Goal: Information Seeking & Learning: Compare options

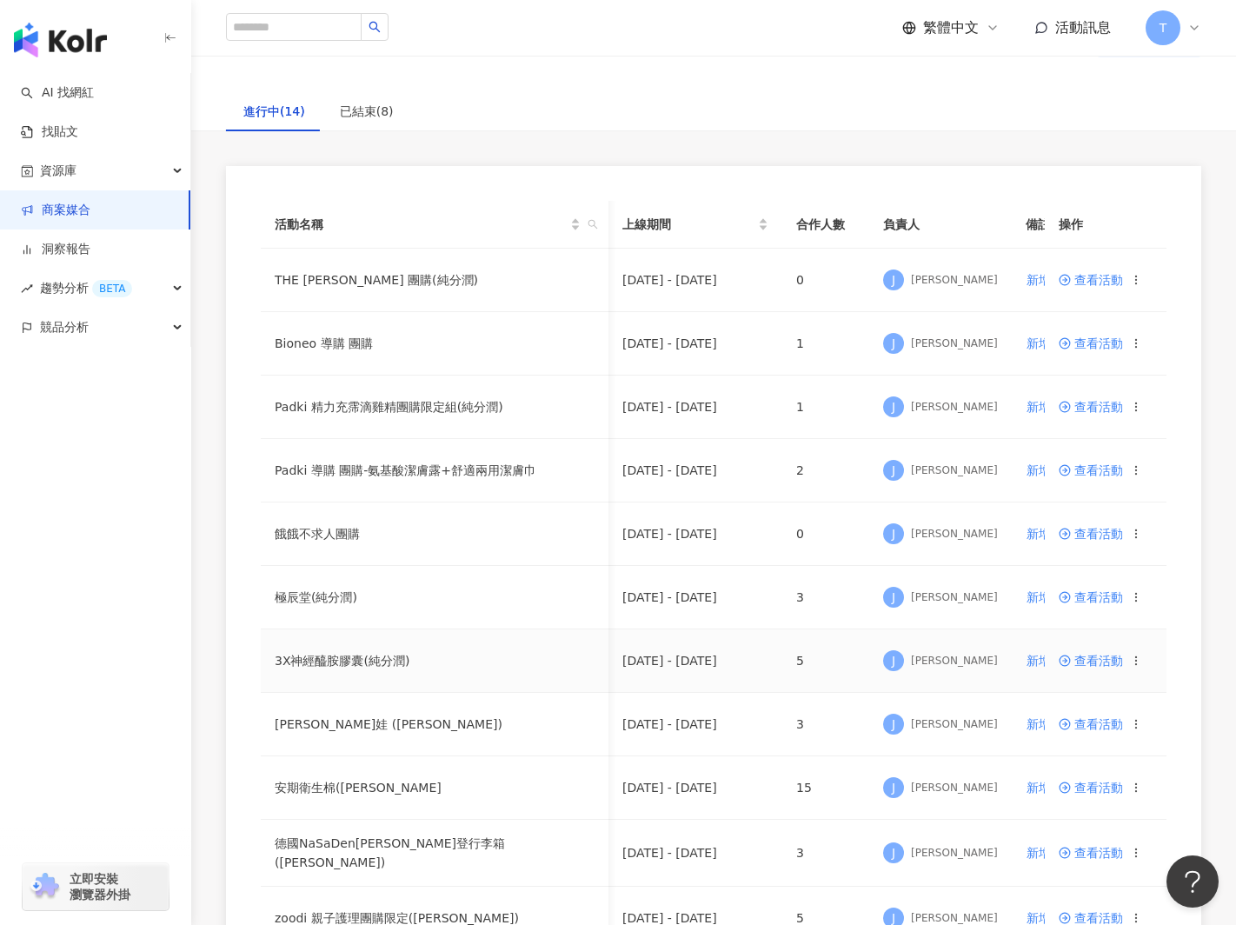
scroll to position [0, 26]
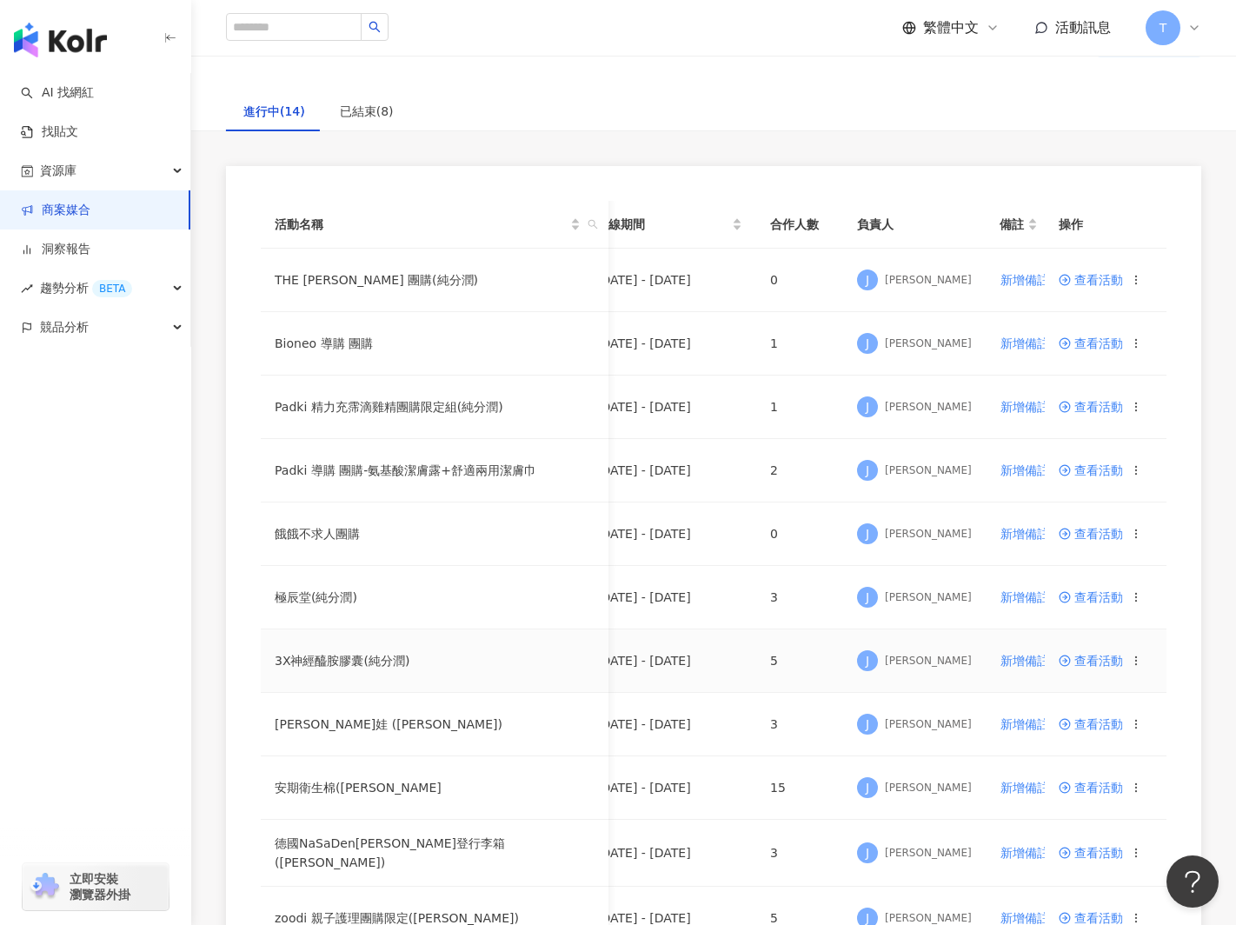
click at [1107, 660] on span "查看活動" at bounding box center [1090, 660] width 64 height 12
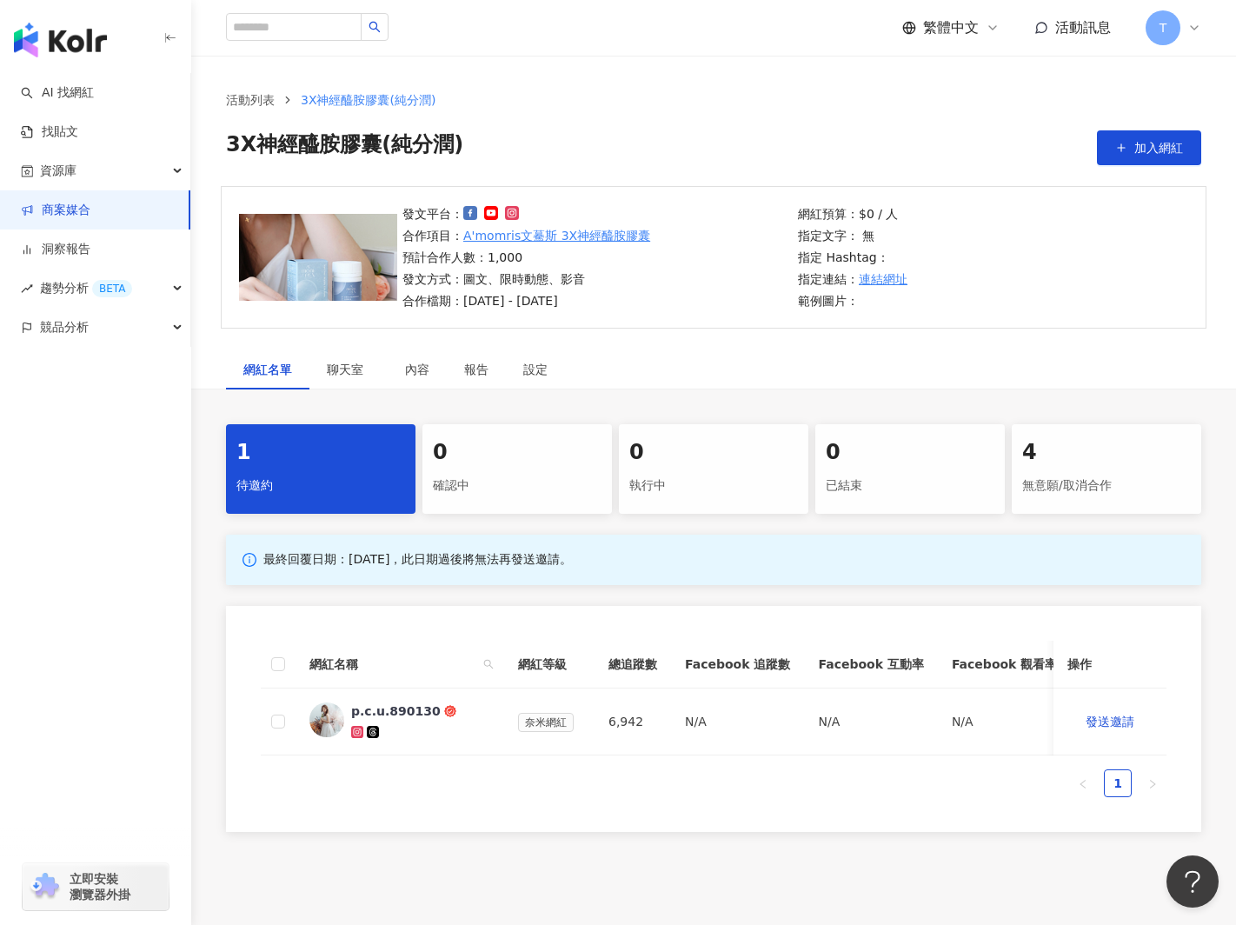
click at [68, 214] on link "商案媒合" at bounding box center [56, 210] width 70 height 17
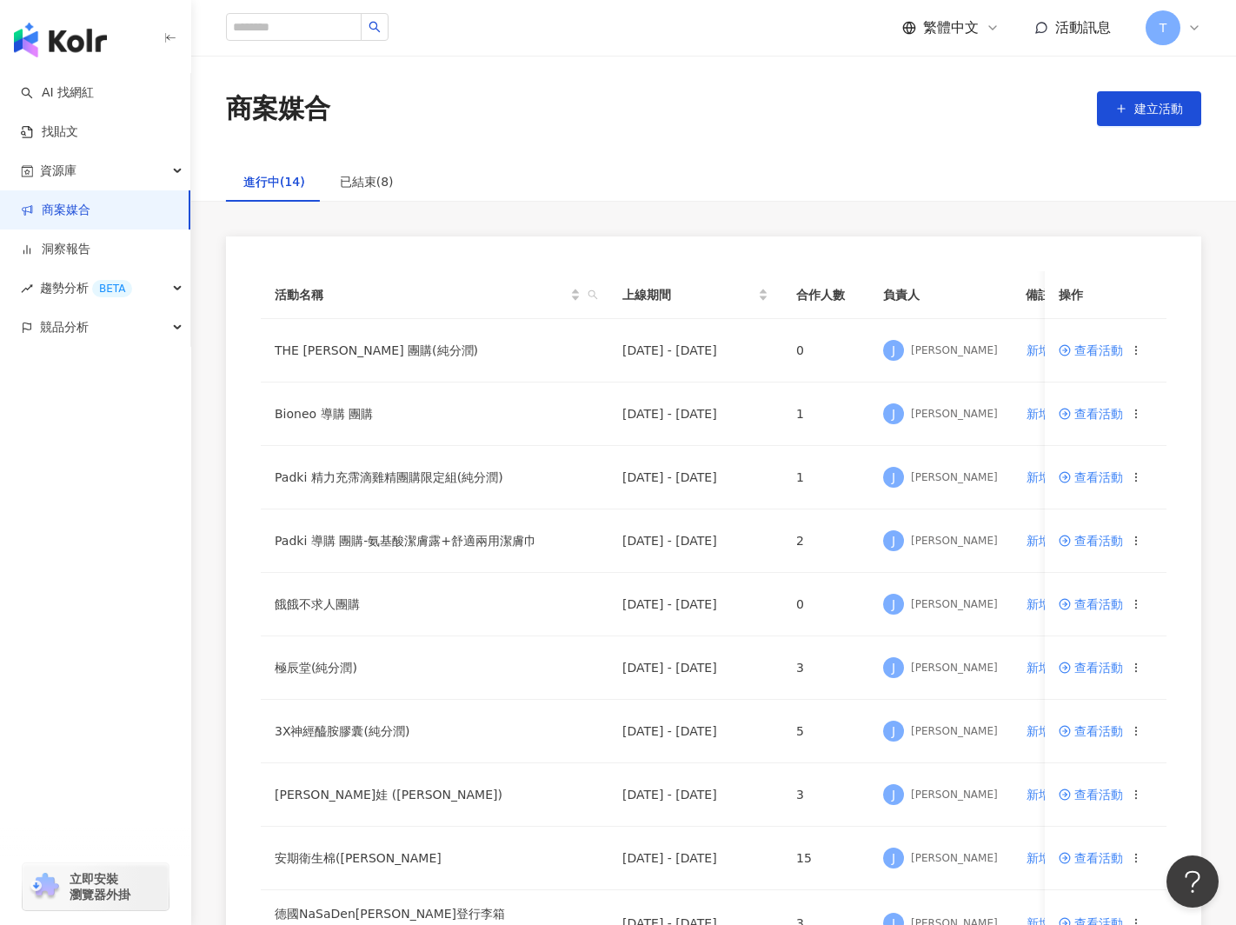
scroll to position [2, 0]
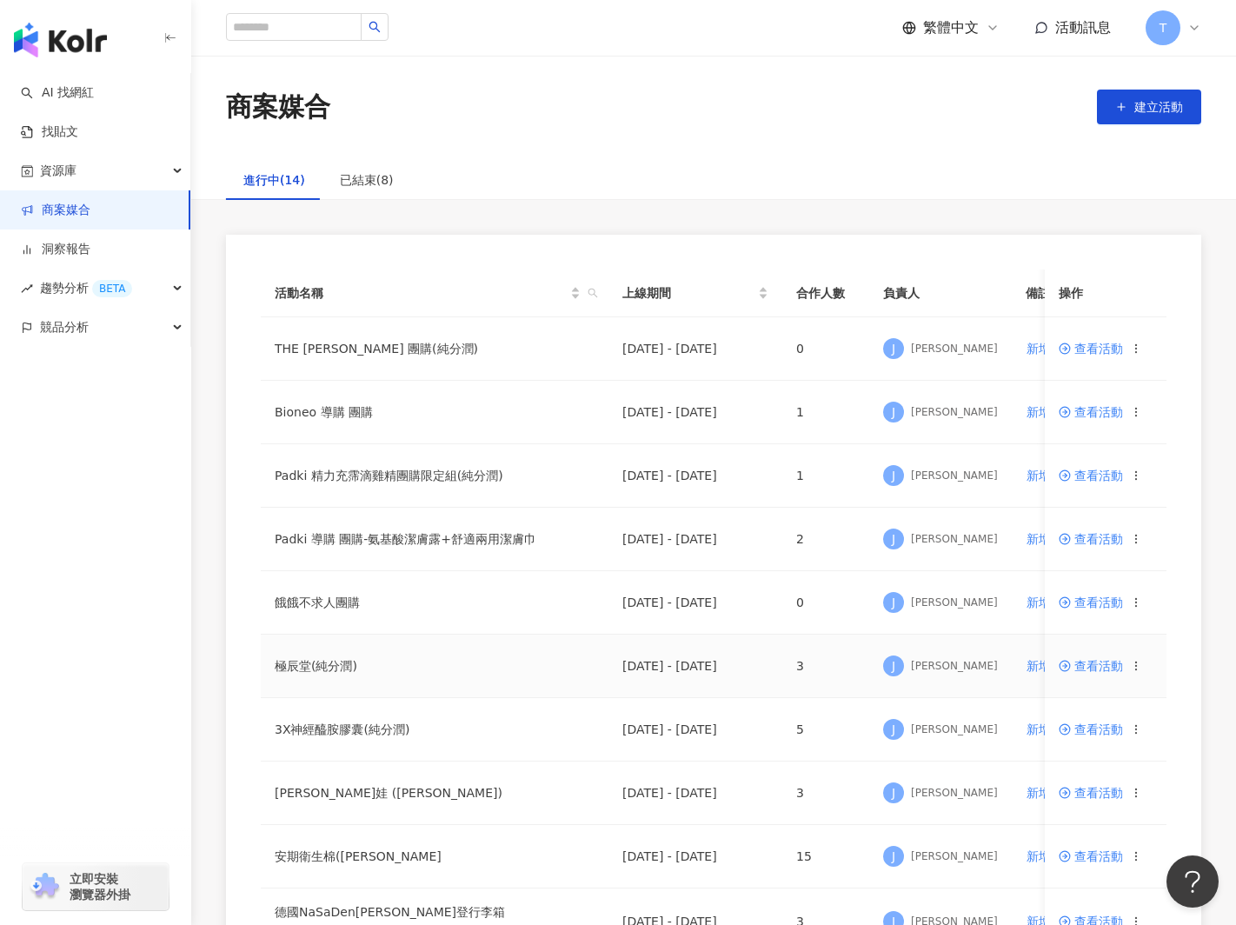
click at [1106, 662] on span "查看活動" at bounding box center [1090, 666] width 64 height 12
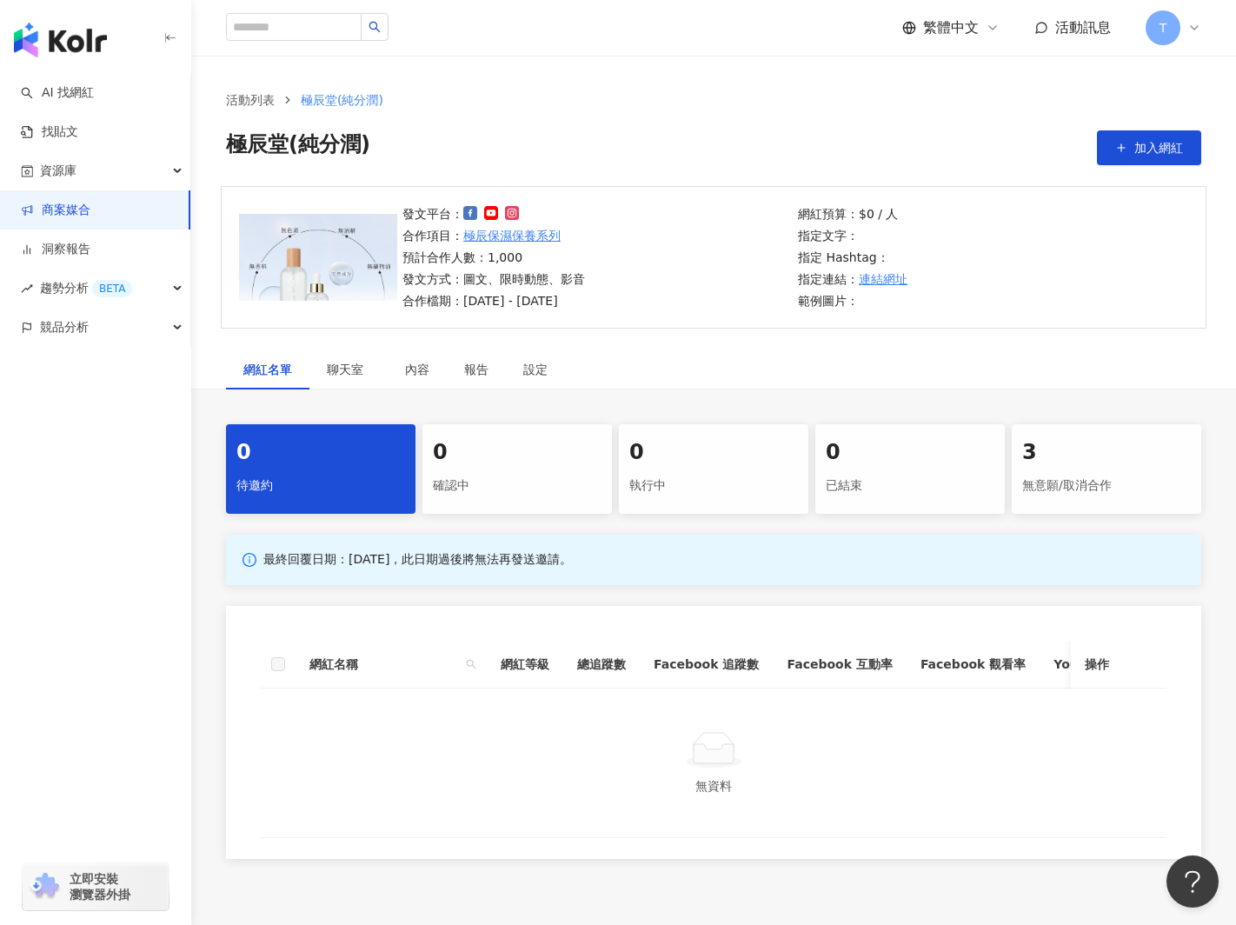
click at [1061, 471] on div "無意願/取消合作" at bounding box center [1106, 486] width 169 height 30
click at [70, 93] on link "AI 找網紅" at bounding box center [57, 92] width 73 height 17
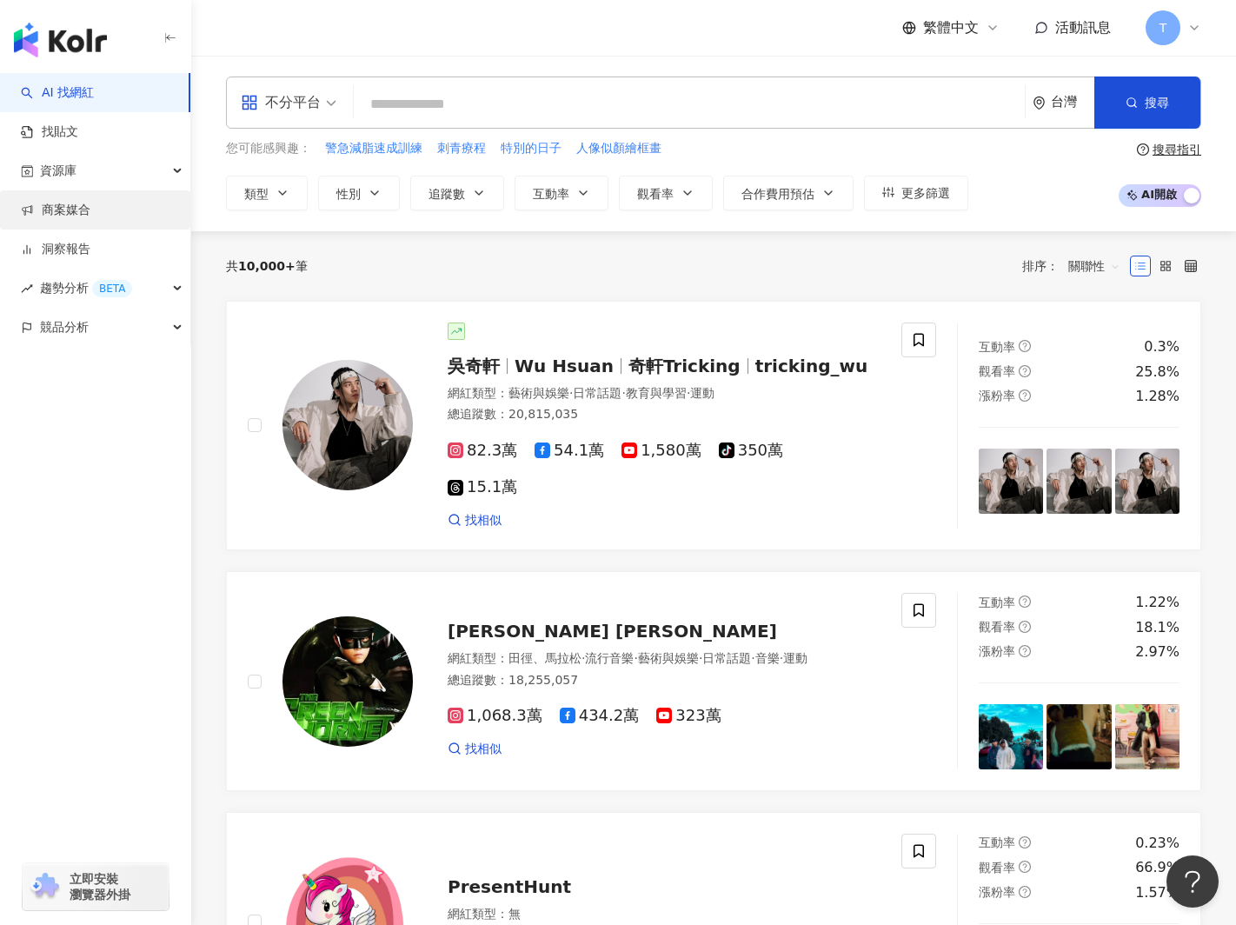
click at [88, 216] on link "商案媒合" at bounding box center [56, 210] width 70 height 17
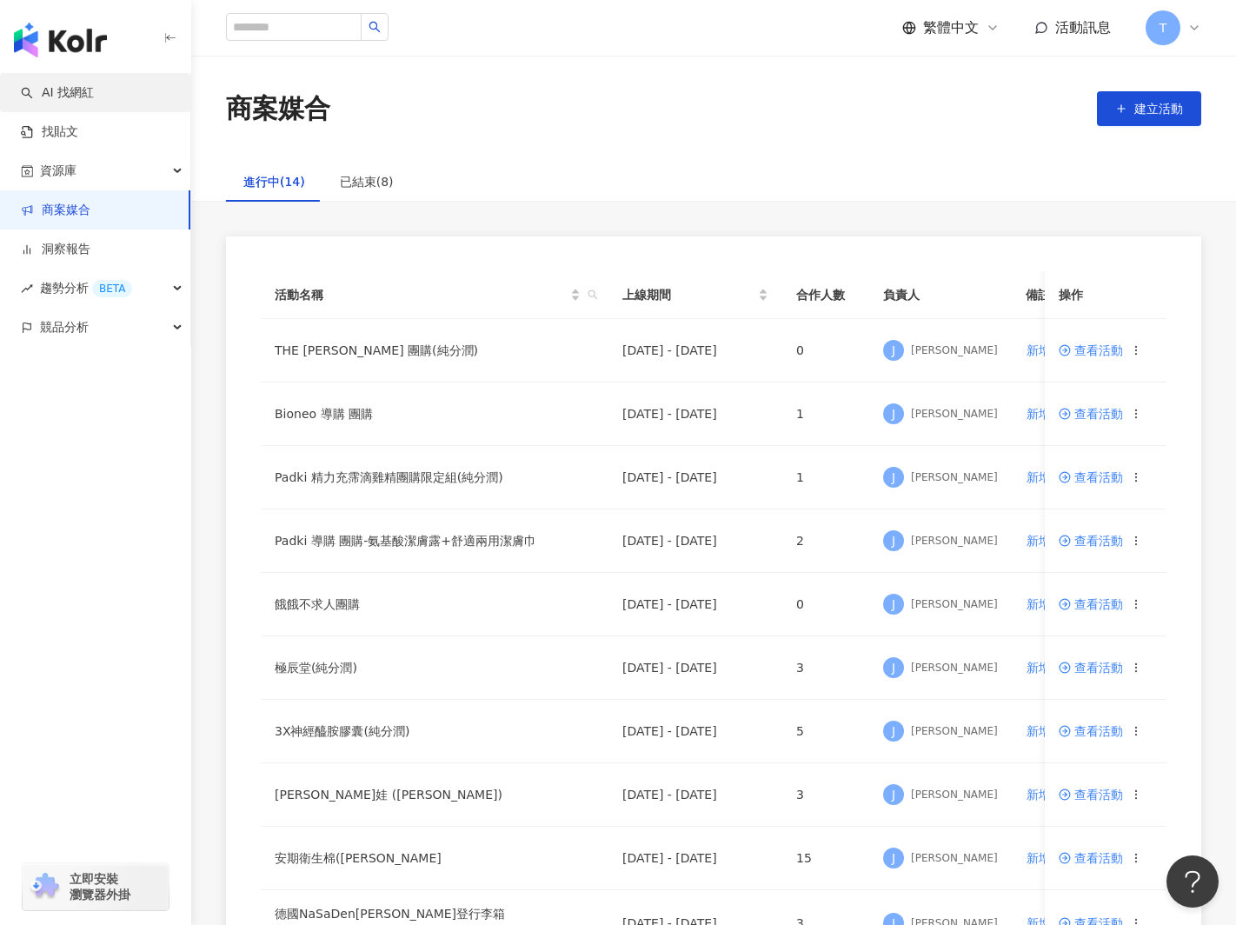
click at [75, 92] on link "AI 找網紅" at bounding box center [57, 92] width 73 height 17
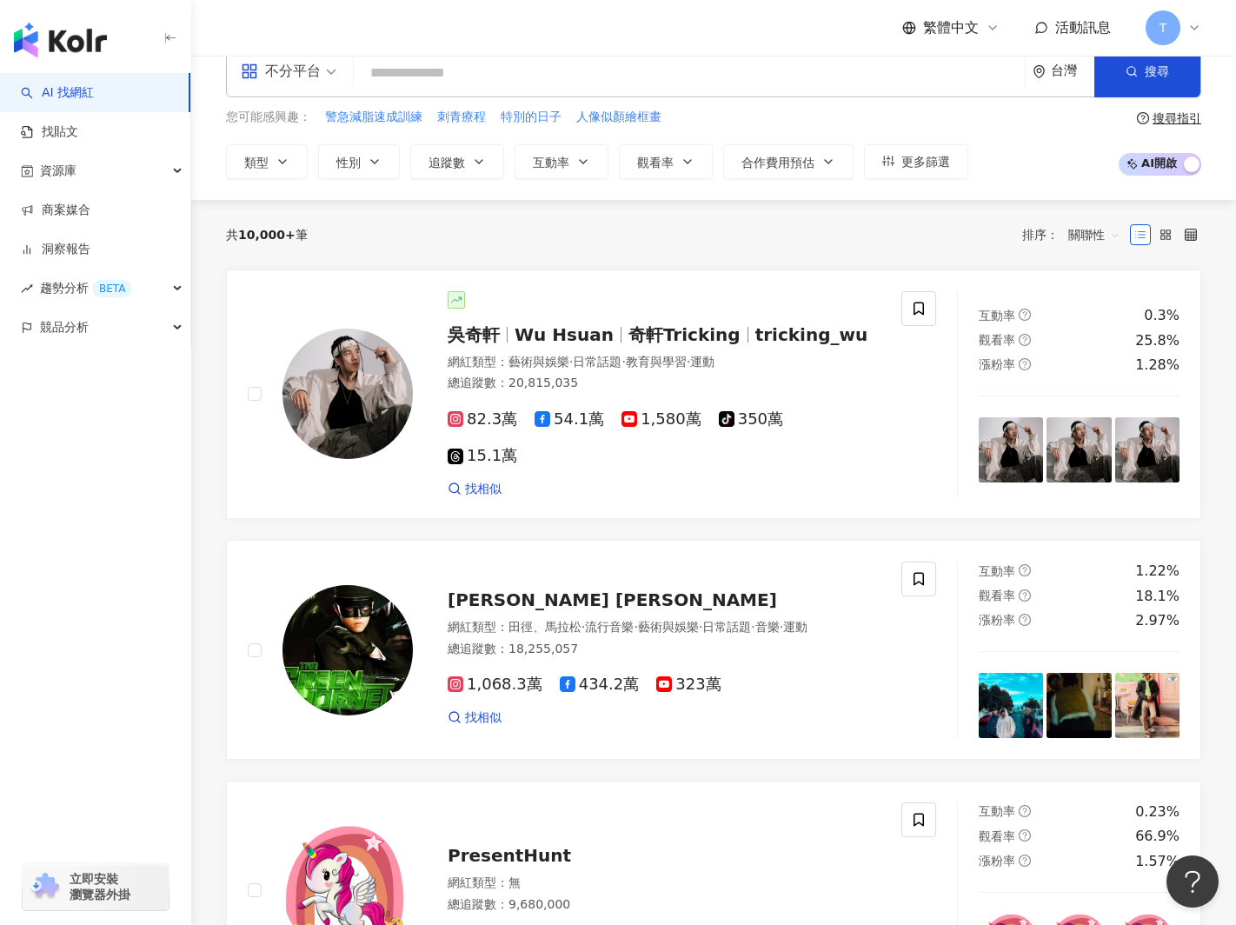
click at [79, 97] on link "AI 找網紅" at bounding box center [57, 92] width 73 height 17
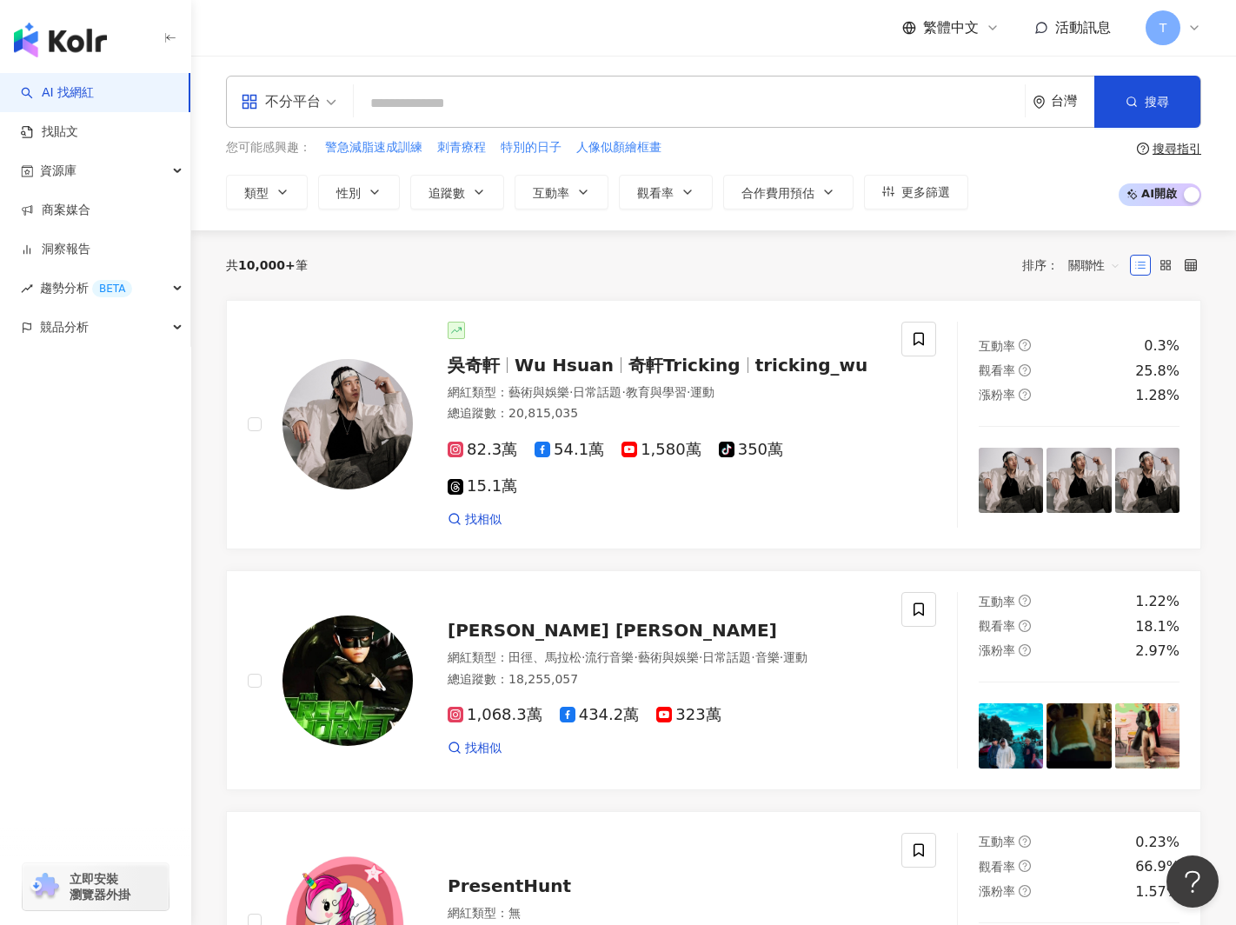
click at [416, 103] on input "search" at bounding box center [689, 103] width 657 height 33
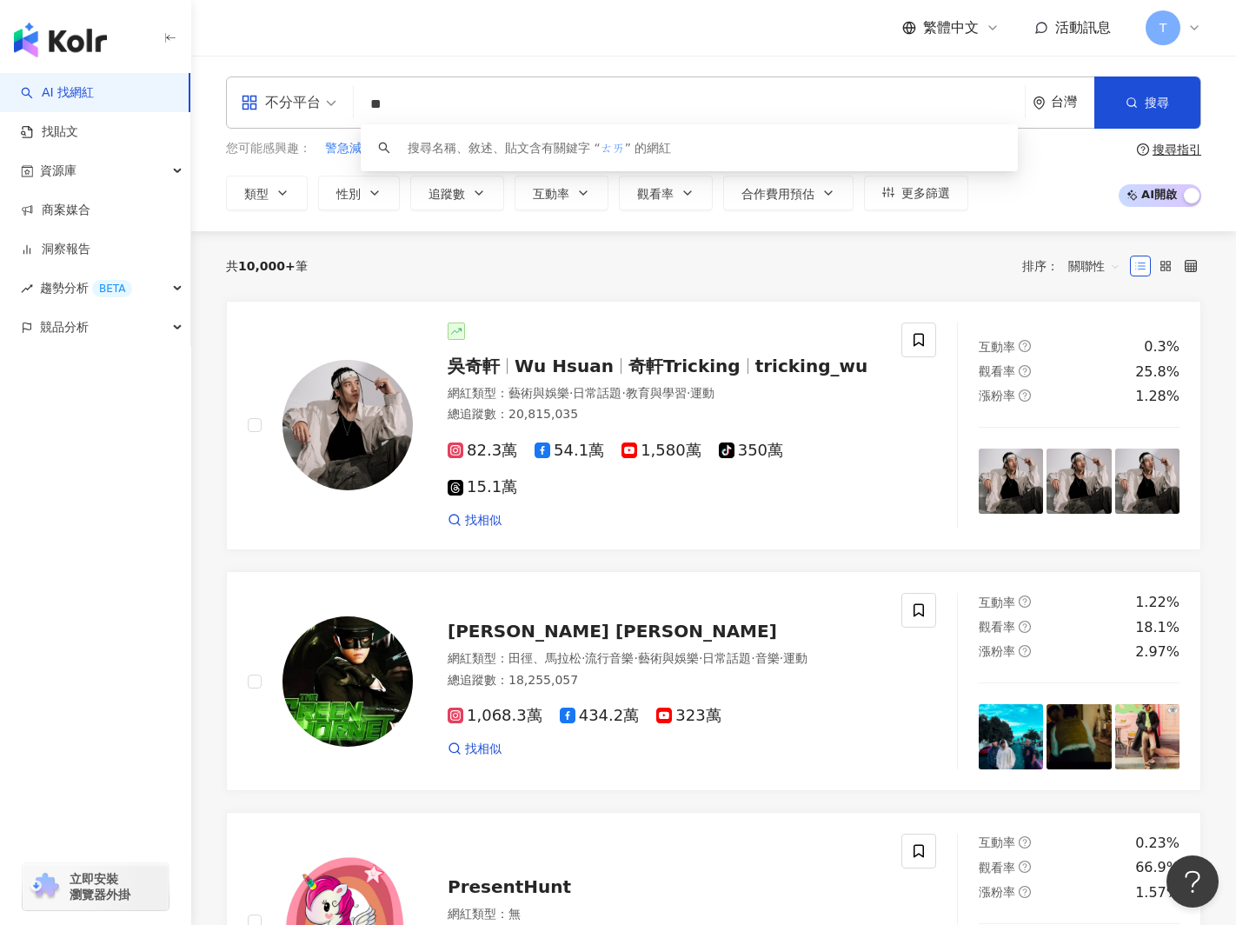
type input "*"
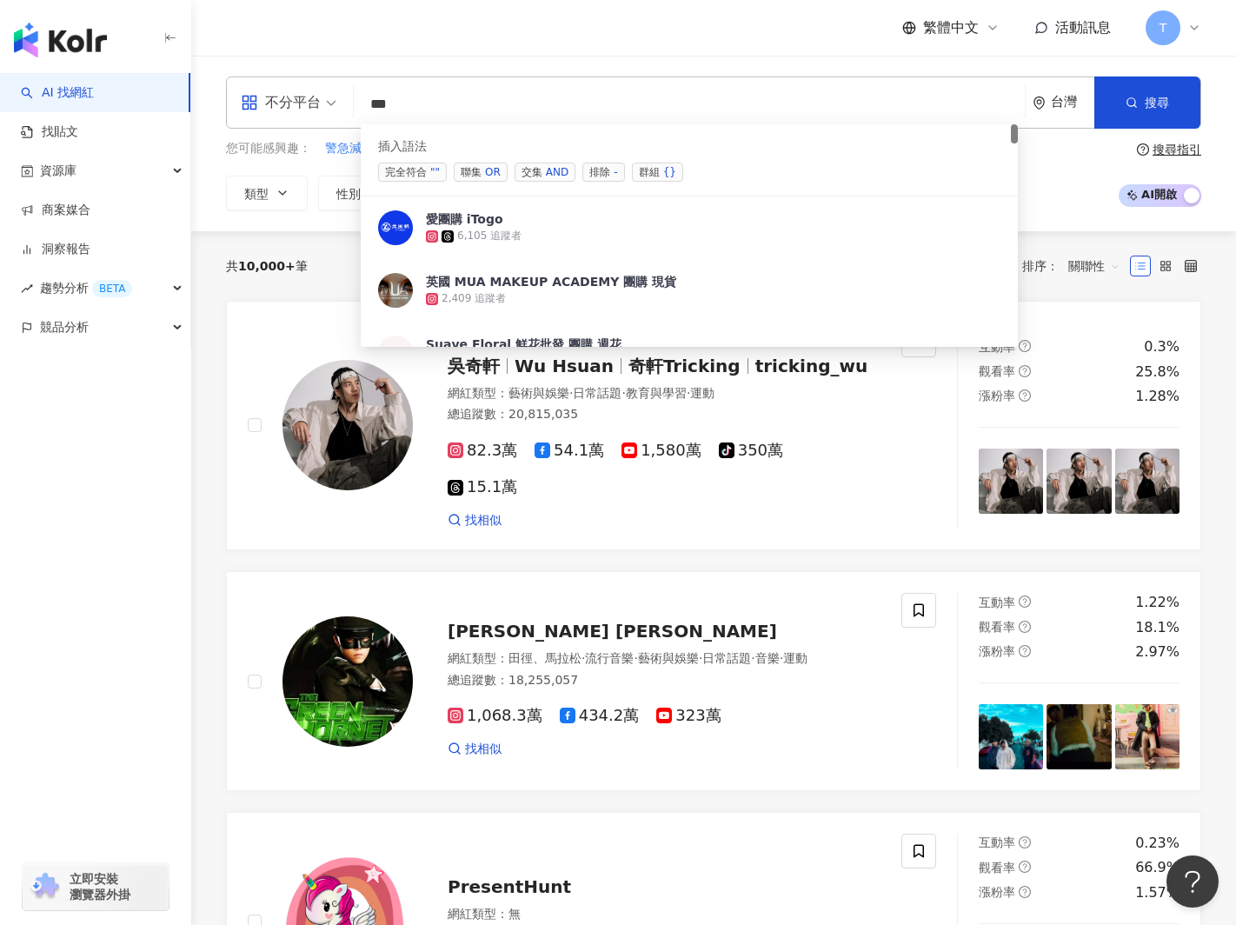
click at [469, 175] on span "聯集 OR" at bounding box center [481, 171] width 54 height 19
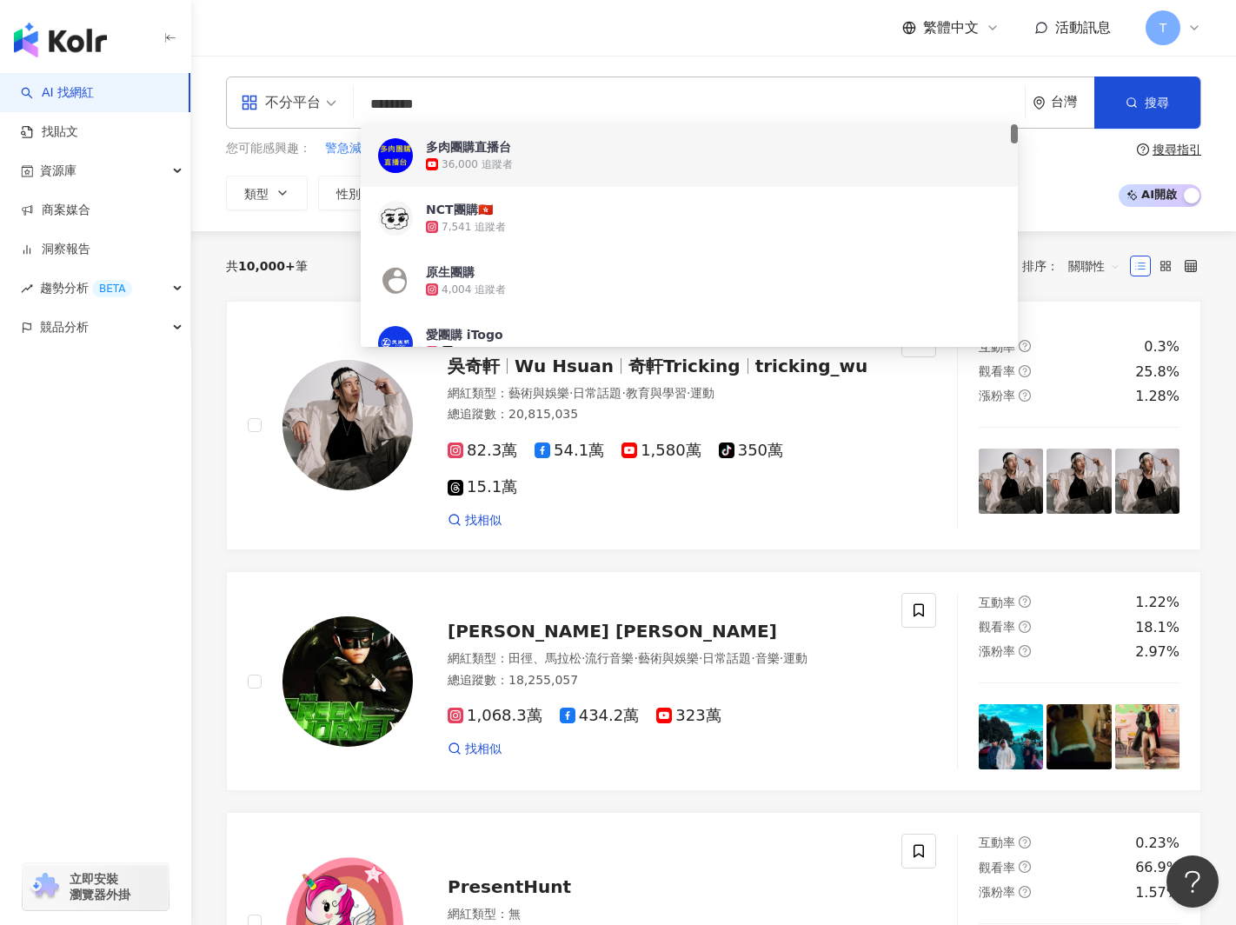
click at [550, 97] on input "********" at bounding box center [689, 104] width 657 height 33
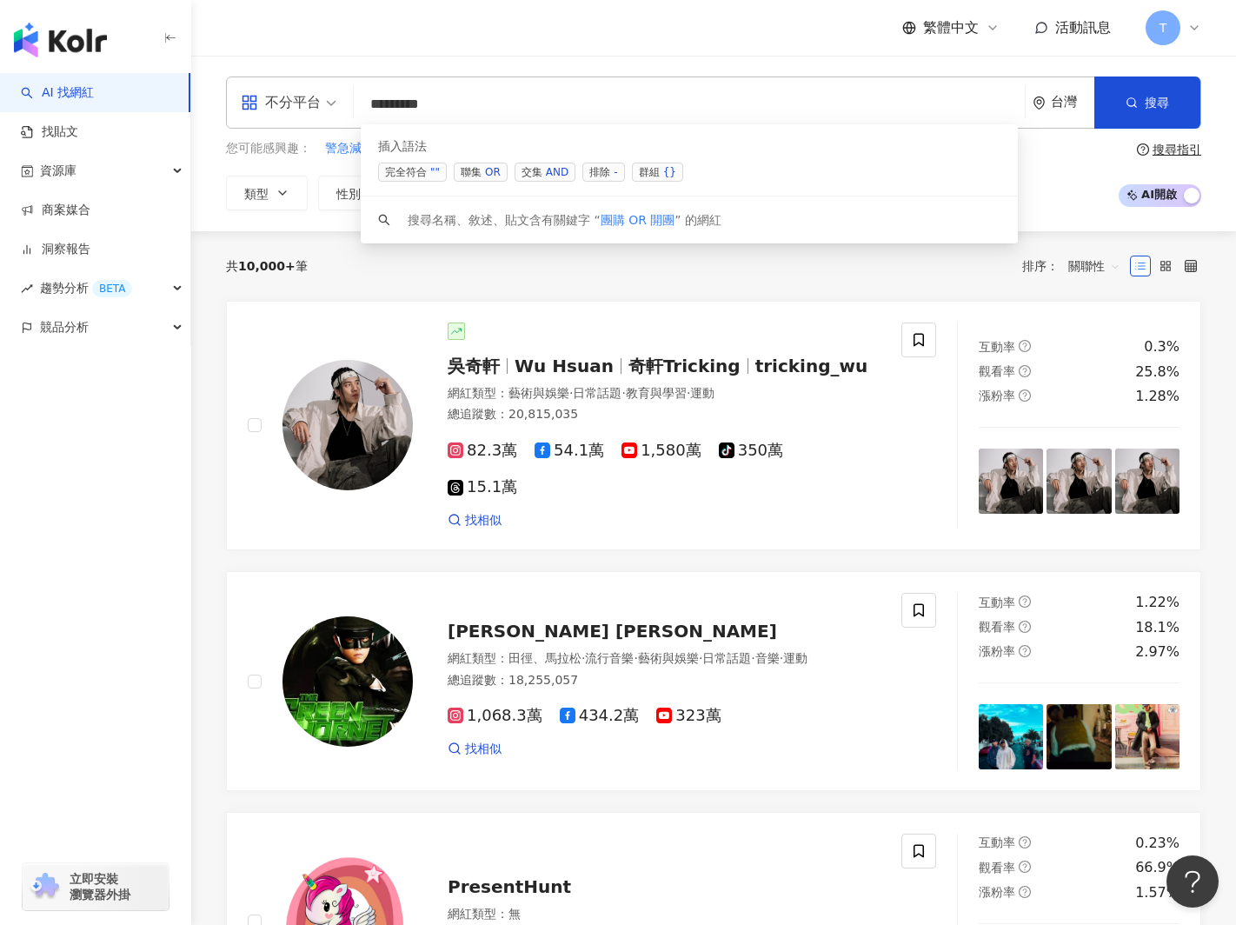
click at [485, 166] on div "OR" at bounding box center [493, 171] width 16 height 17
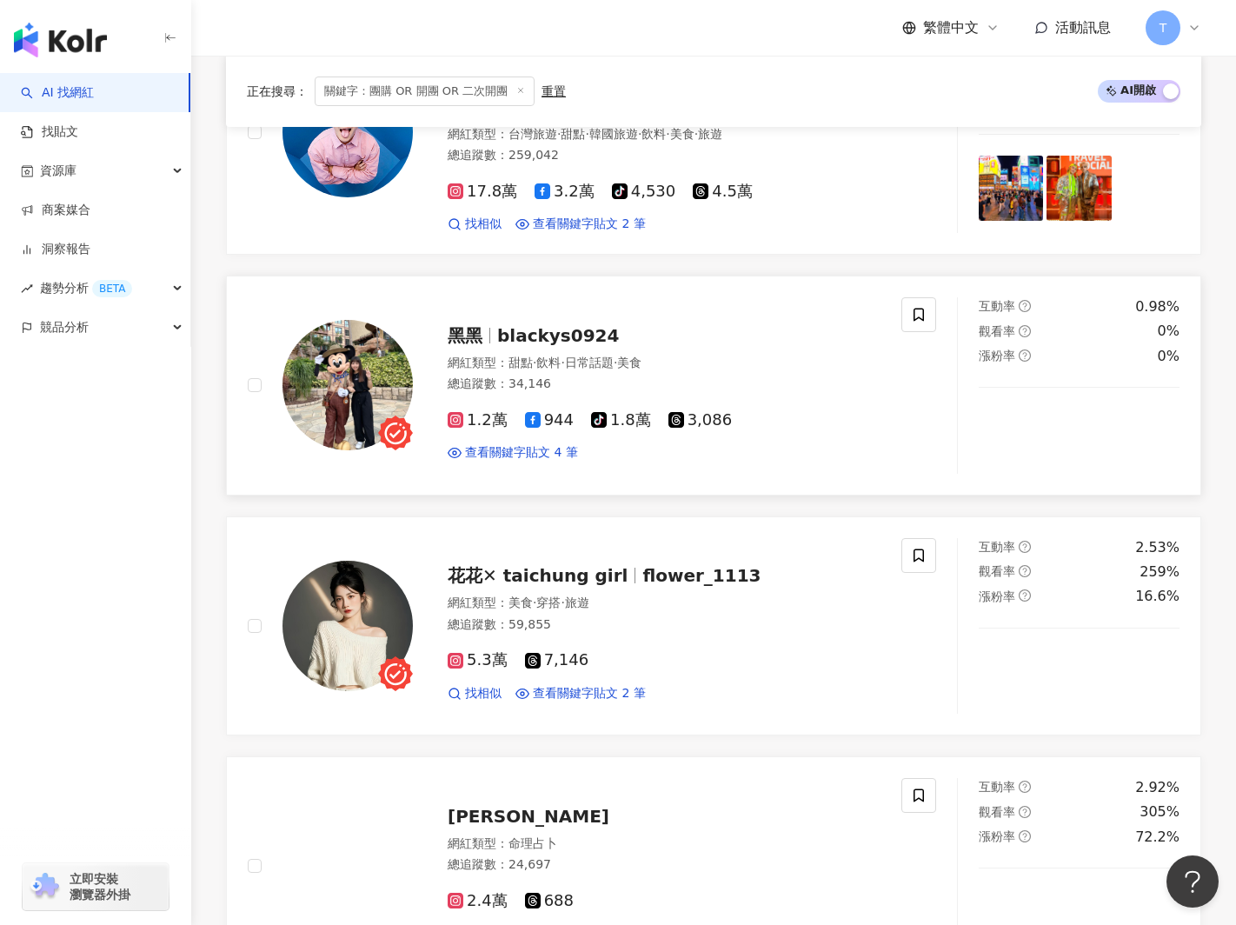
scroll to position [1813, 0]
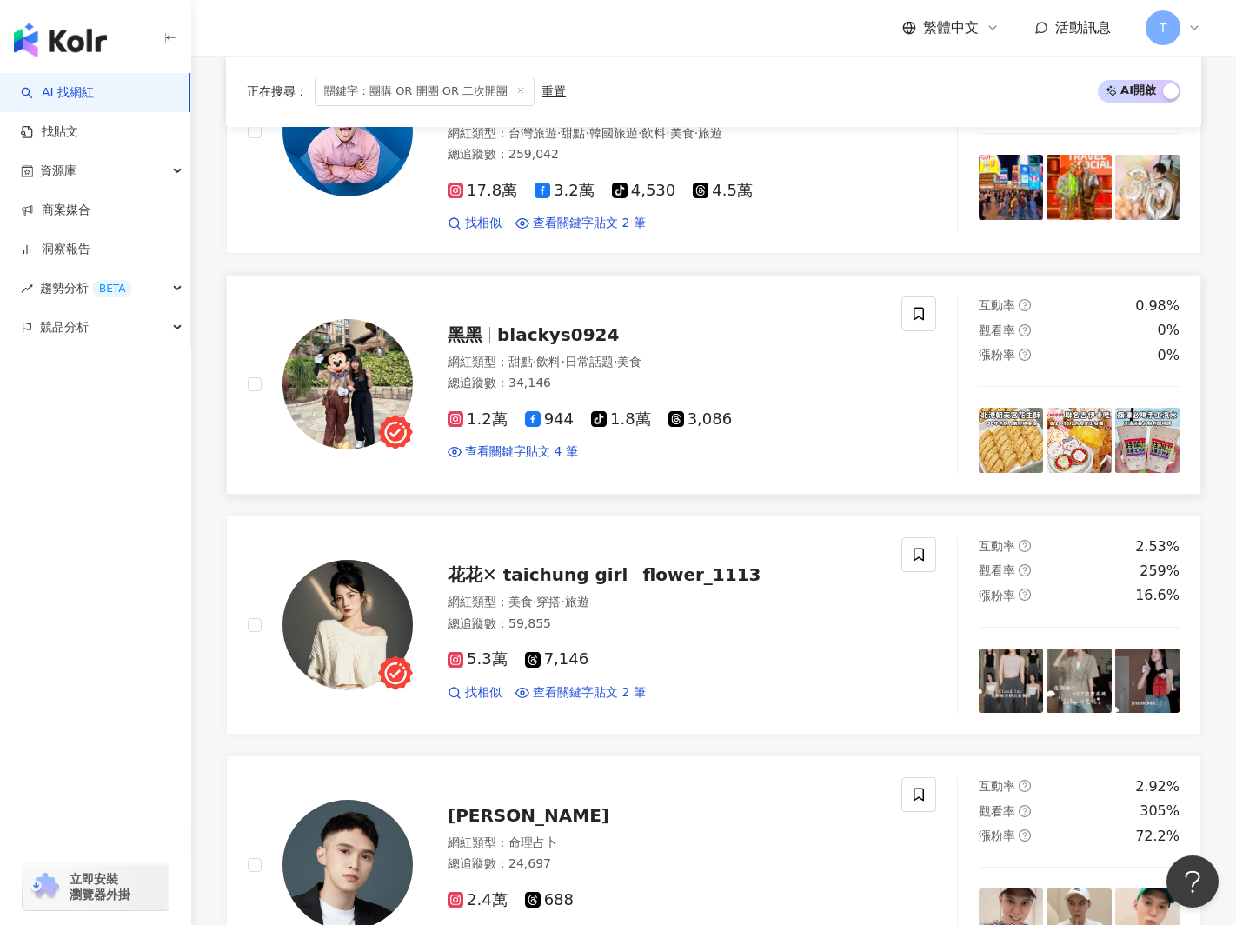
type input "**********"
click at [464, 324] on span "黑黑" at bounding box center [465, 334] width 35 height 21
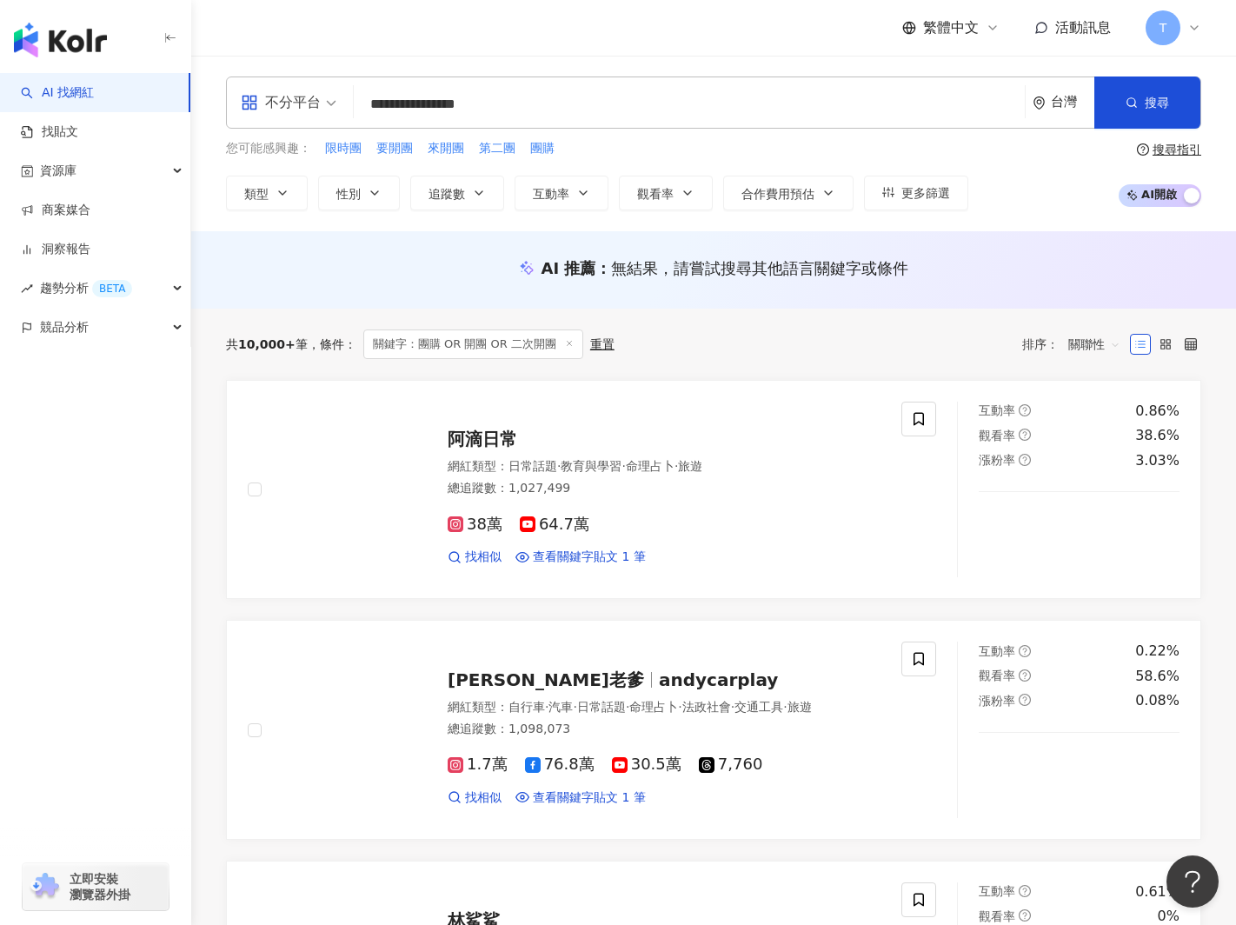
scroll to position [25, 0]
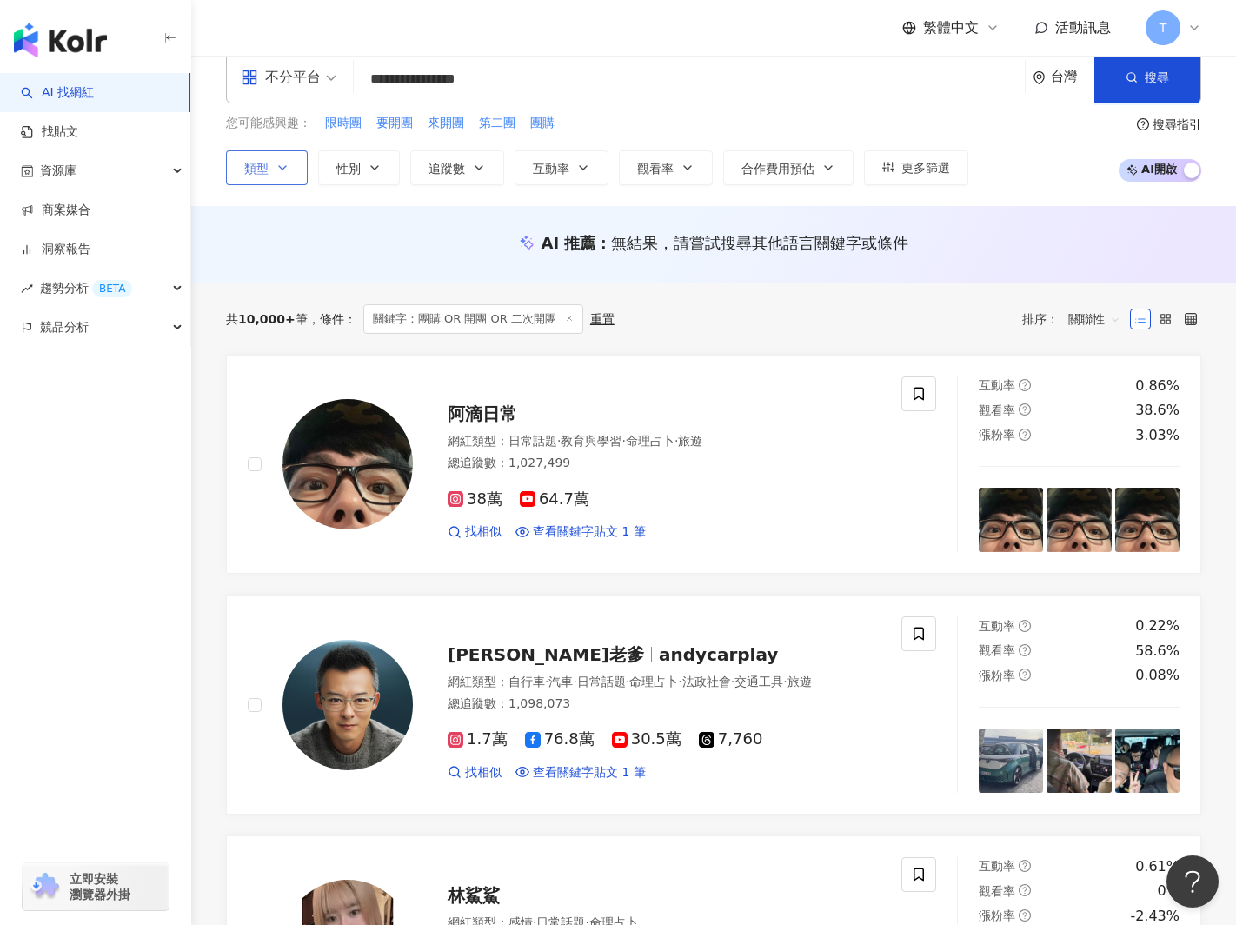
click at [288, 169] on icon "button" at bounding box center [282, 168] width 14 height 14
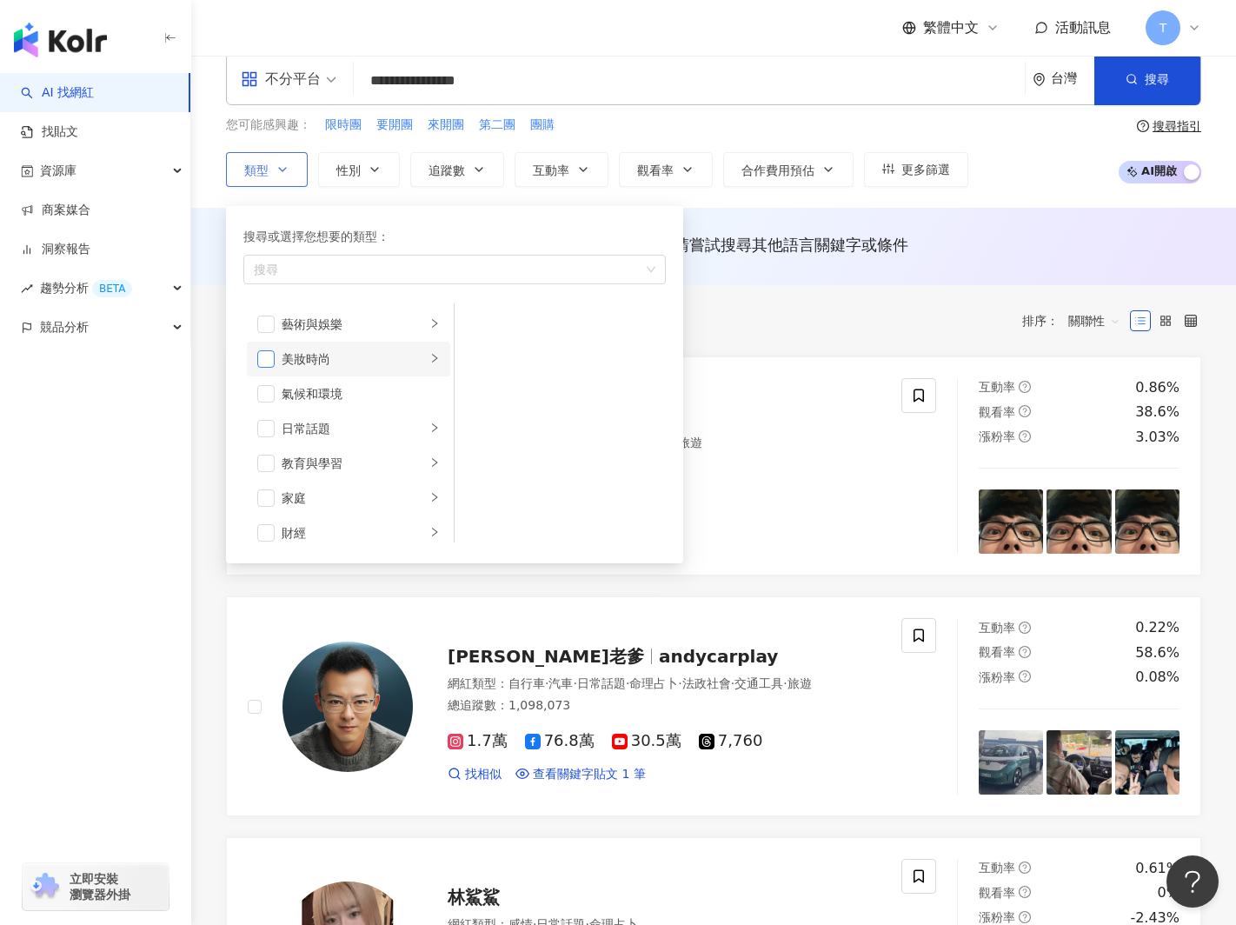
click at [267, 363] on span "button" at bounding box center [265, 358] width 17 height 17
click at [376, 176] on button "性別" at bounding box center [359, 169] width 82 height 35
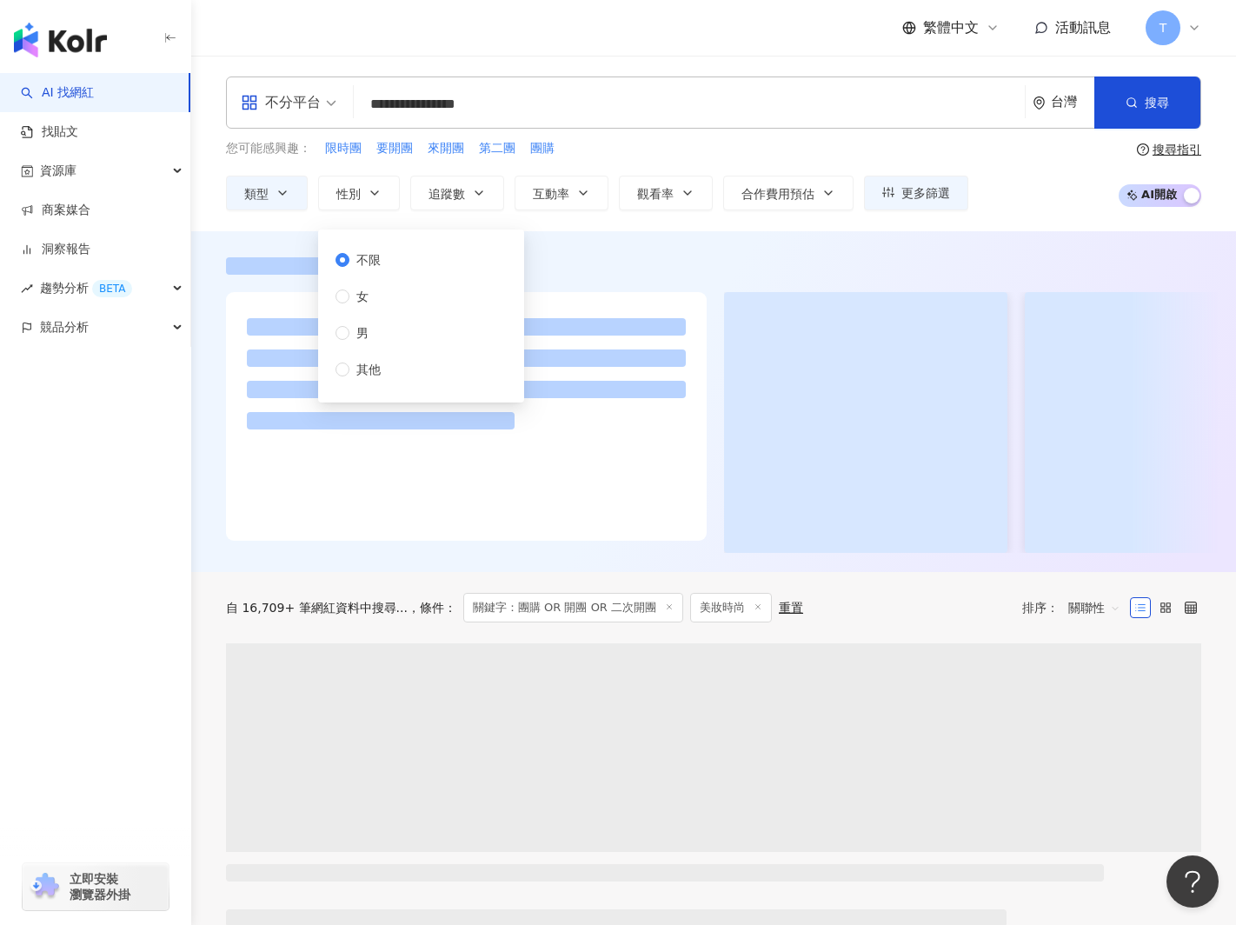
click at [683, 147] on div "您可能感興趣： 限時團 要開團 來開團 第二團 團購" at bounding box center [597, 148] width 742 height 19
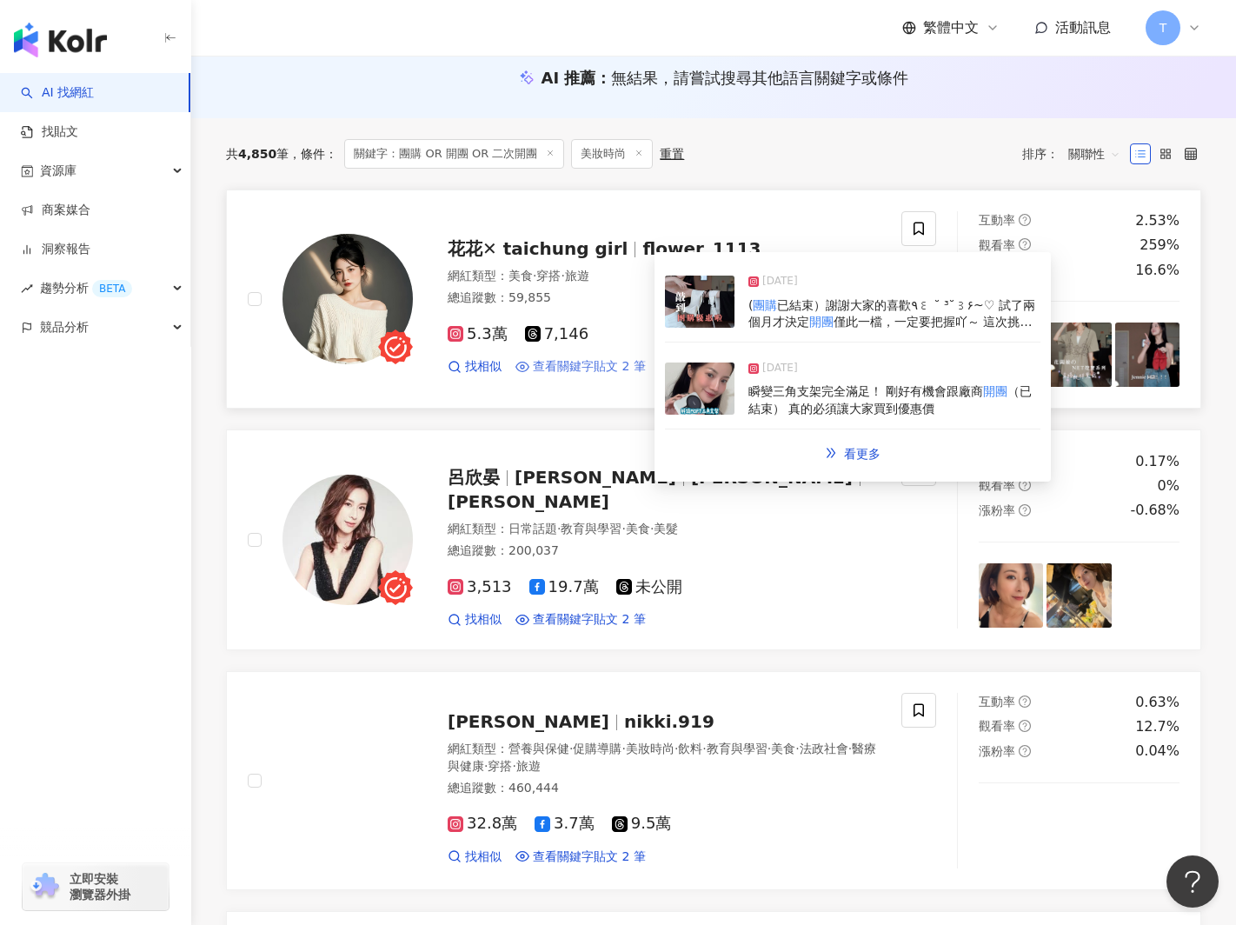
scroll to position [186, 0]
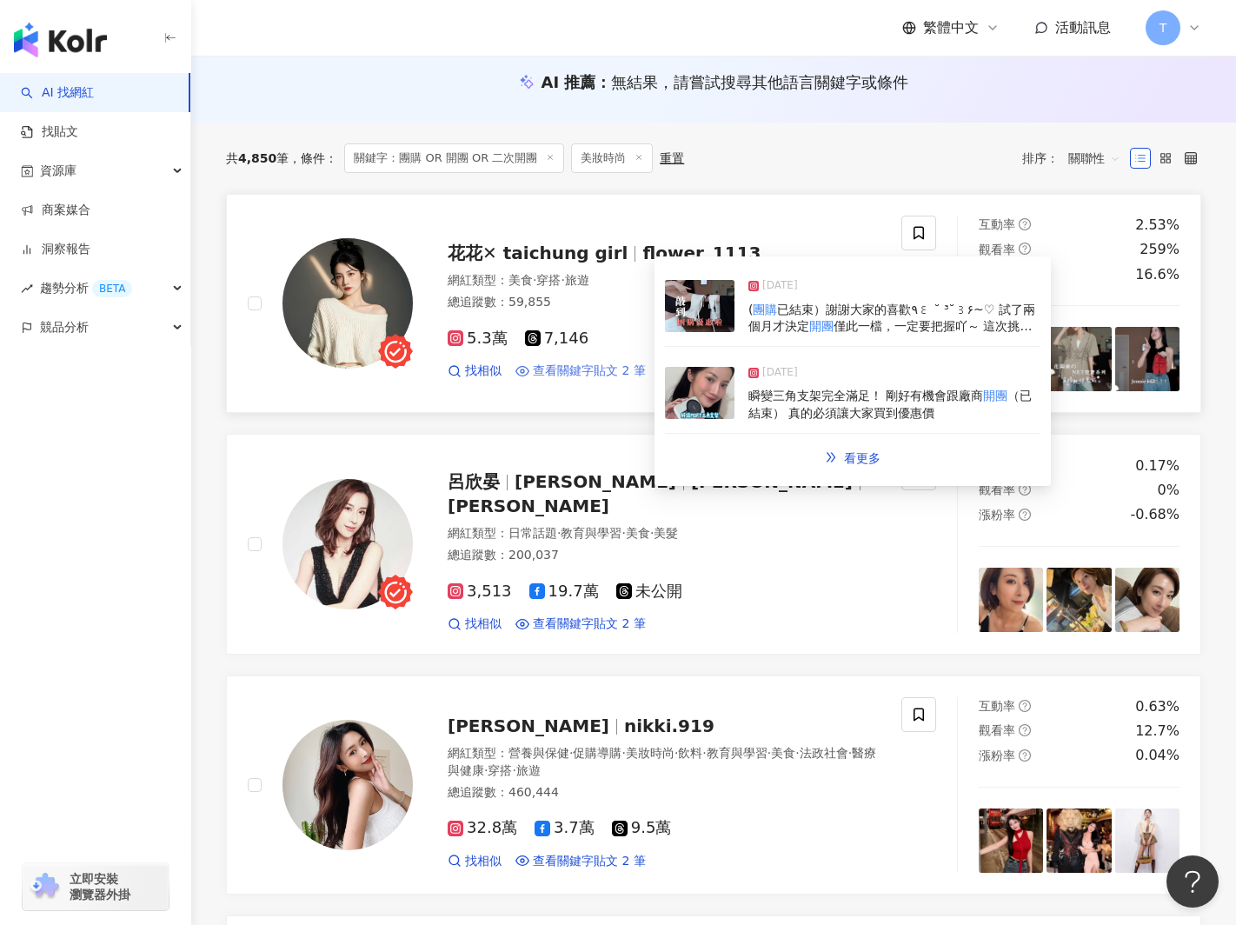
click at [584, 370] on span "查看關鍵字貼文 2 筆" at bounding box center [589, 370] width 113 height 17
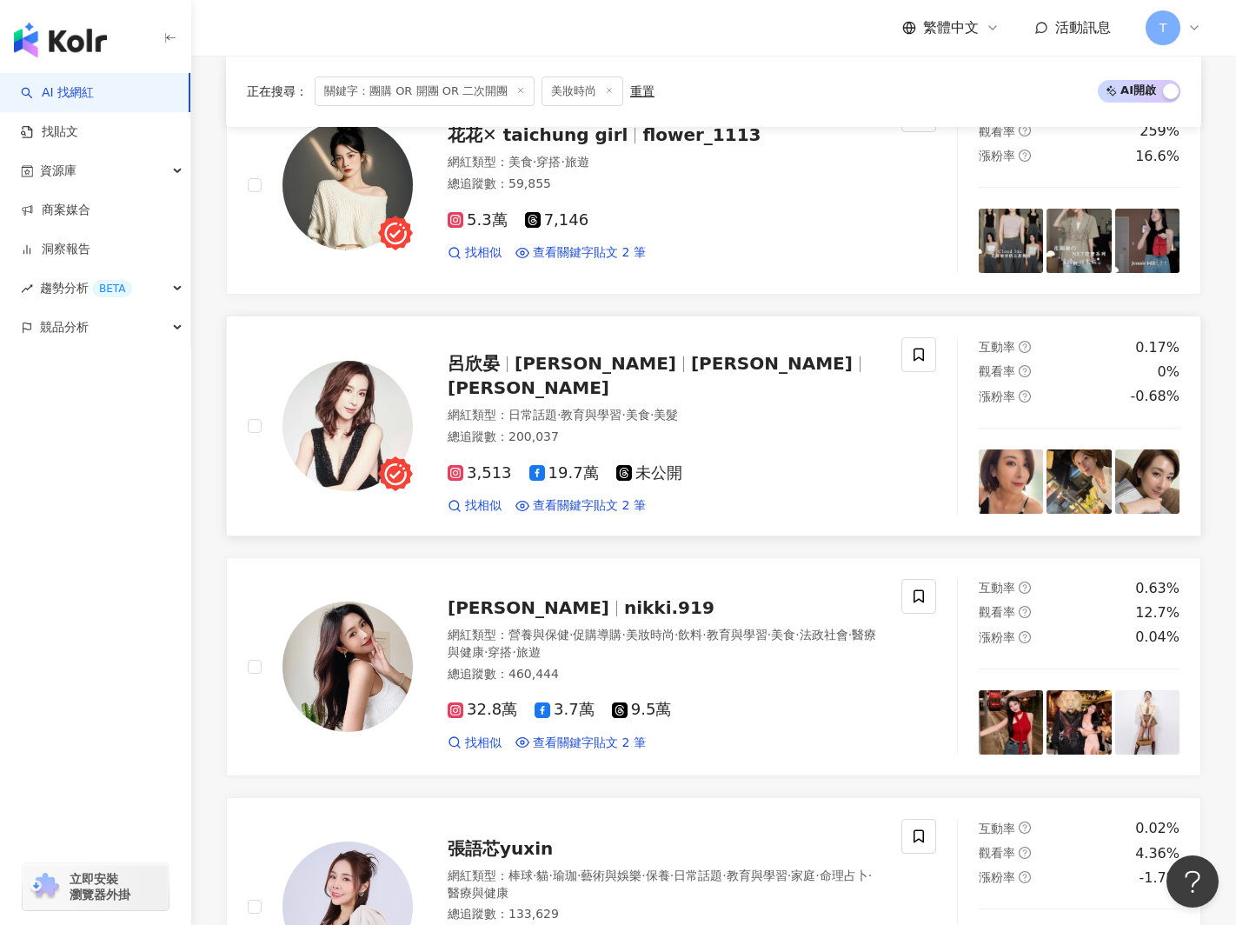
scroll to position [297, 0]
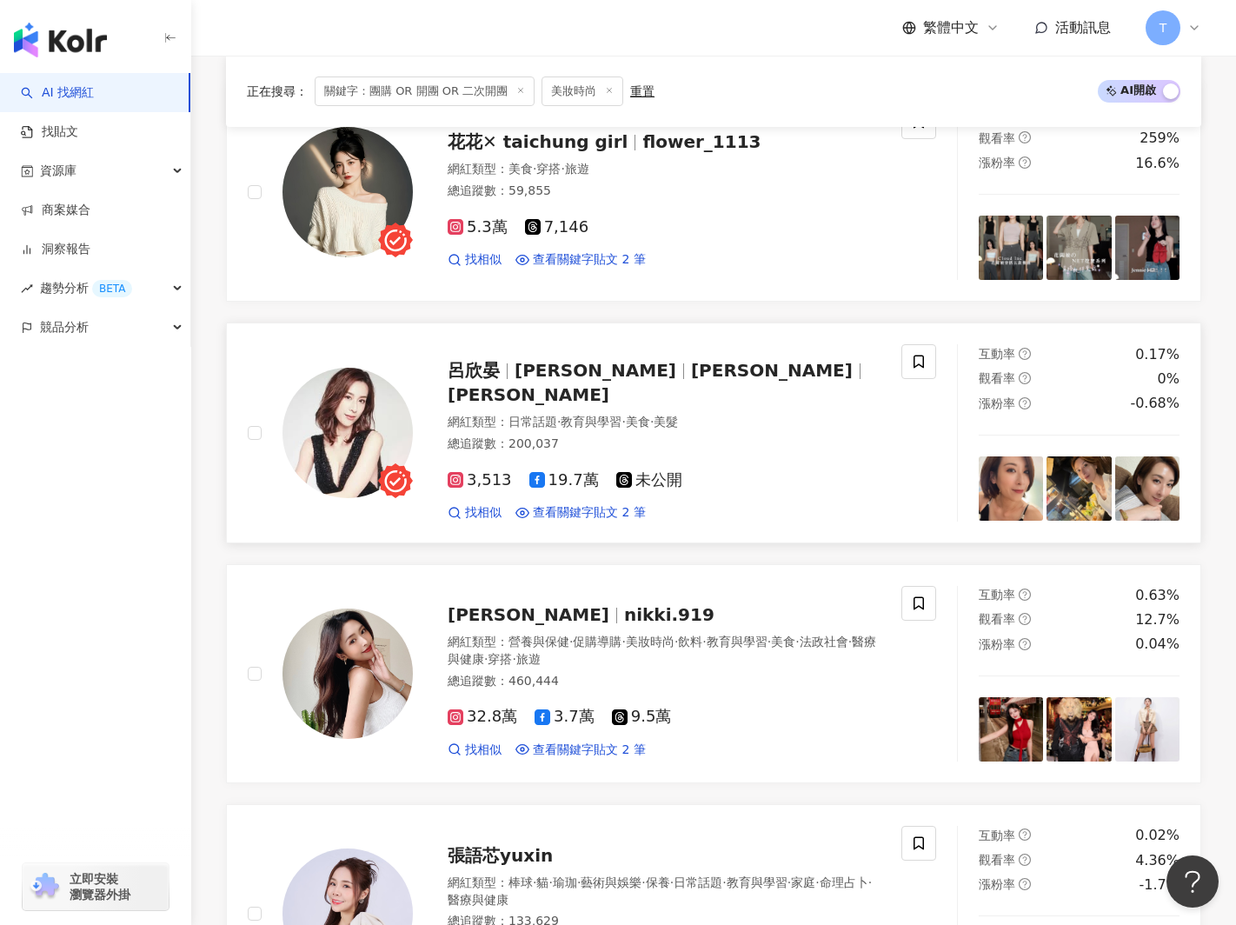
click at [510, 375] on span "呂欣晏" at bounding box center [481, 370] width 67 height 21
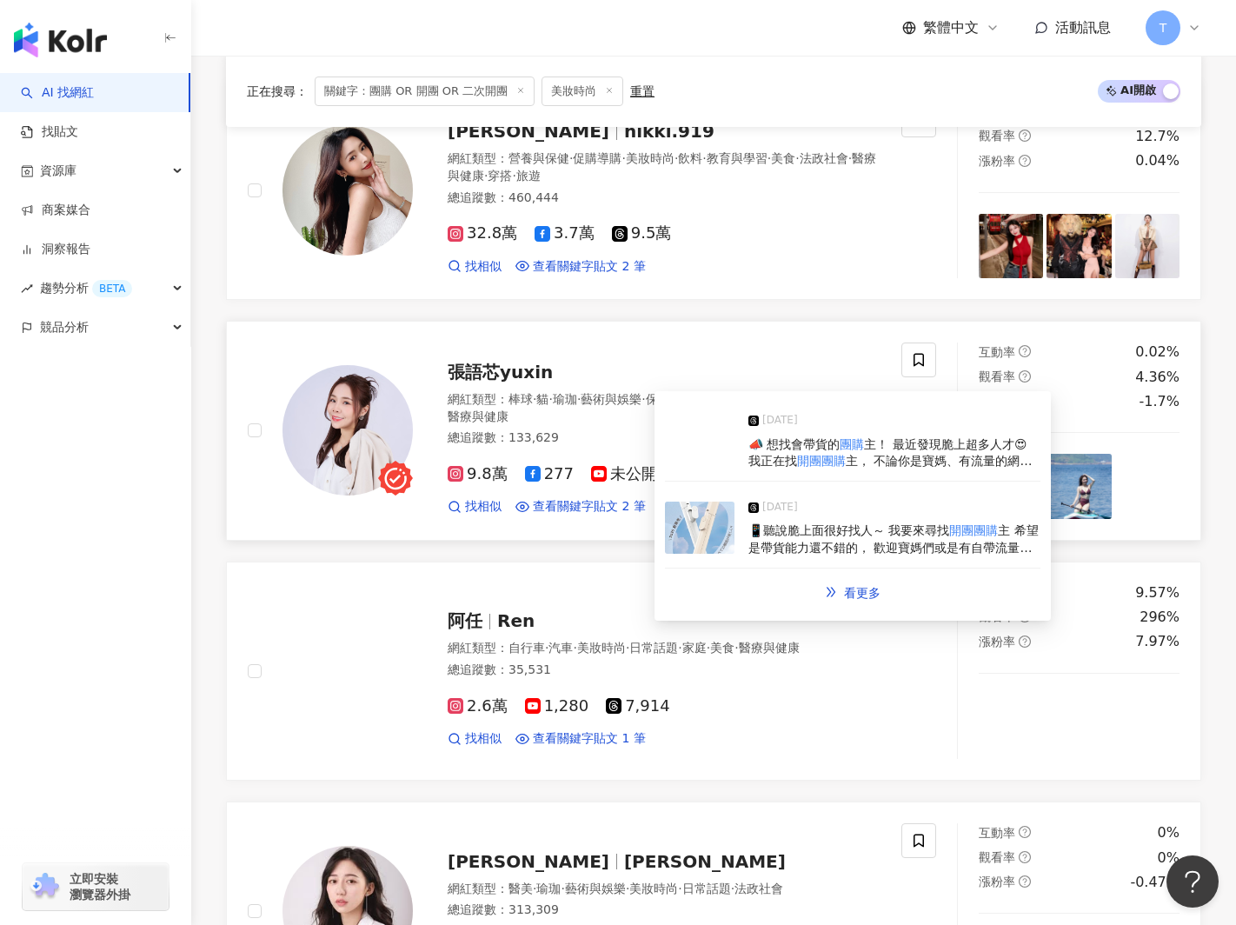
scroll to position [848, 0]
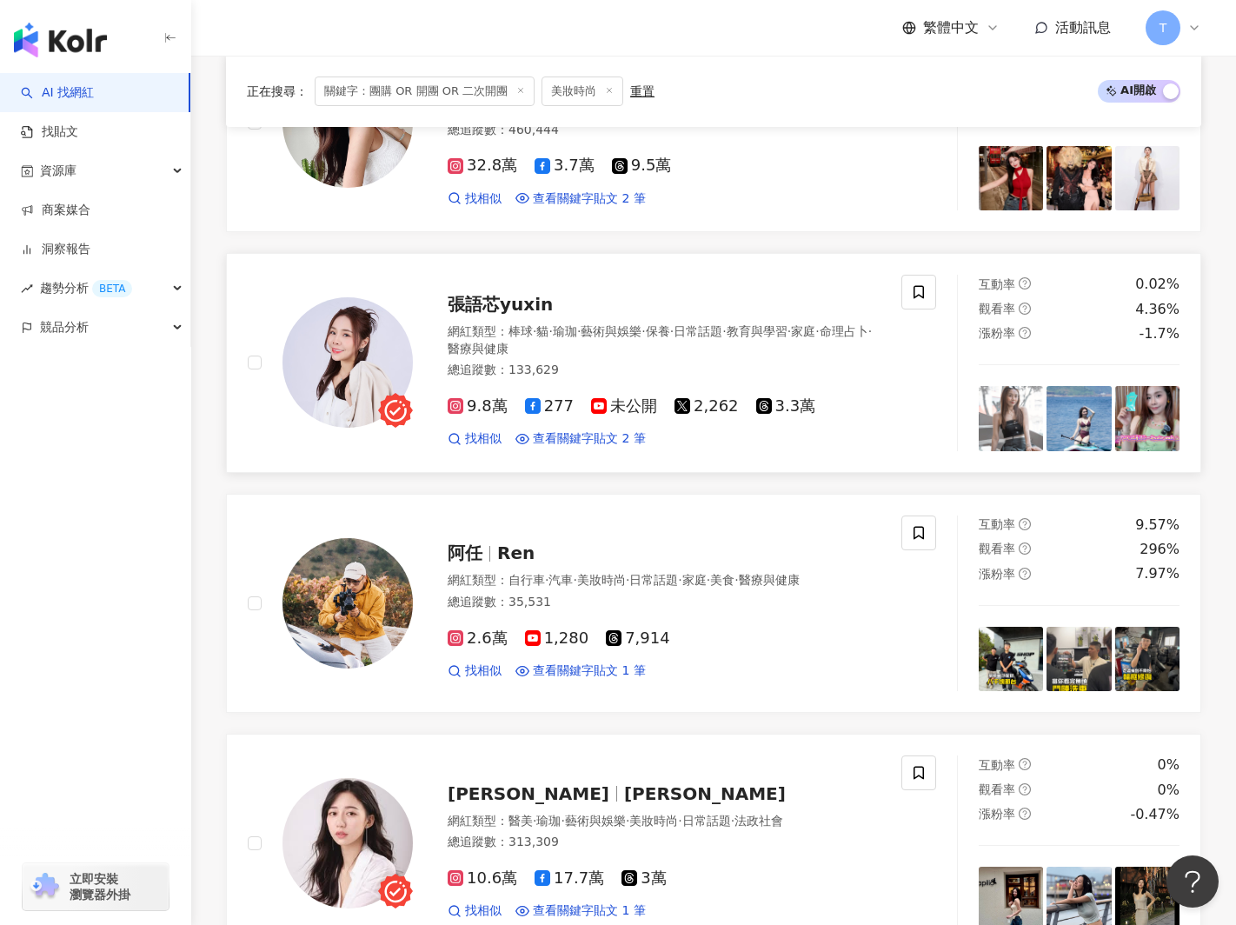
click at [469, 302] on span "張語芯yuxin" at bounding box center [500, 304] width 105 height 21
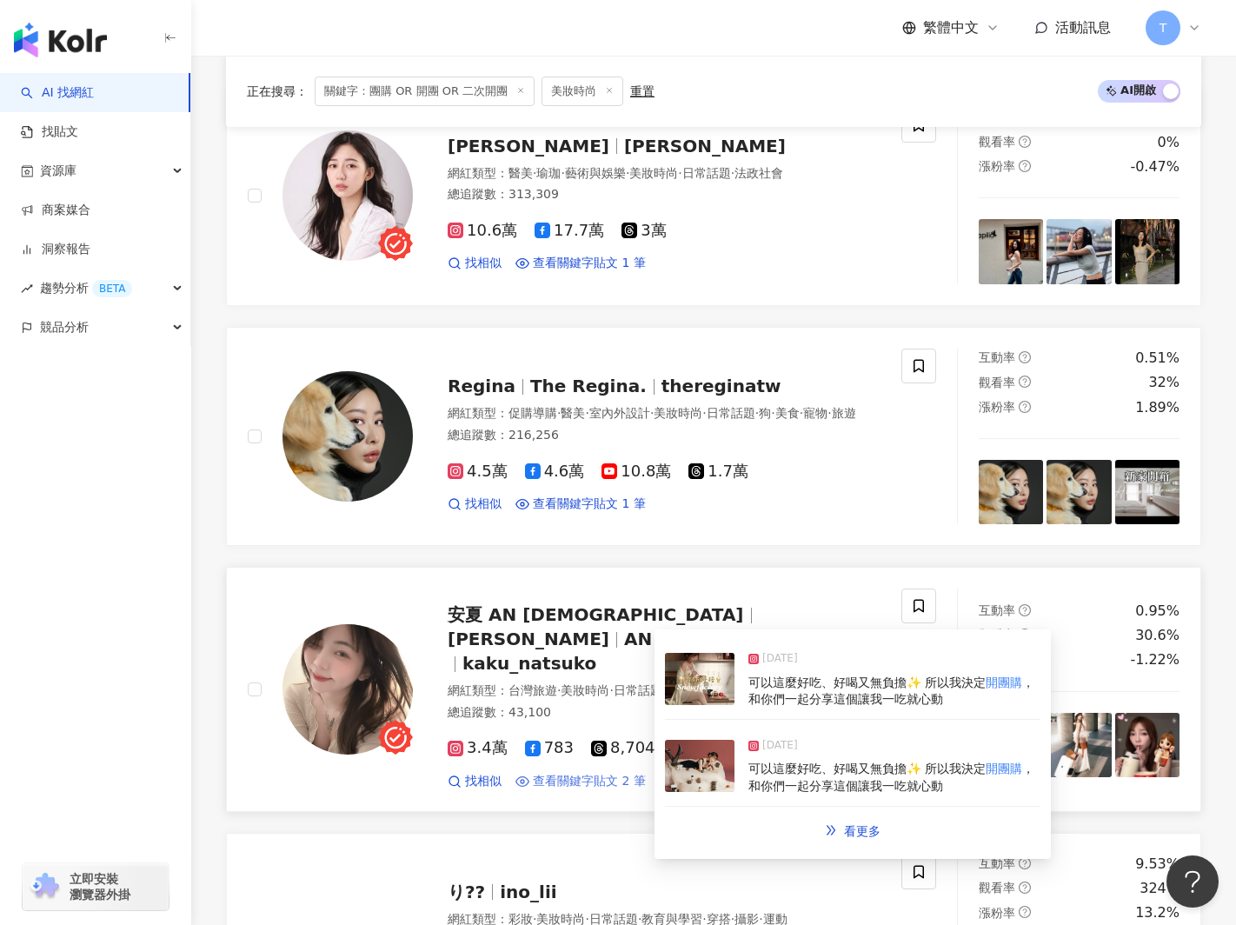
scroll to position [1513, 0]
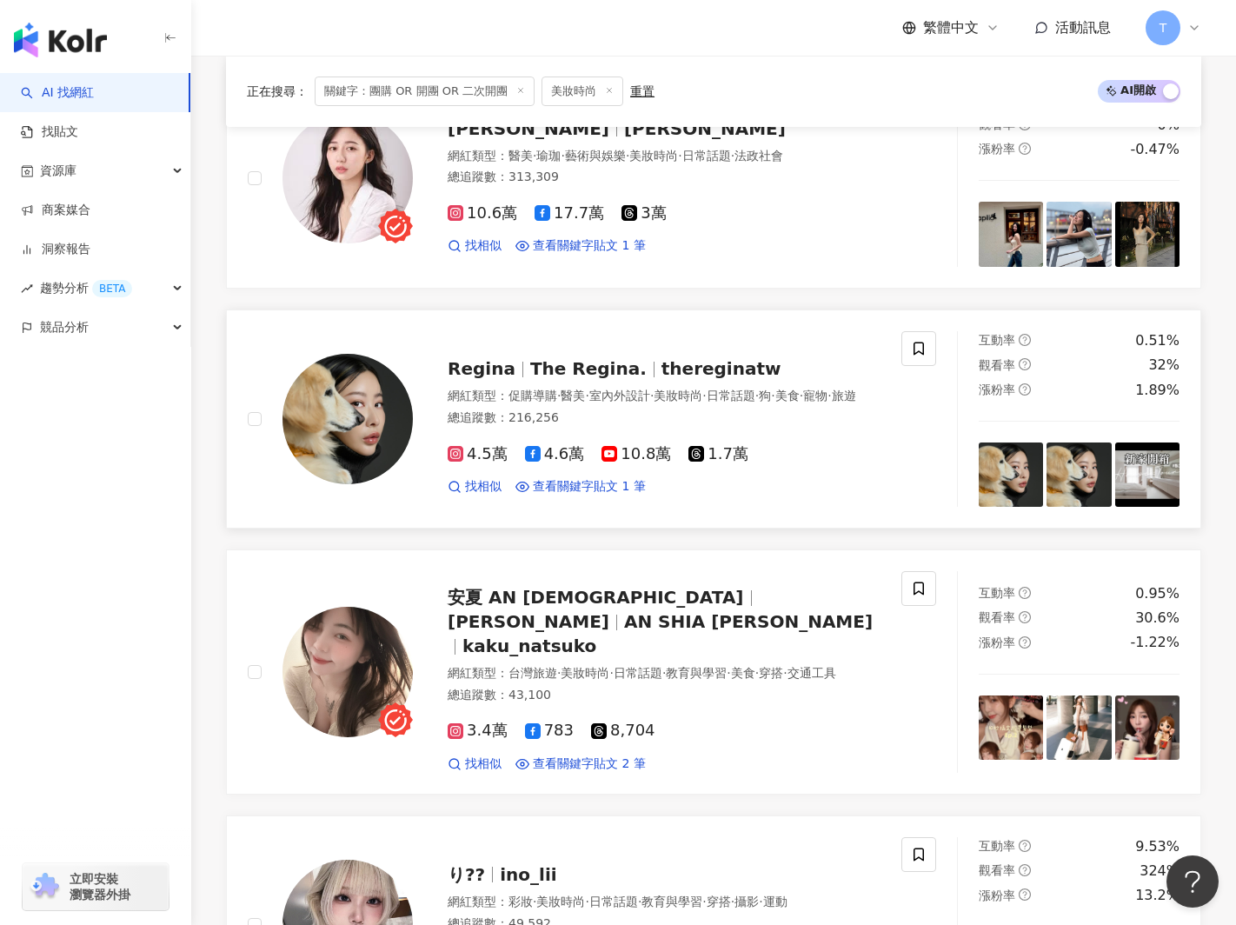
click at [511, 362] on span "Regina" at bounding box center [489, 368] width 83 height 21
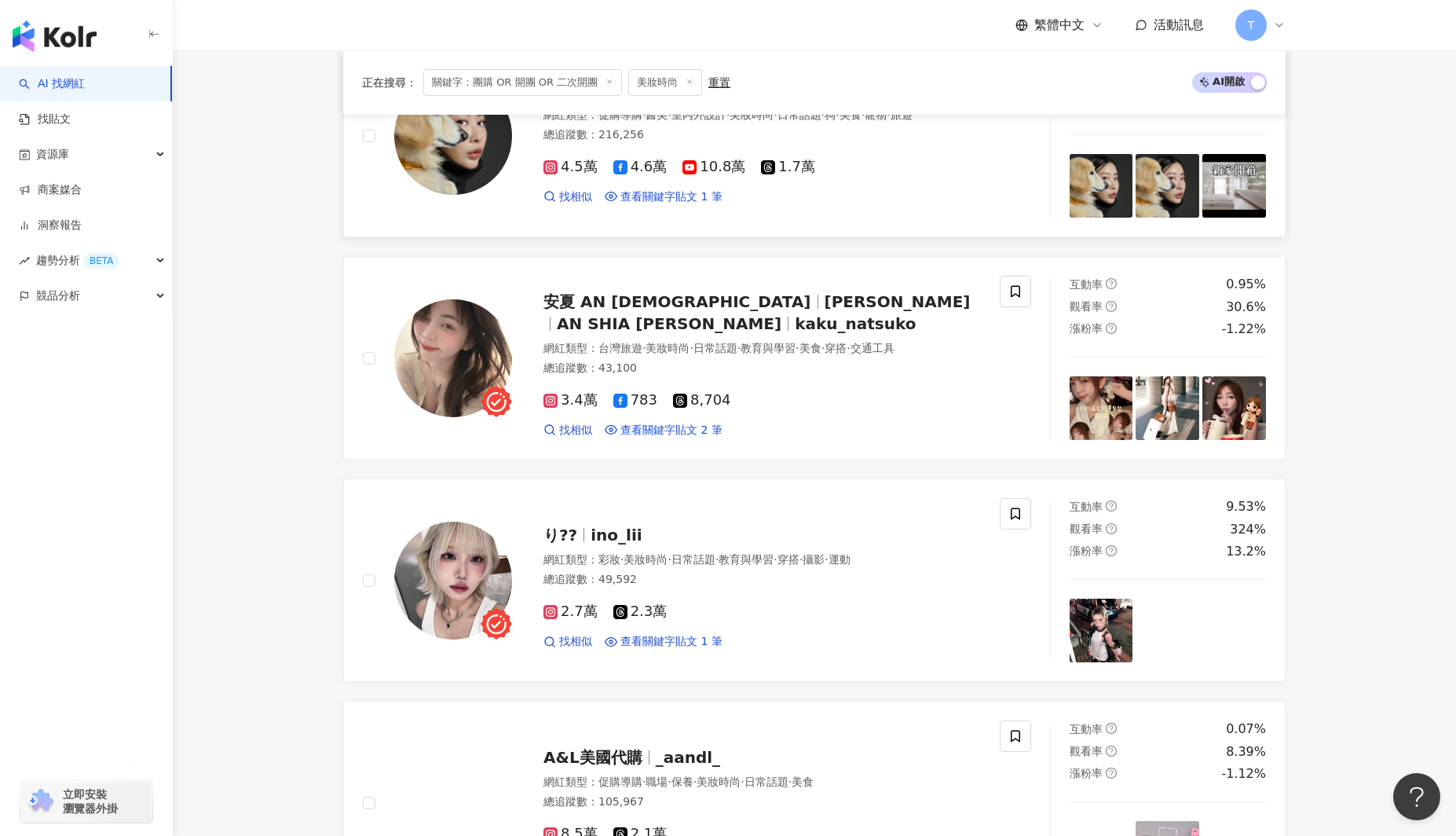
scroll to position [1646, 0]
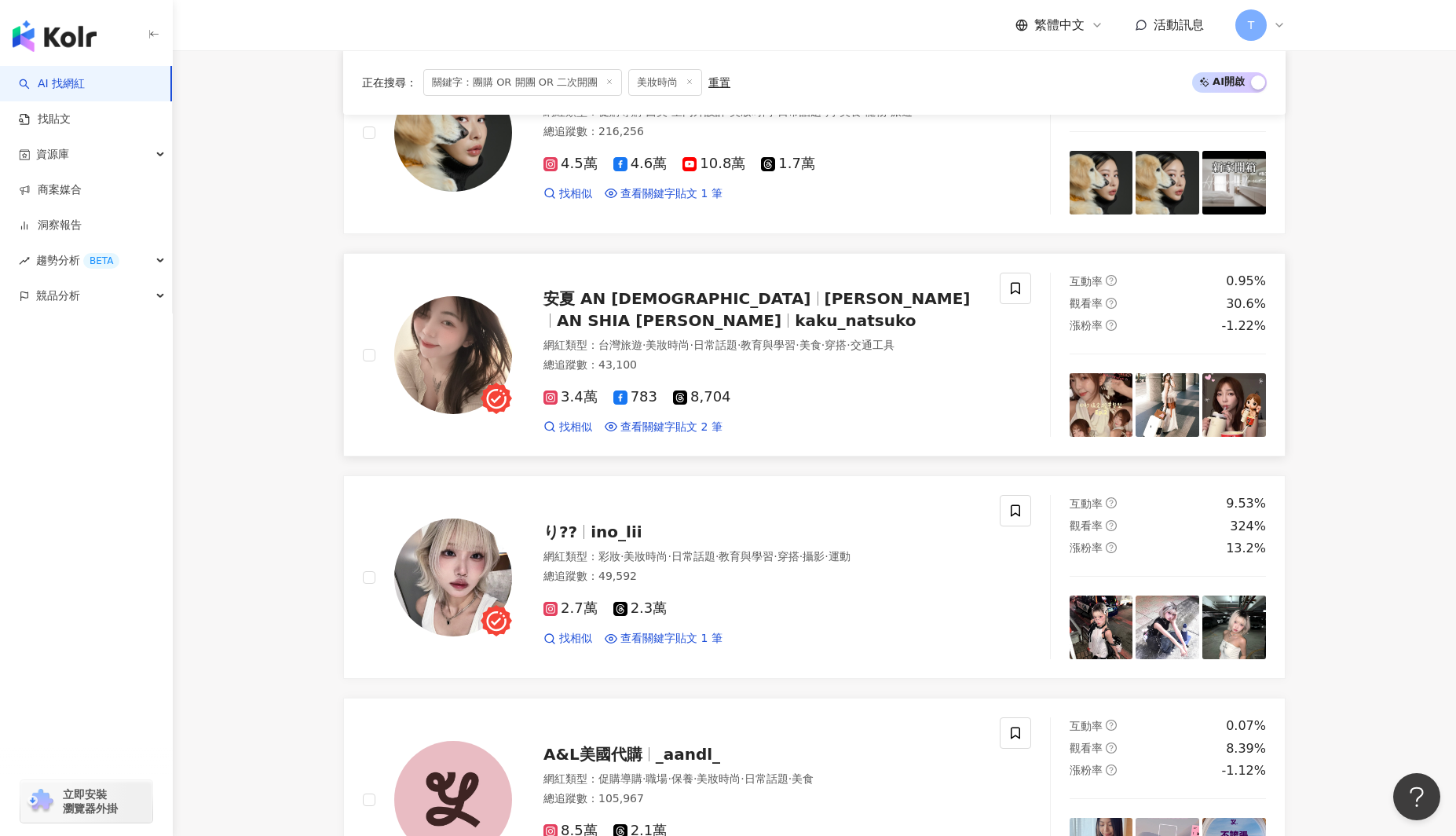
click at [642, 308] on span "安夏 AN SHIA" at bounding box center [677, 298] width 268 height 19
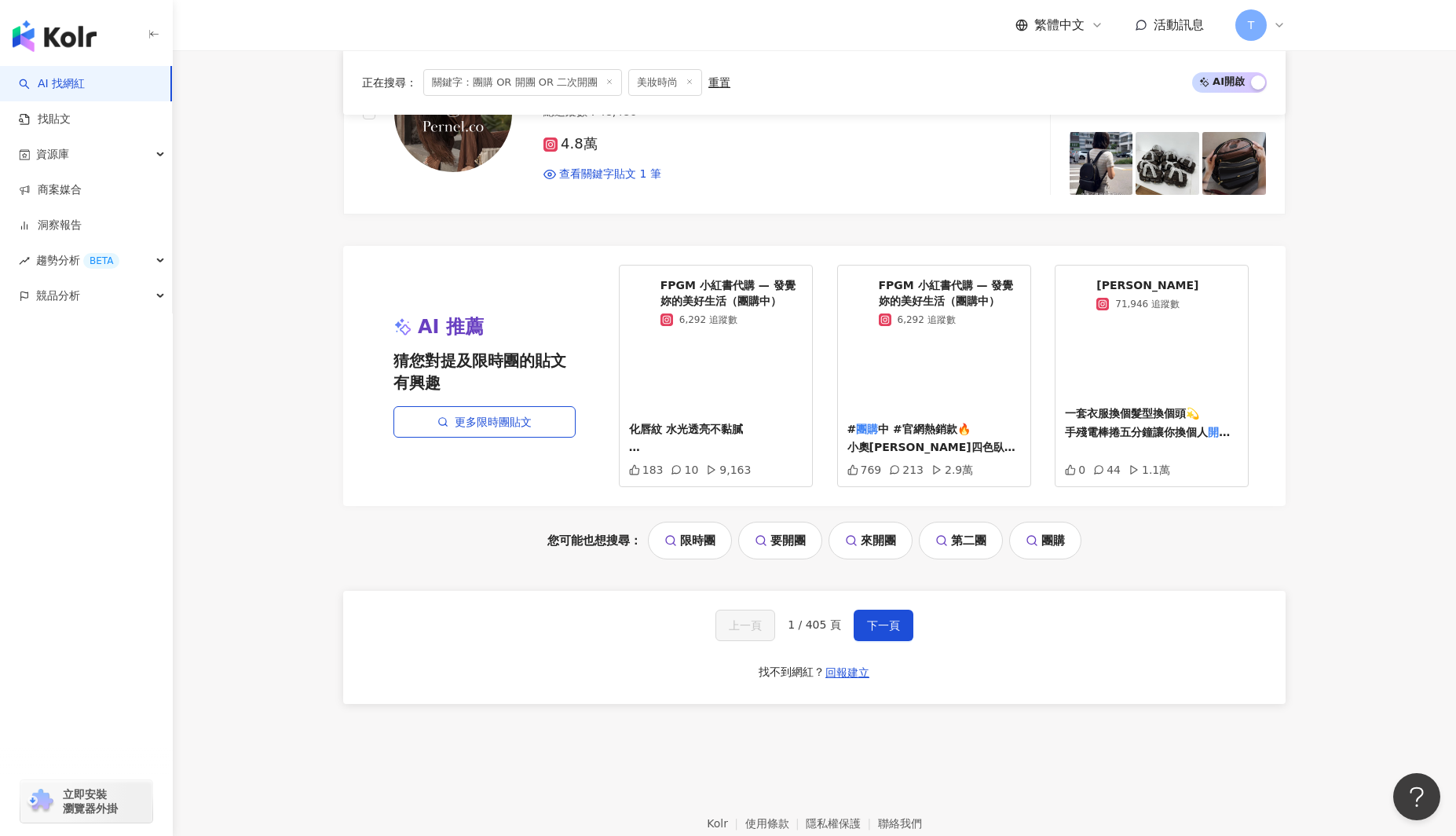
scroll to position [2778, 0]
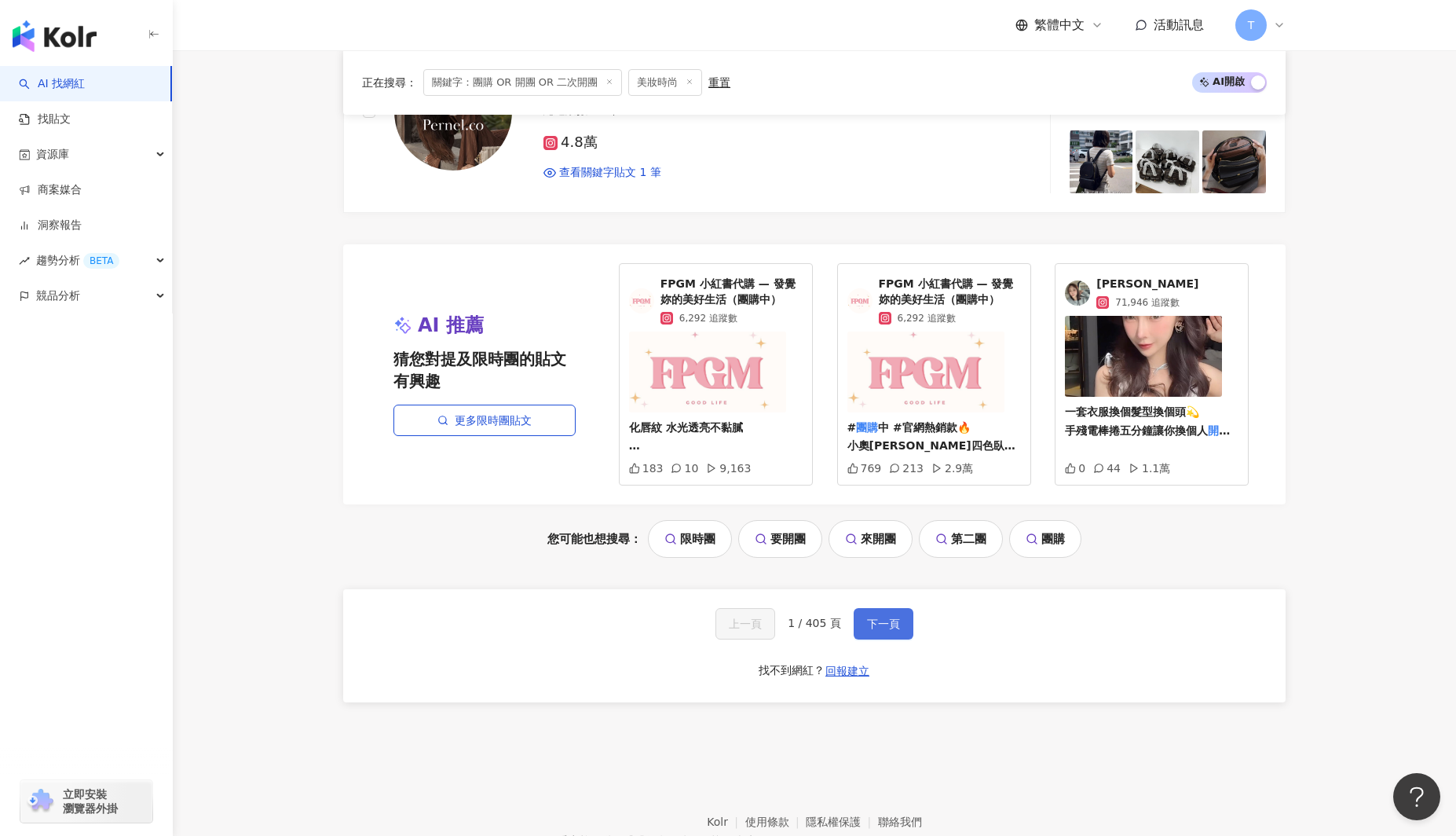
click at [880, 623] on span "下一頁" at bounding box center [883, 624] width 33 height 13
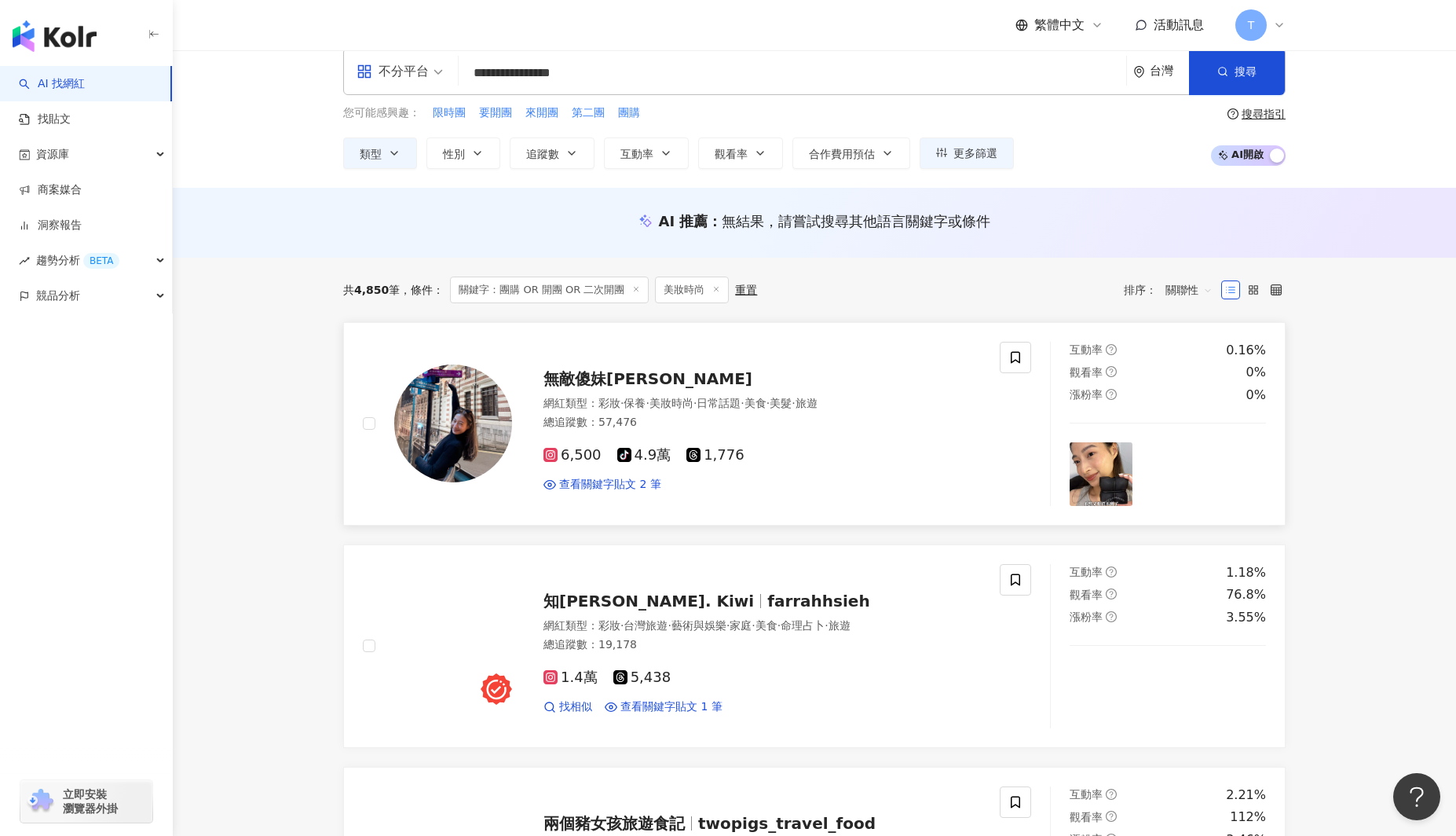
scroll to position [20, 0]
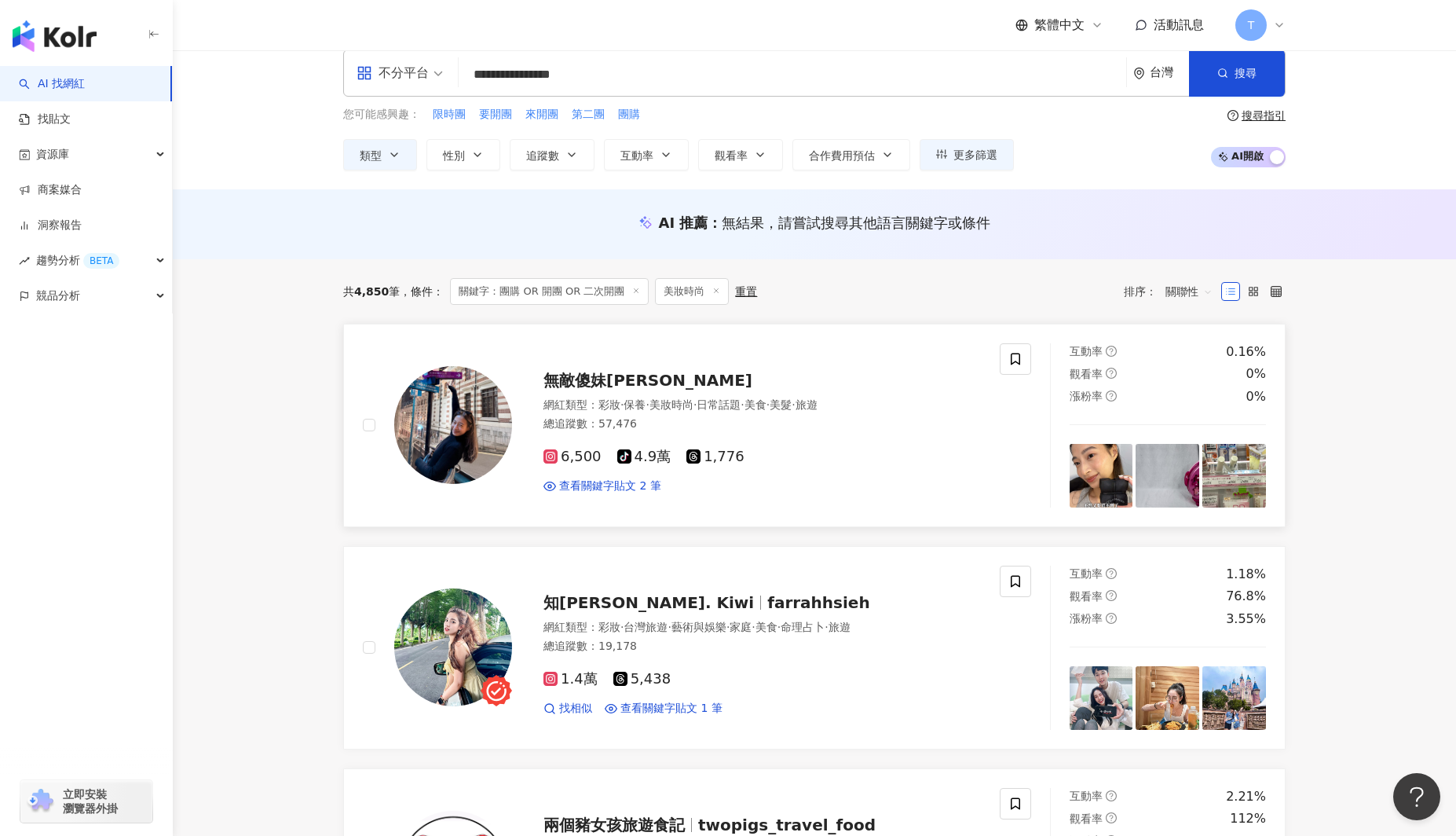
click at [599, 383] on span "無敵傻妹惟" at bounding box center [647, 380] width 209 height 19
click at [392, 158] on icon "button" at bounding box center [394, 155] width 13 height 13
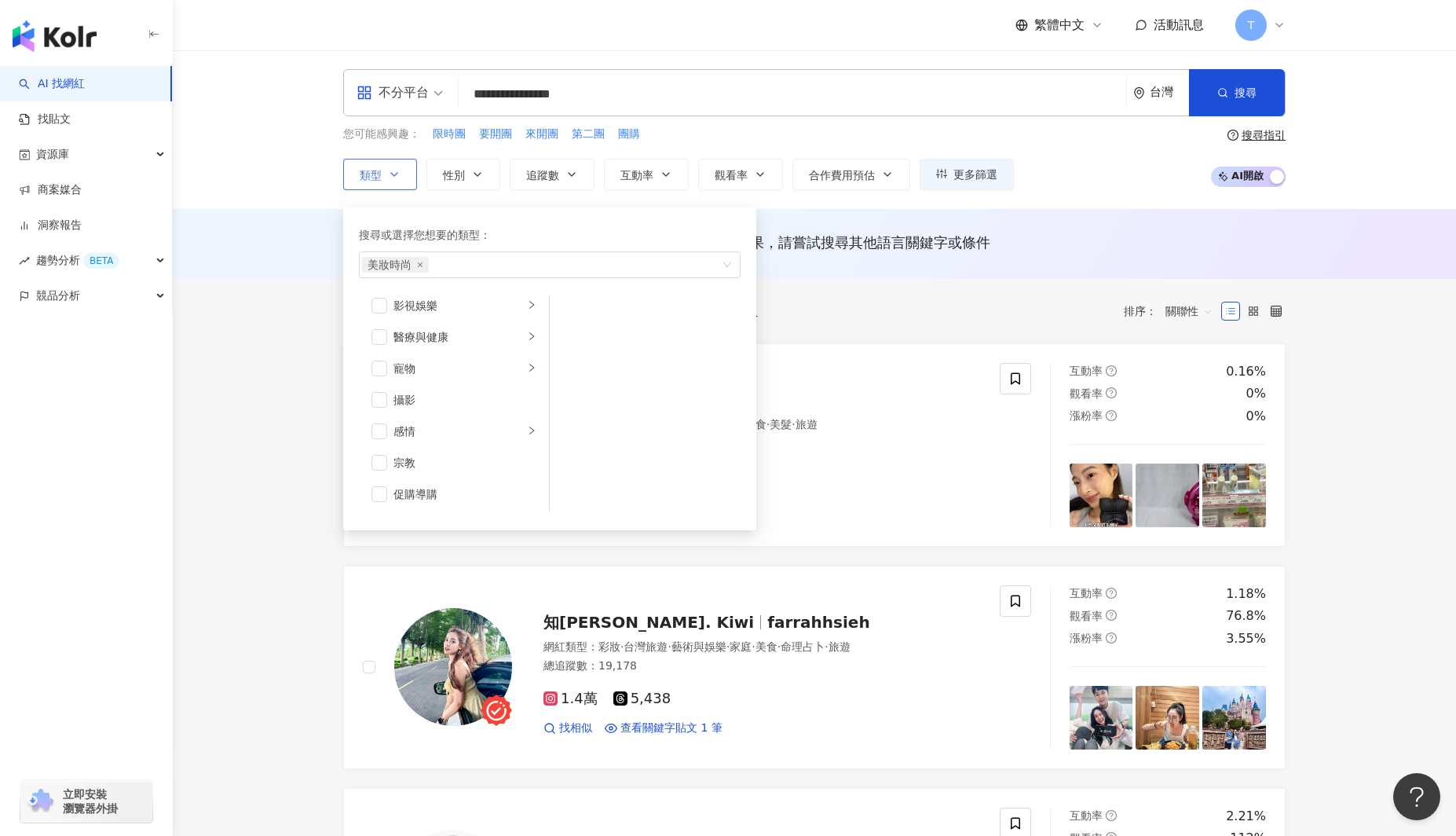
scroll to position [0, 0]
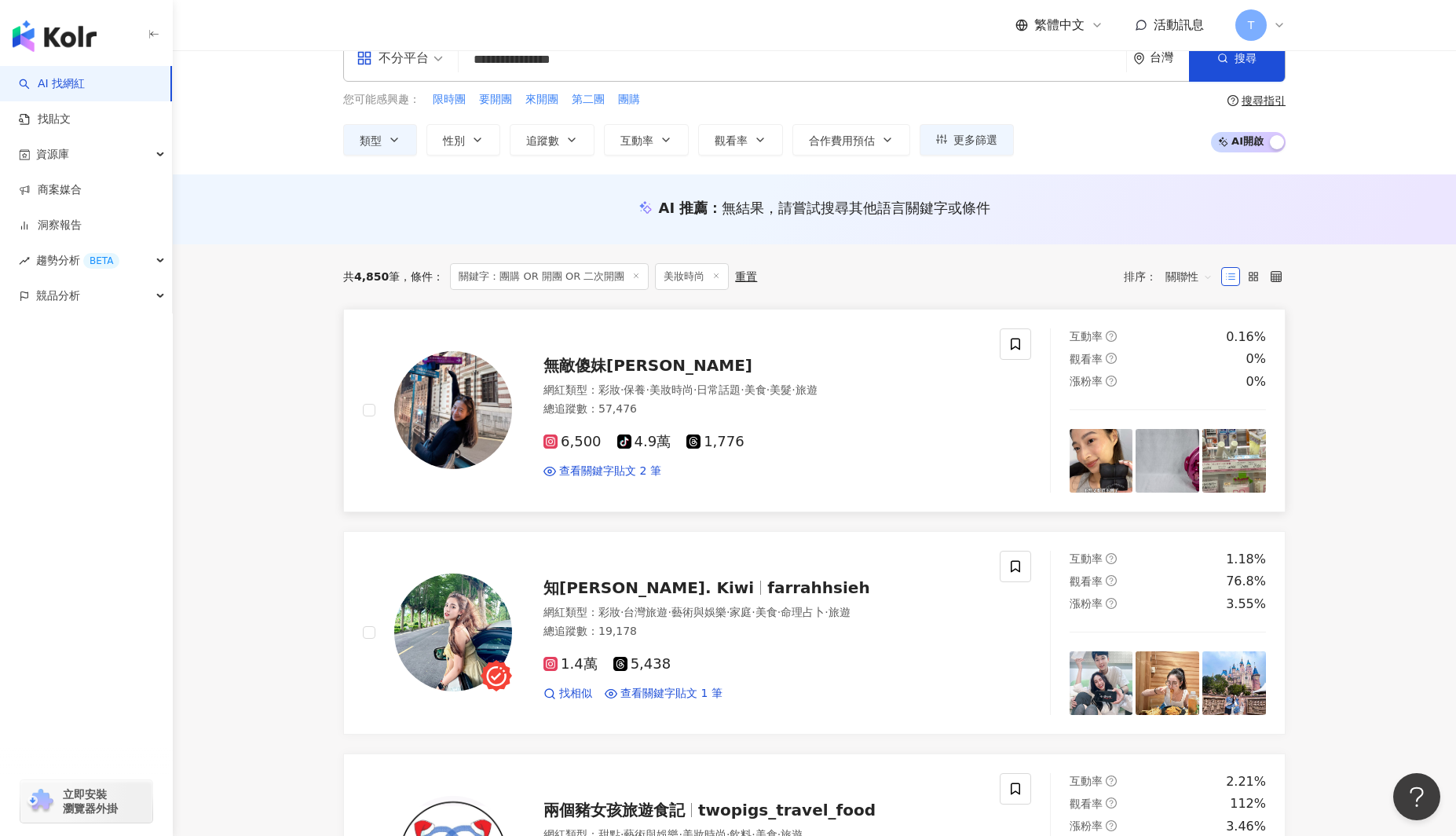
scroll to position [46, 0]
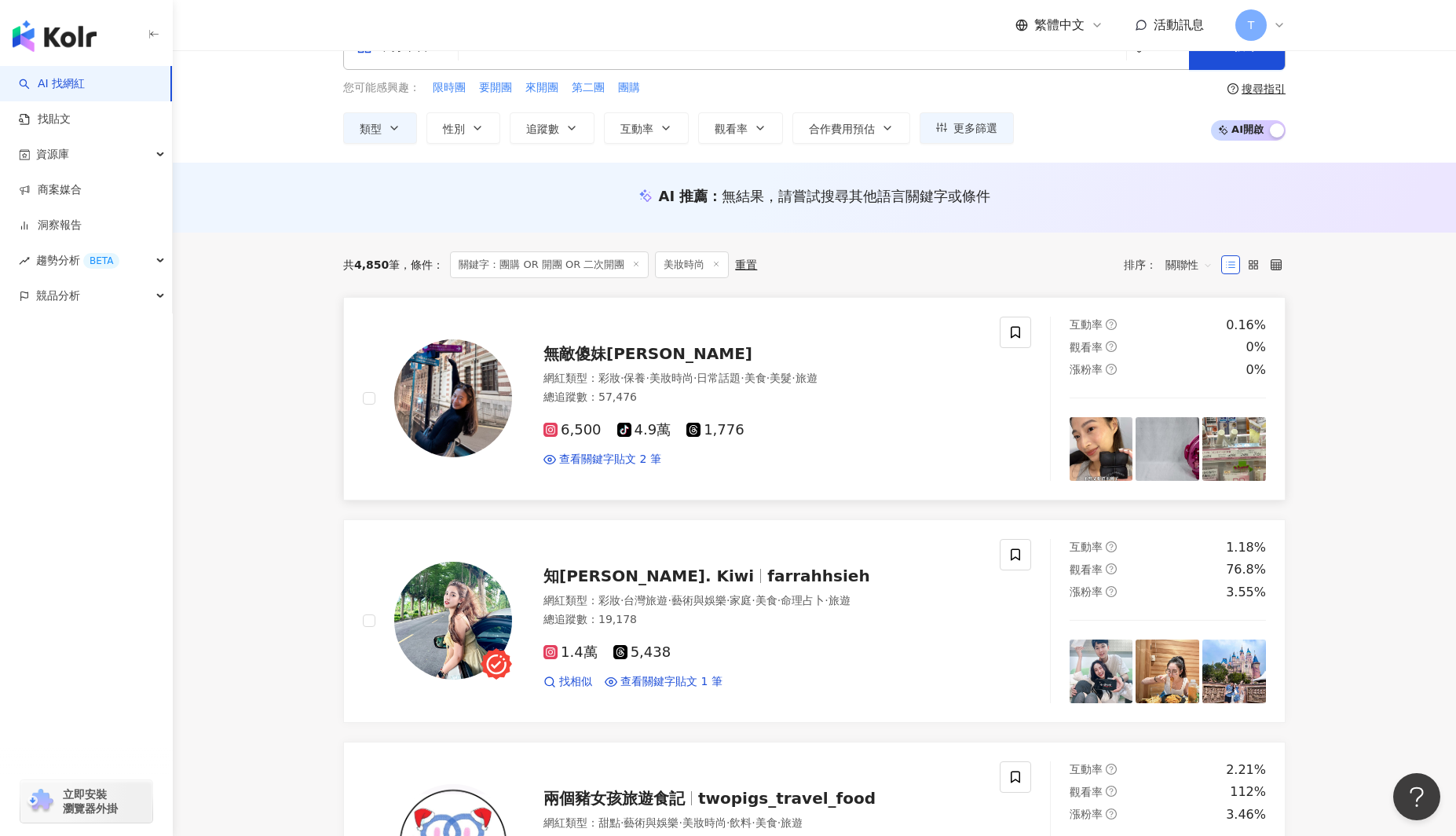
click at [588, 362] on div "無敵傻妹惟" at bounding box center [762, 353] width 437 height 22
click at [668, 572] on span "知涓 Farrah. Kiwi" at bounding box center [648, 576] width 211 height 19
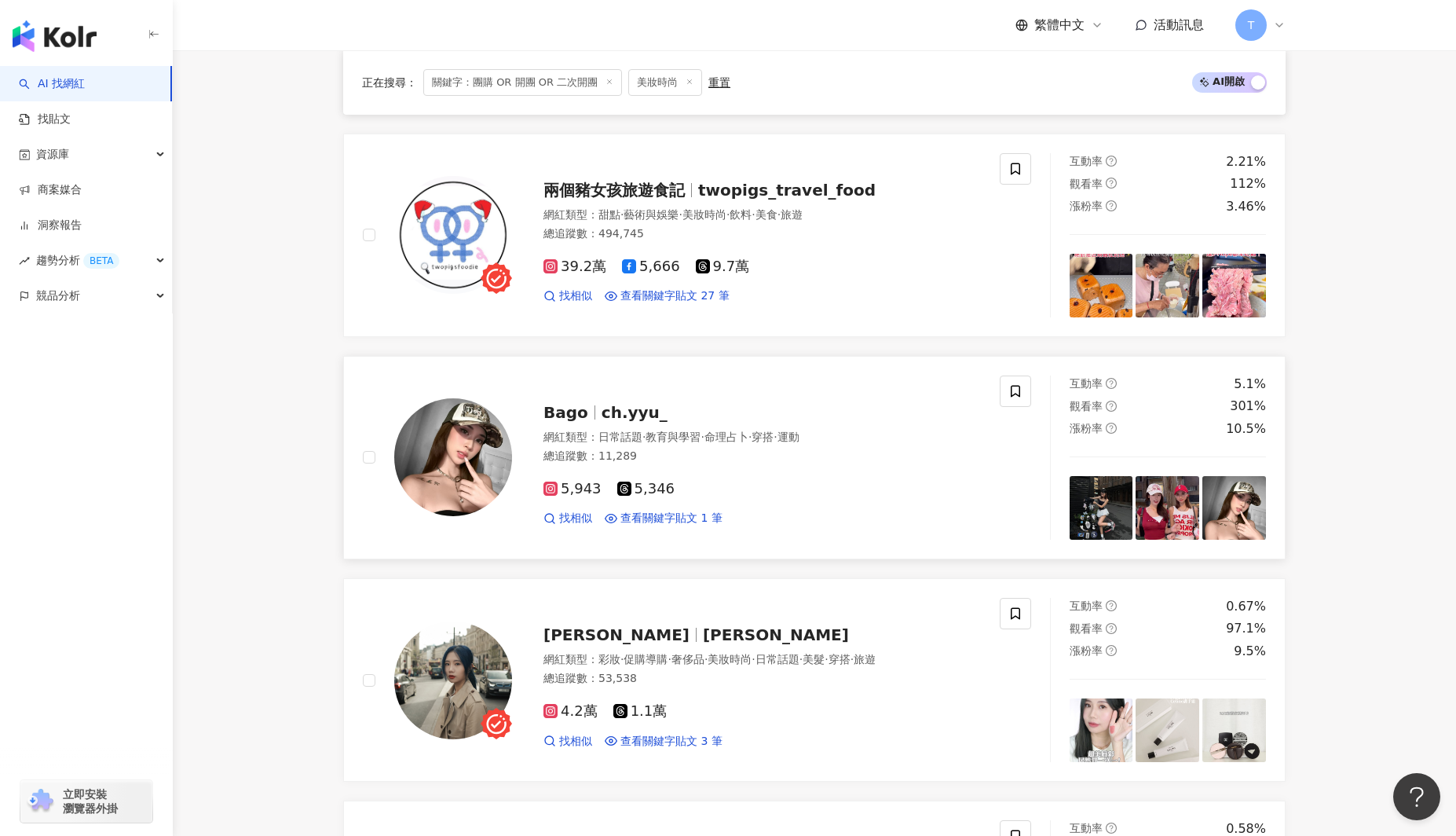
scroll to position [650, 0]
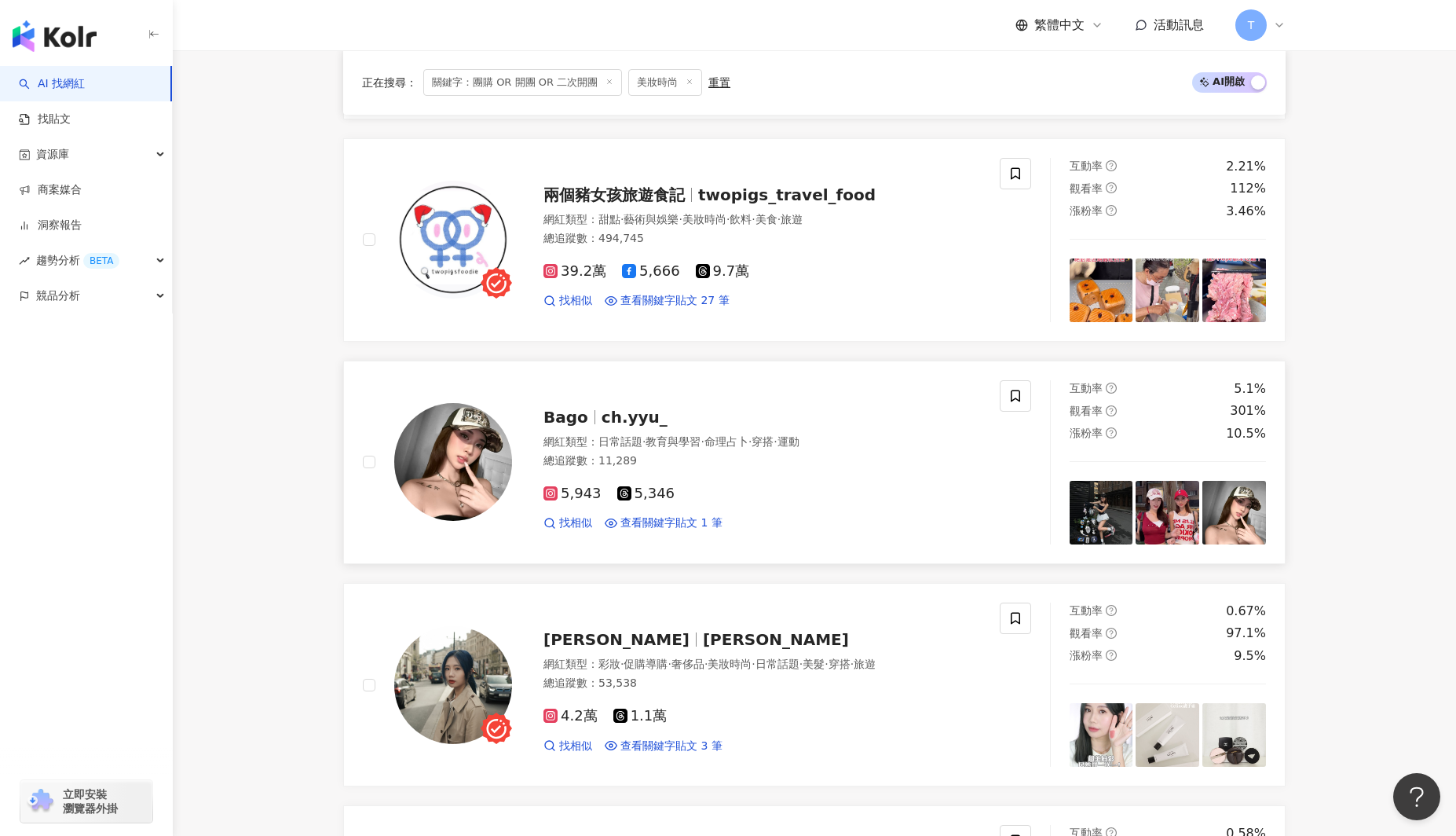
click at [611, 417] on span "ch.yyu_" at bounding box center [634, 417] width 66 height 19
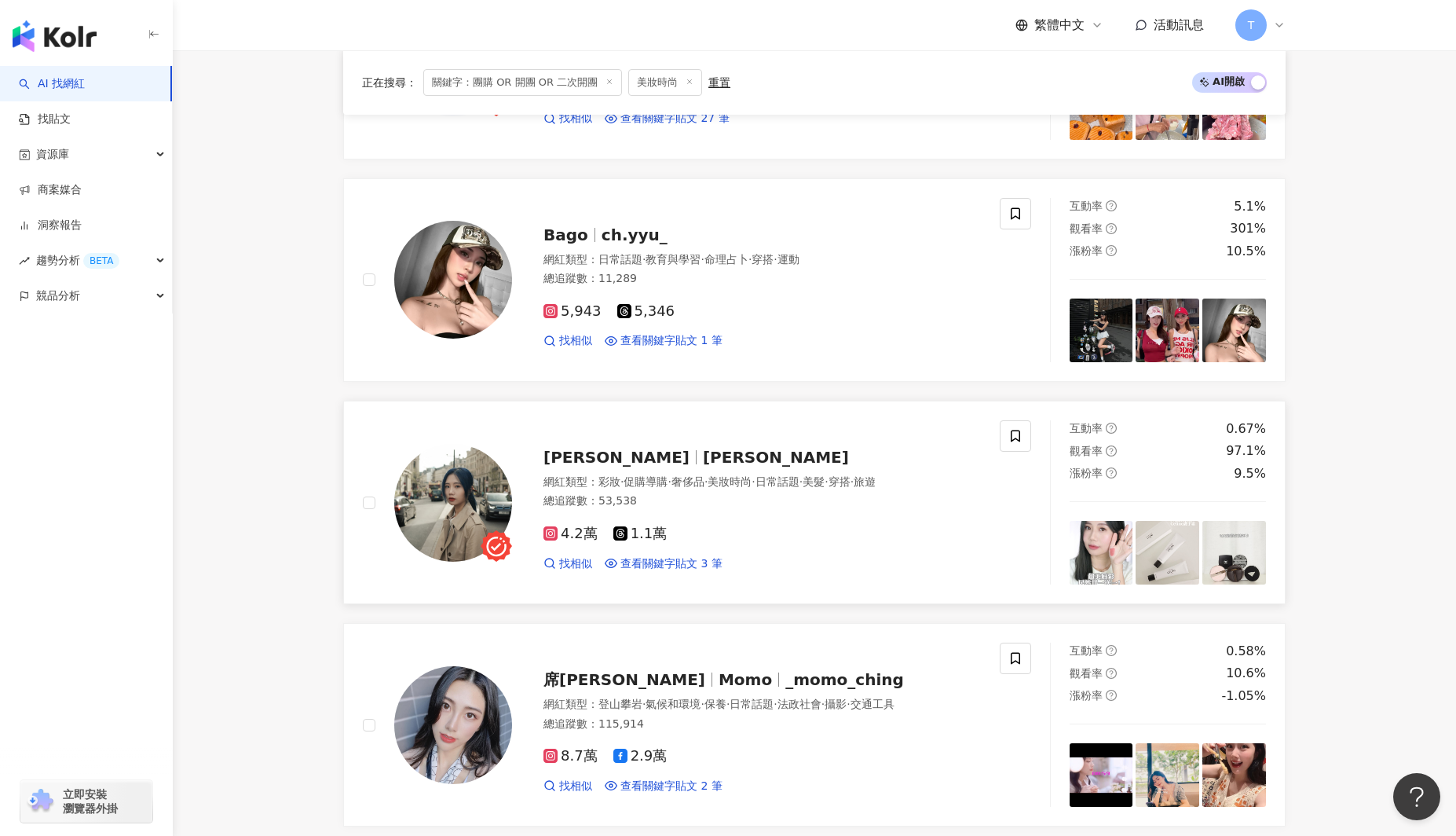
scroll to position [828, 0]
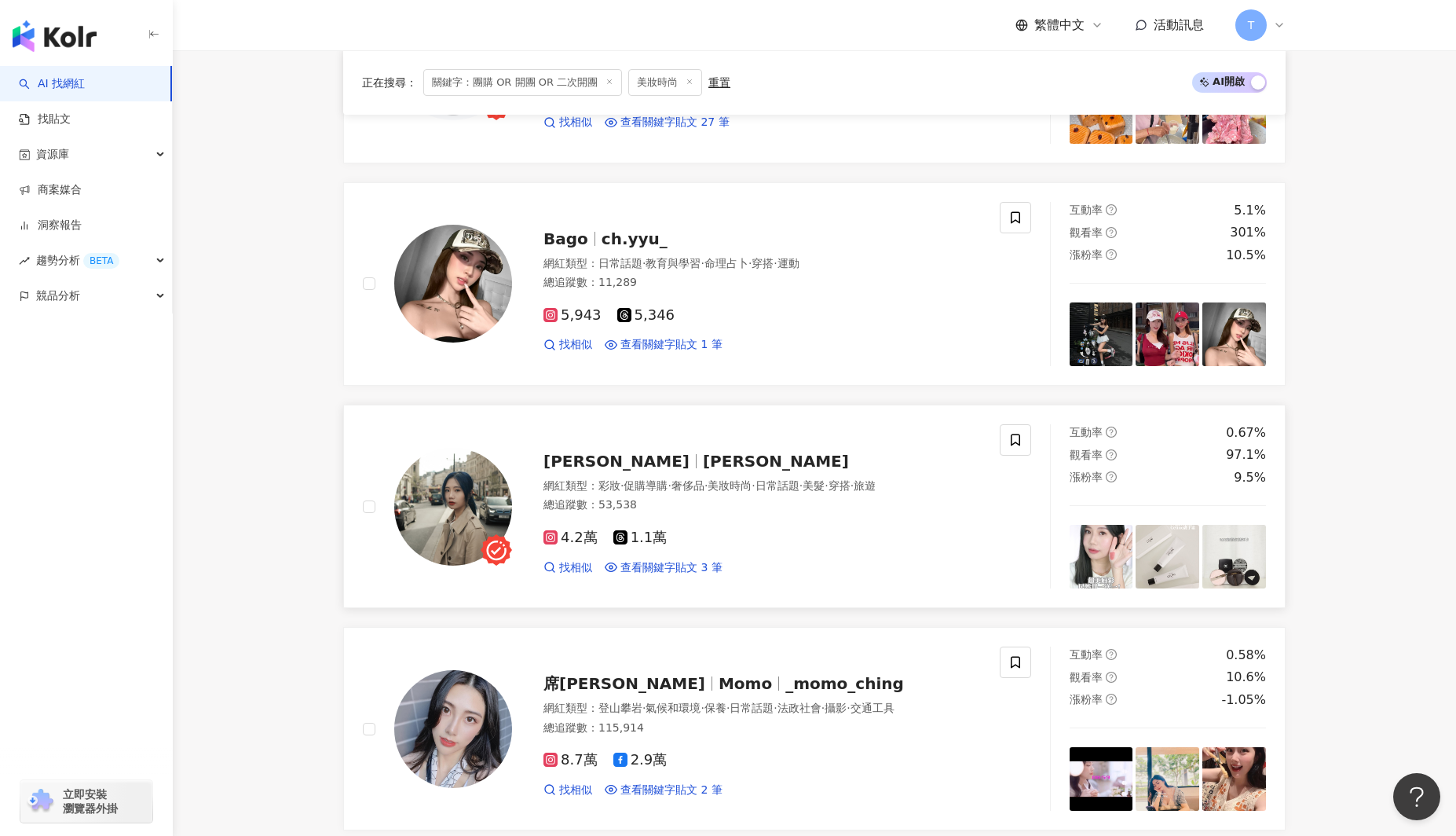
click at [476, 503] on img at bounding box center [453, 506] width 117 height 117
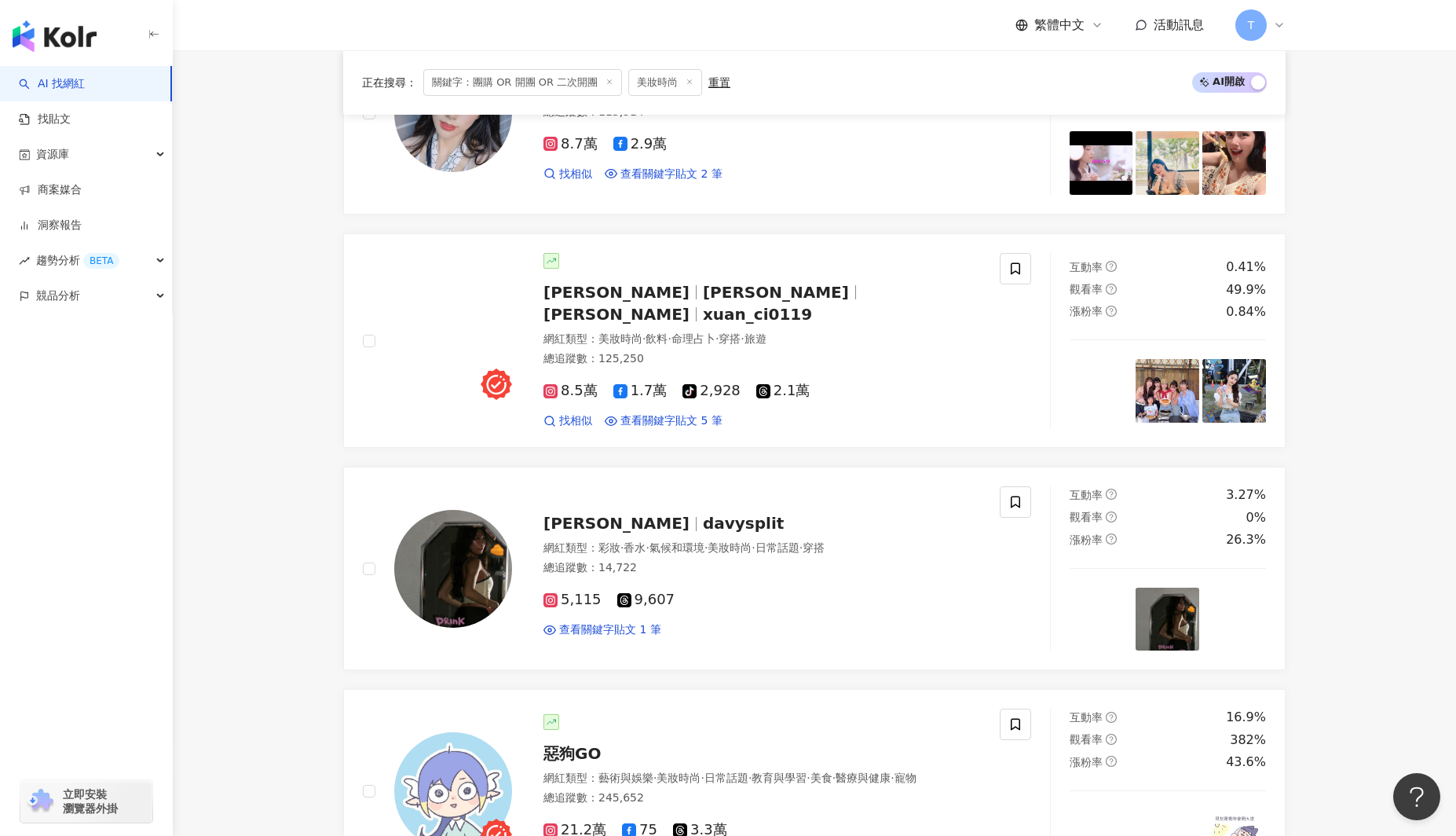
scroll to position [1456, 0]
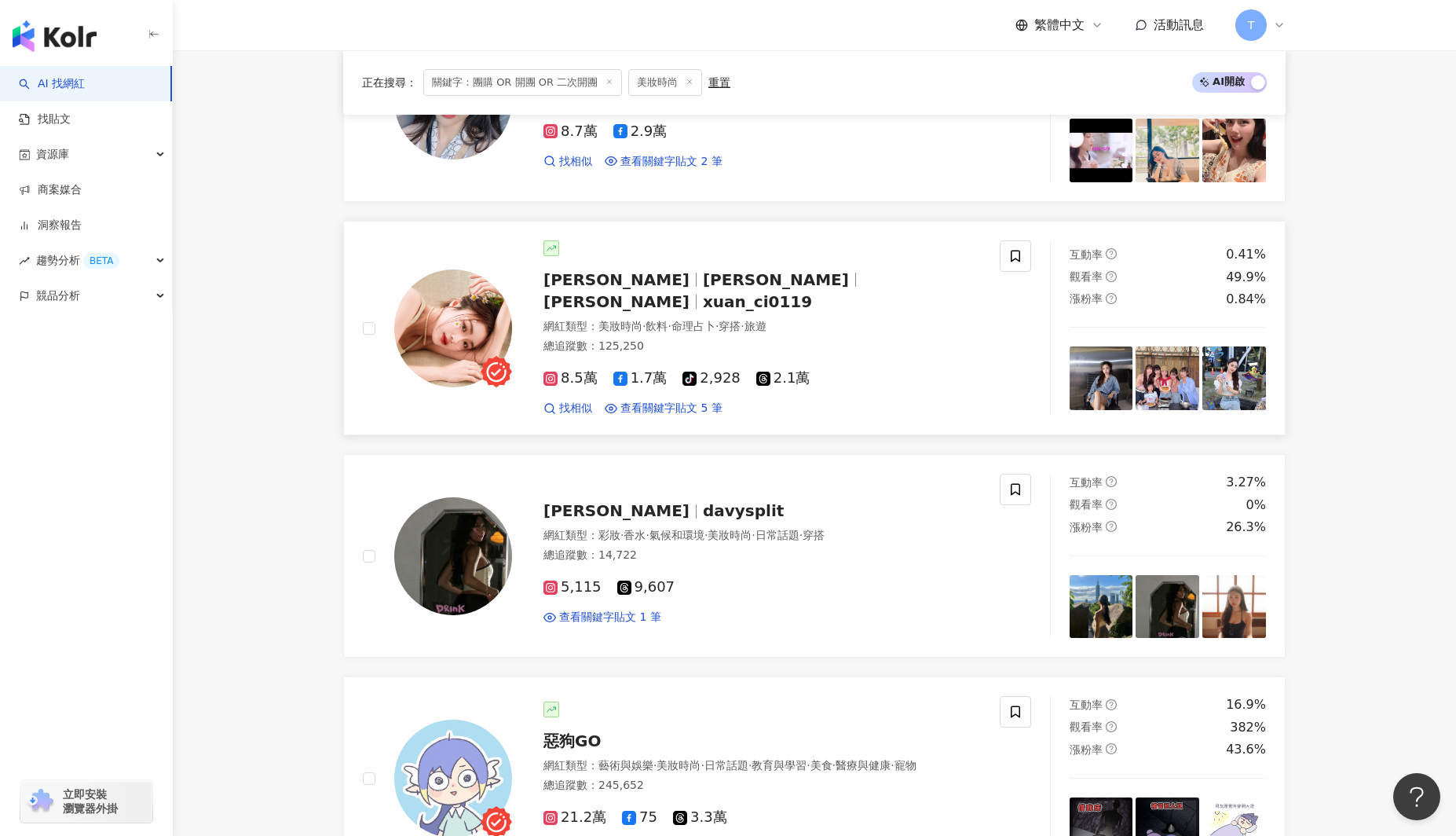
click at [464, 352] on img at bounding box center [453, 328] width 117 height 117
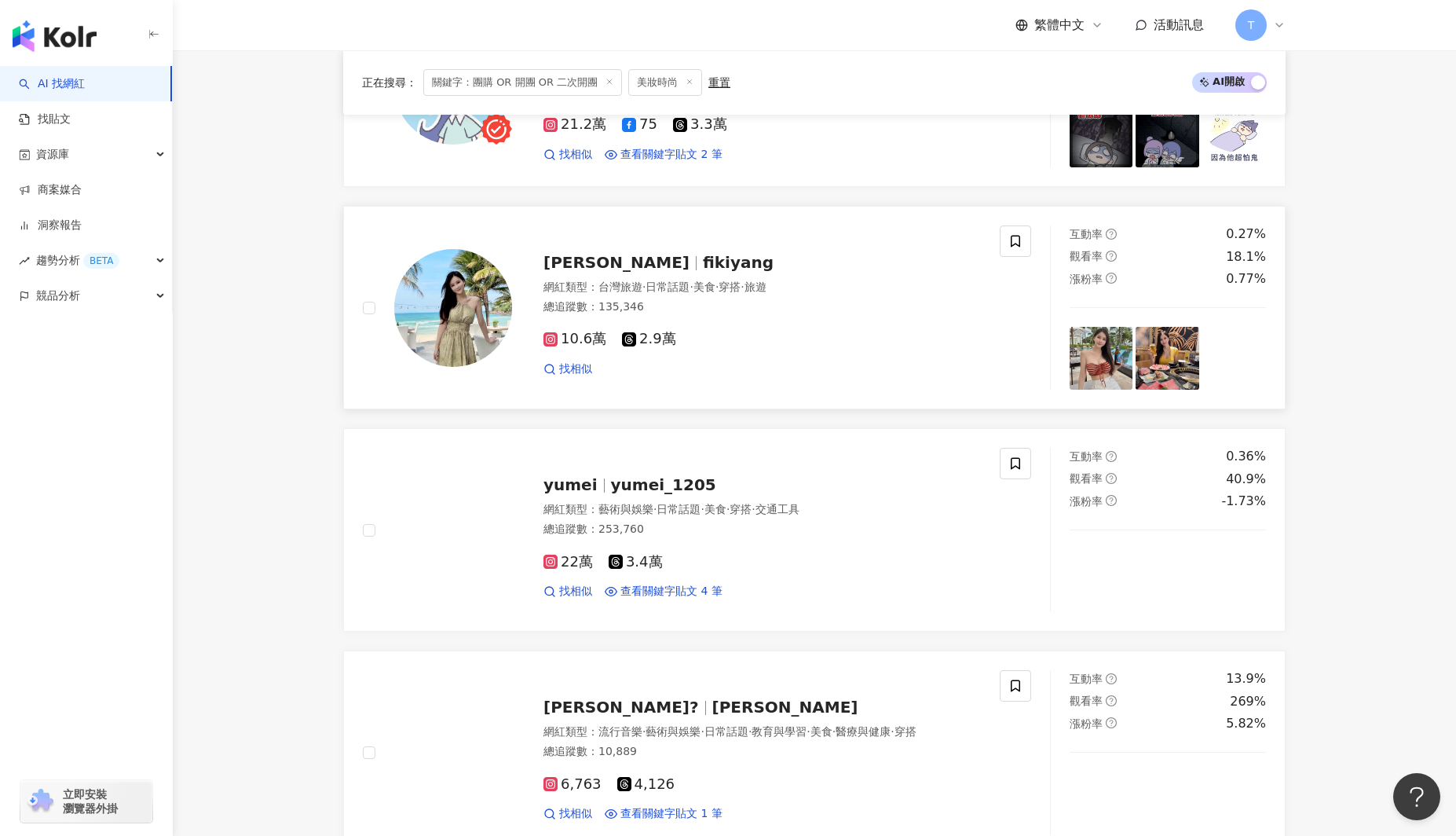
scroll to position [2161, 0]
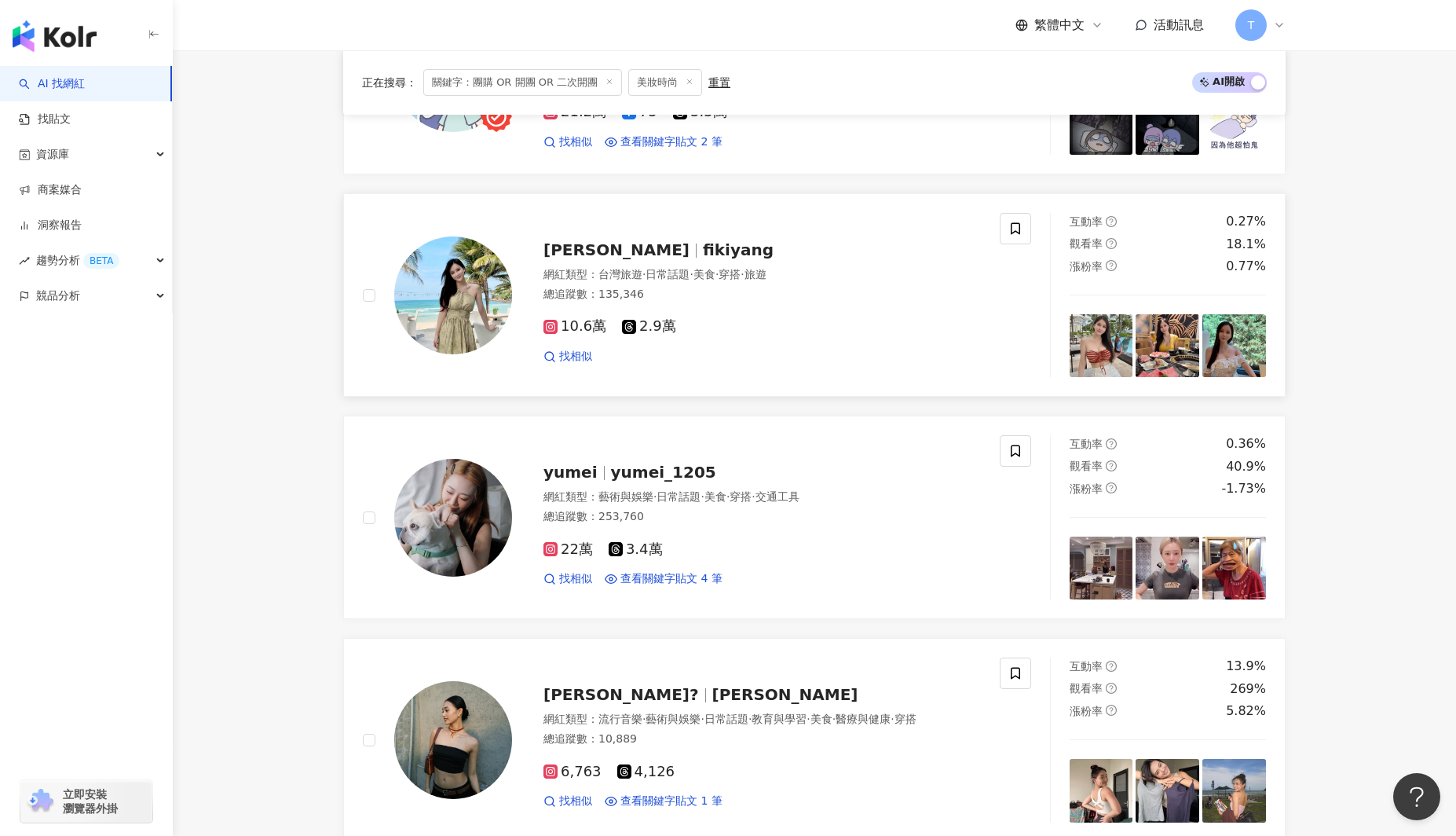
click at [452, 269] on img at bounding box center [453, 296] width 117 height 117
click at [595, 462] on span "yumei" at bounding box center [577, 471] width 68 height 19
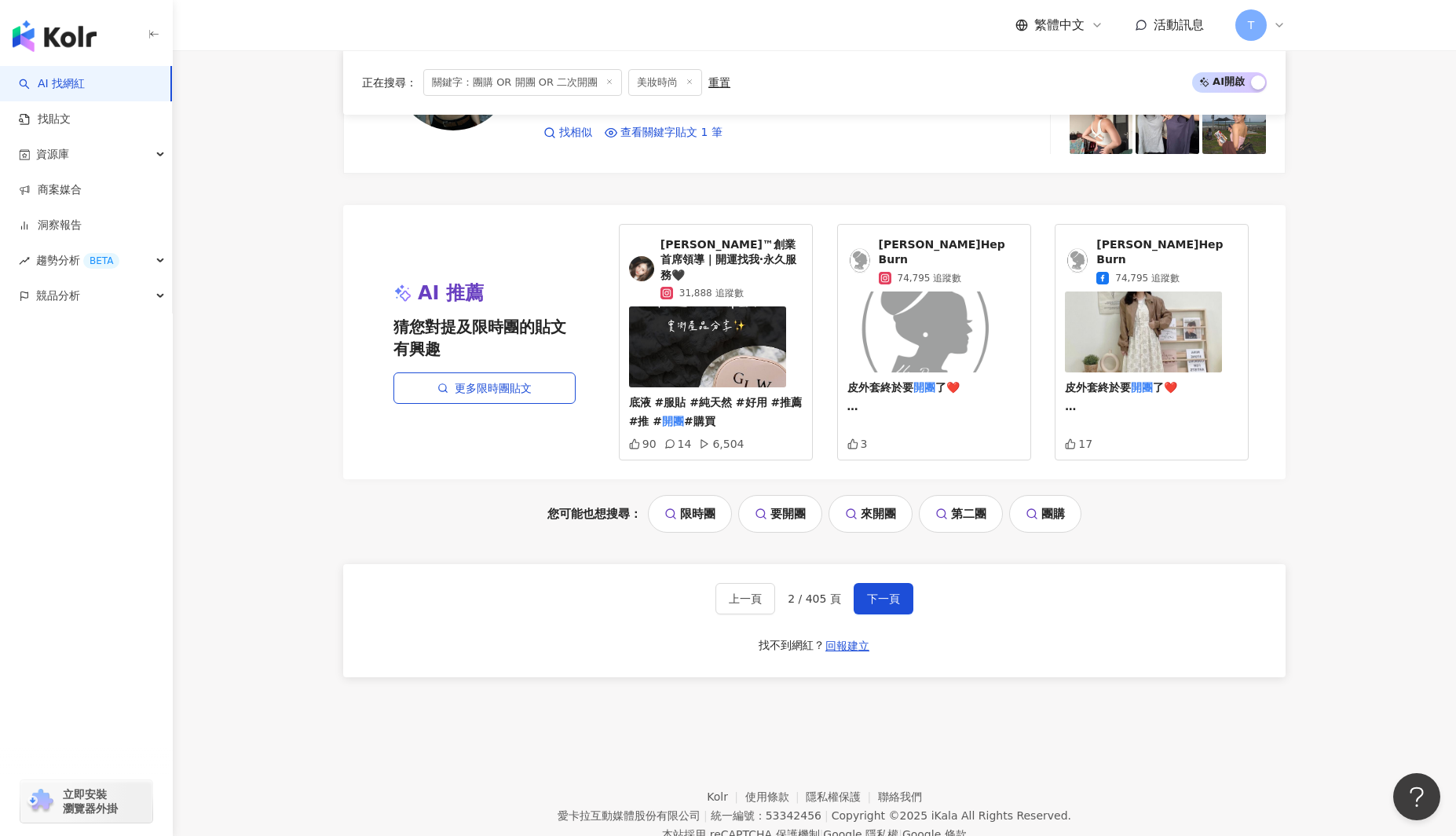
scroll to position [2858, 0]
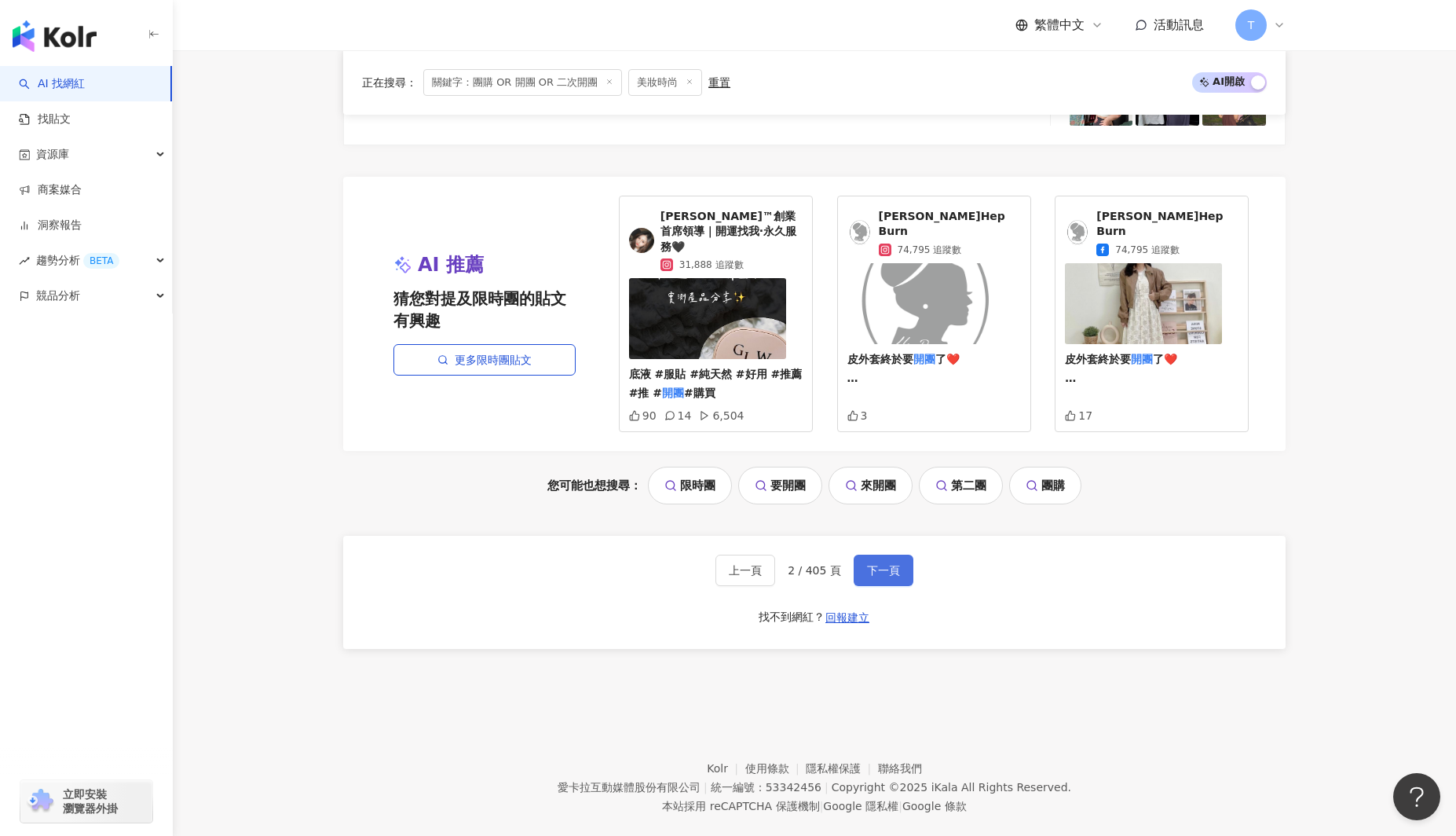
click at [888, 564] on span "下一頁" at bounding box center [883, 570] width 33 height 13
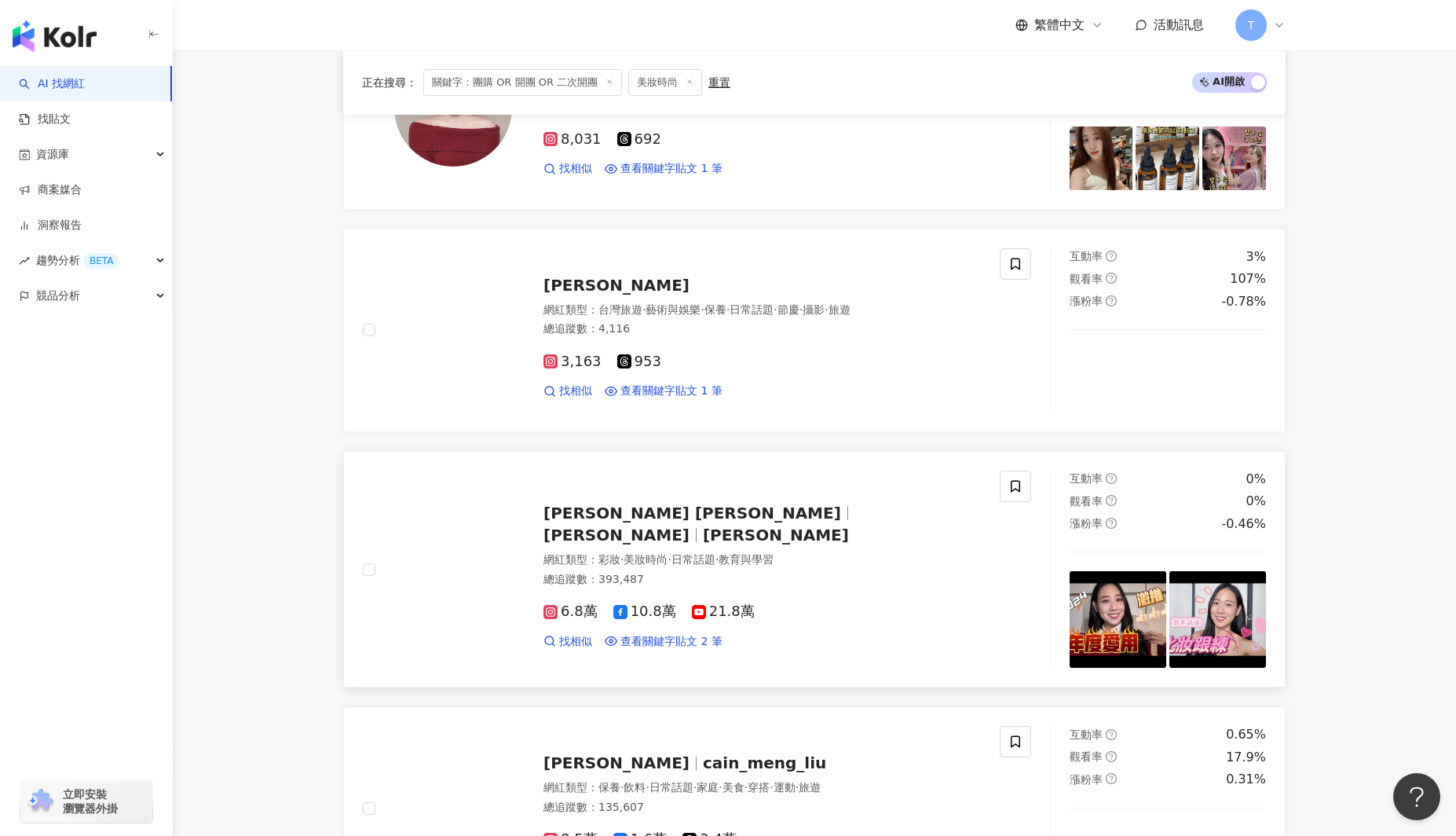
scroll to position [340, 0]
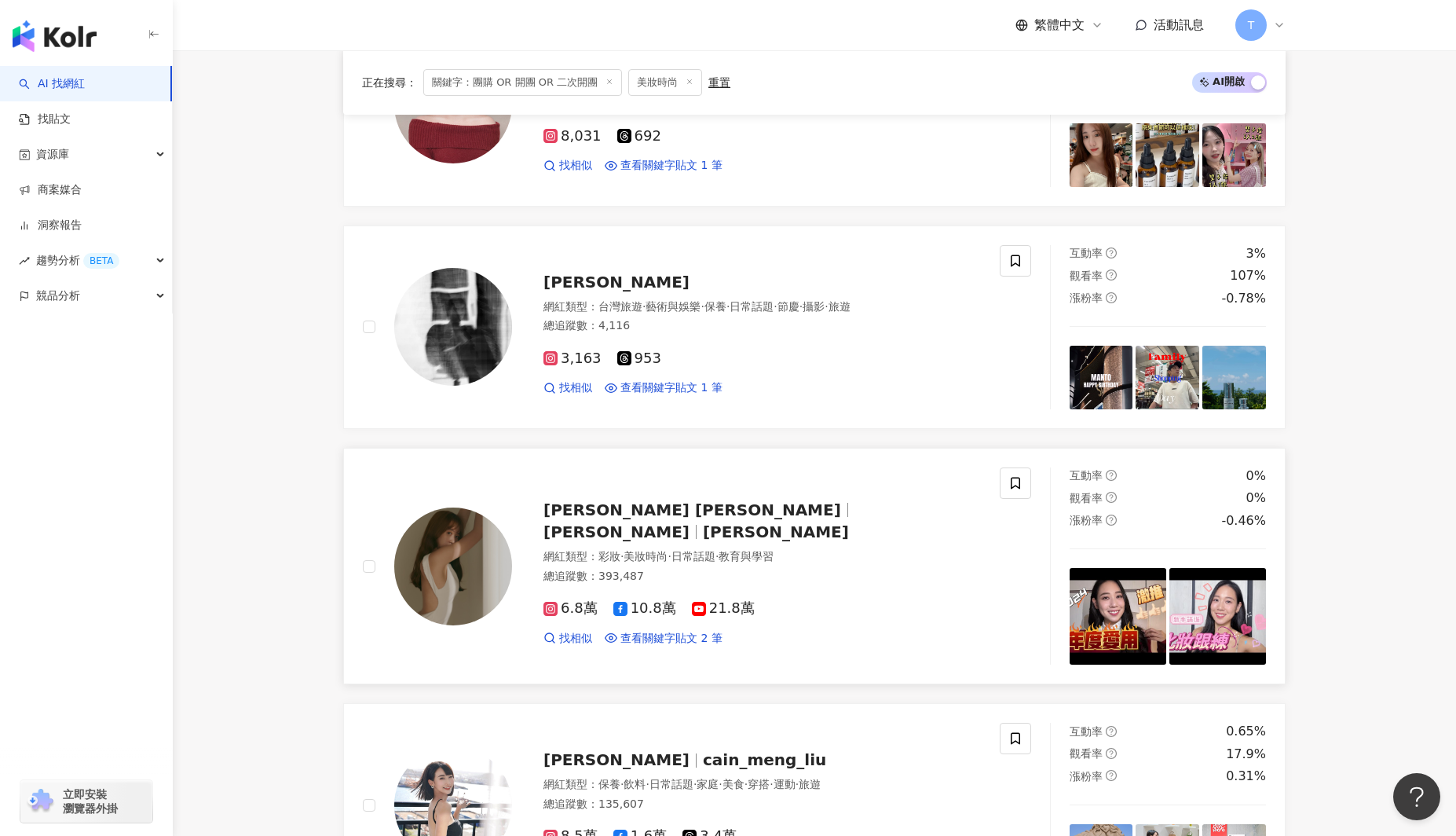
click at [437, 554] on img at bounding box center [453, 566] width 117 height 117
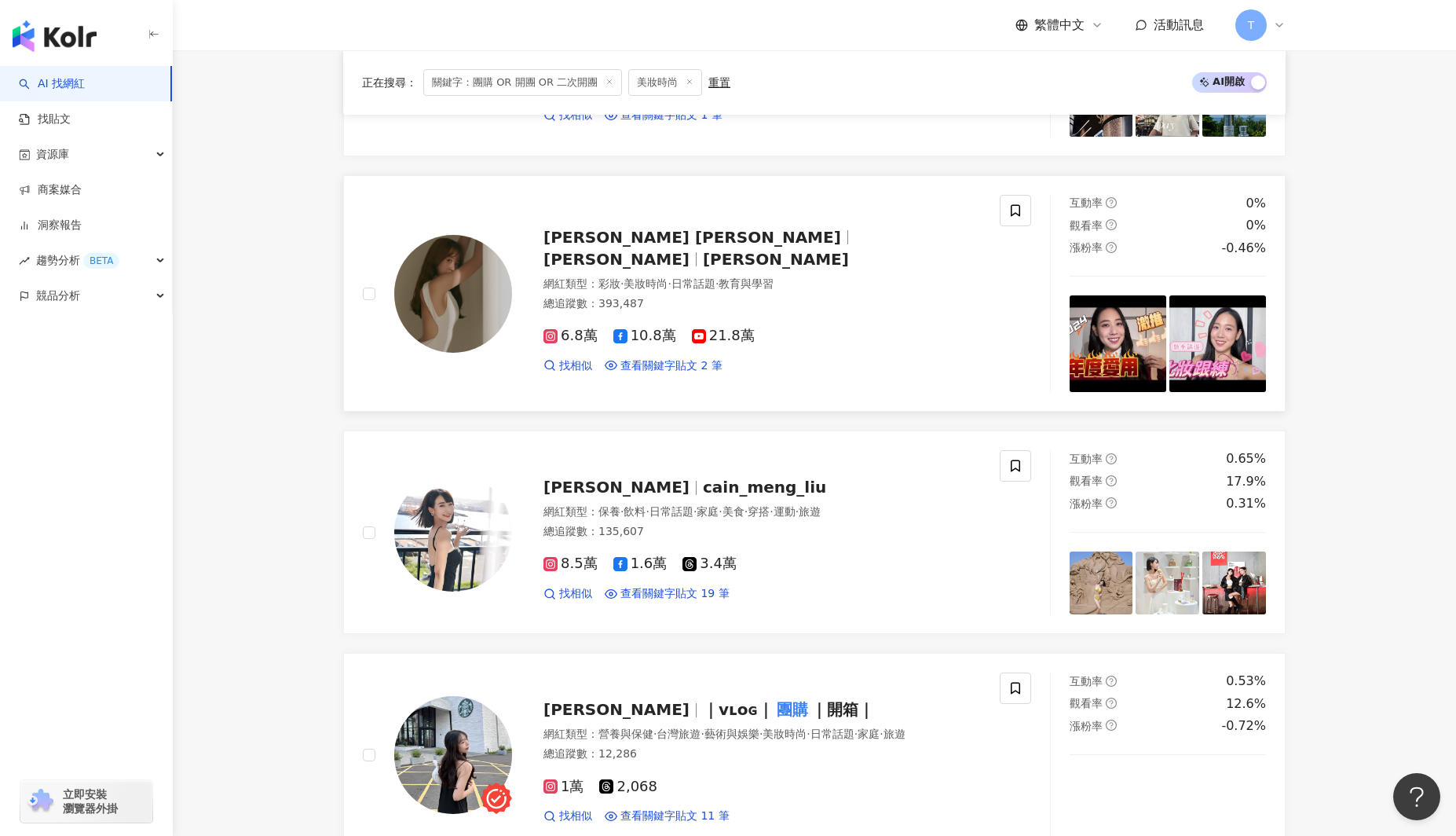
scroll to position [636, 0]
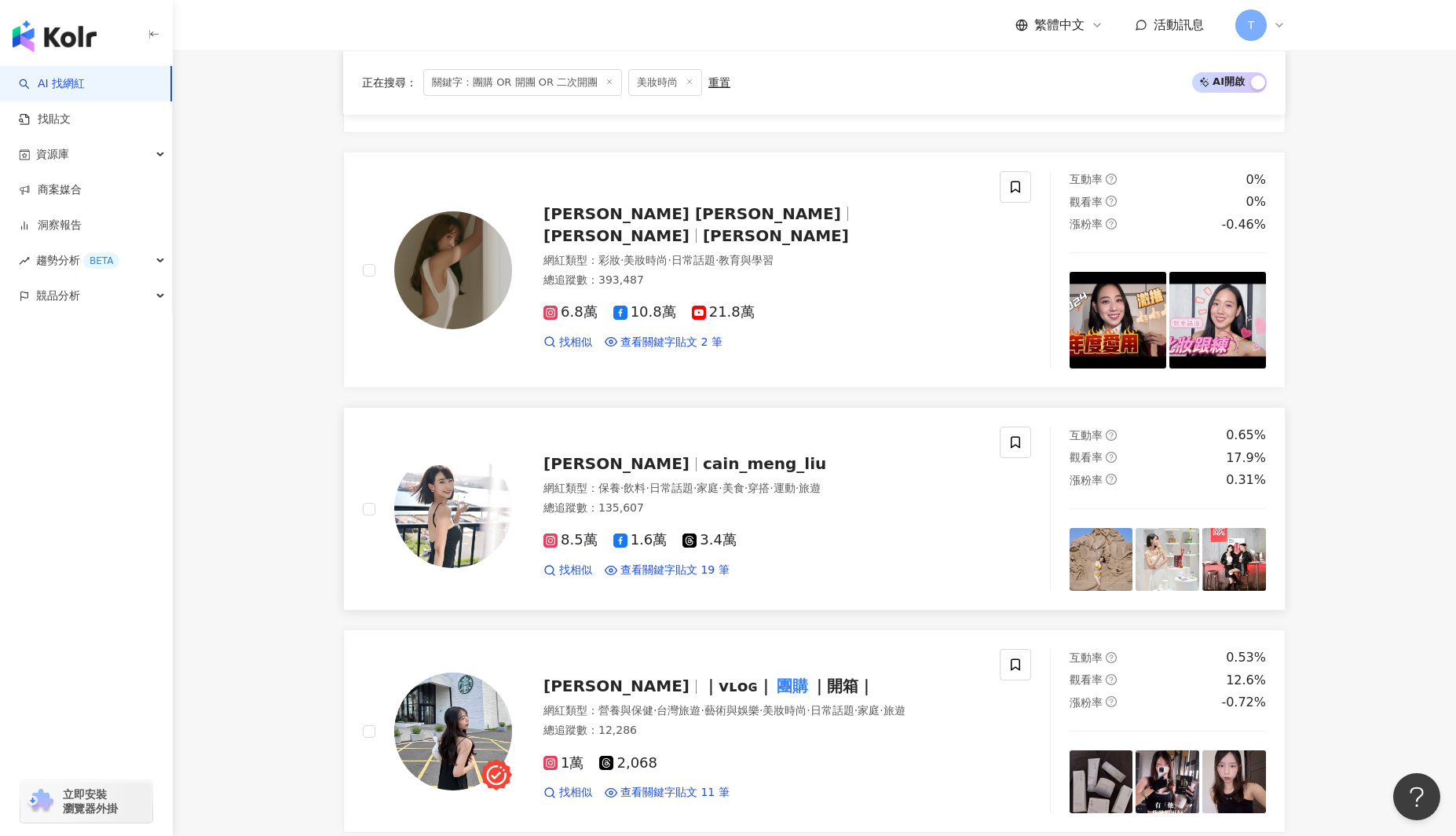
click at [703, 461] on span "cain_meng_liu" at bounding box center [765, 463] width 123 height 19
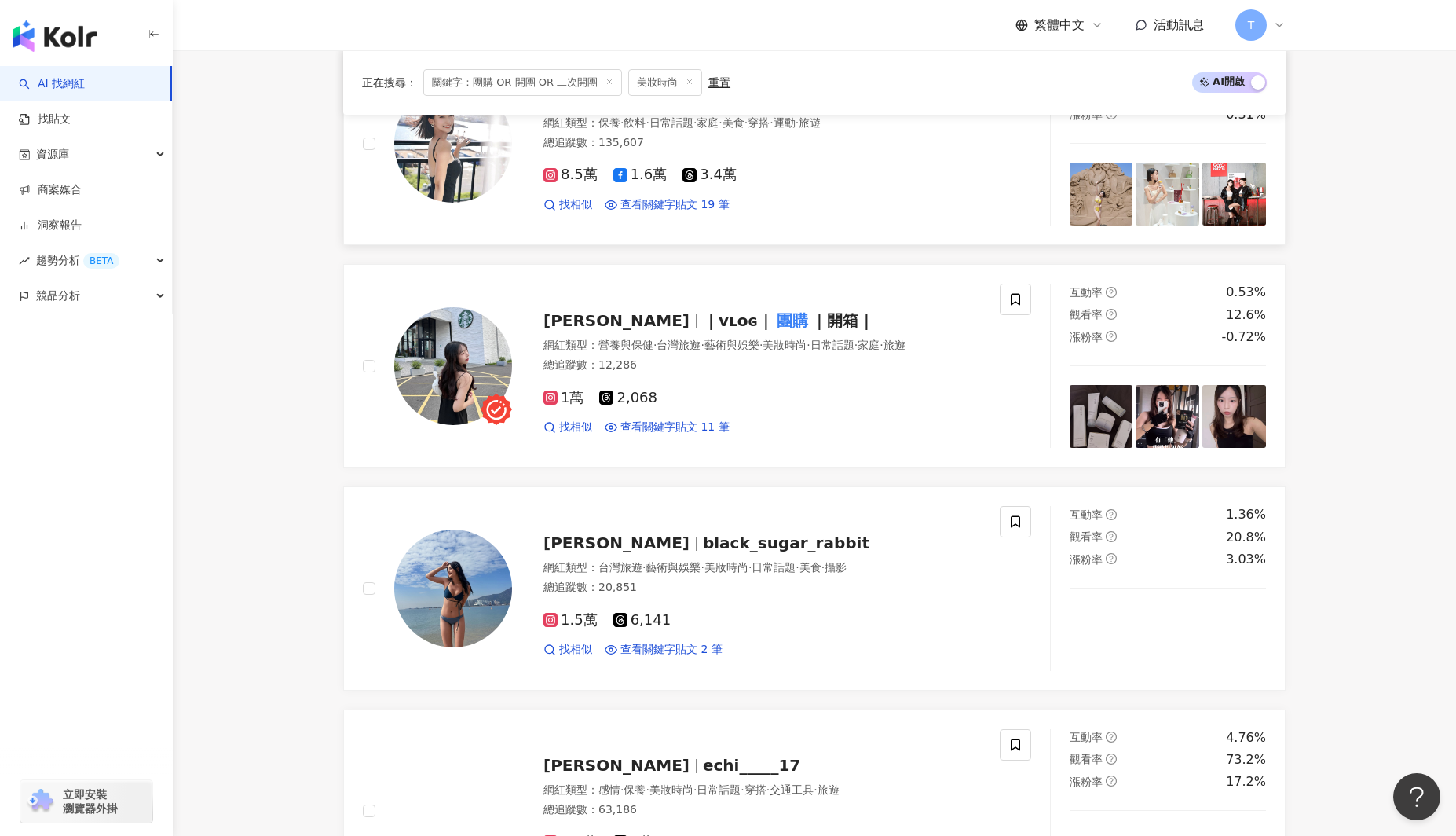
scroll to position [1003, 0]
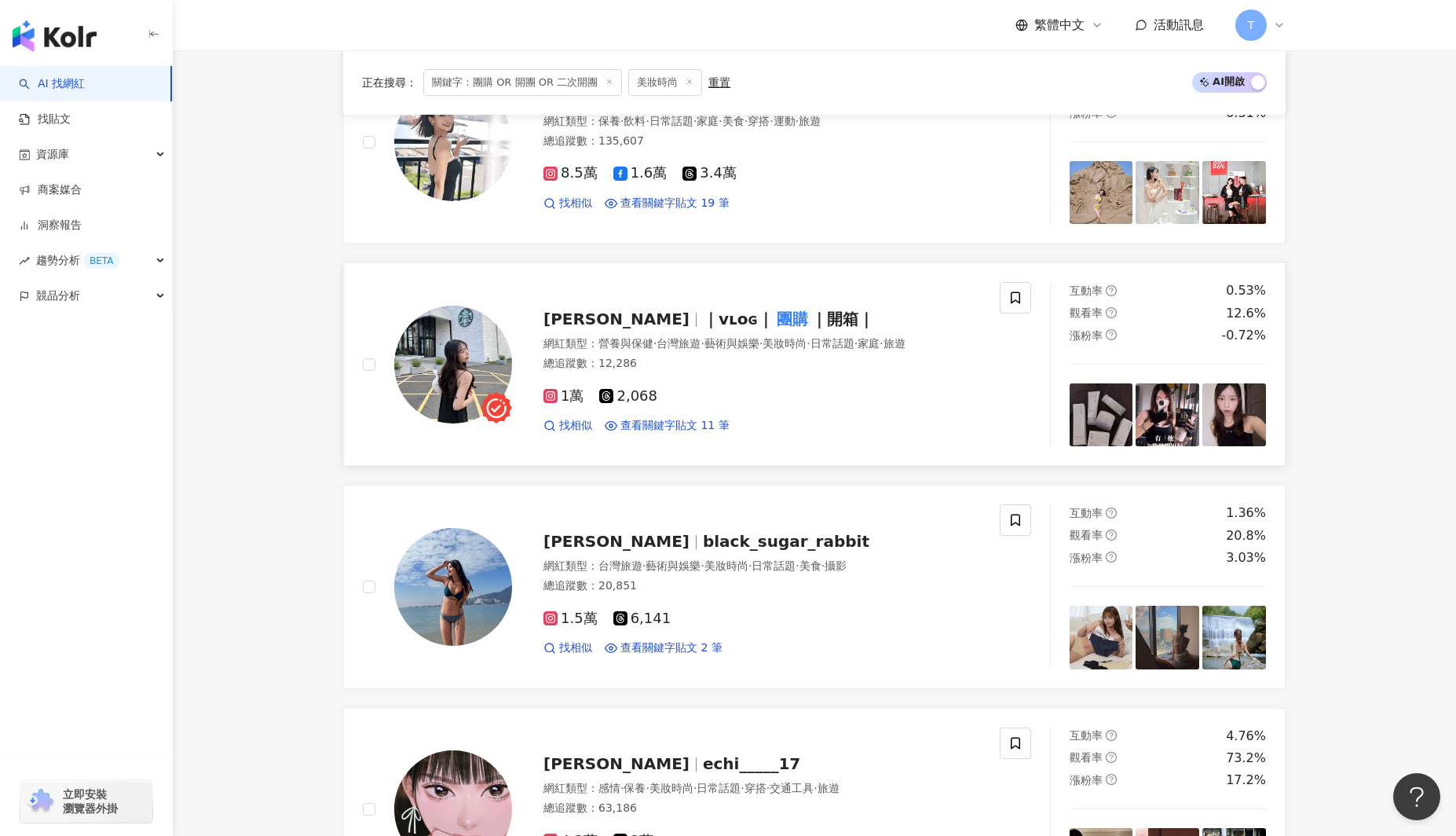
click at [469, 349] on img at bounding box center [453, 364] width 117 height 117
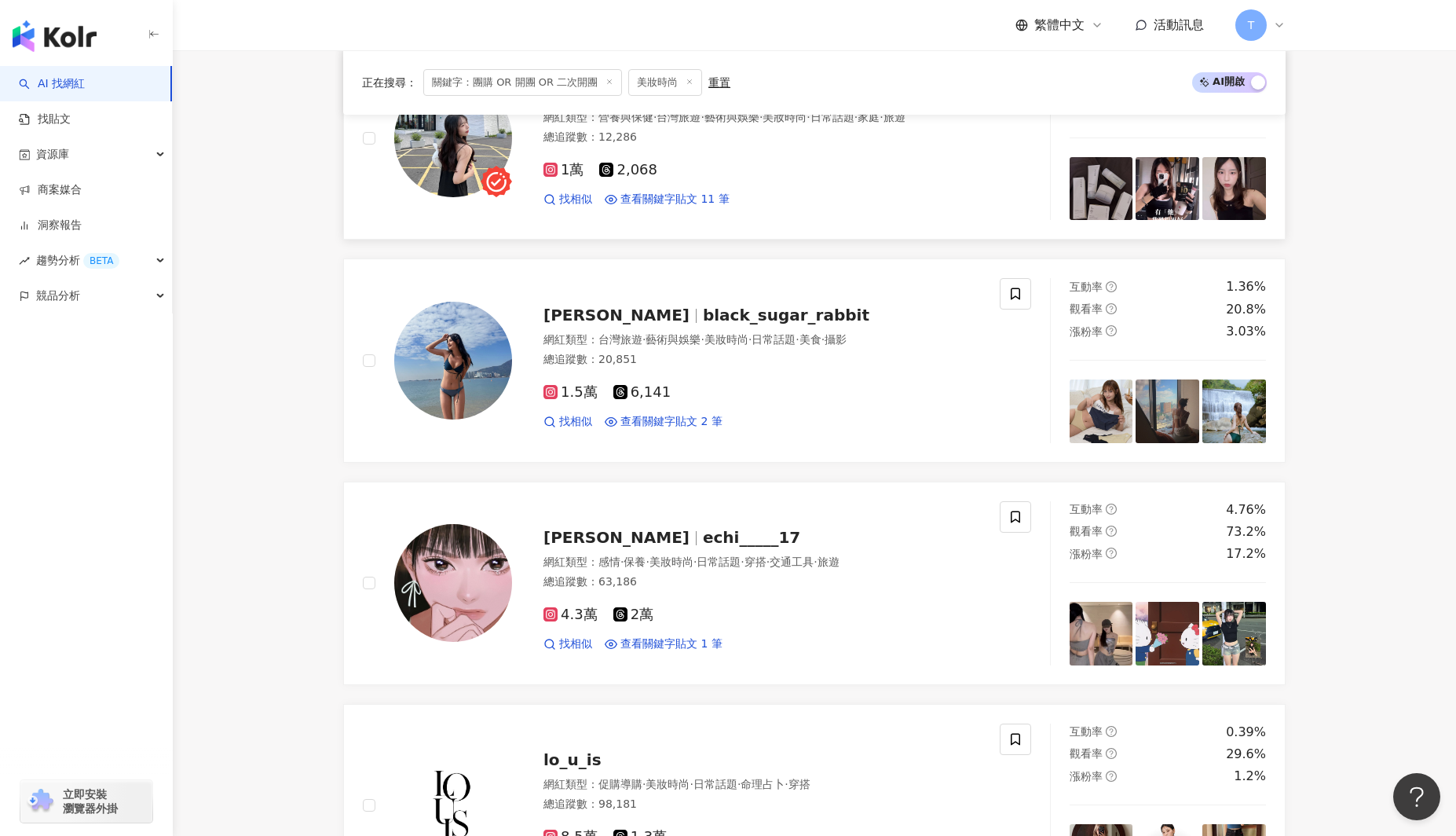
scroll to position [1260, 0]
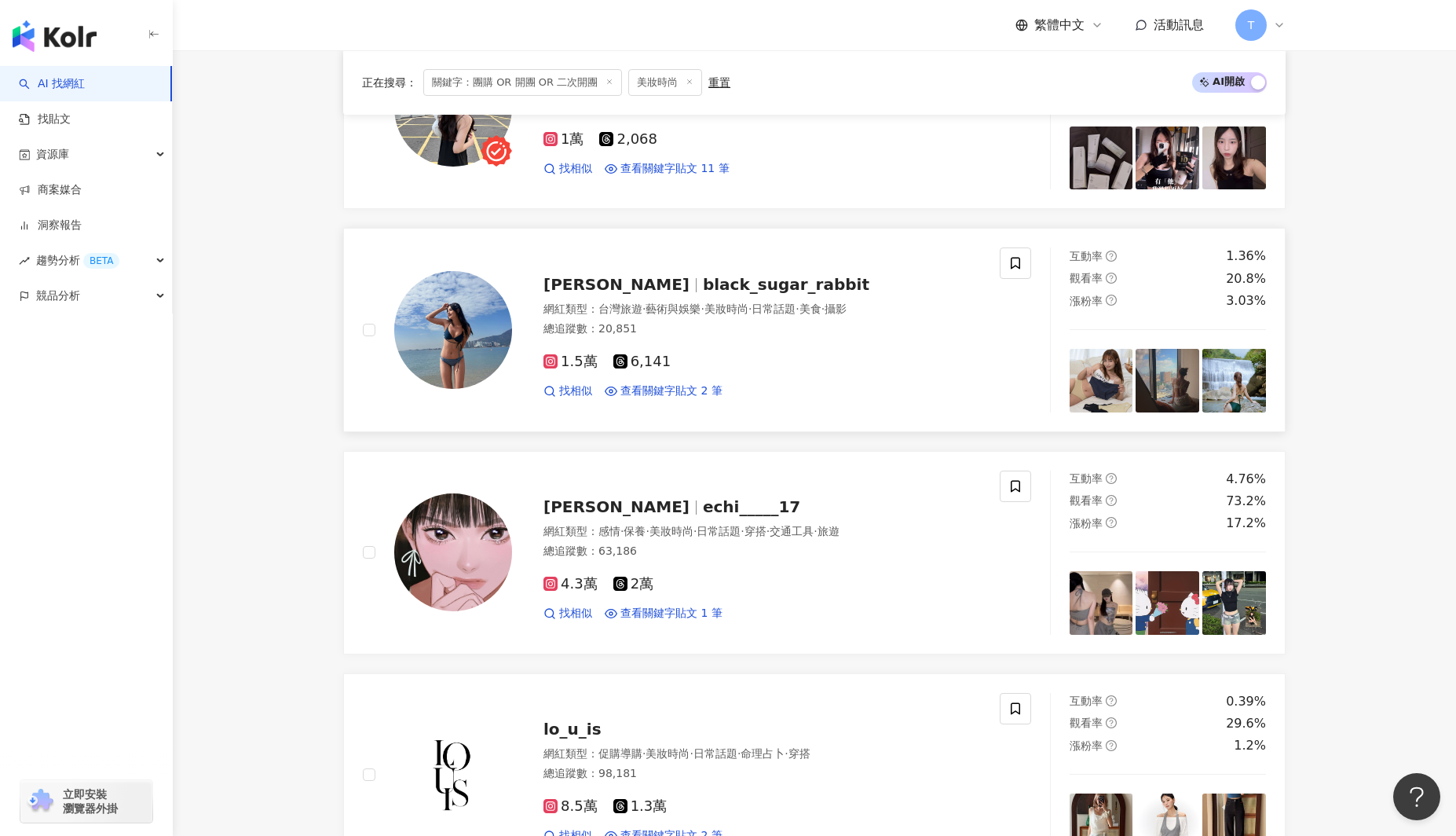
click at [628, 309] on span "台灣旅遊" at bounding box center [620, 309] width 44 height 13
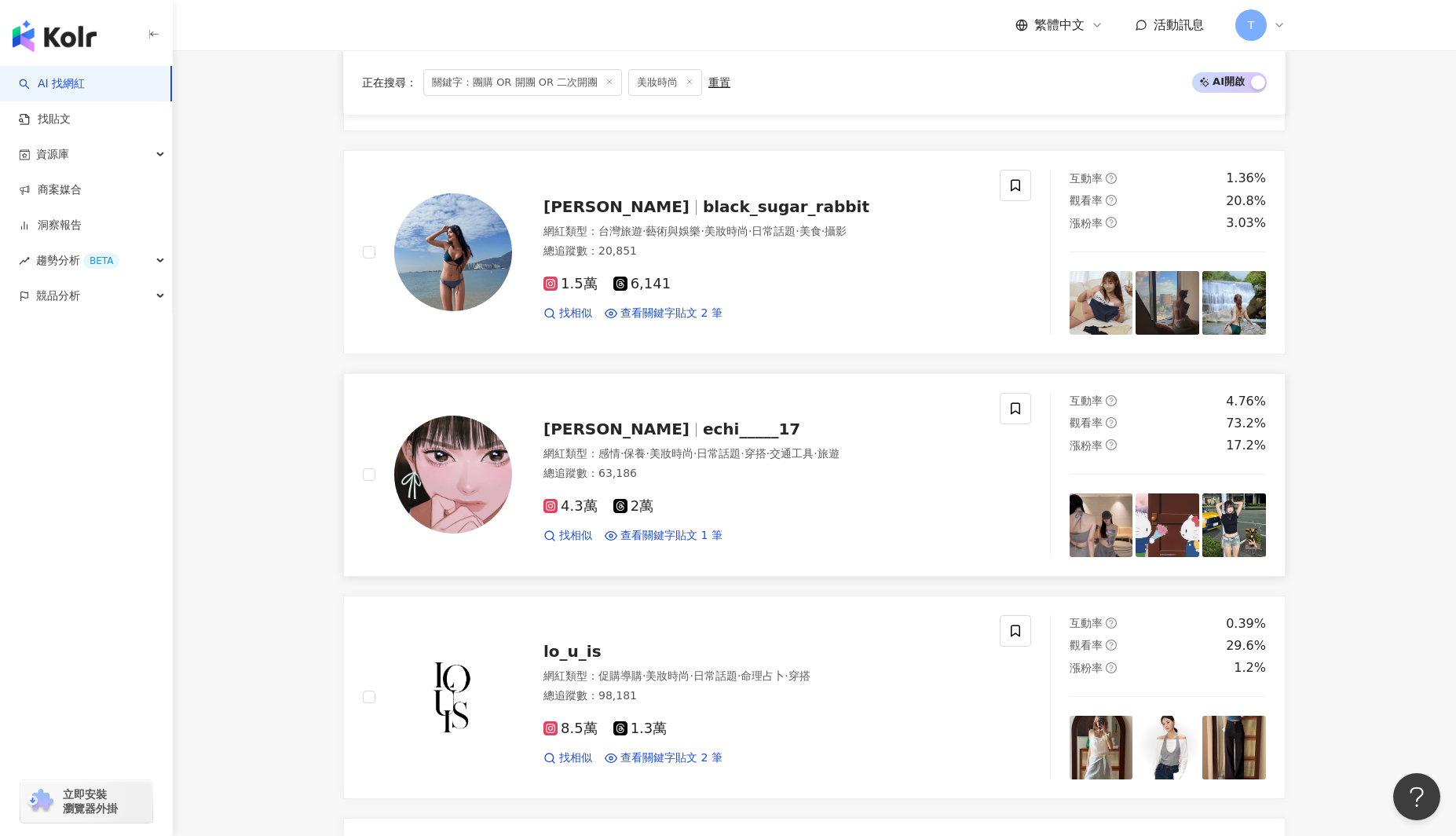
scroll to position [1339, 0]
click at [574, 454] on div "網紅類型 ： 感情 · 保養 · 美妝時尚 · 日常話題 · 穿搭 · 交通工具 · 旅遊" at bounding box center [762, 453] width 437 height 15
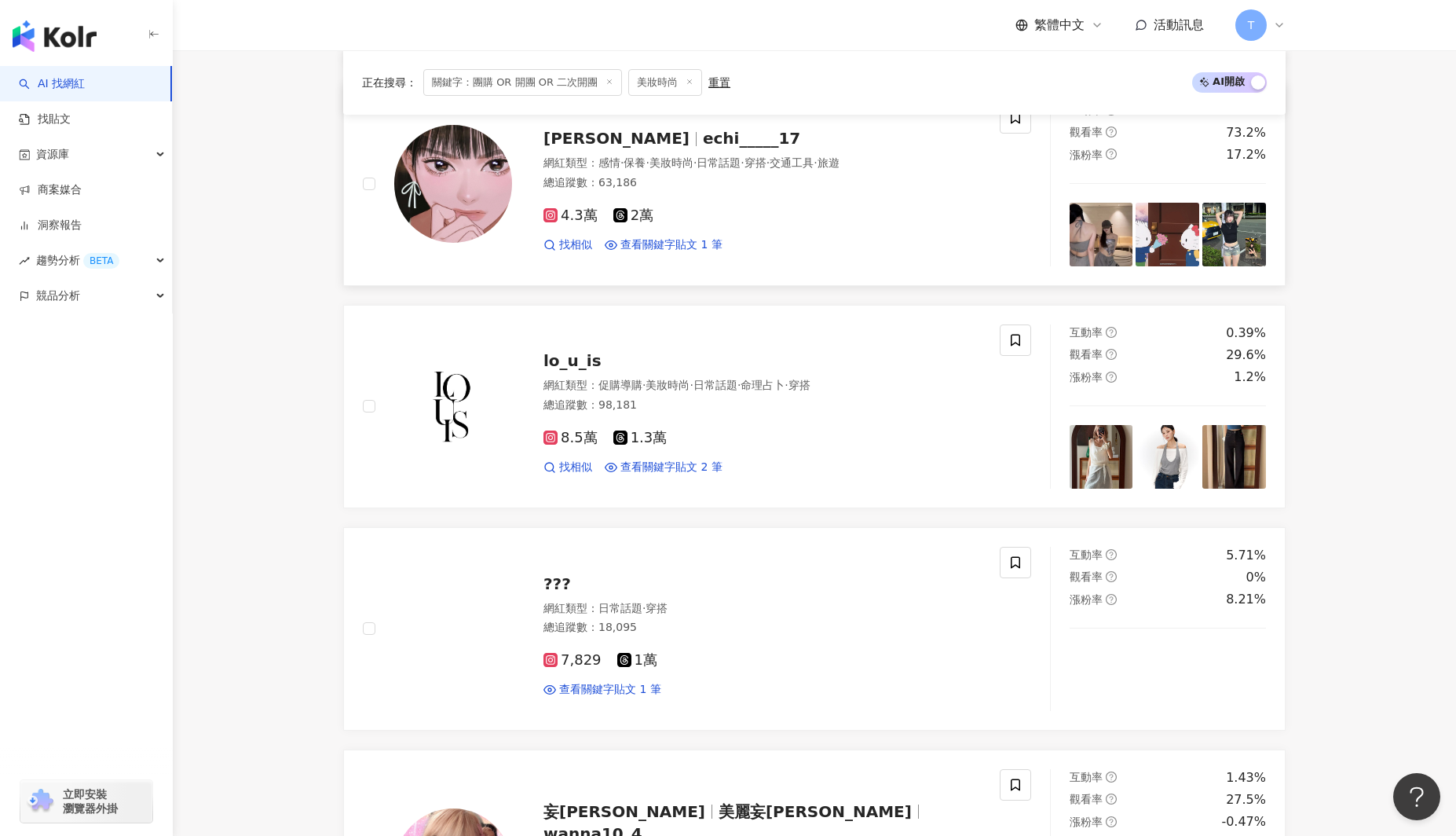
scroll to position [1661, 0]
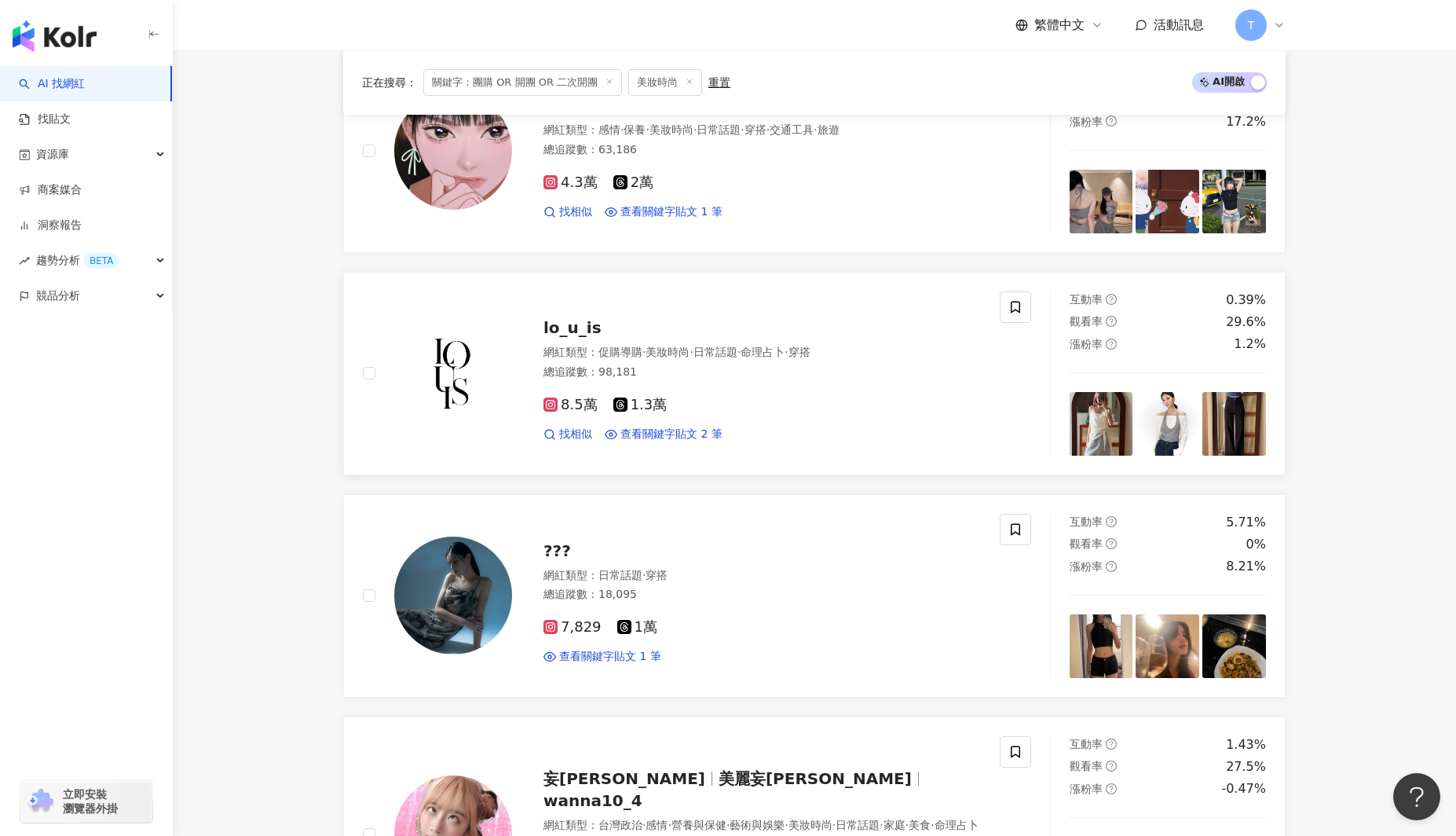
click at [625, 344] on div "網紅類型 ： 促購導購 · 美妝時尚 · 日常話題 · 命理占卜 · 穿搭" at bounding box center [762, 352] width 437 height 15
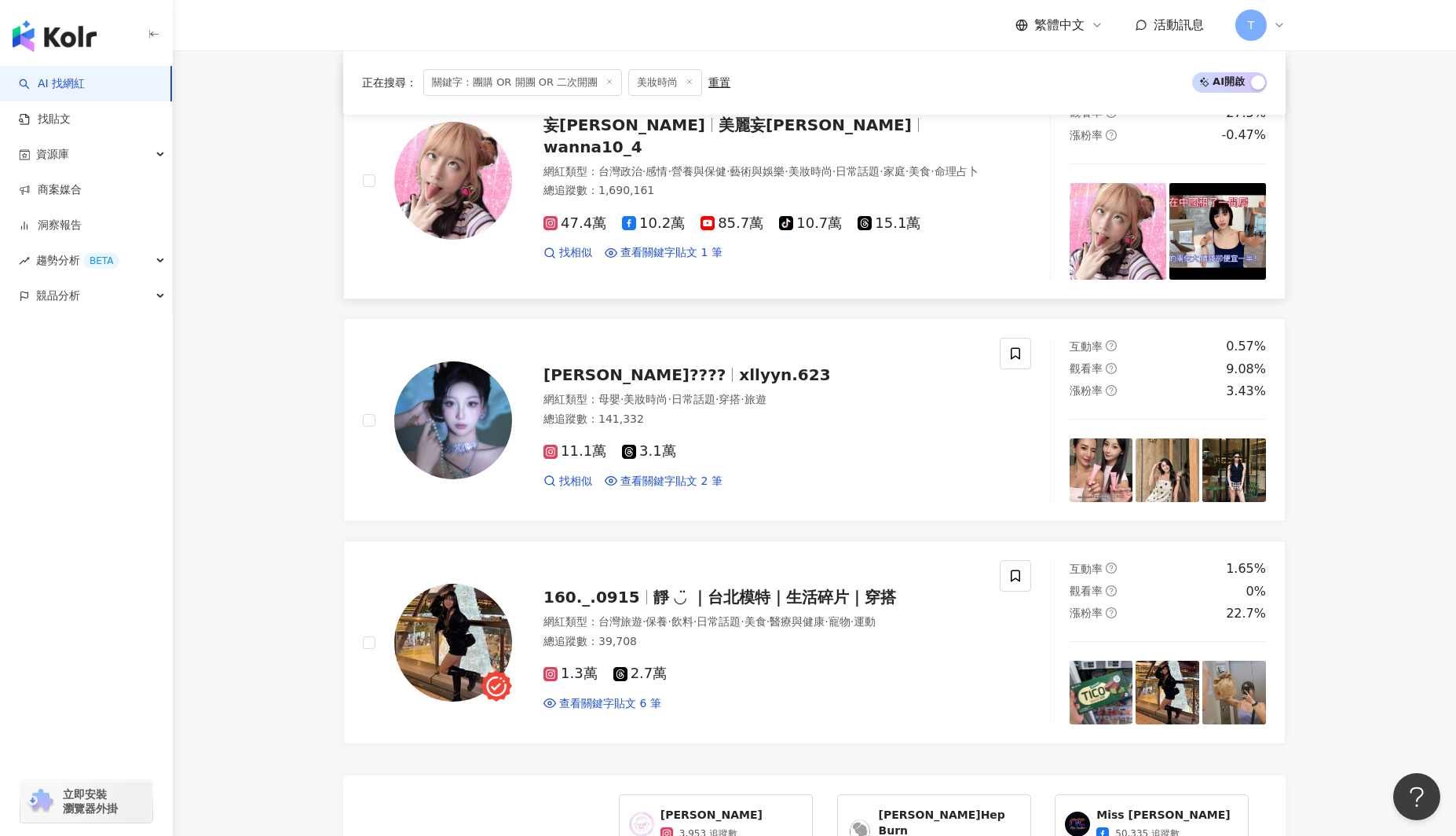
scroll to position [2316, 0]
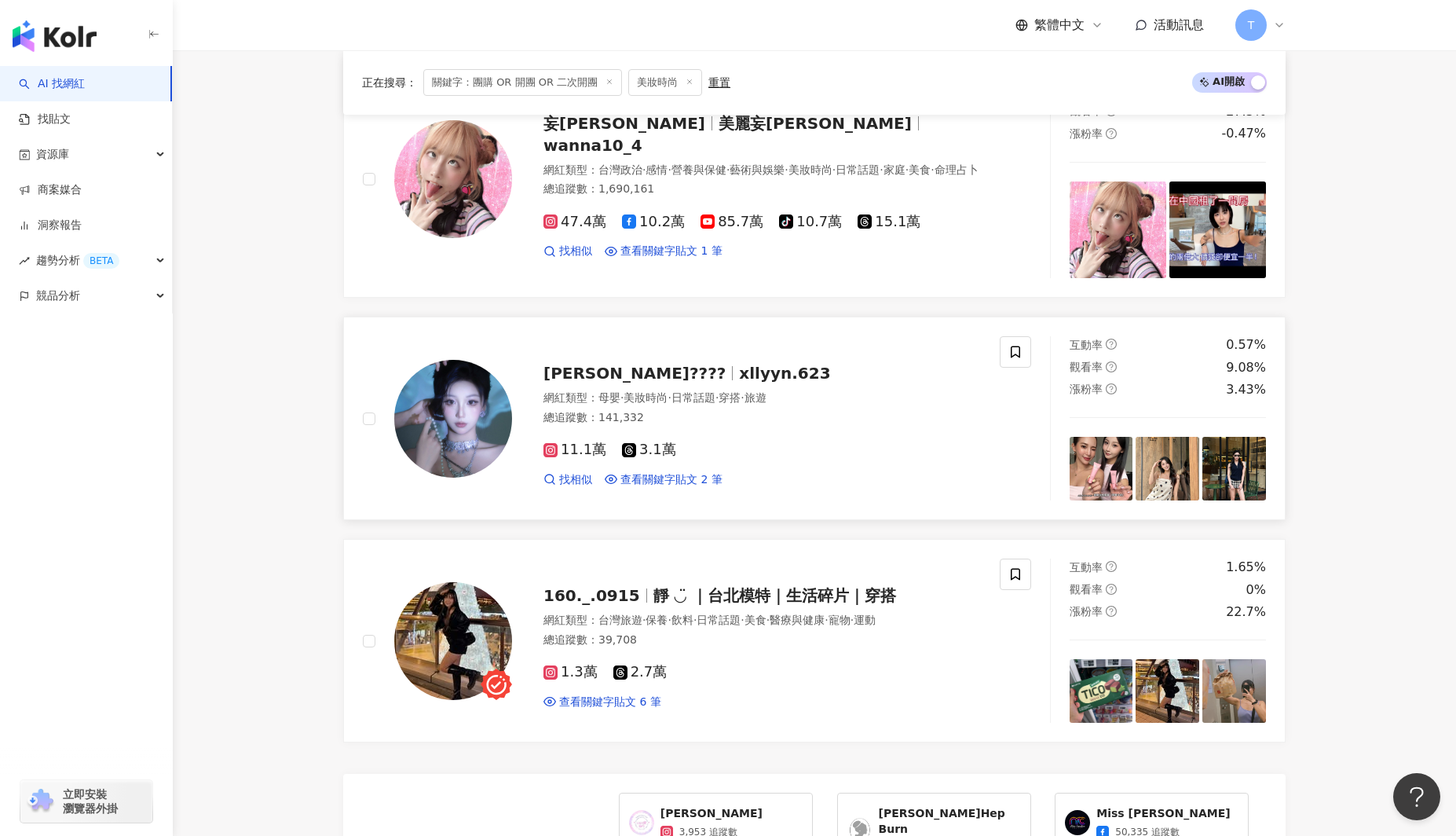
click at [624, 397] on span "·" at bounding box center [621, 398] width 3 height 13
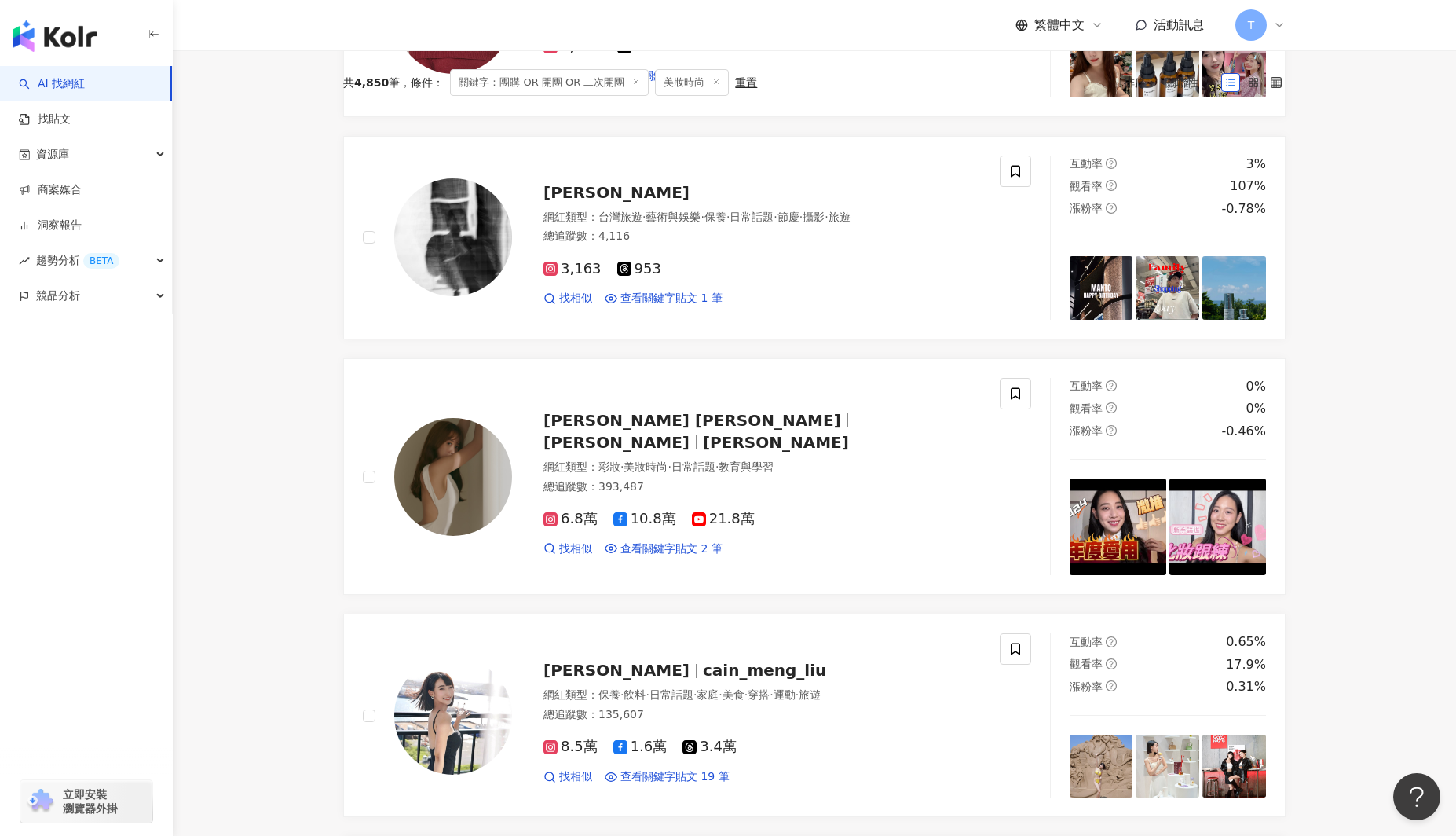
scroll to position [0, 0]
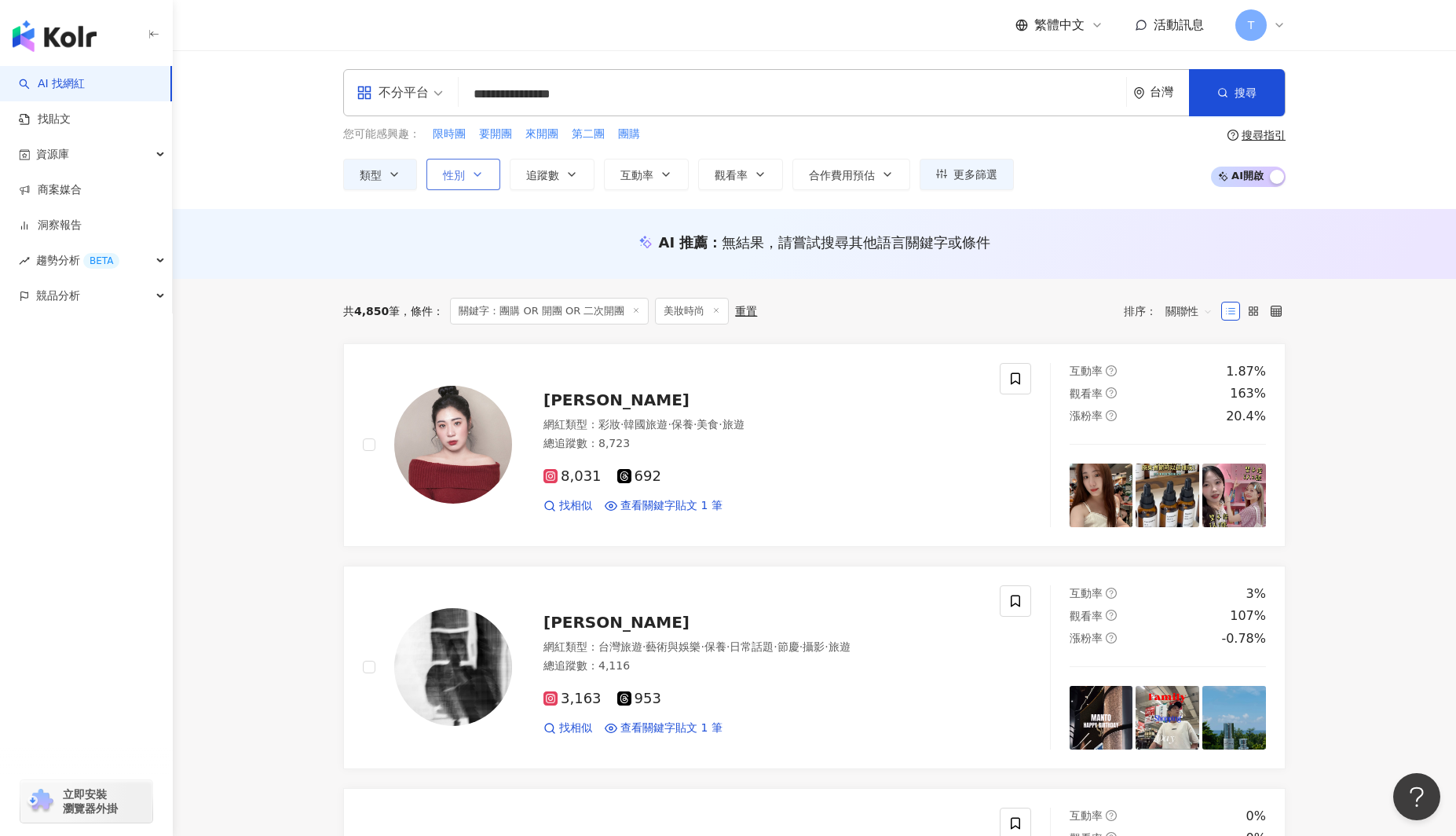
click at [482, 183] on button "性別" at bounding box center [464, 174] width 74 height 32
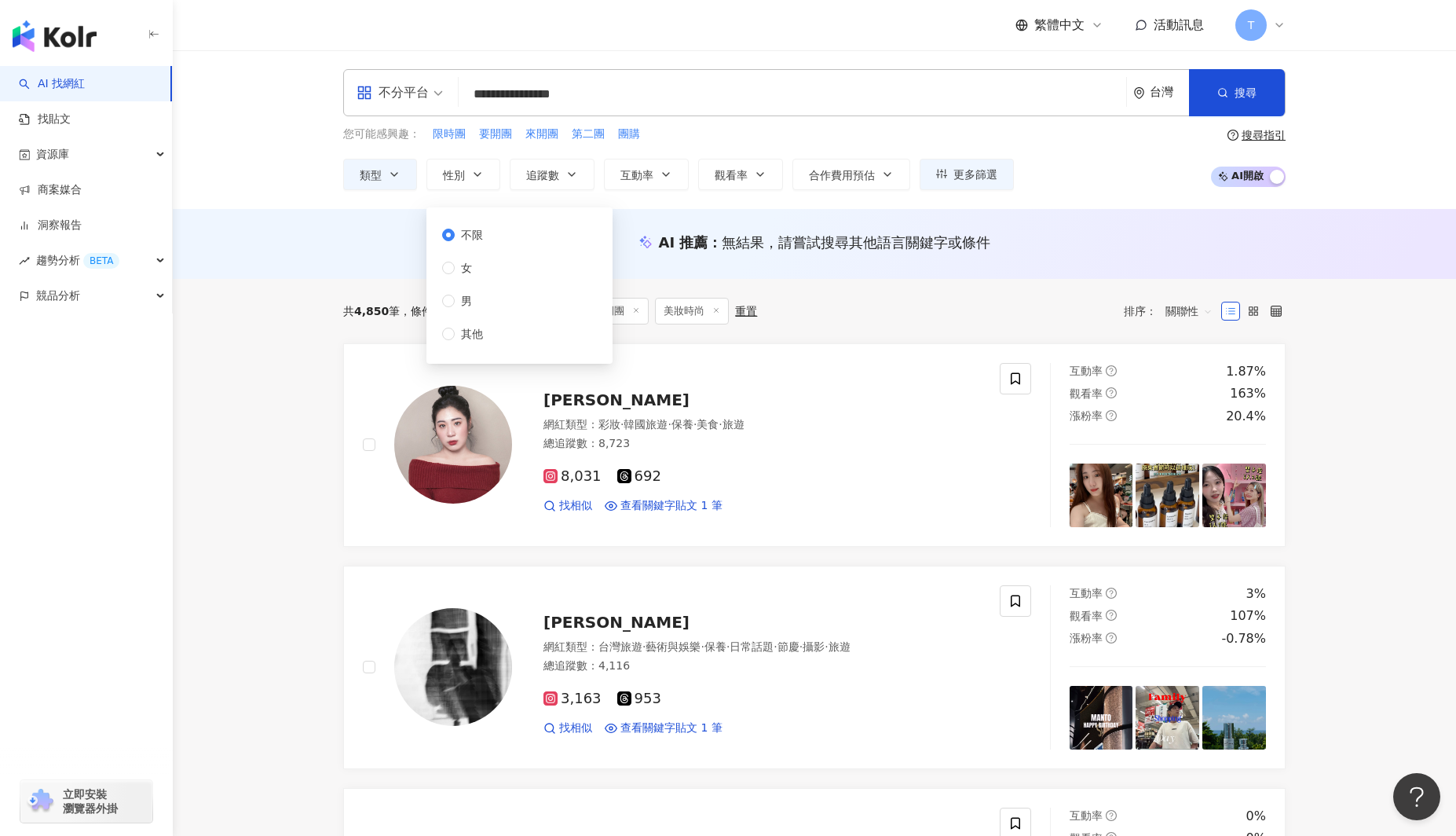
click at [1116, 250] on div "AI 推薦 ： 無結果，請嘗試搜尋其他語言關鍵字或條件" at bounding box center [814, 242] width 943 height 20
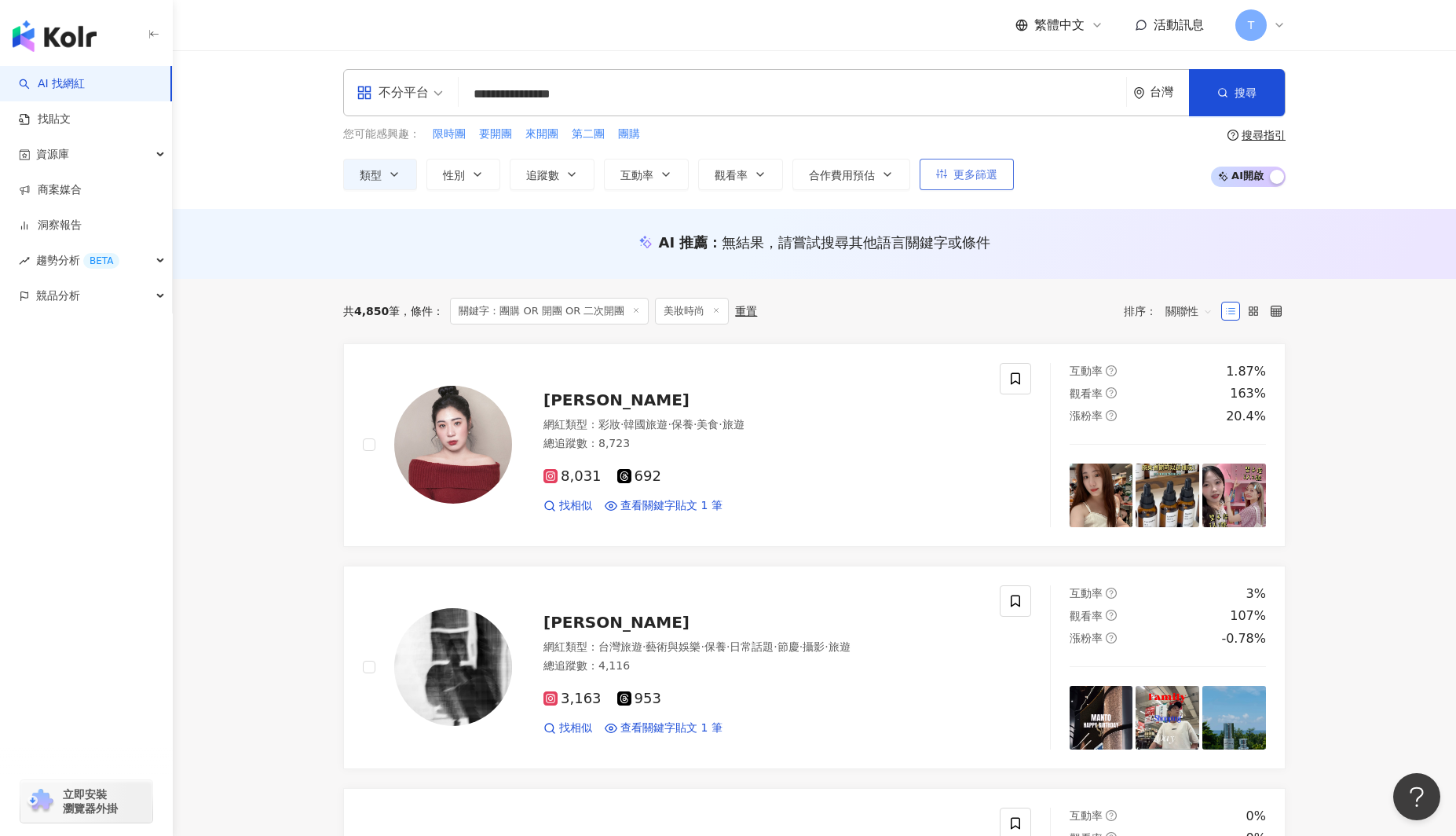
click at [944, 171] on icon "button" at bounding box center [942, 174] width 11 height 9
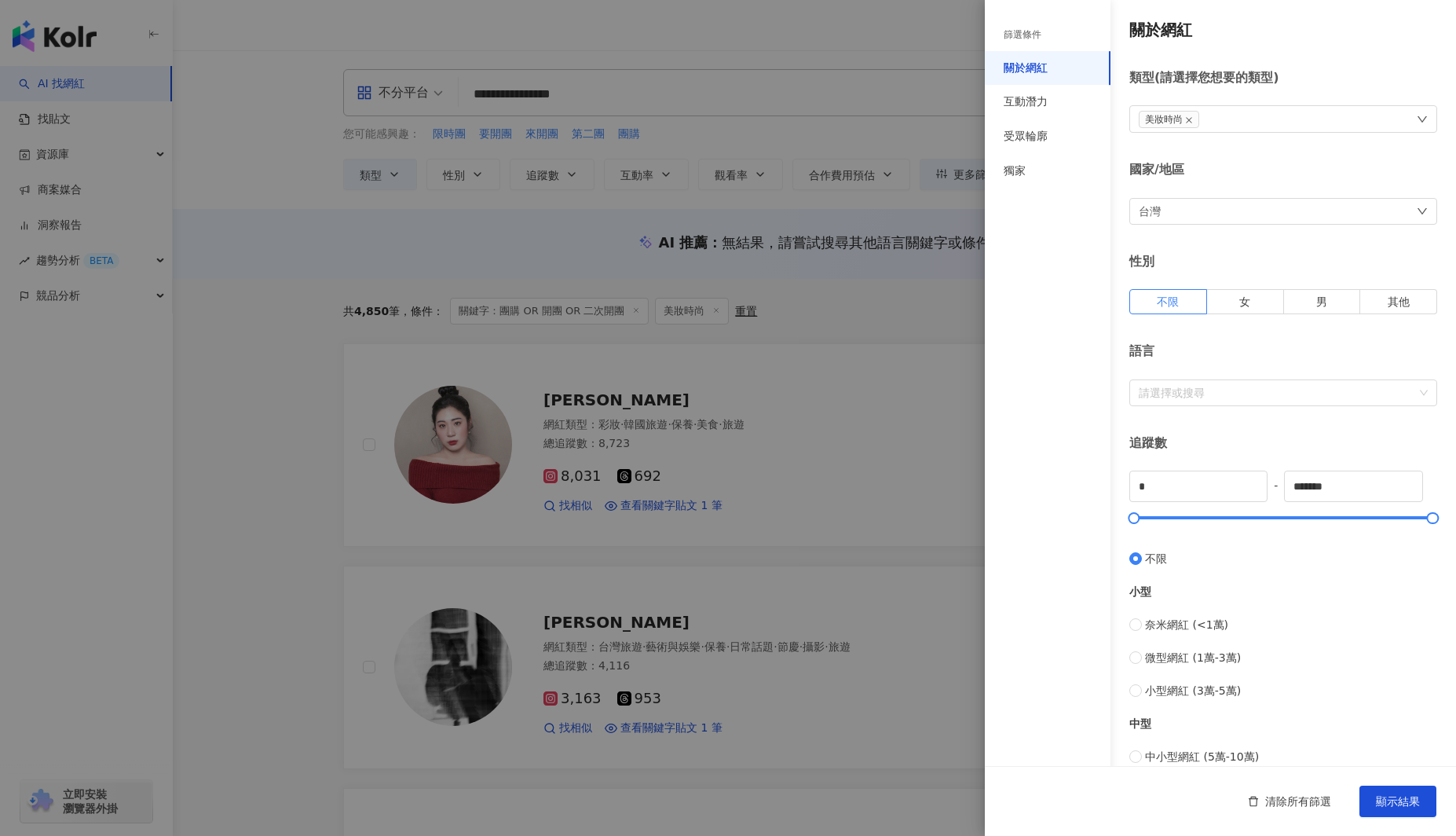
click at [766, 688] on div at bounding box center [728, 418] width 1456 height 836
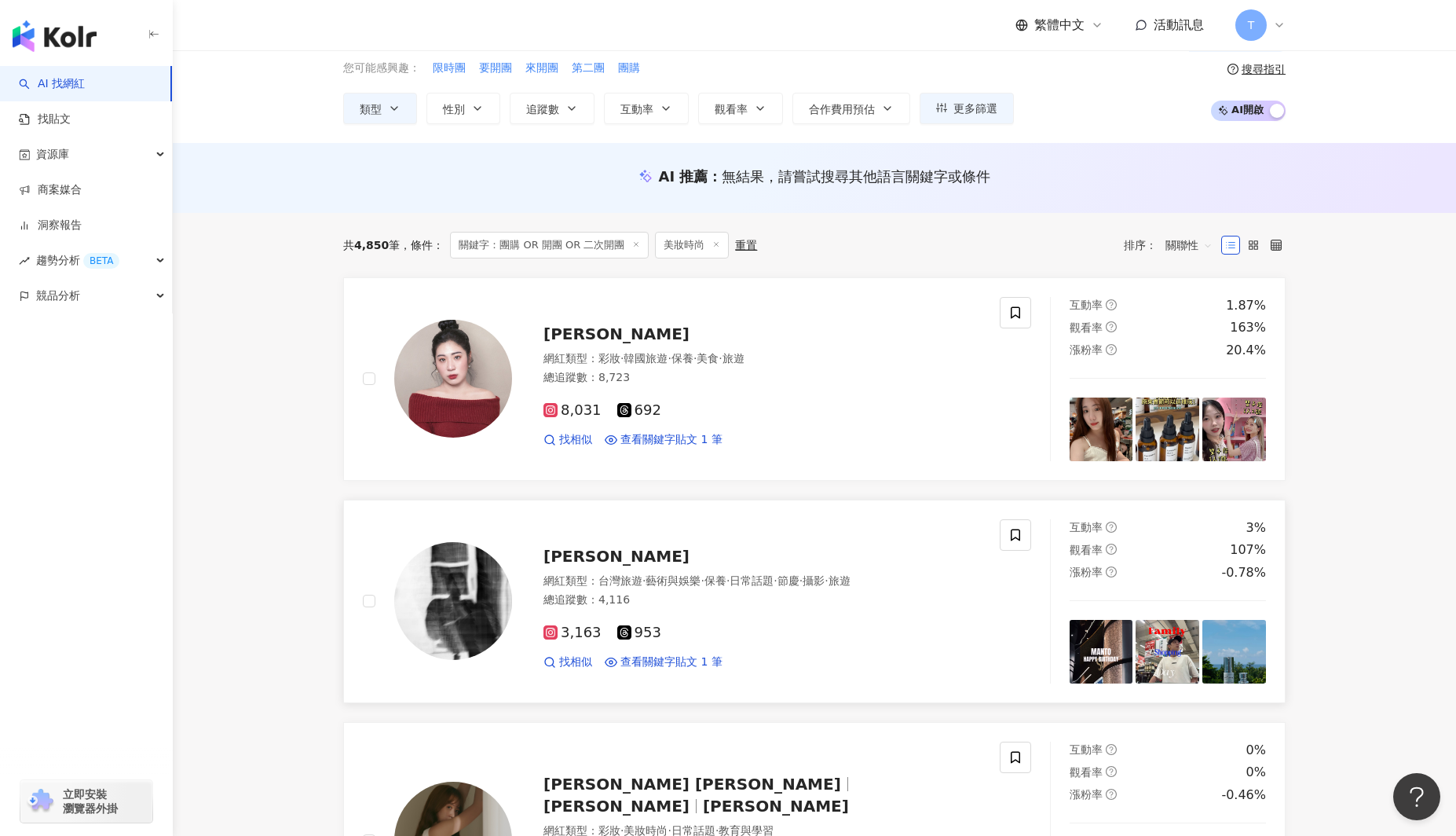
scroll to position [54, 0]
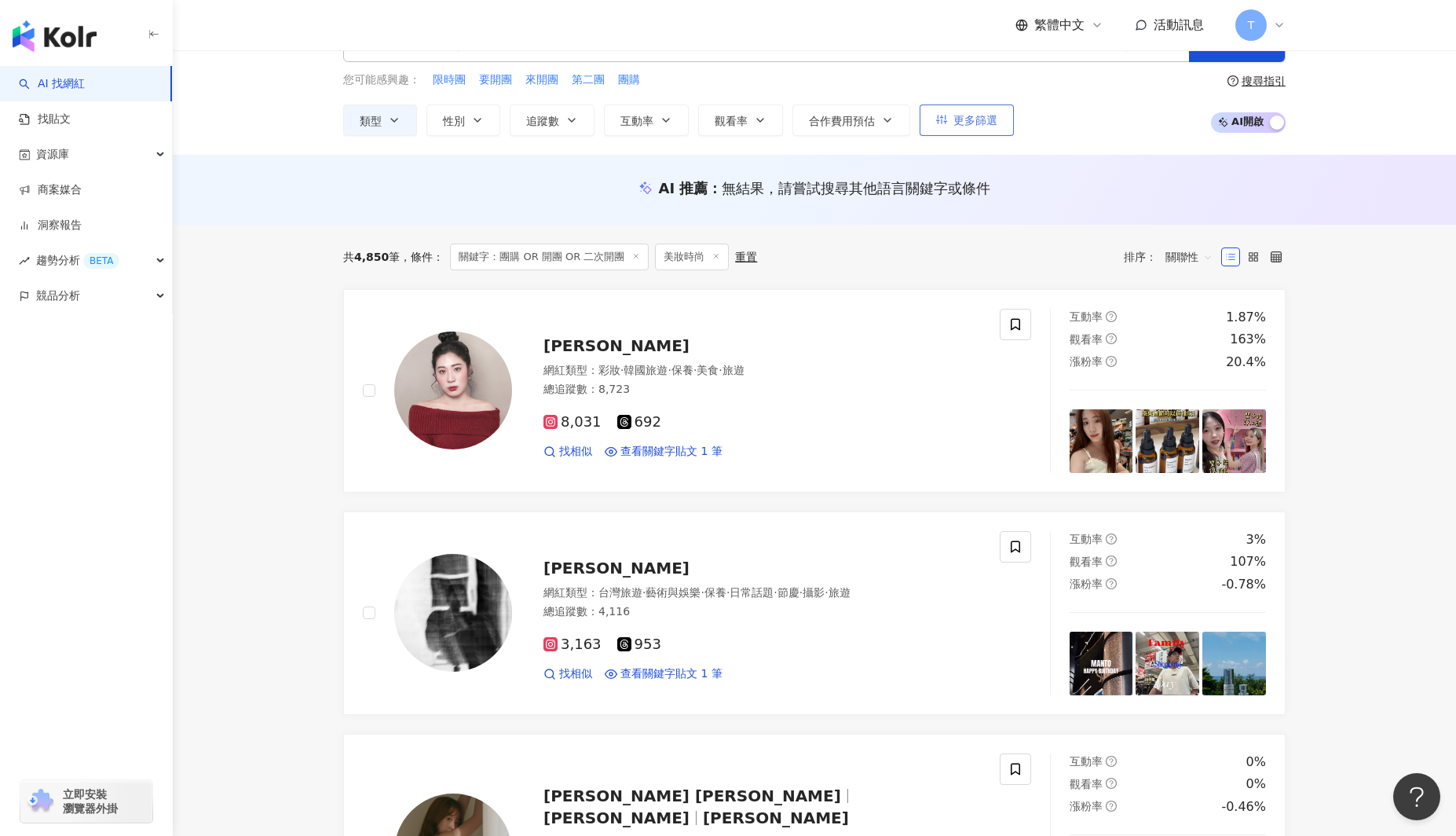
click at [971, 122] on span "更多篩選" at bounding box center [975, 120] width 44 height 13
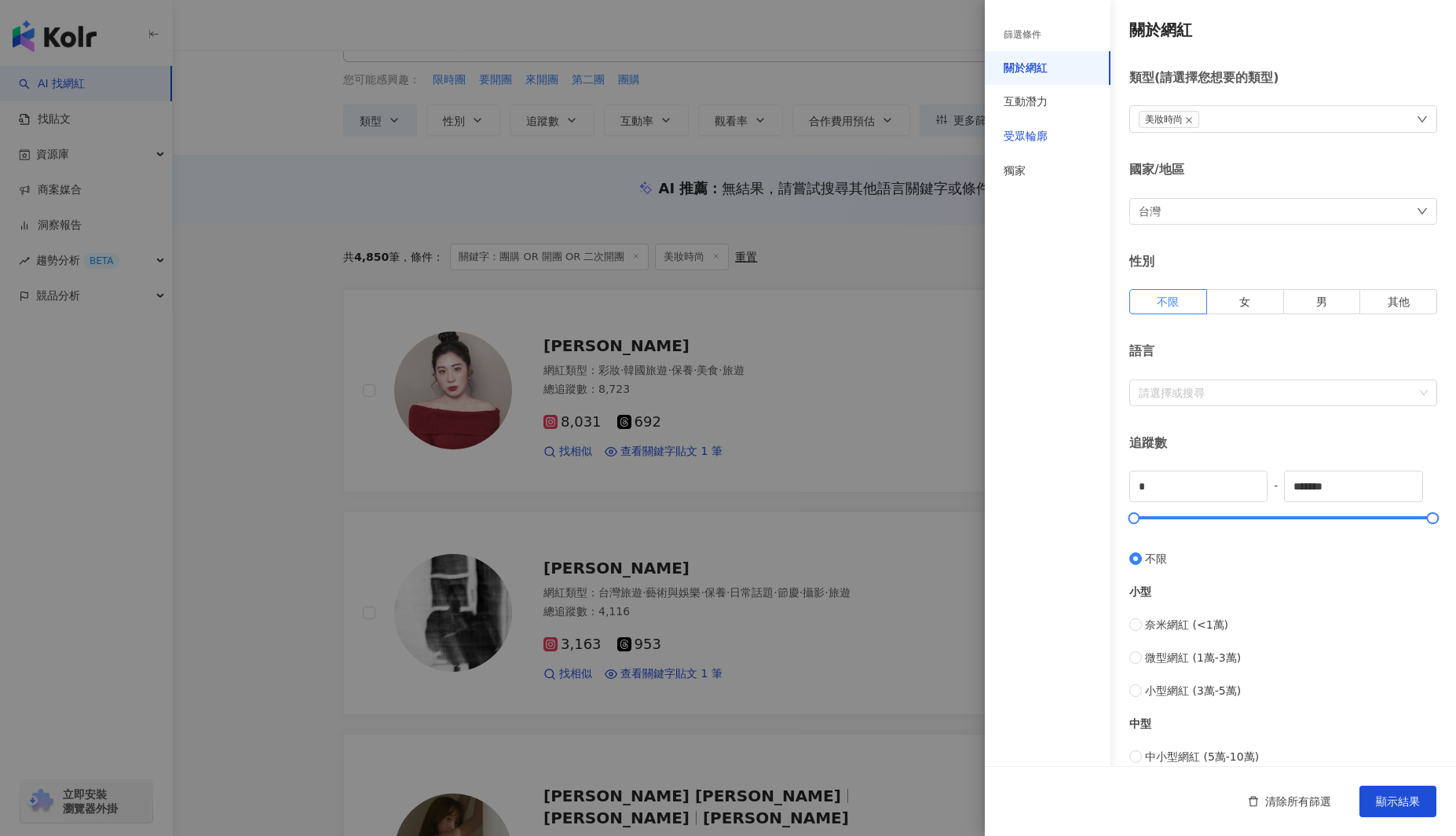
click at [1028, 135] on div "受眾輪廓" at bounding box center [1026, 136] width 44 height 15
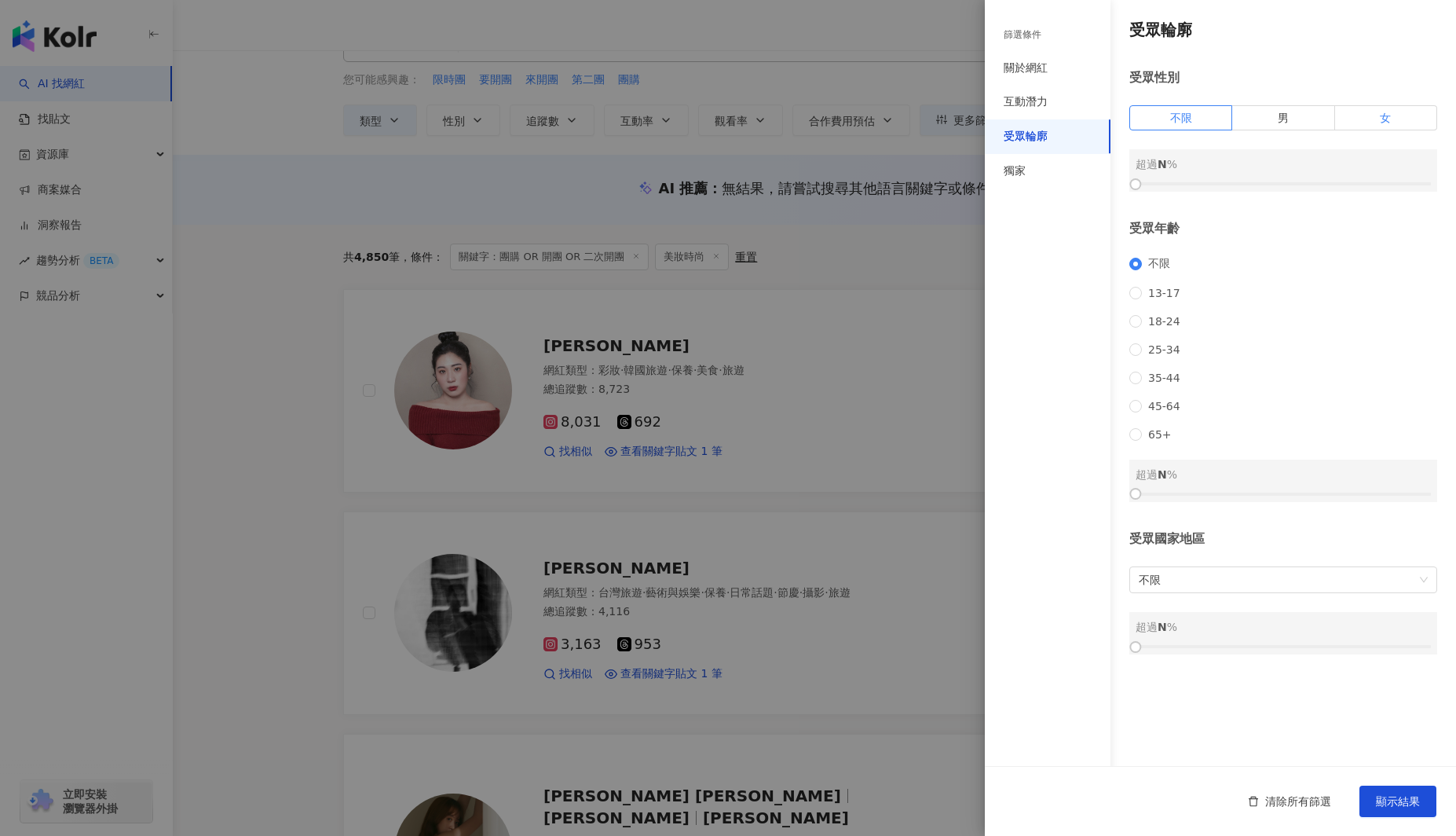
click at [1116, 120] on label "女" at bounding box center [1386, 117] width 102 height 25
click at [1116, 592] on span "不限" at bounding box center [1283, 579] width 289 height 25
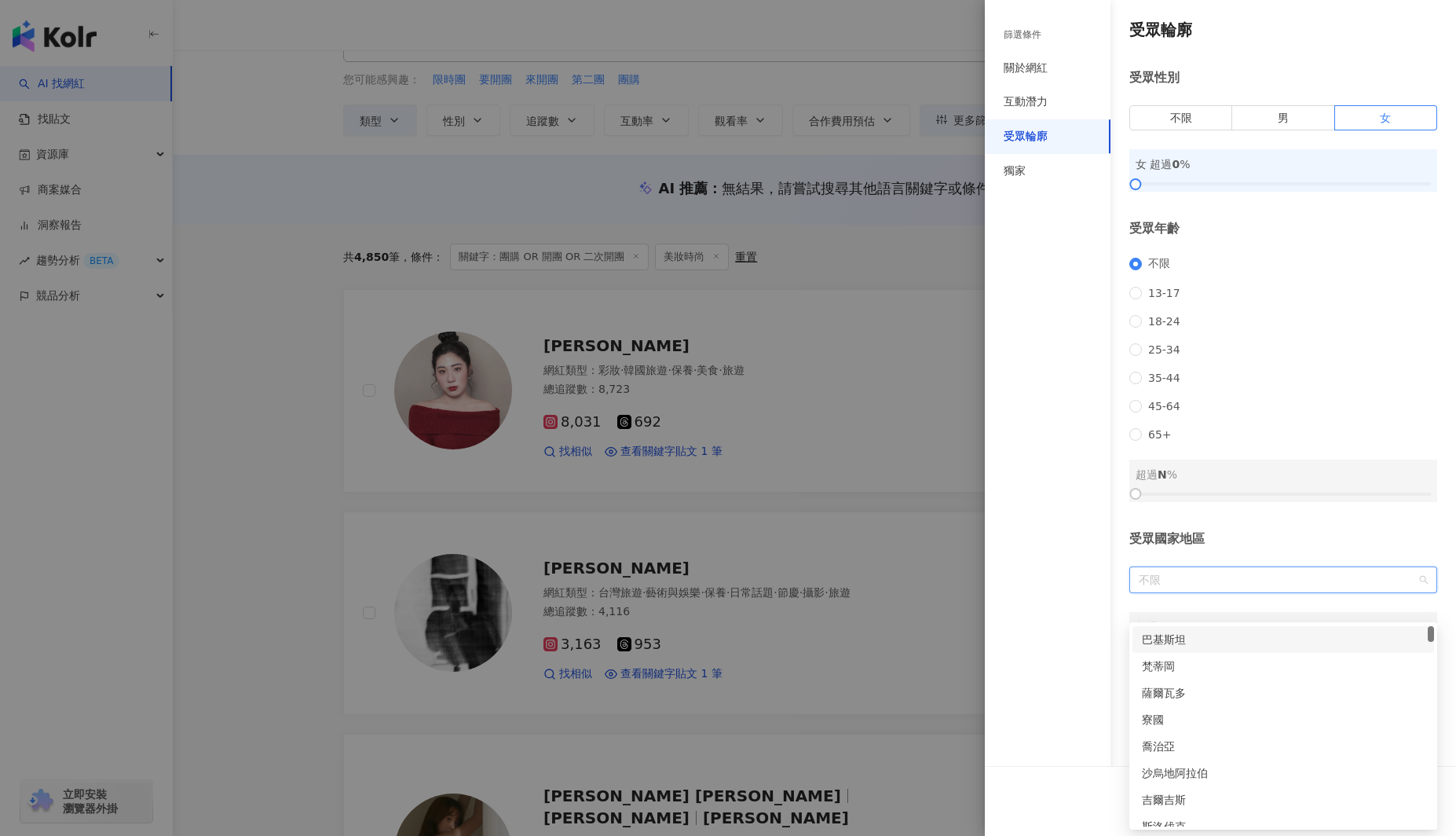
scroll to position [37, 0]
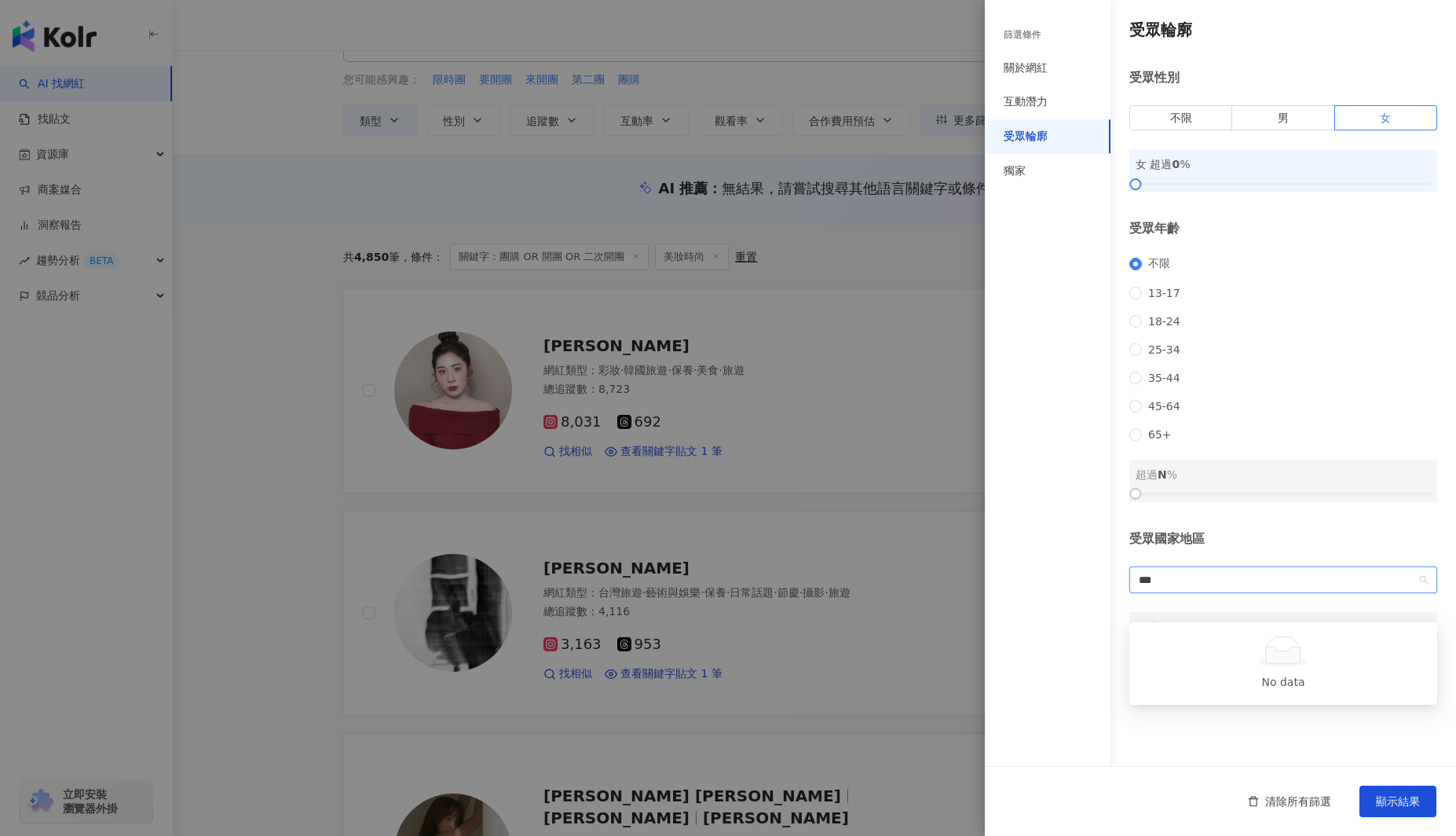
type input "**"
click at [1116, 642] on div "台灣" at bounding box center [1282, 638] width 283 height 17
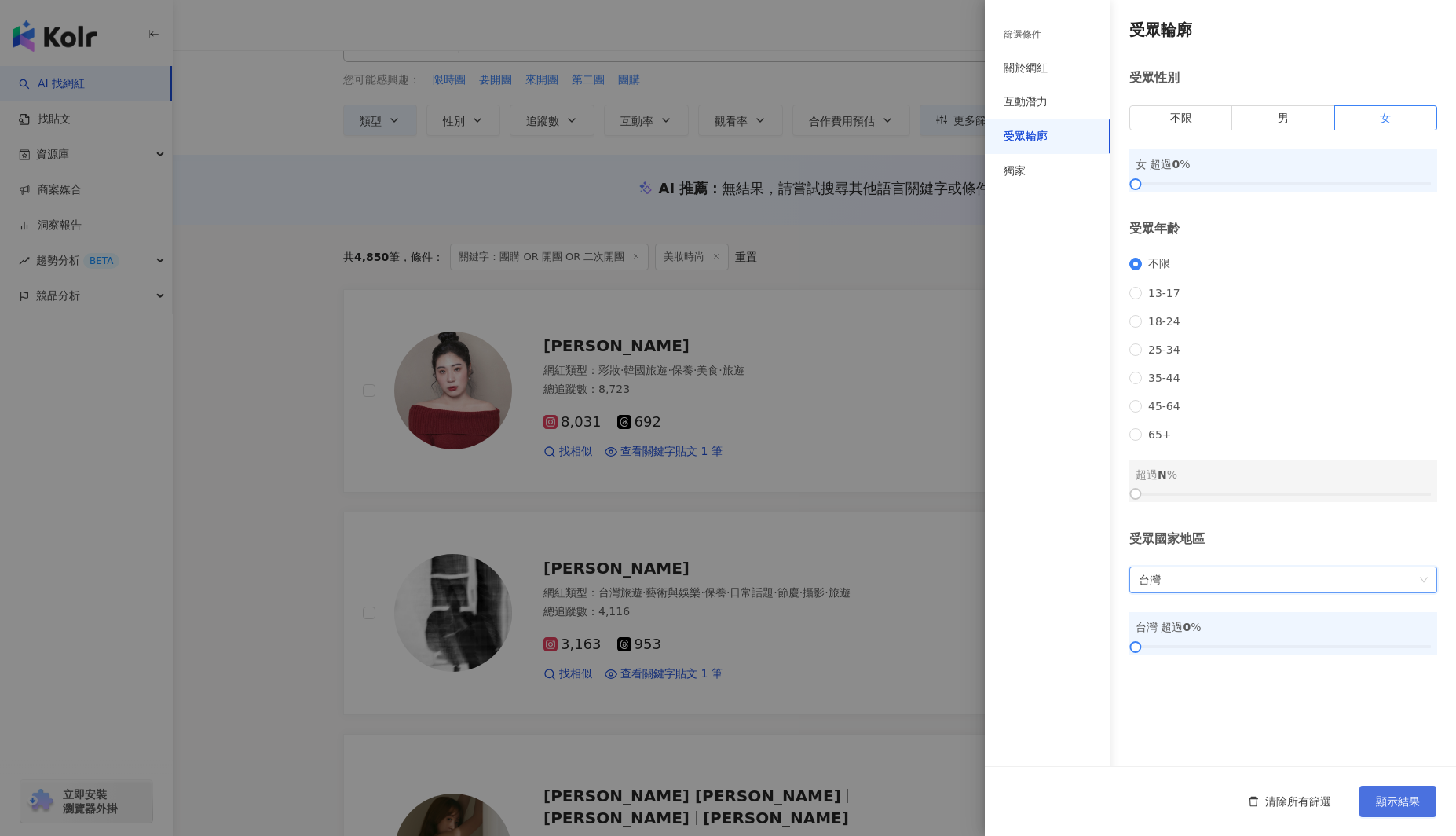
click at [1116, 800] on span "顯示結果" at bounding box center [1397, 801] width 44 height 13
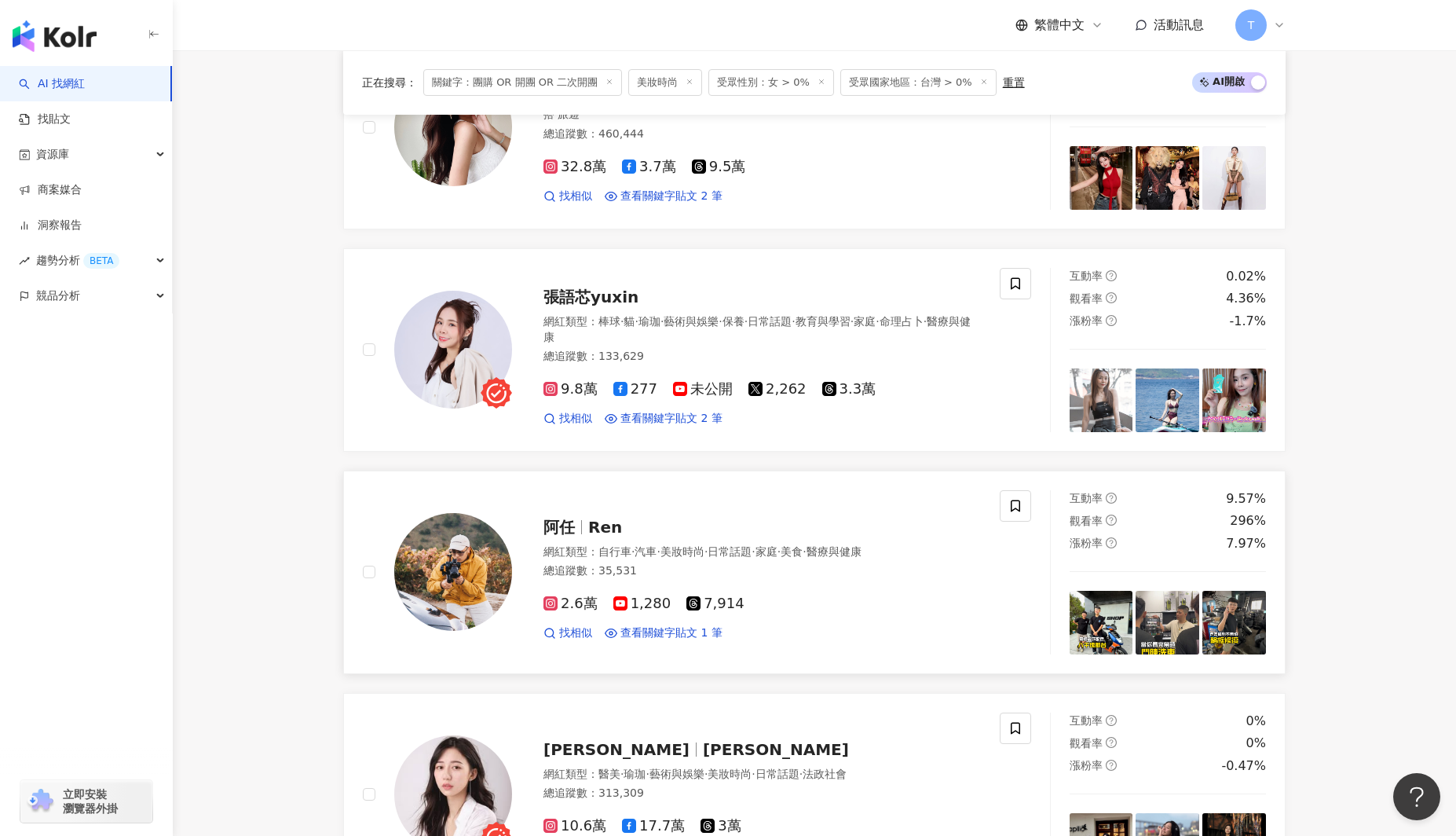
scroll to position [1077, 0]
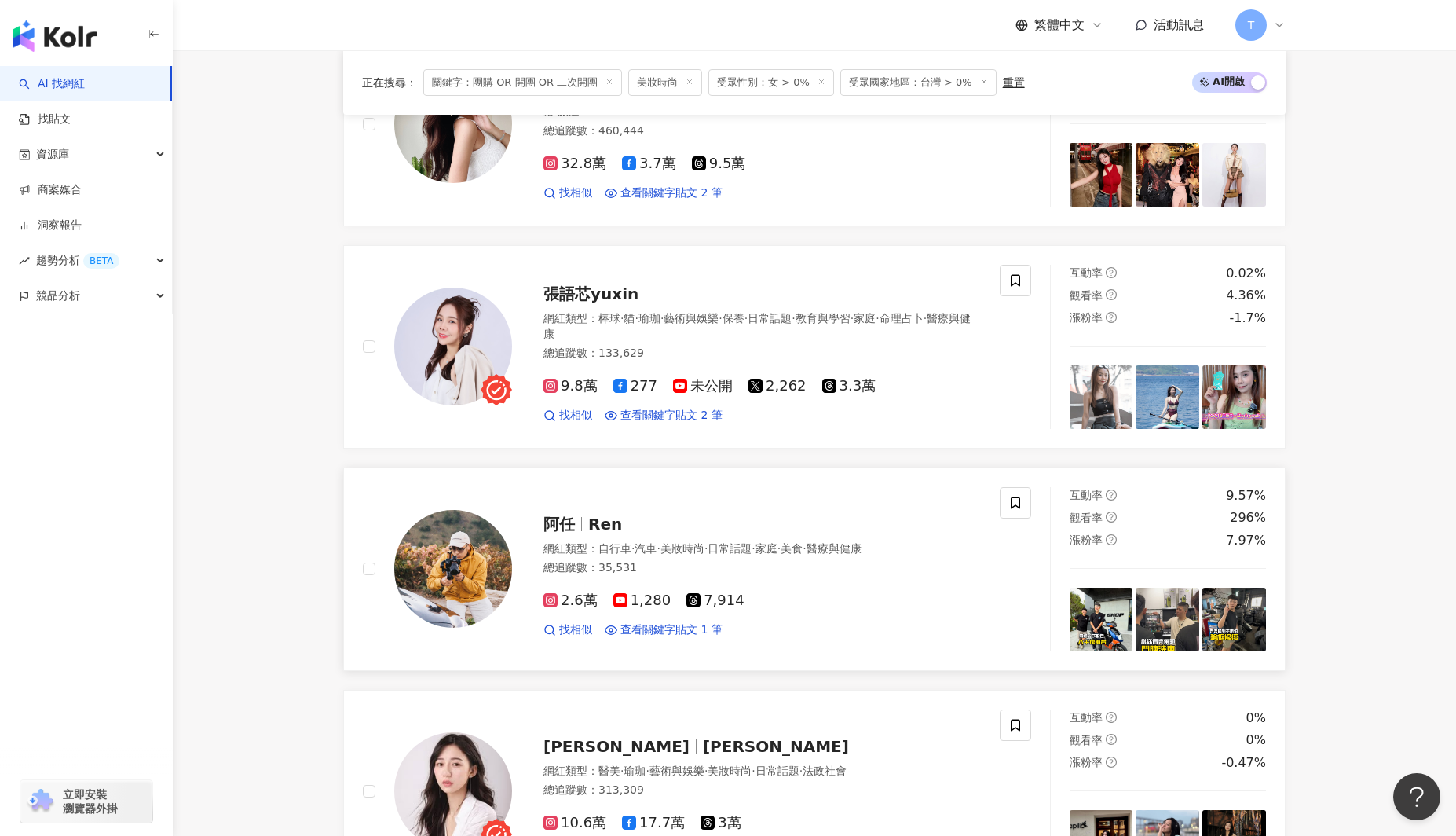
click at [563, 525] on span "阿任" at bounding box center [559, 523] width 32 height 19
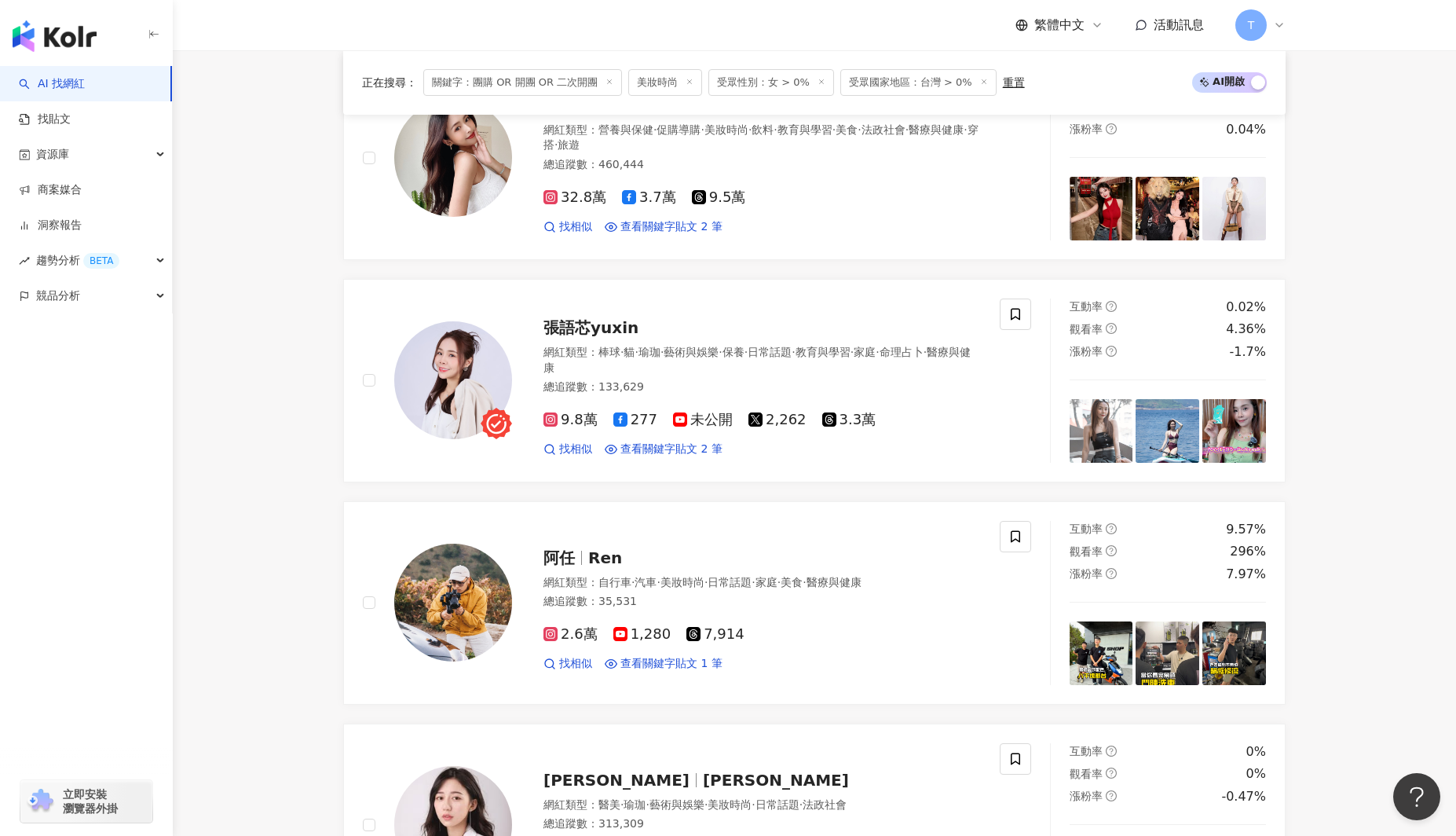
click at [819, 82] on line at bounding box center [821, 82] width 4 height 4
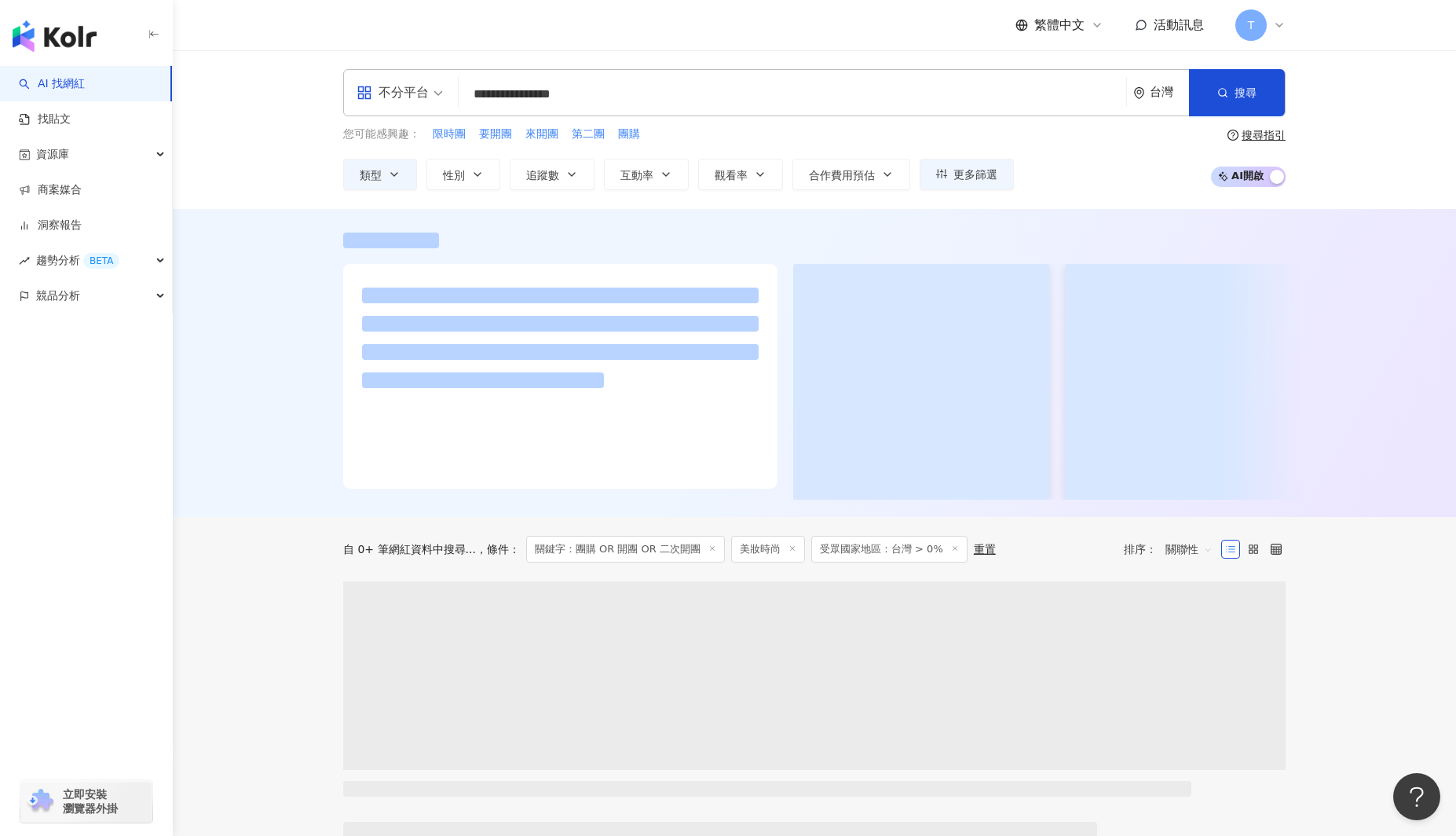
click at [876, 555] on span "受眾國家地區：台灣 > 0%" at bounding box center [889, 550] width 156 height 27
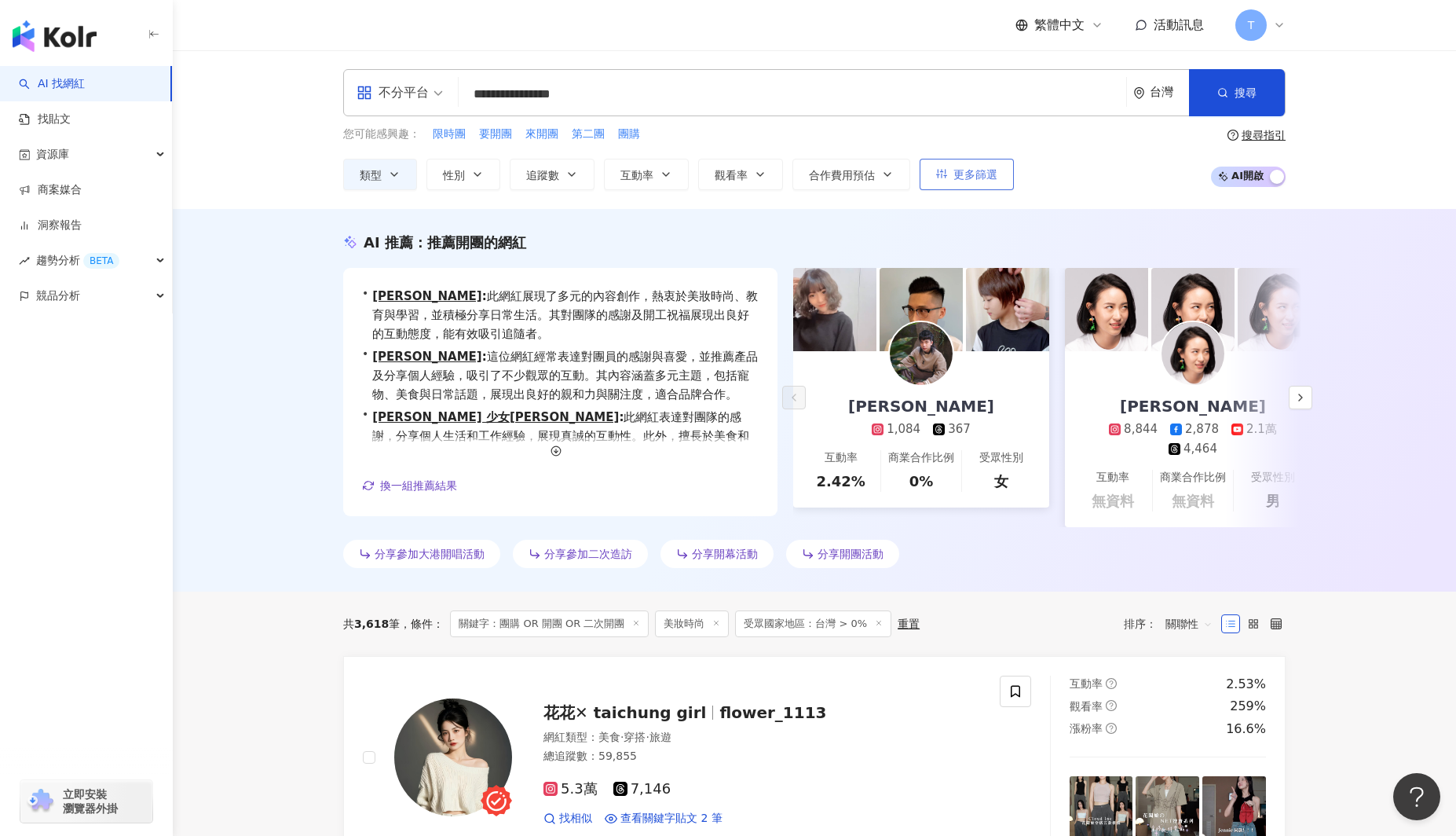
click at [944, 166] on button "更多篩選" at bounding box center [967, 174] width 94 height 32
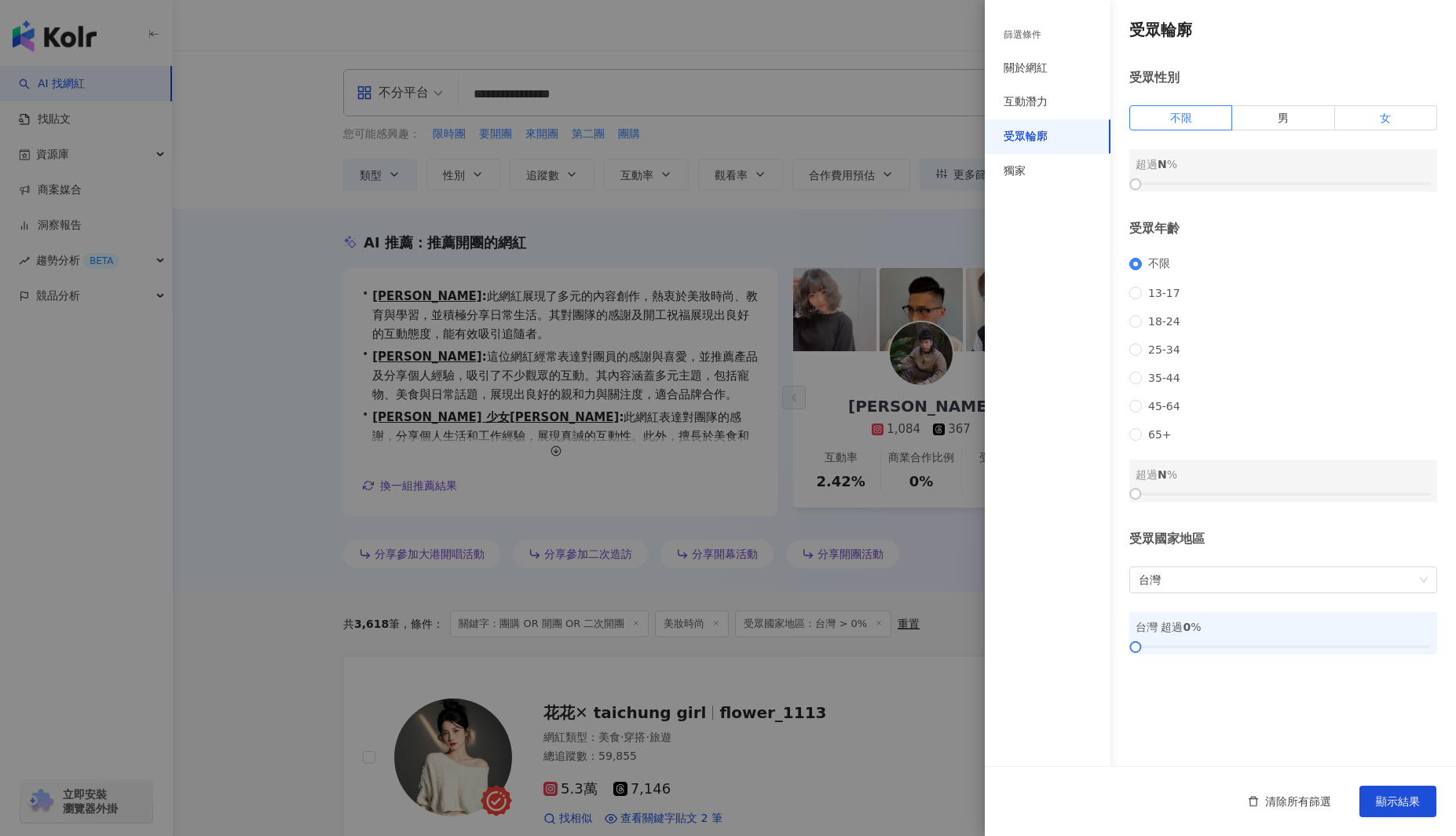
click at [1116, 119] on label "女" at bounding box center [1386, 117] width 102 height 25
drag, startPoint x: 1178, startPoint y: 190, endPoint x: 1290, endPoint y: 201, distance: 112.5
click at [1116, 201] on div "受眾輪廓 受眾性別 不限 男 女 女 超過 52 % 受眾年齡 不限 13-17 18-24 25-34 35-44 45-64 65+ 超過 N % 受眾國…" at bounding box center [1220, 336] width 471 height 673
drag, startPoint x: 1194, startPoint y: 675, endPoint x: 1392, endPoint y: 775, distance: 221.8
click at [1116, 651] on div at bounding box center [1321, 647] width 9 height 9
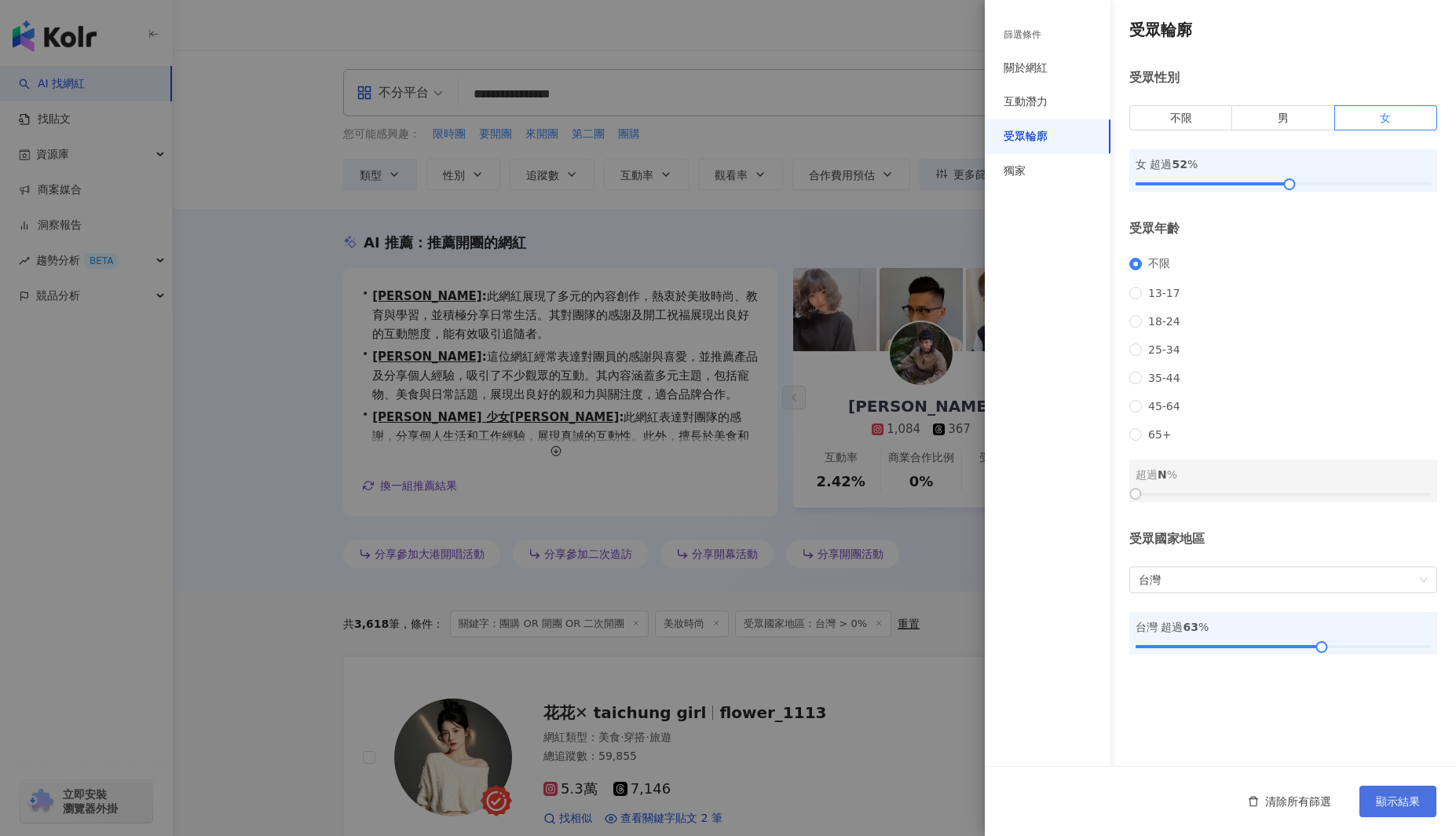
click at [1116, 795] on span "顯示結果" at bounding box center [1397, 801] width 44 height 13
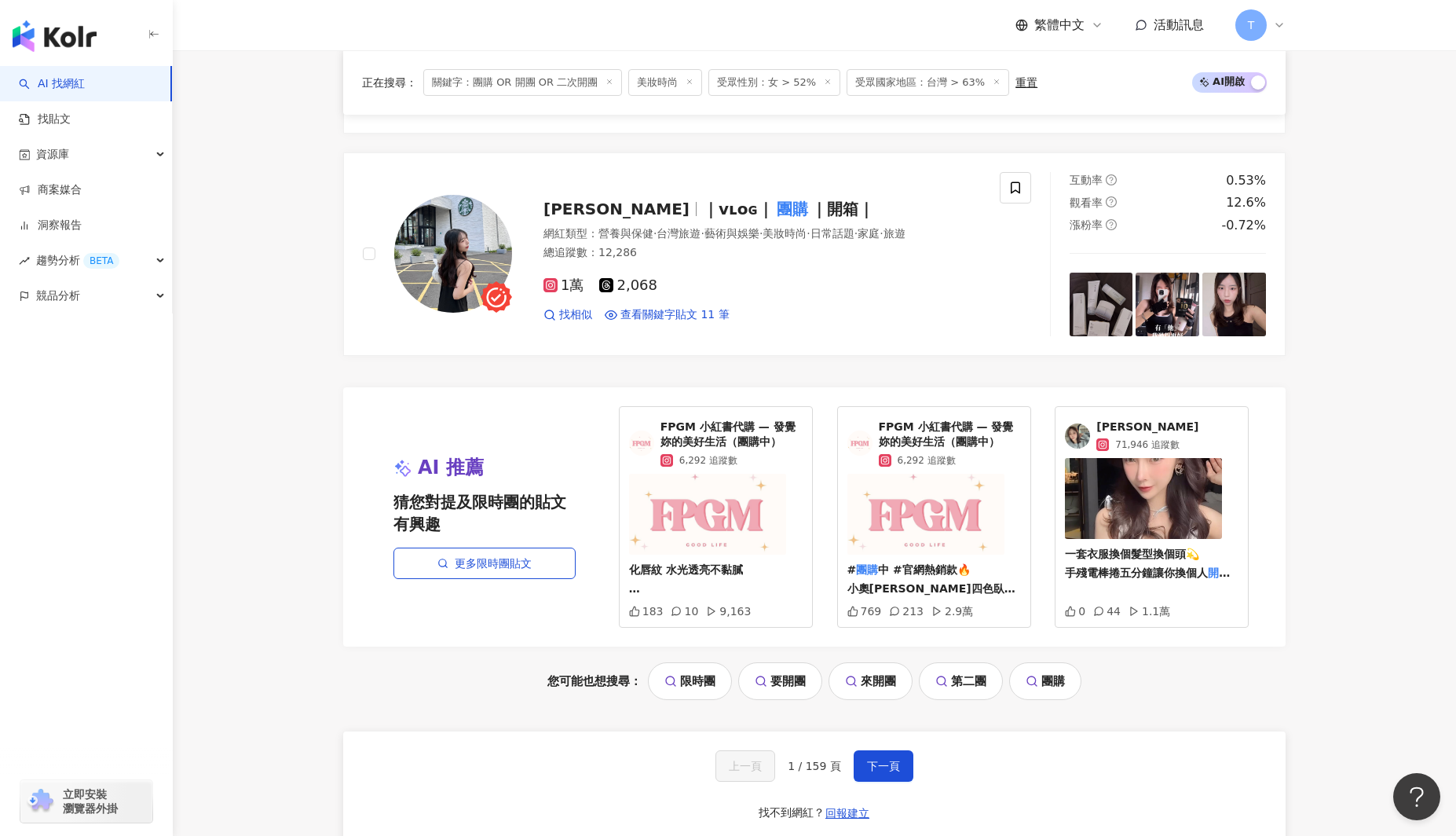
scroll to position [2671, 0]
click at [624, 229] on span "營養與保健" at bounding box center [625, 232] width 55 height 13
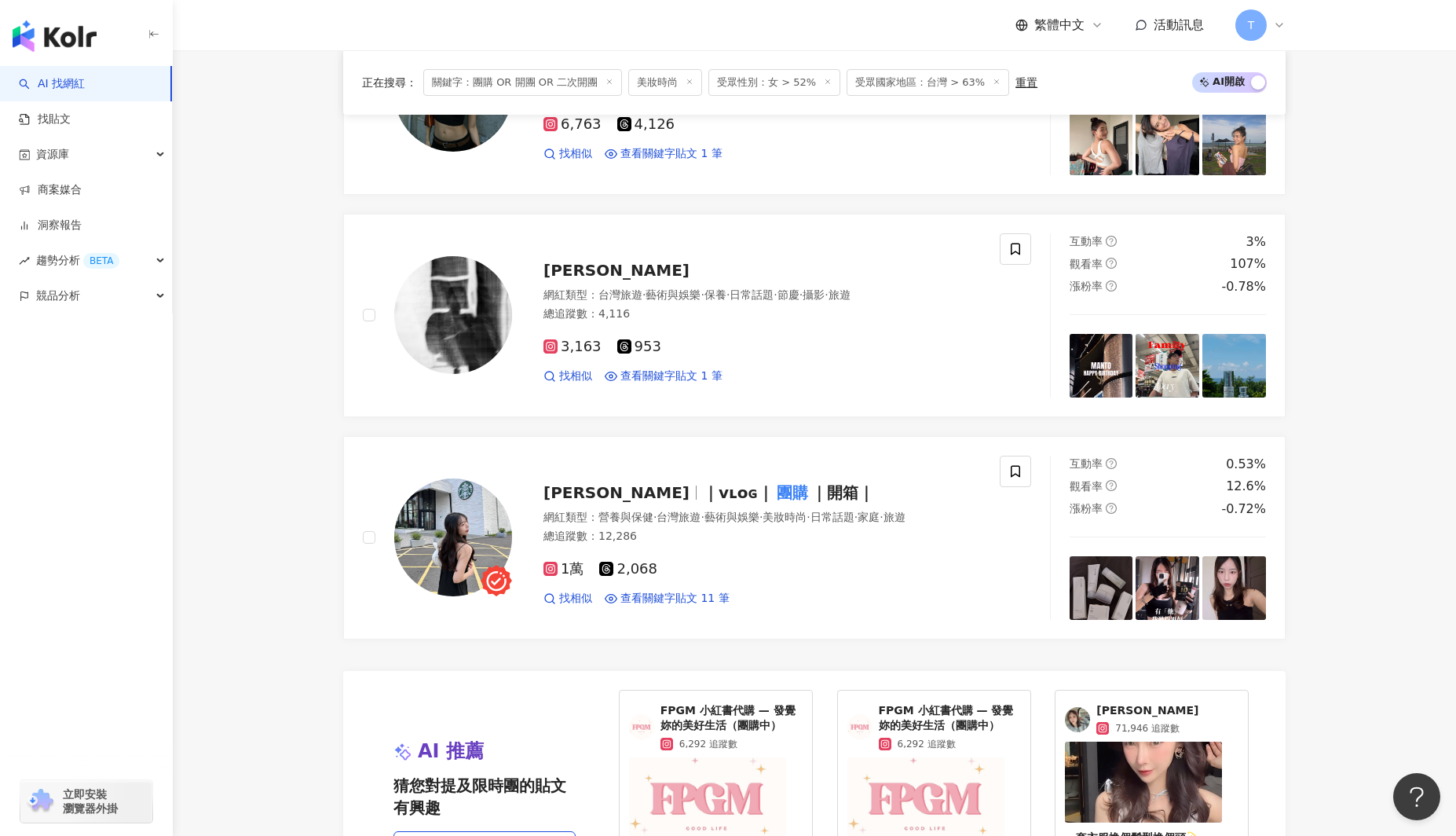
scroll to position [2892, 0]
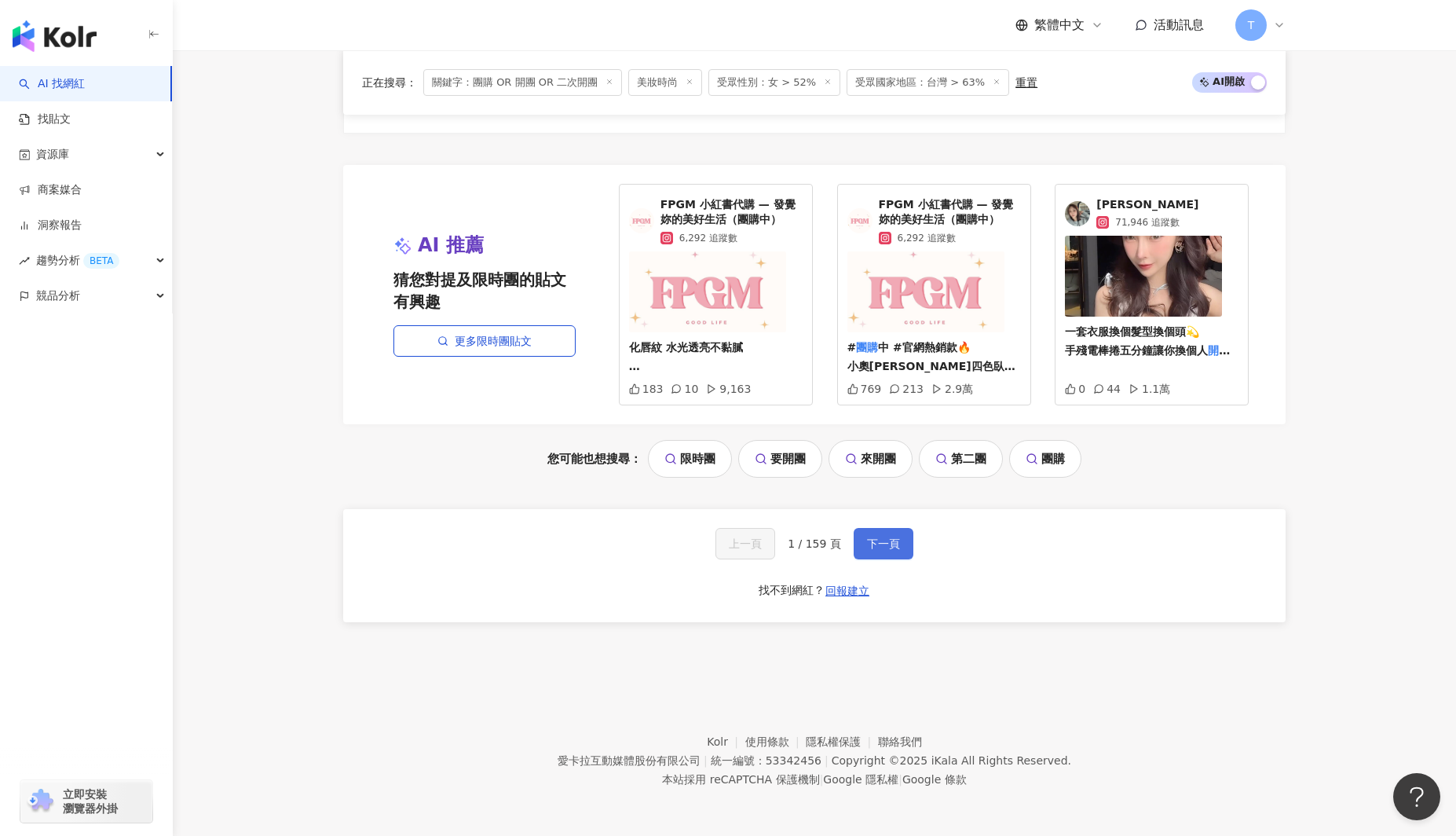
click at [890, 550] on button "下一頁" at bounding box center [884, 543] width 60 height 32
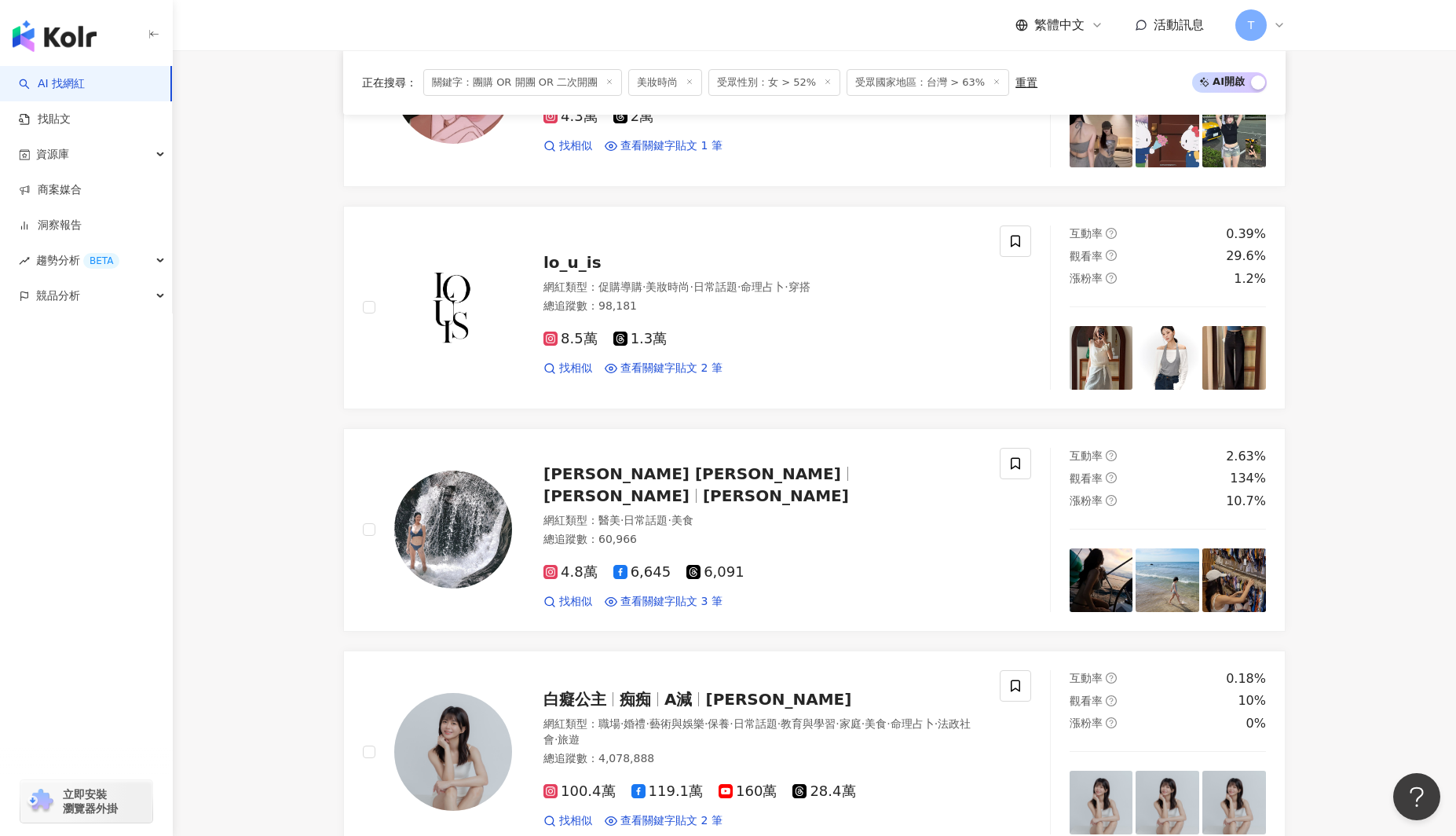
scroll to position [0, 0]
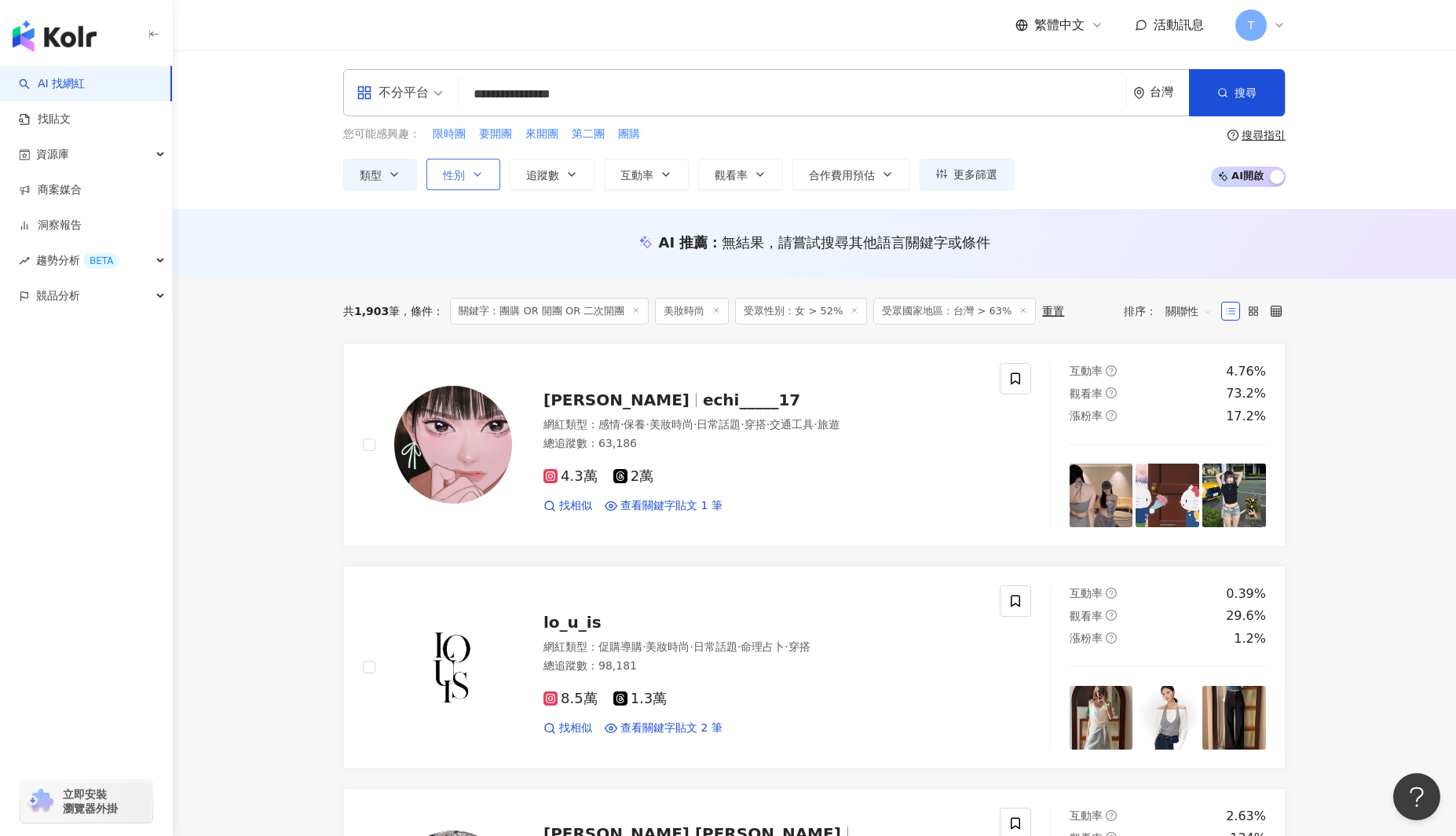
click at [472, 177] on icon "button" at bounding box center [477, 174] width 13 height 13
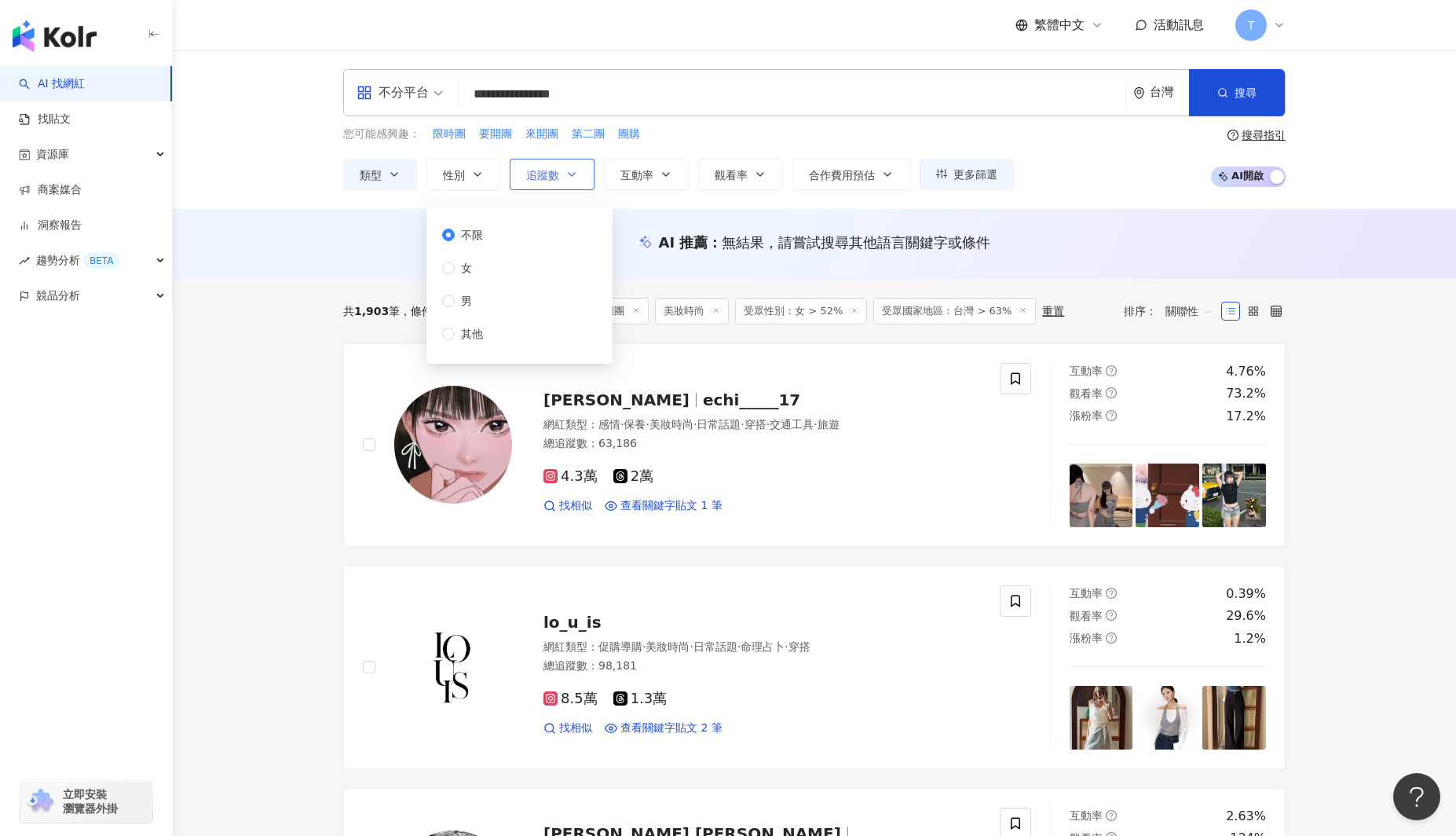
click at [574, 186] on button "追蹤數" at bounding box center [552, 174] width 85 height 32
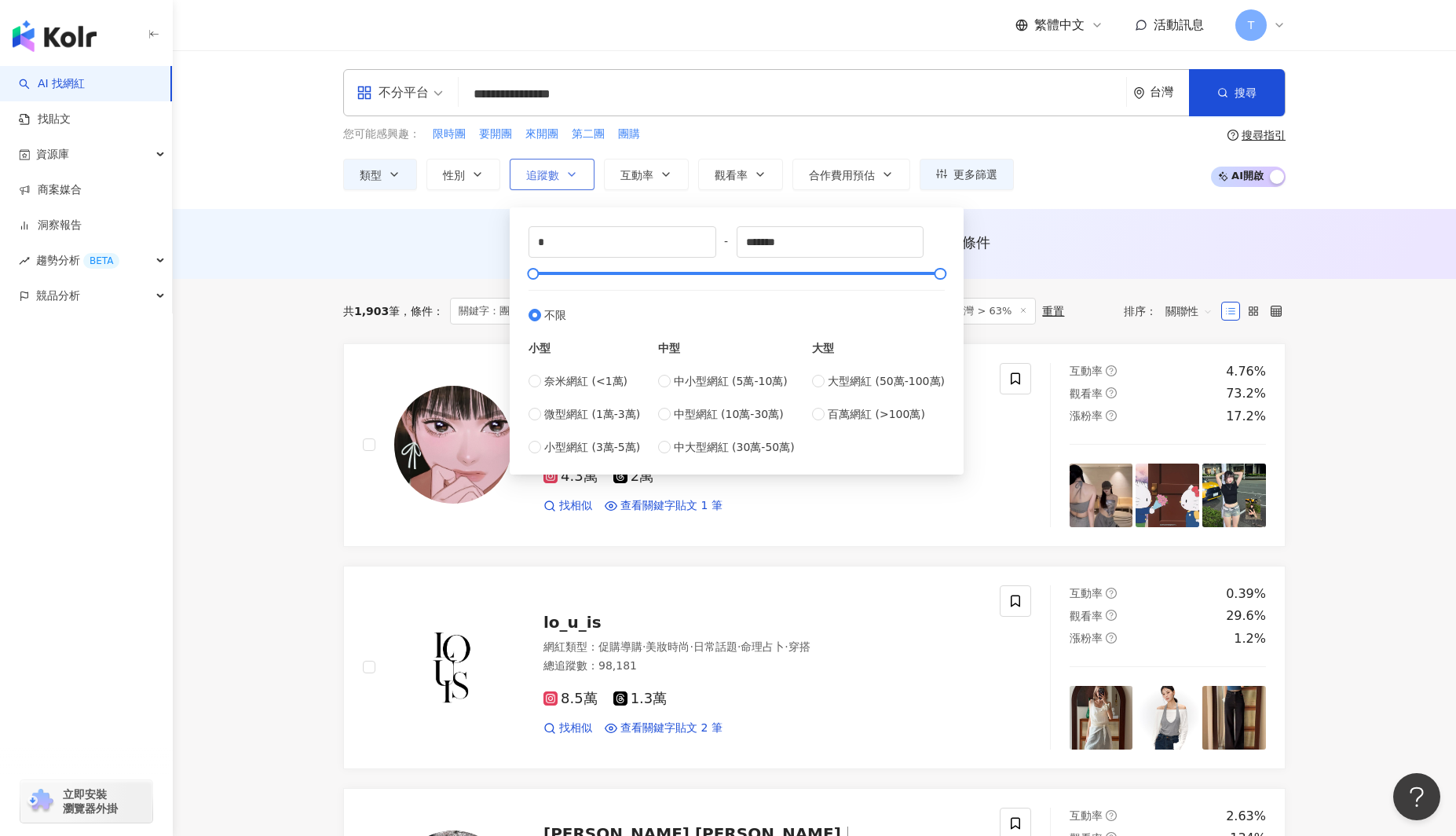
click at [573, 184] on button "追蹤數" at bounding box center [552, 174] width 85 height 32
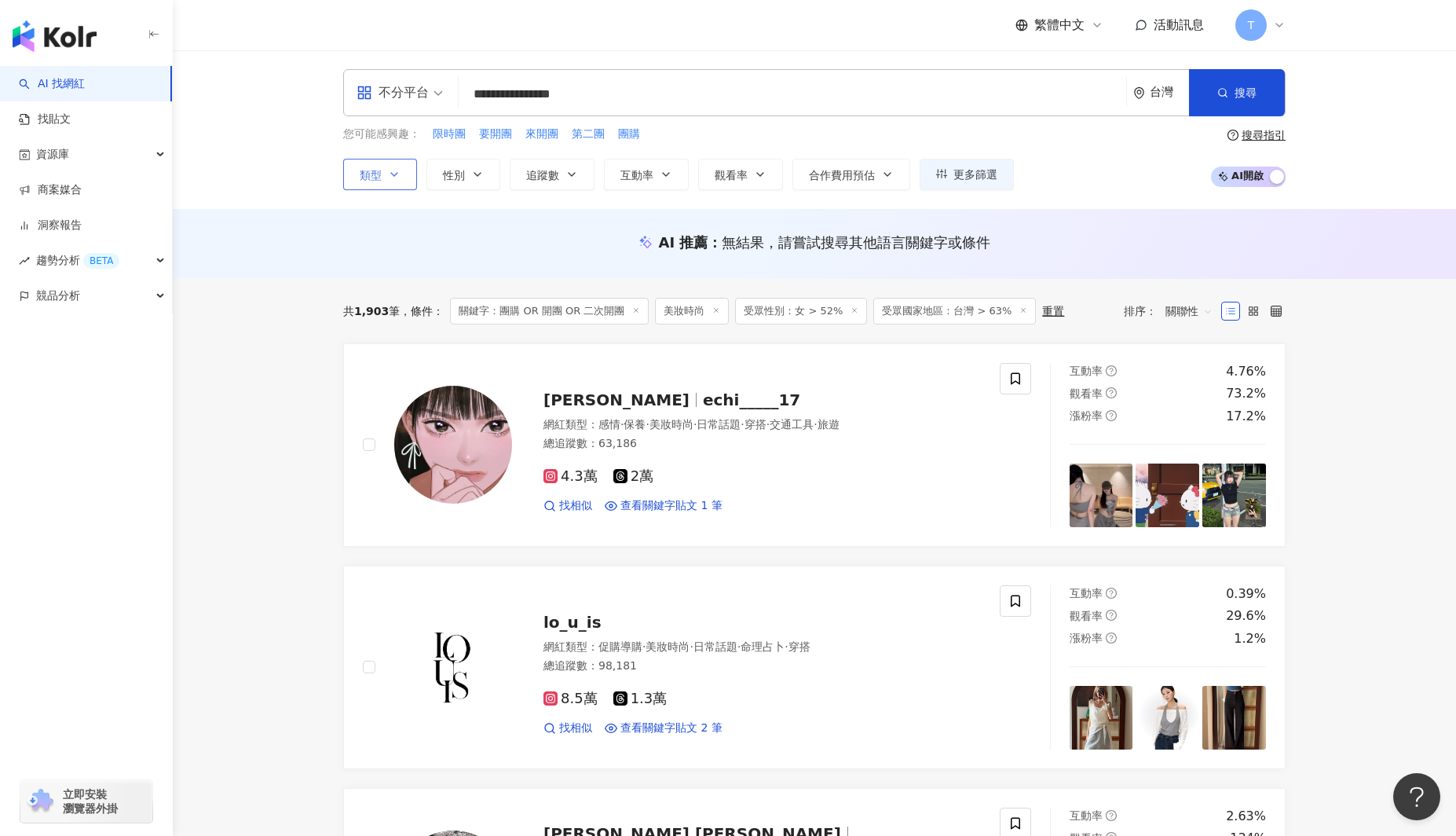
click at [387, 179] on button "類型" at bounding box center [380, 174] width 74 height 32
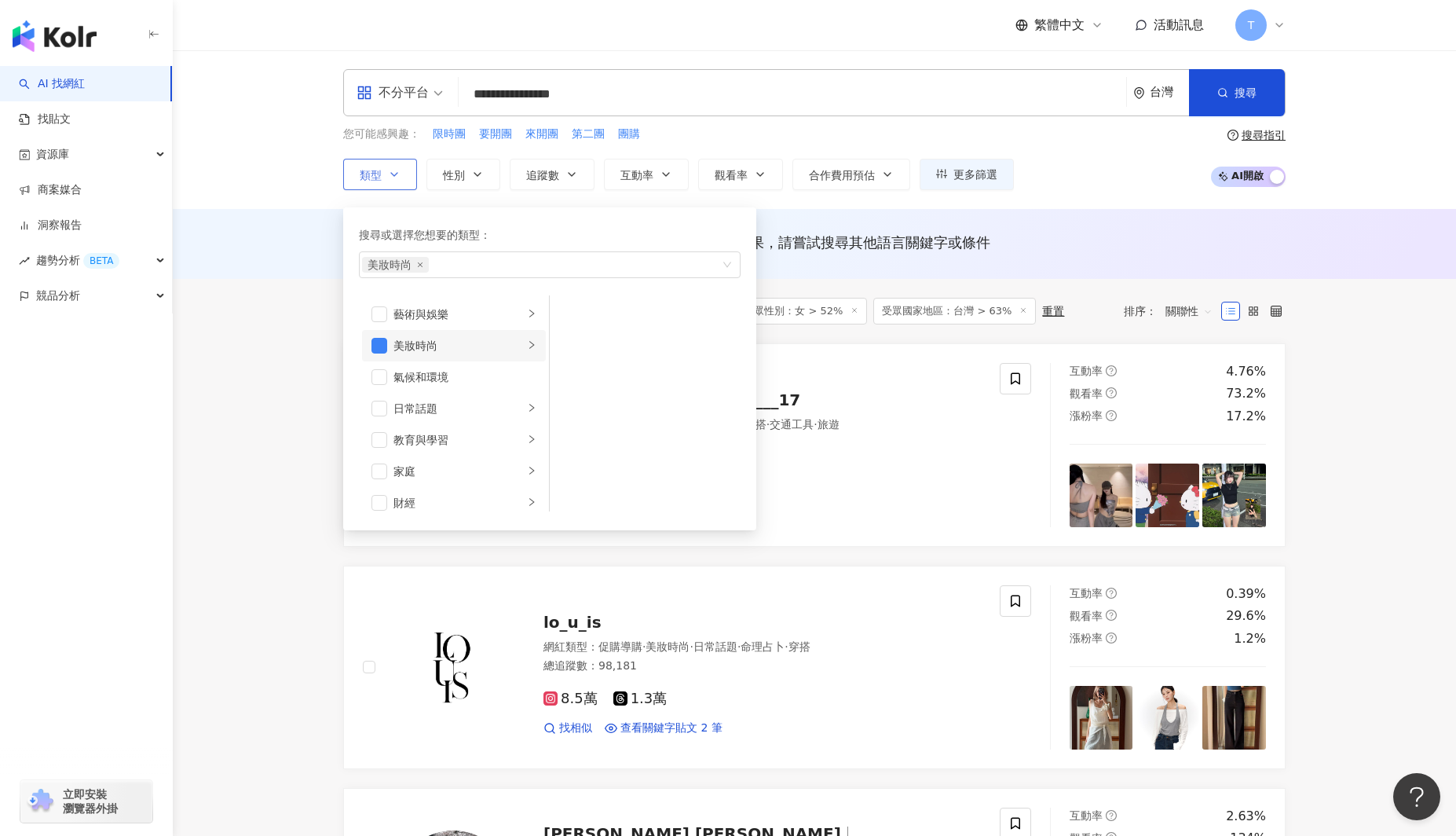
click at [523, 344] on div "美妝時尚" at bounding box center [458, 345] width 130 height 17
click at [567, 374] on span "button" at bounding box center [569, 376] width 15 height 15
click at [573, 470] on span "button" at bounding box center [569, 471] width 15 height 15
click at [571, 509] on span "button" at bounding box center [569, 502] width 15 height 15
click at [574, 439] on span "button" at bounding box center [569, 439] width 15 height 15
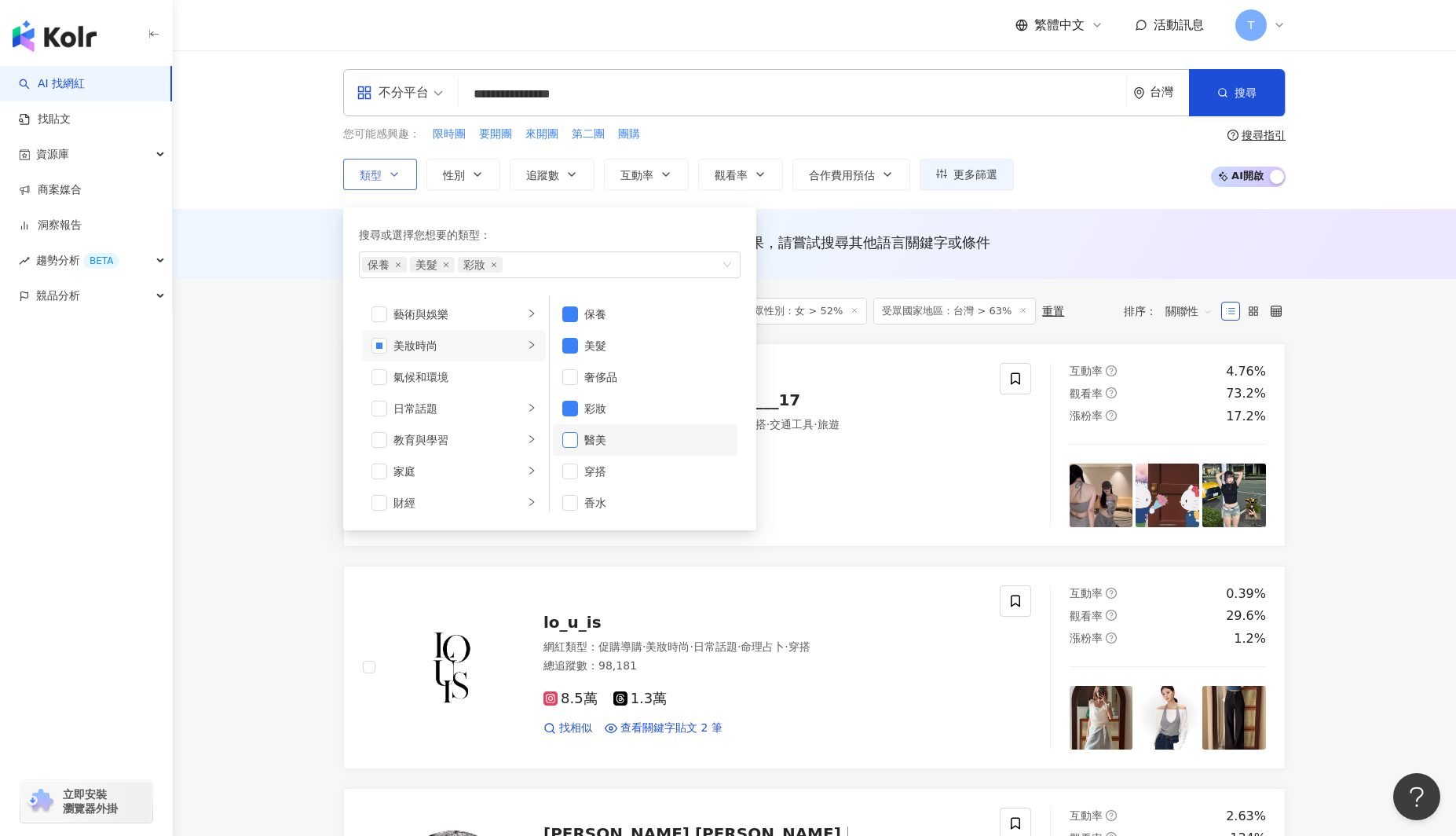
click at [572, 441] on span "button" at bounding box center [569, 439] width 15 height 15
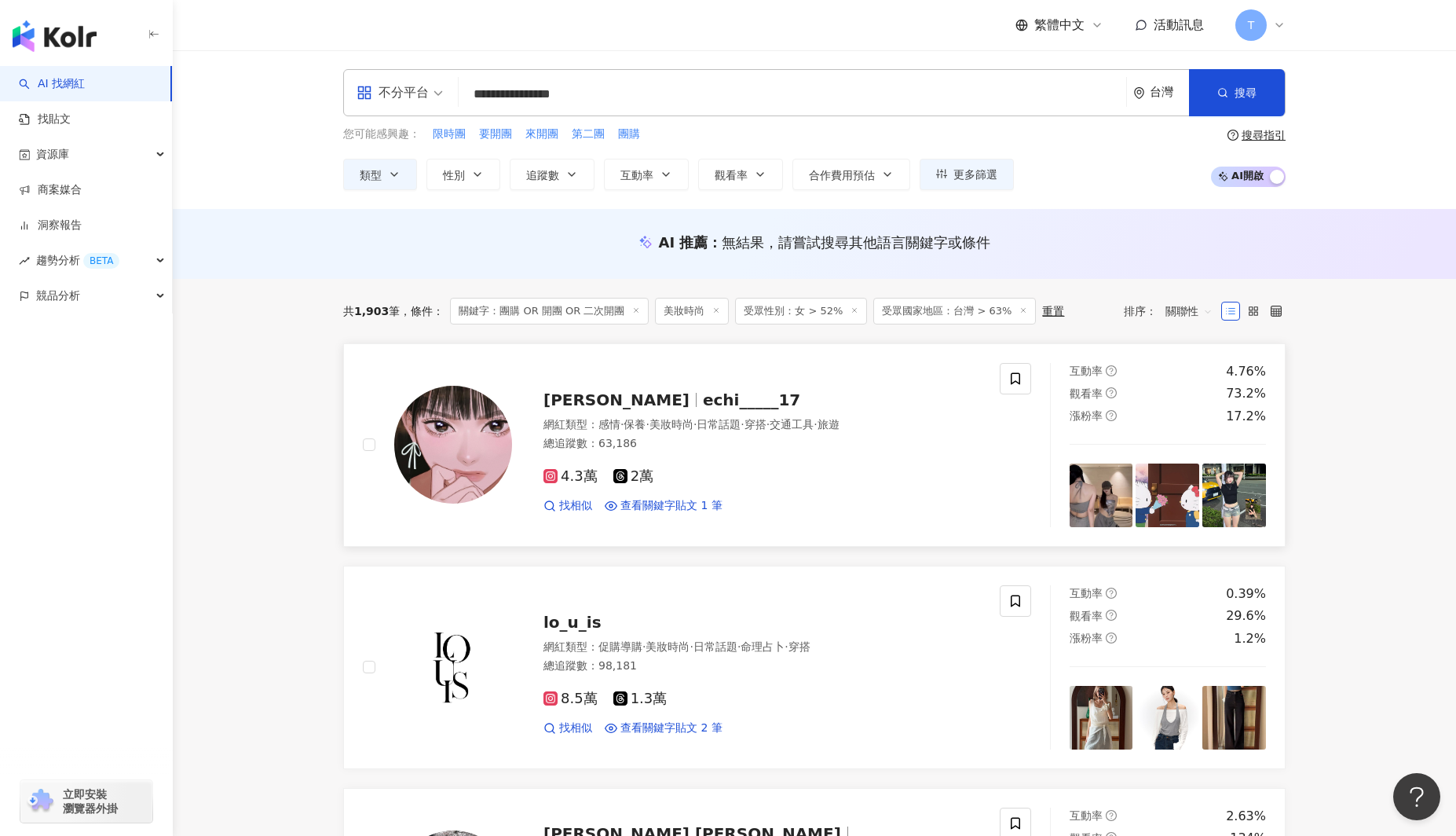
click at [912, 503] on div "找相似 查看關鍵字貼文 1 筆" at bounding box center [762, 505] width 437 height 15
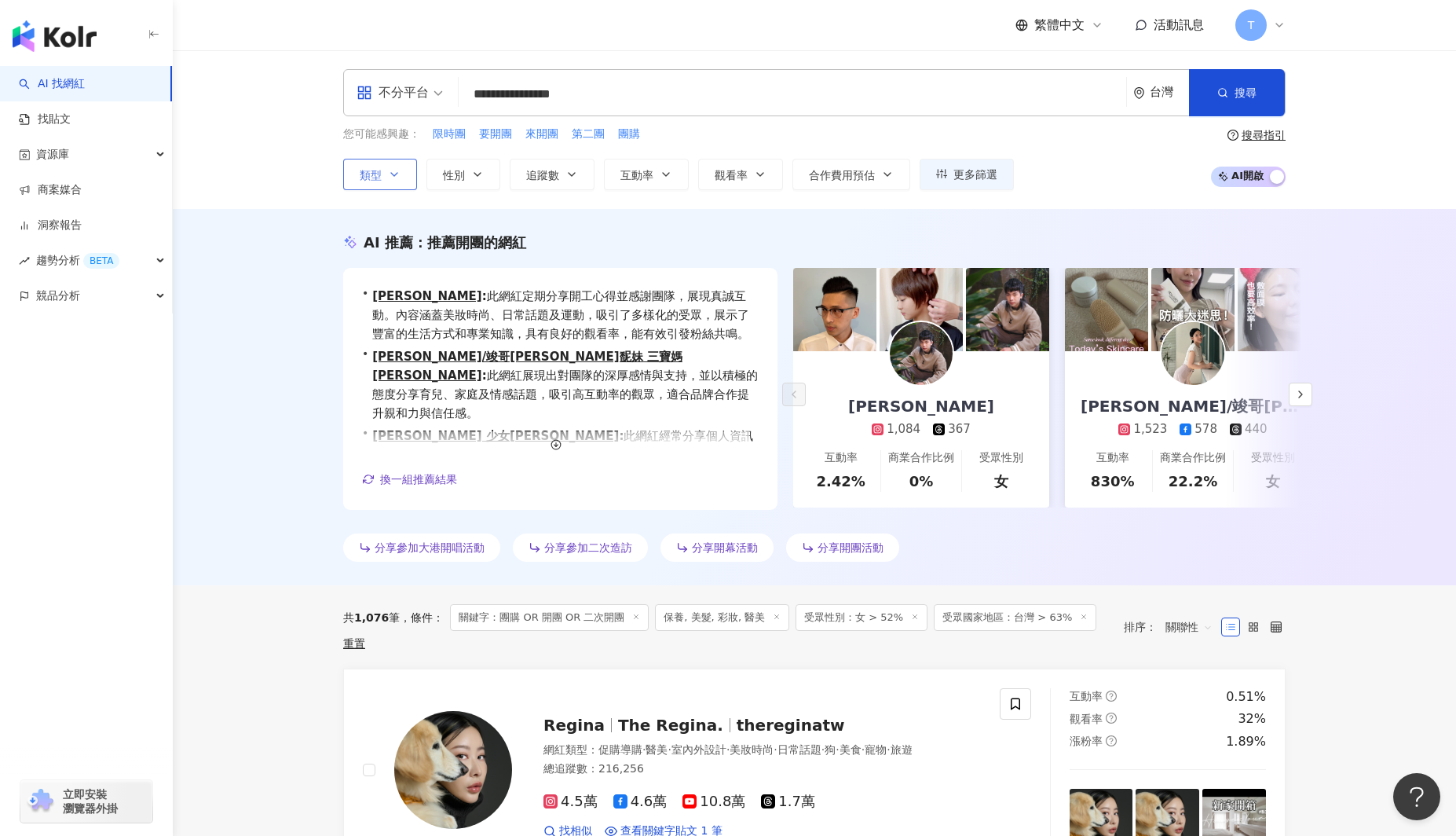
click at [397, 177] on icon "button" at bounding box center [394, 174] width 13 height 13
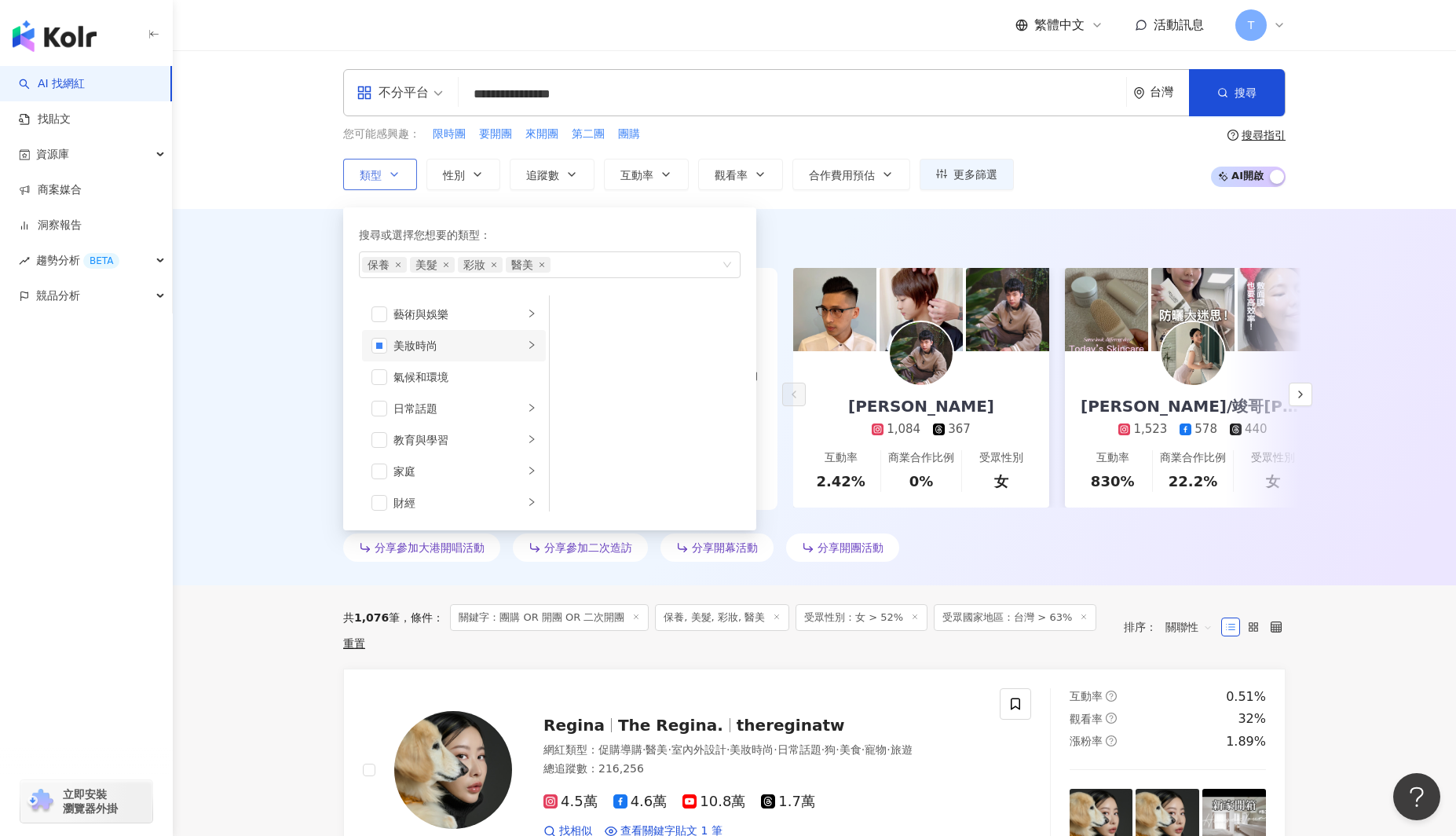
click at [535, 347] on icon "right" at bounding box center [531, 344] width 9 height 9
click at [1116, 184] on div "**********" at bounding box center [814, 130] width 1283 height 159
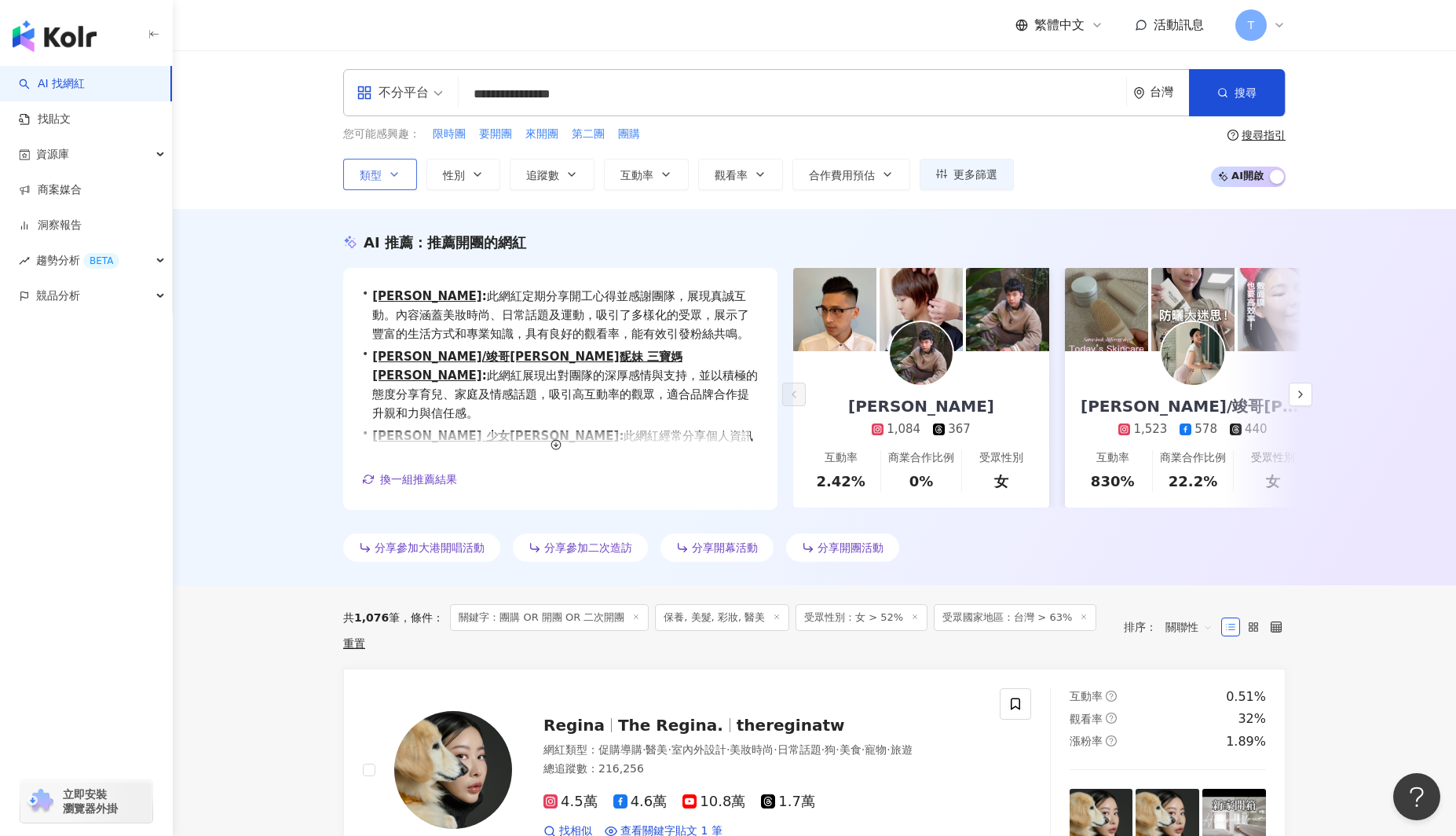
click at [384, 170] on button "類型" at bounding box center [380, 174] width 74 height 32
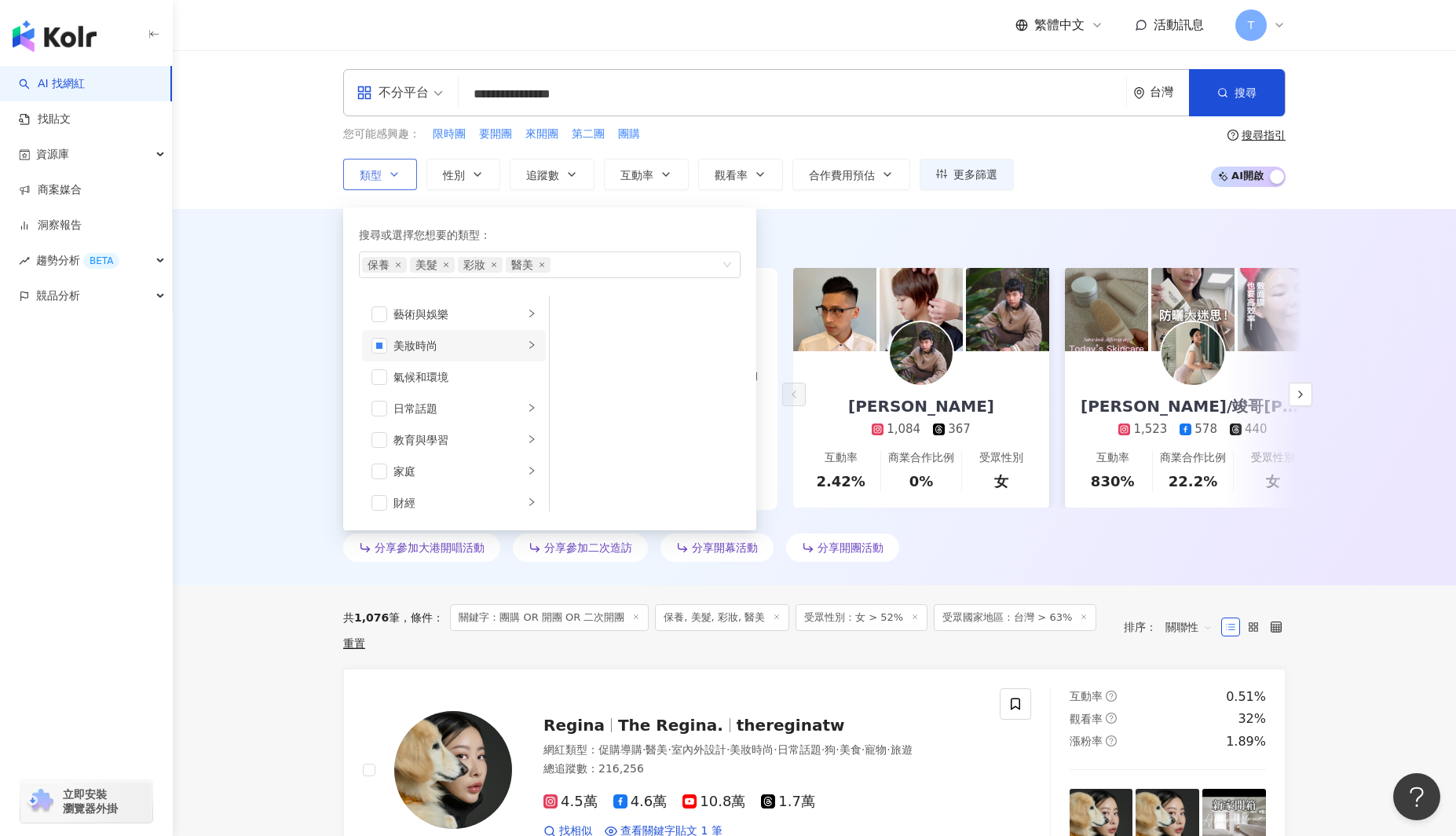
click at [531, 346] on icon "right" at bounding box center [531, 344] width 9 height 9
click at [1053, 177] on div "您可能感興趣： 限時團 要開團 來開團 第二團 團購 類型 搜尋或選擇您想要的類型： 保養 美髮 彩妝 醫美 藝術與娛樂 美妝時尚 氣候和環境 日常話題 教育…" at bounding box center [814, 157] width 943 height 64
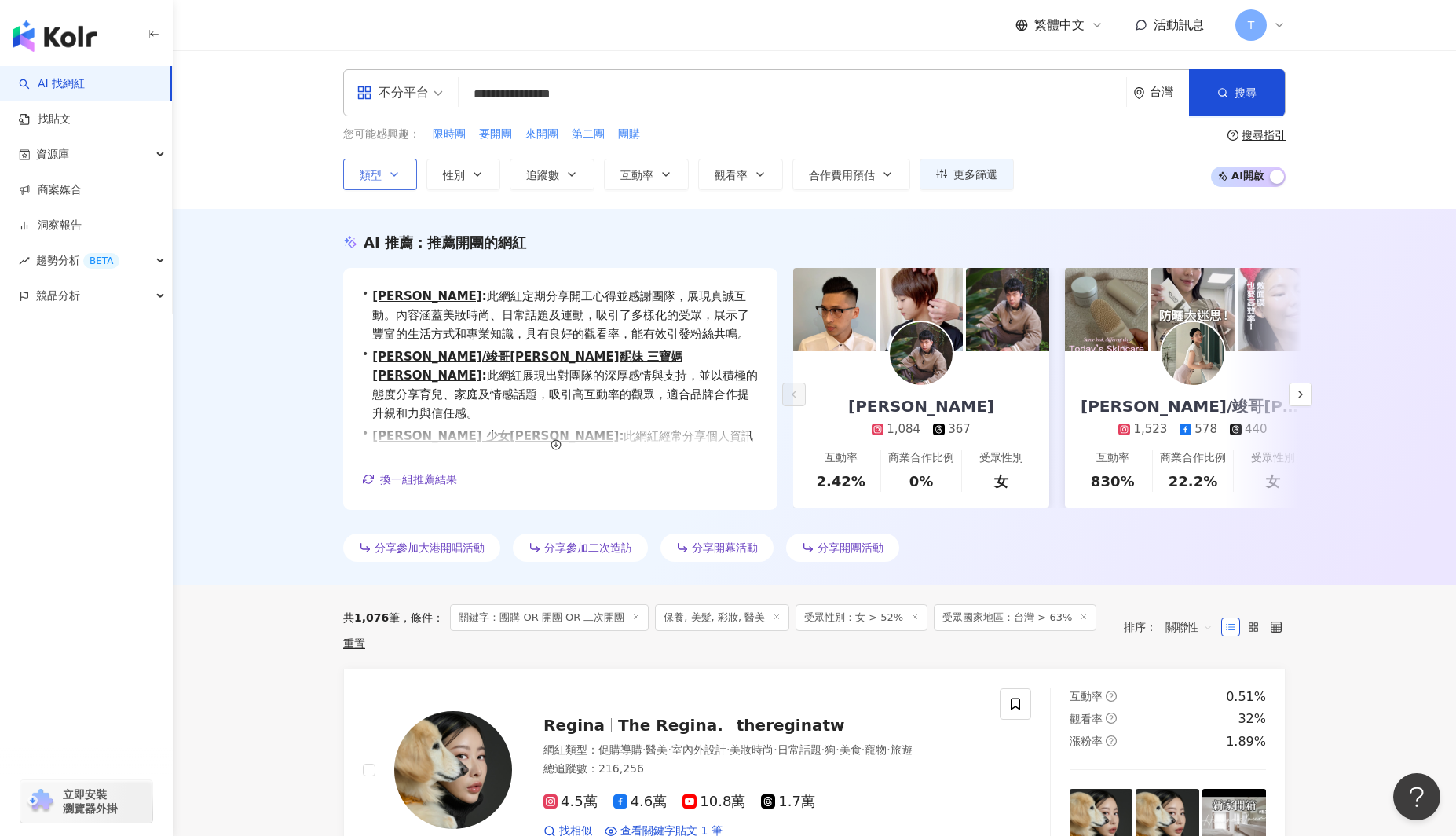
click at [402, 177] on button "類型" at bounding box center [380, 174] width 74 height 32
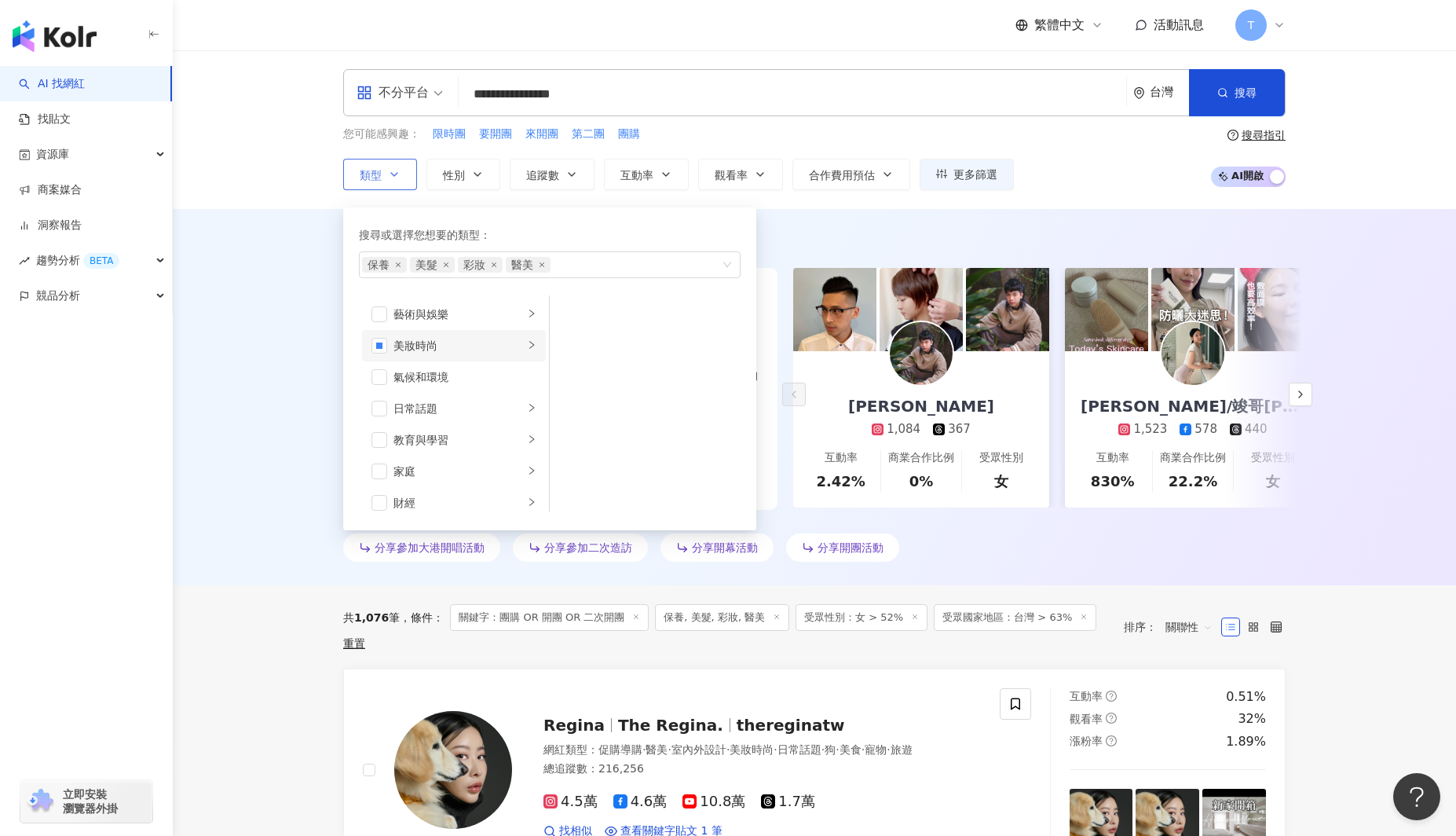
click at [531, 344] on icon "right" at bounding box center [531, 344] width 9 height 9
click at [571, 410] on span "button" at bounding box center [569, 408] width 15 height 15
click at [1085, 172] on div "您可能感興趣： 限時團 要開團 來開團 第二團 團購 類型 搜尋或選擇您想要的類型： 保養 美髮 醫美 藝術與娛樂 美妝時尚 氣候和環境 日常話題 教育與學習…" at bounding box center [814, 157] width 943 height 64
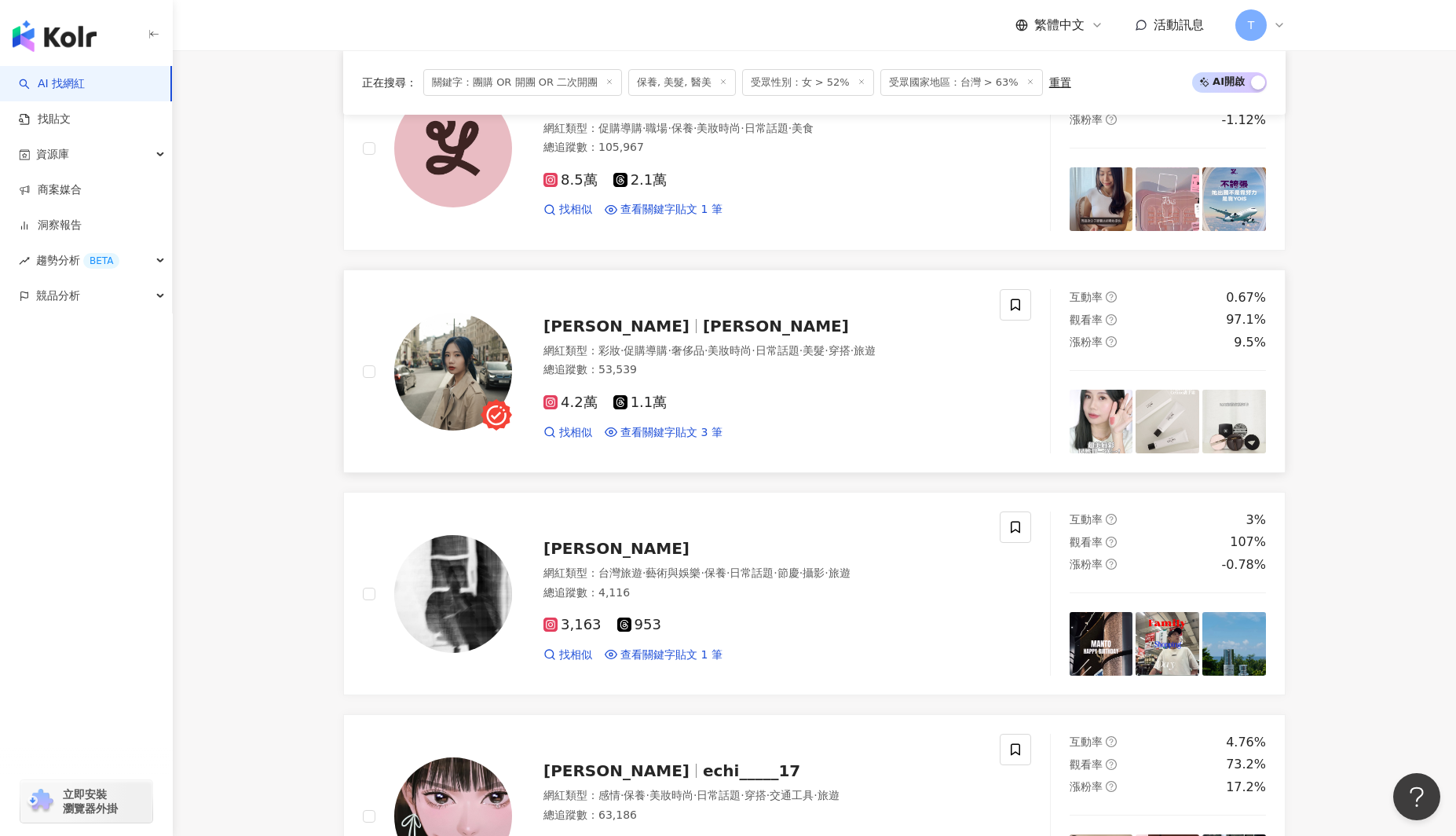
scroll to position [824, 0]
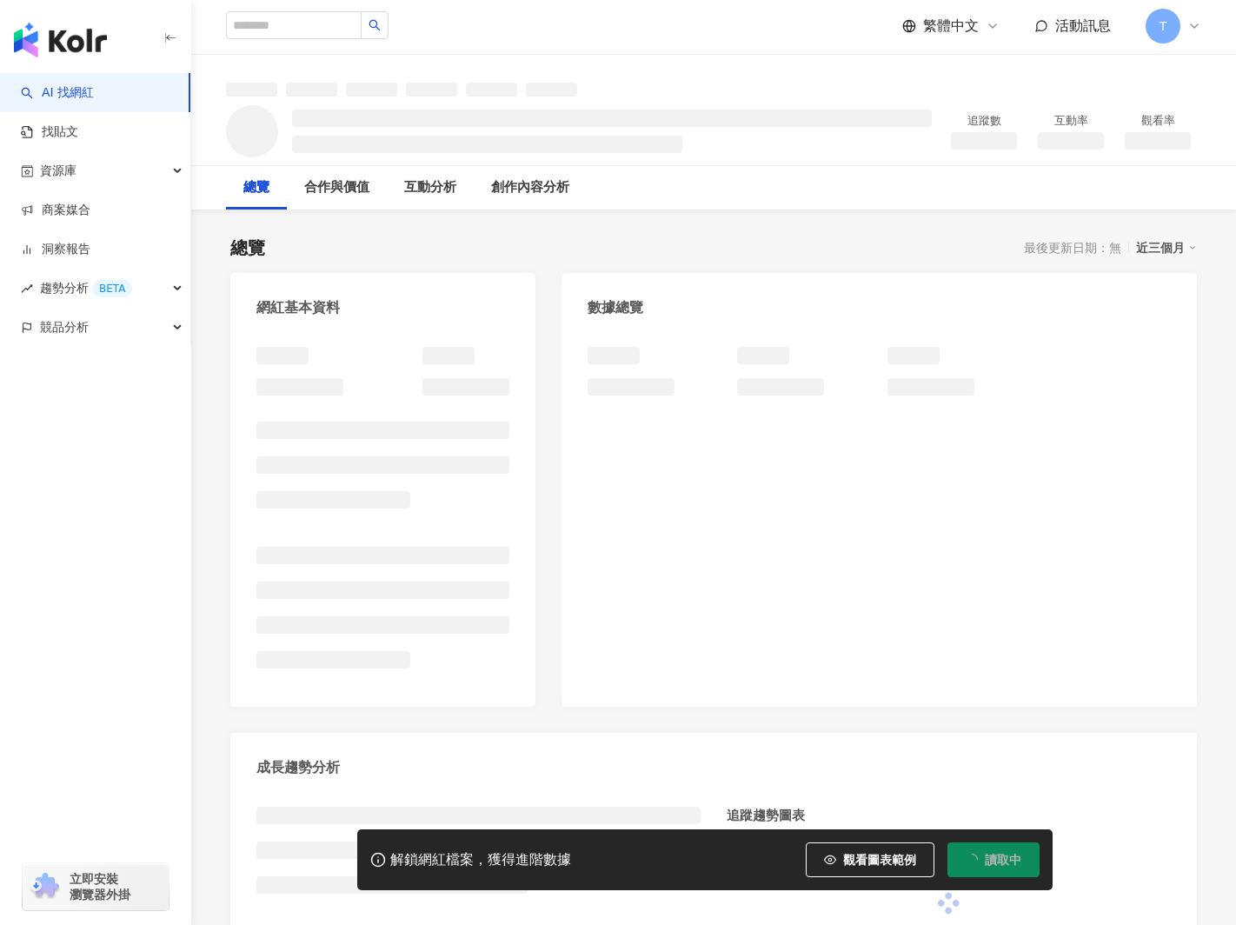
scroll to position [3, 0]
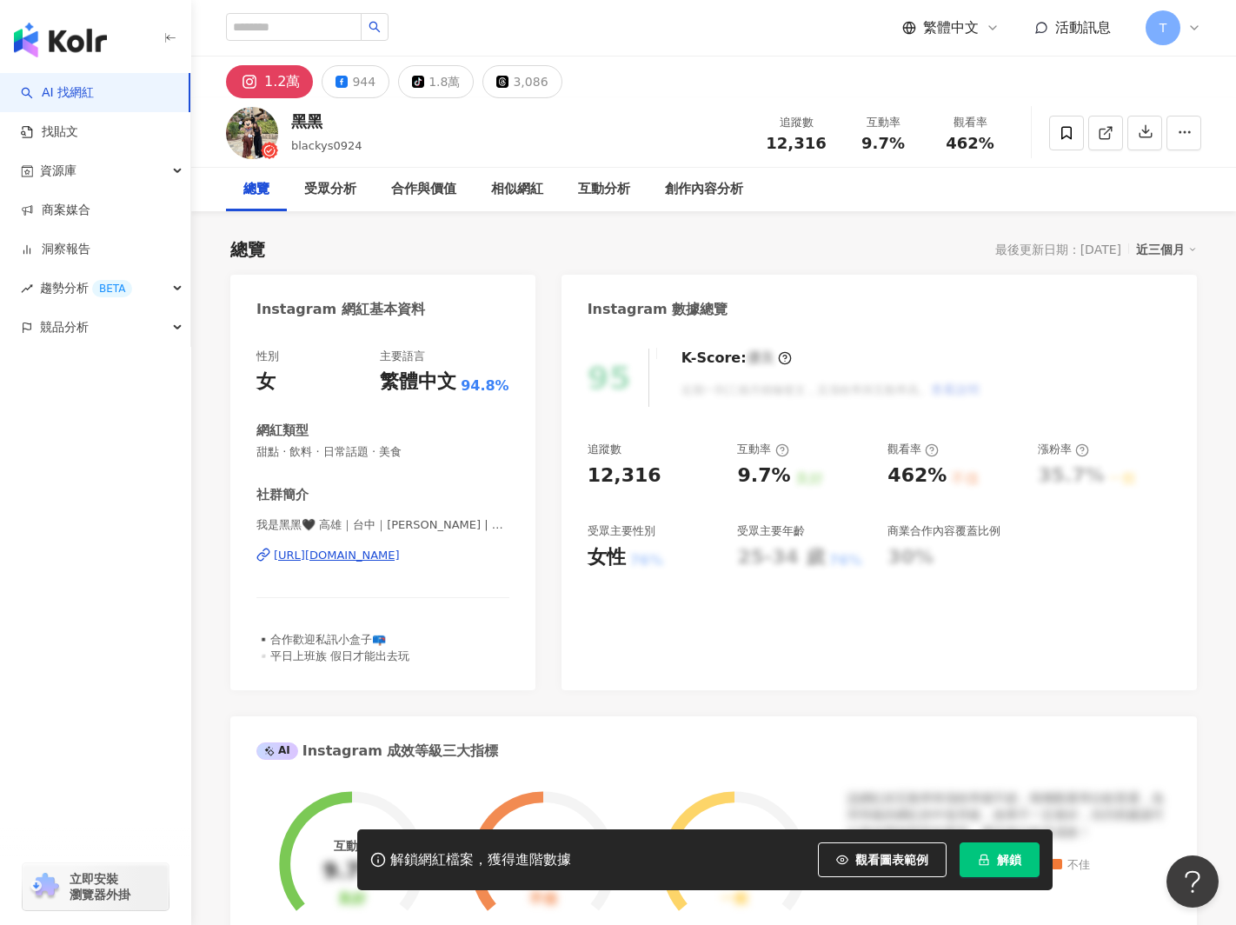
click at [400, 553] on div "https://www.instagram.com/blacks0924/" at bounding box center [337, 555] width 126 height 16
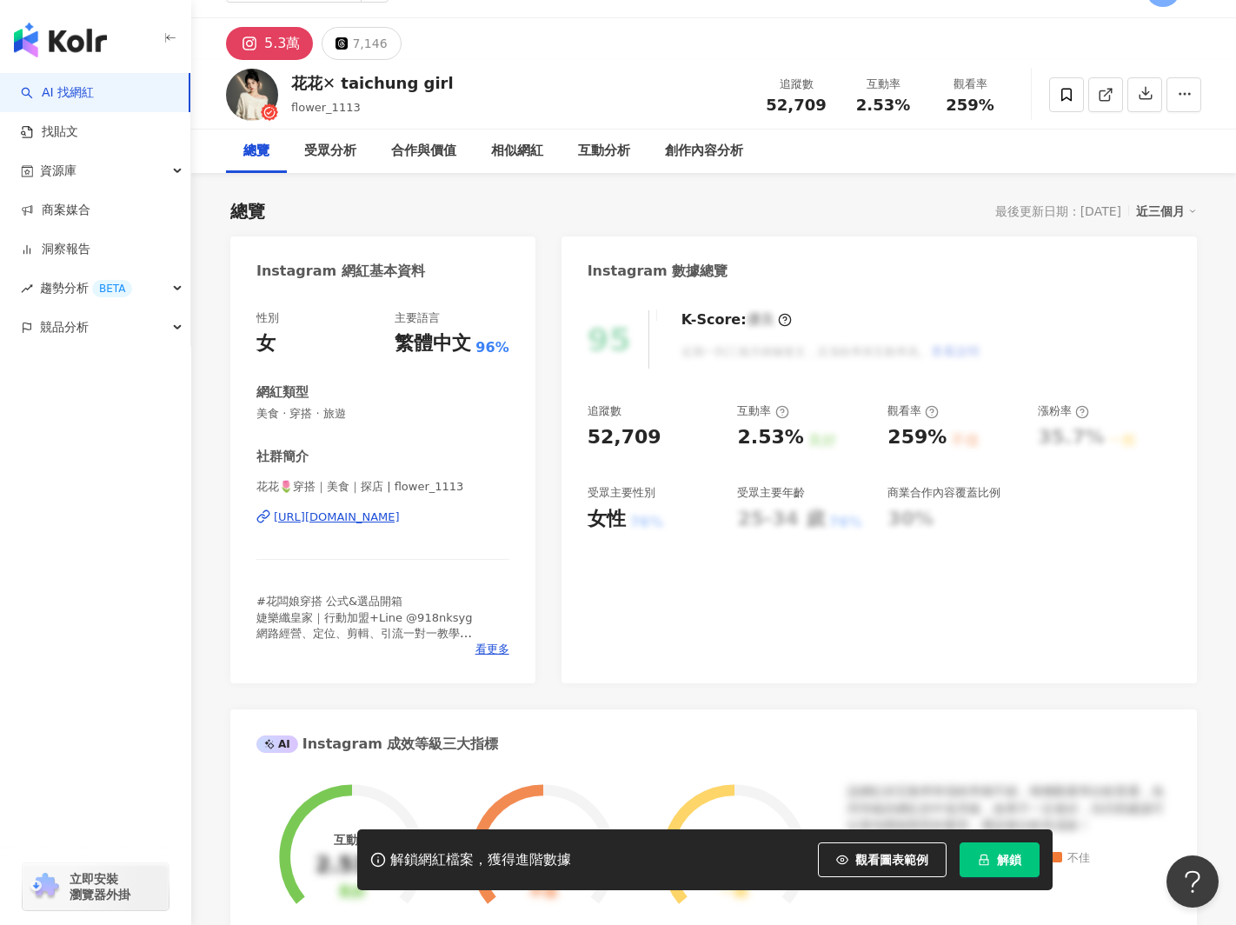
scroll to position [32, 0]
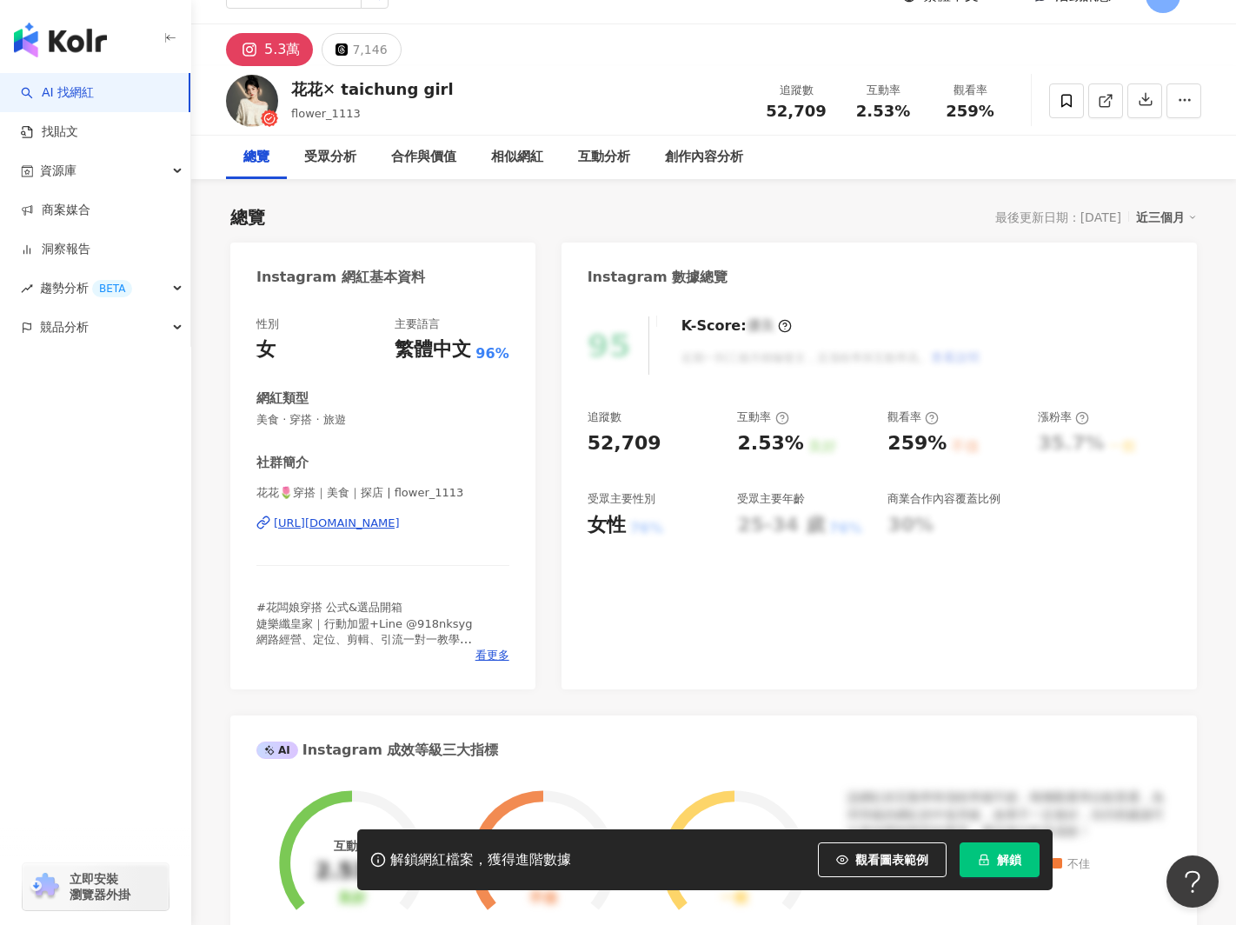
click at [394, 520] on div "https://www.instagram.com/flower_1113/" at bounding box center [337, 523] width 126 height 16
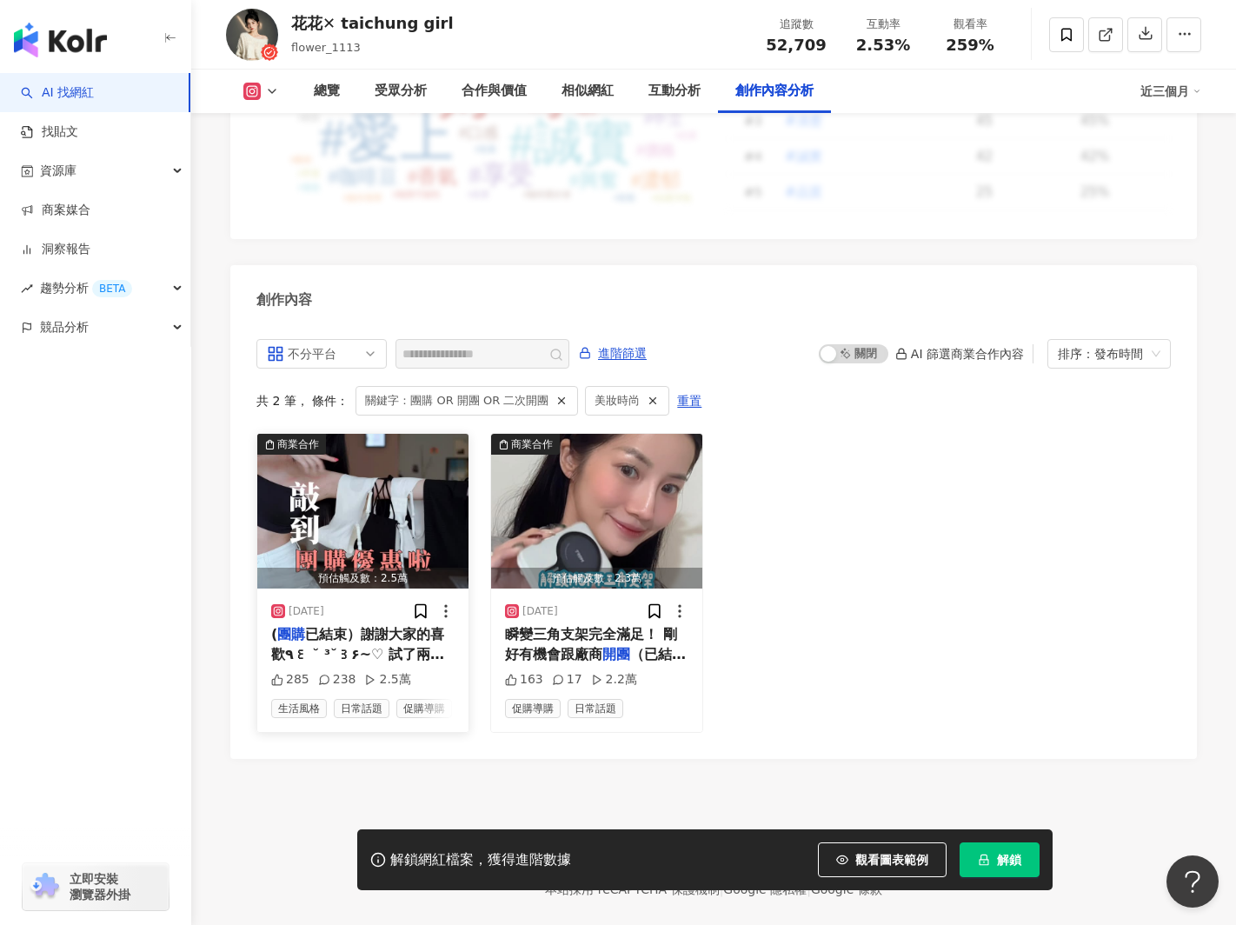
scroll to position [5175, 0]
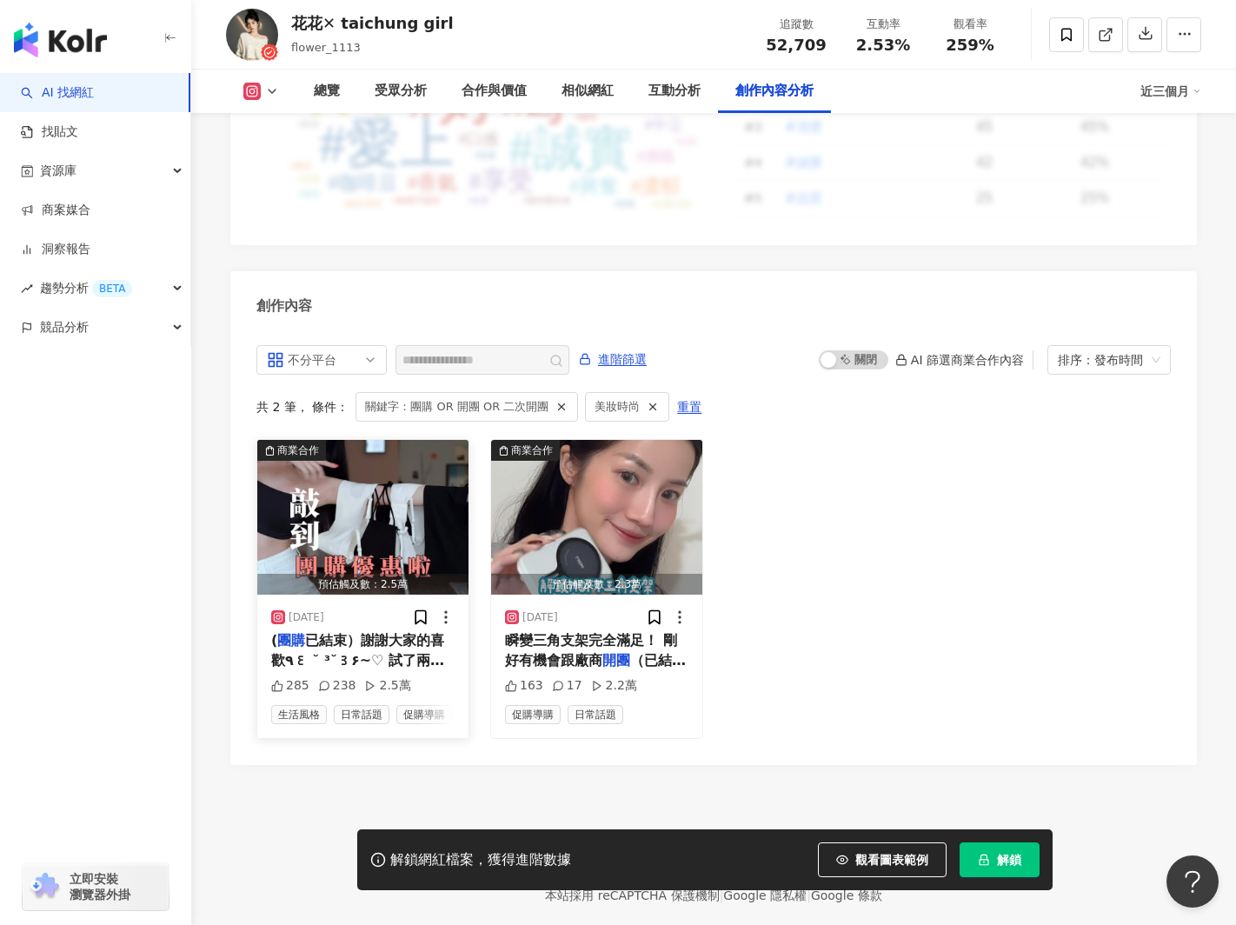
click at [348, 491] on img "button" at bounding box center [362, 517] width 211 height 155
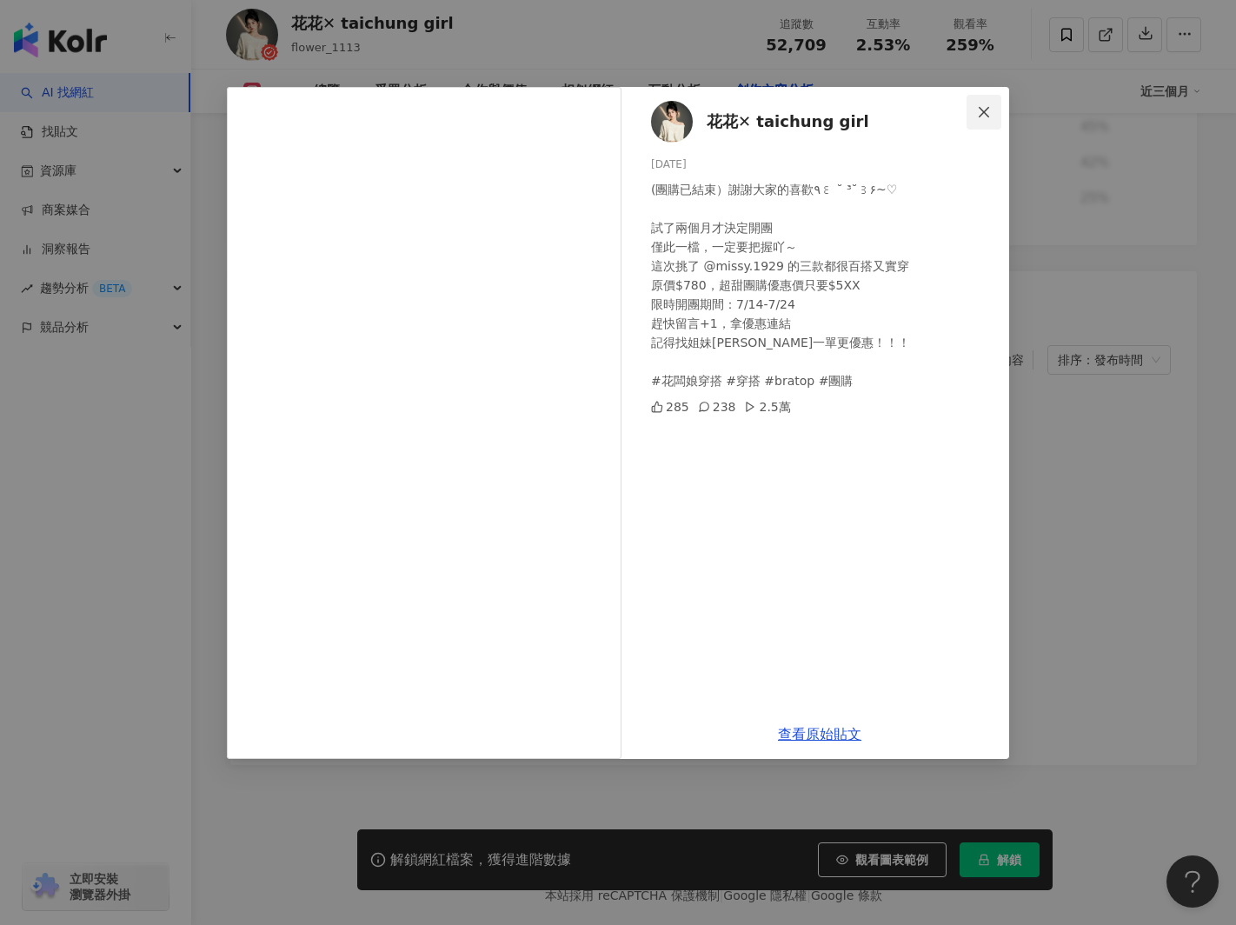
click at [983, 109] on icon "close" at bounding box center [984, 112] width 14 height 14
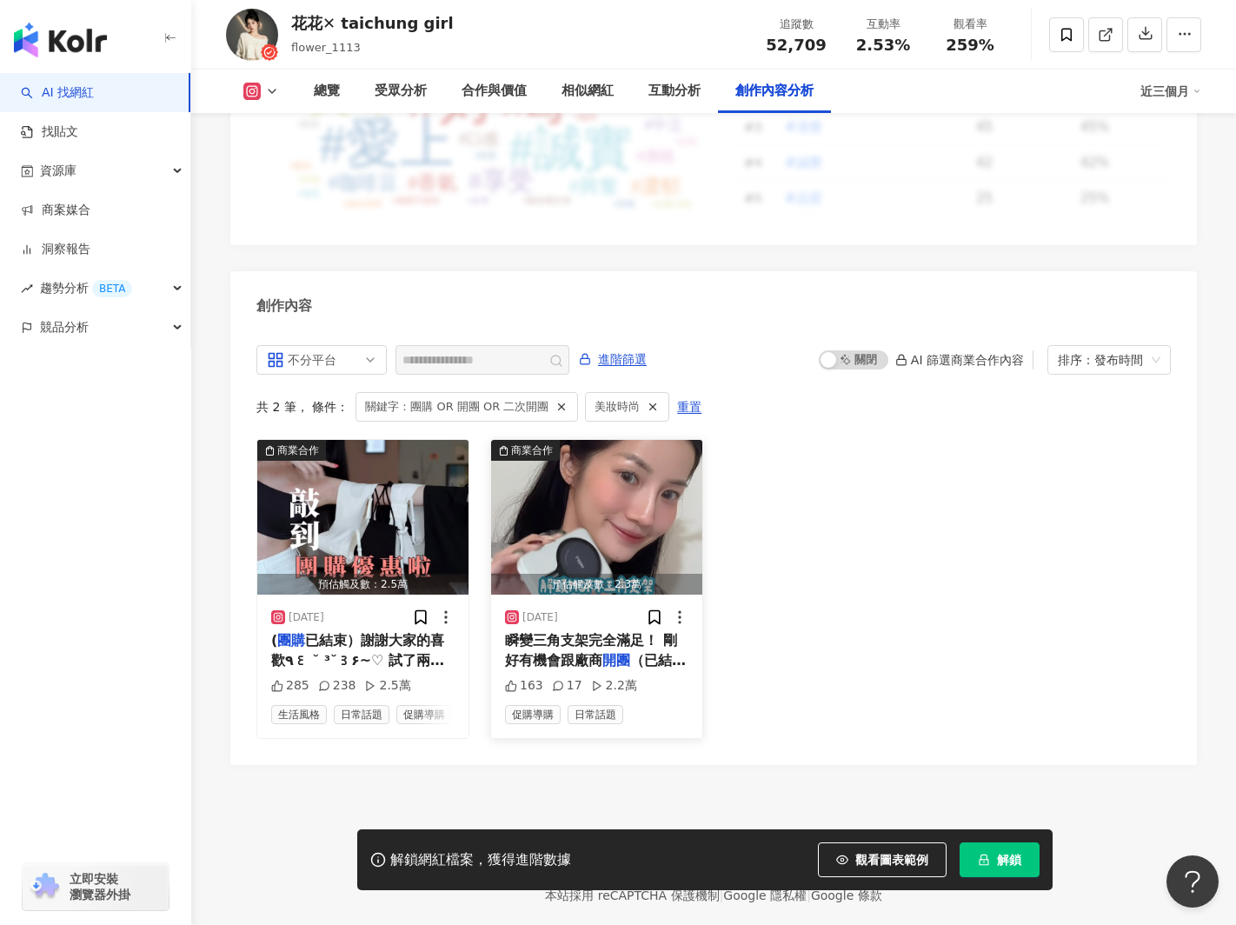
click at [638, 513] on img "button" at bounding box center [596, 517] width 211 height 155
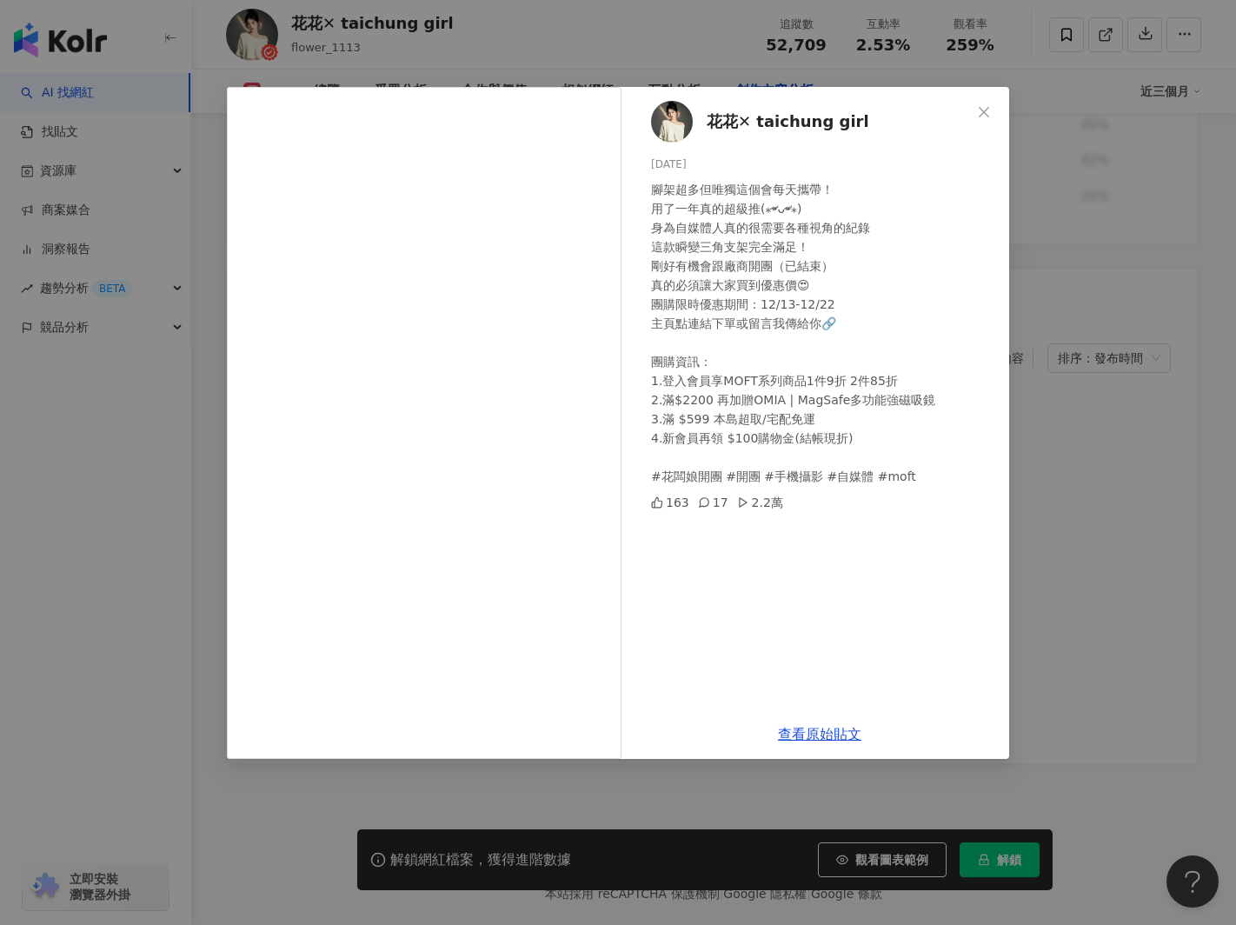
click at [996, 110] on span "Close" at bounding box center [983, 112] width 35 height 14
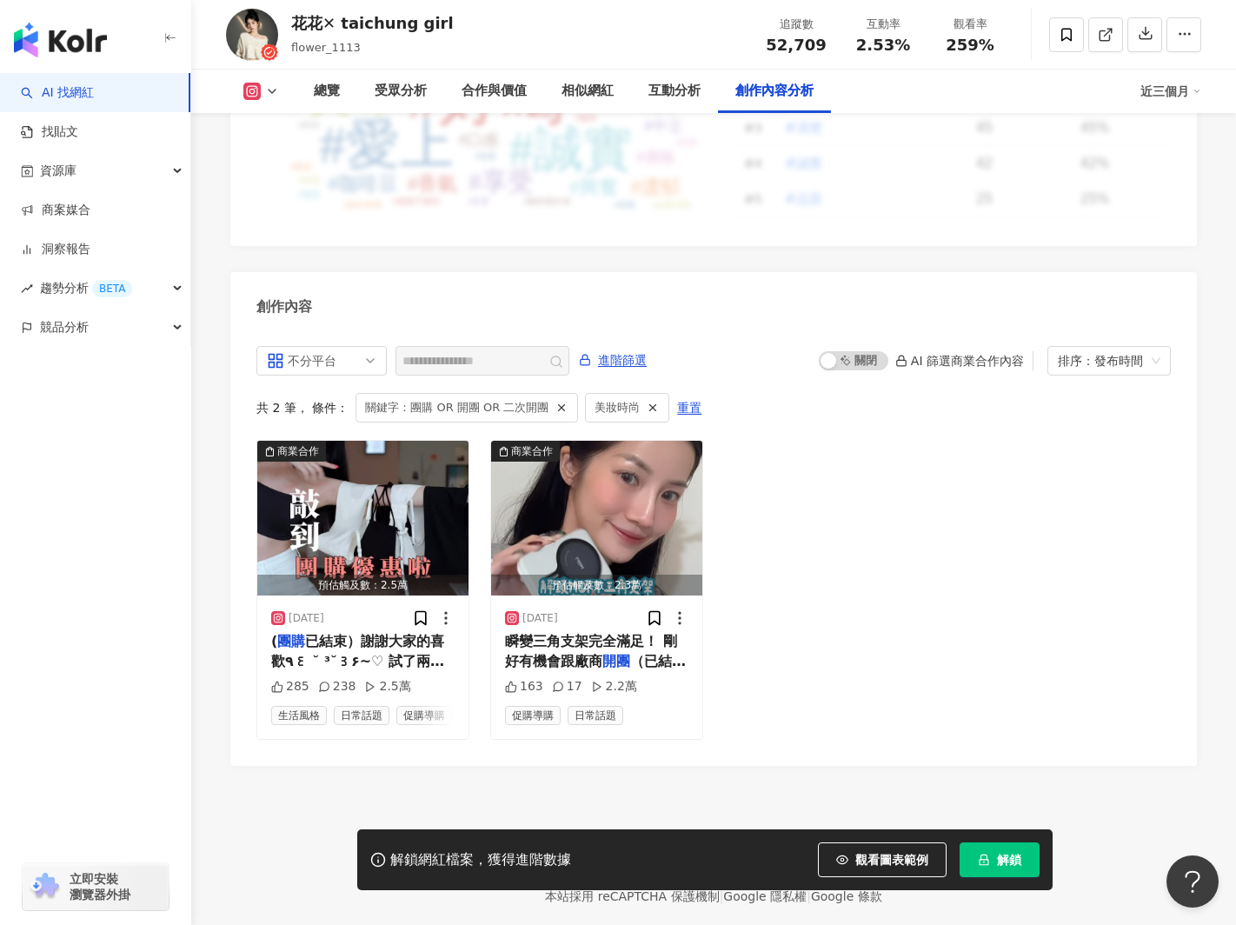
scroll to position [5171, 0]
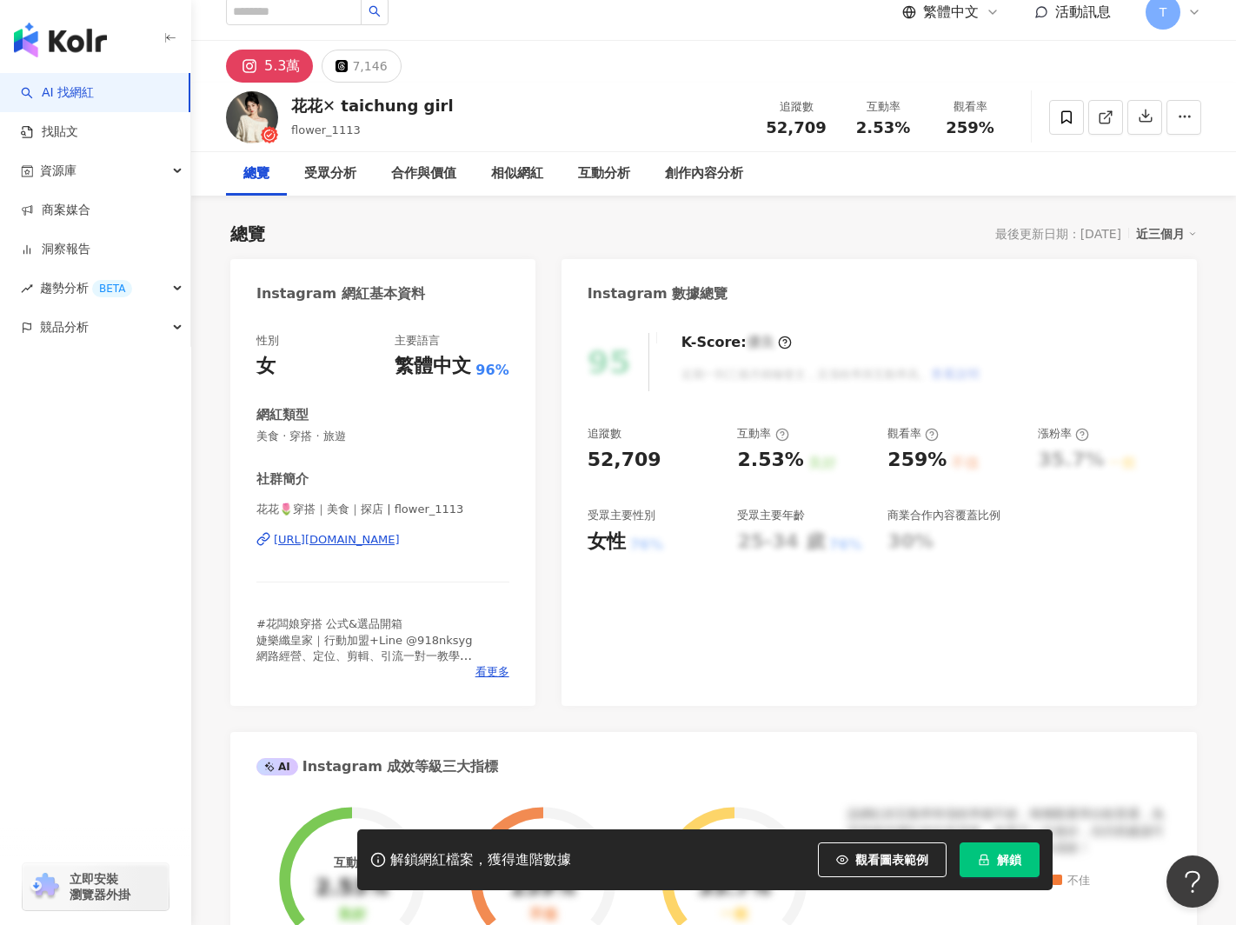
scroll to position [18, 0]
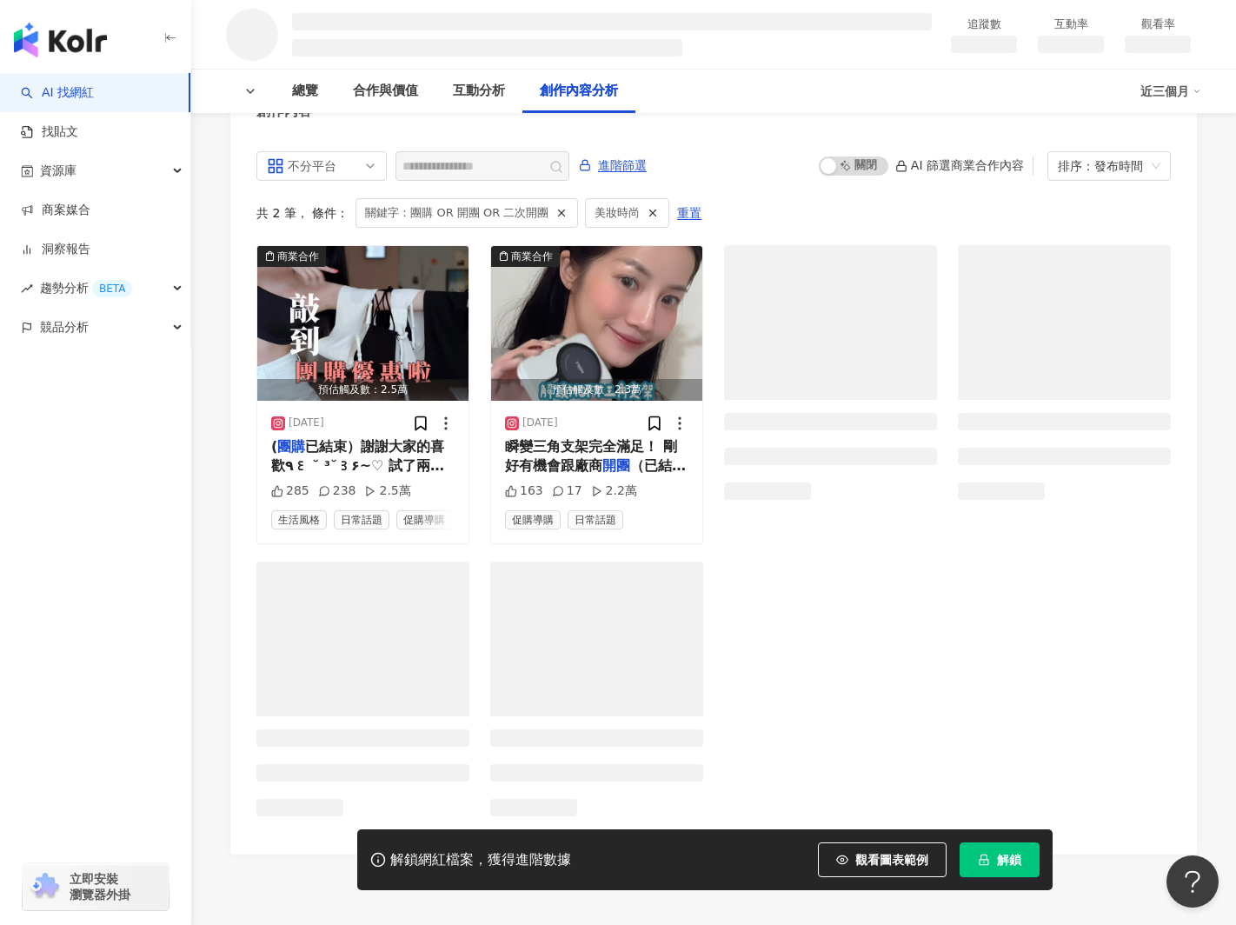
scroll to position [1944, 0]
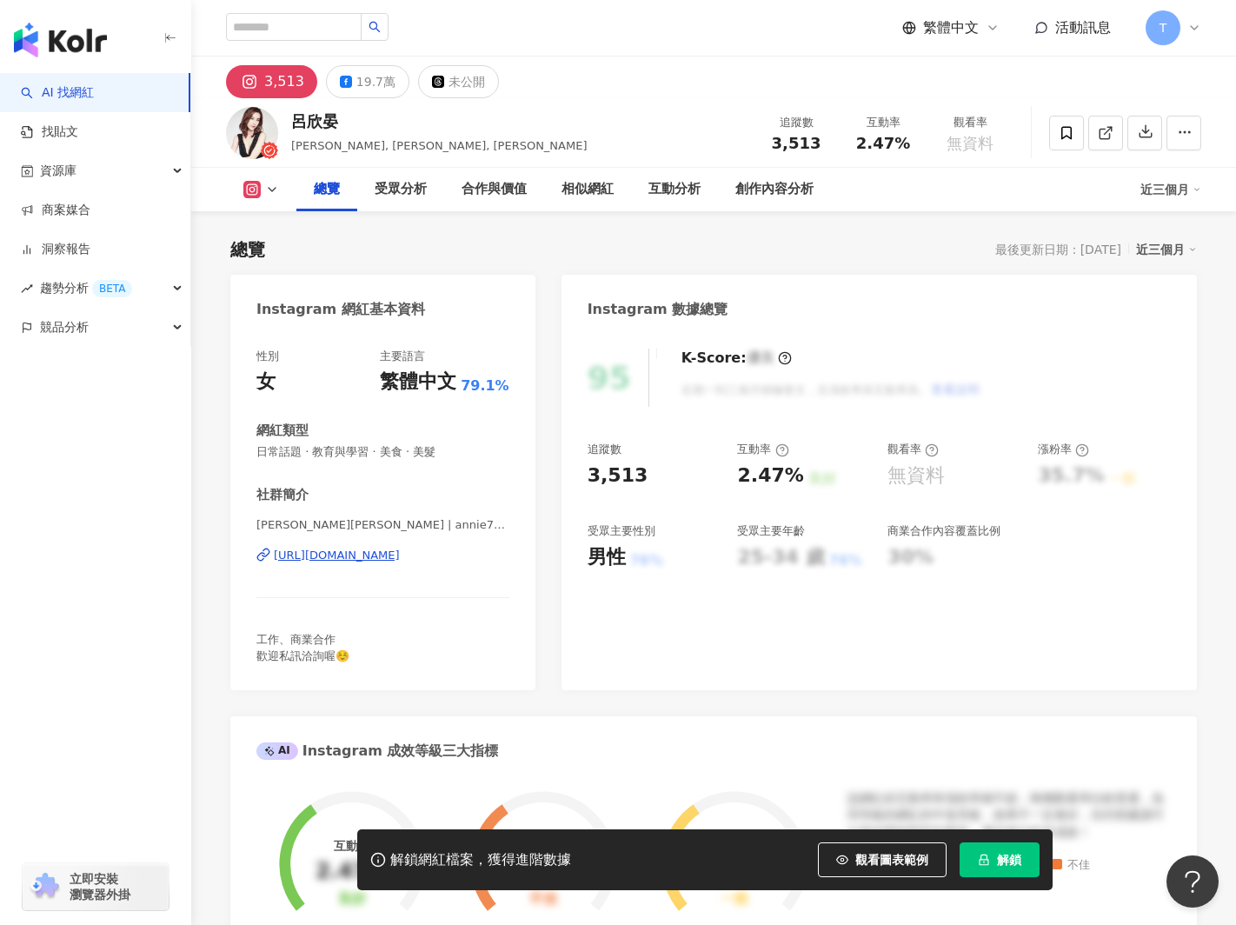
click at [386, 548] on div "https://www.instagram.com/annie760518/" at bounding box center [337, 555] width 126 height 16
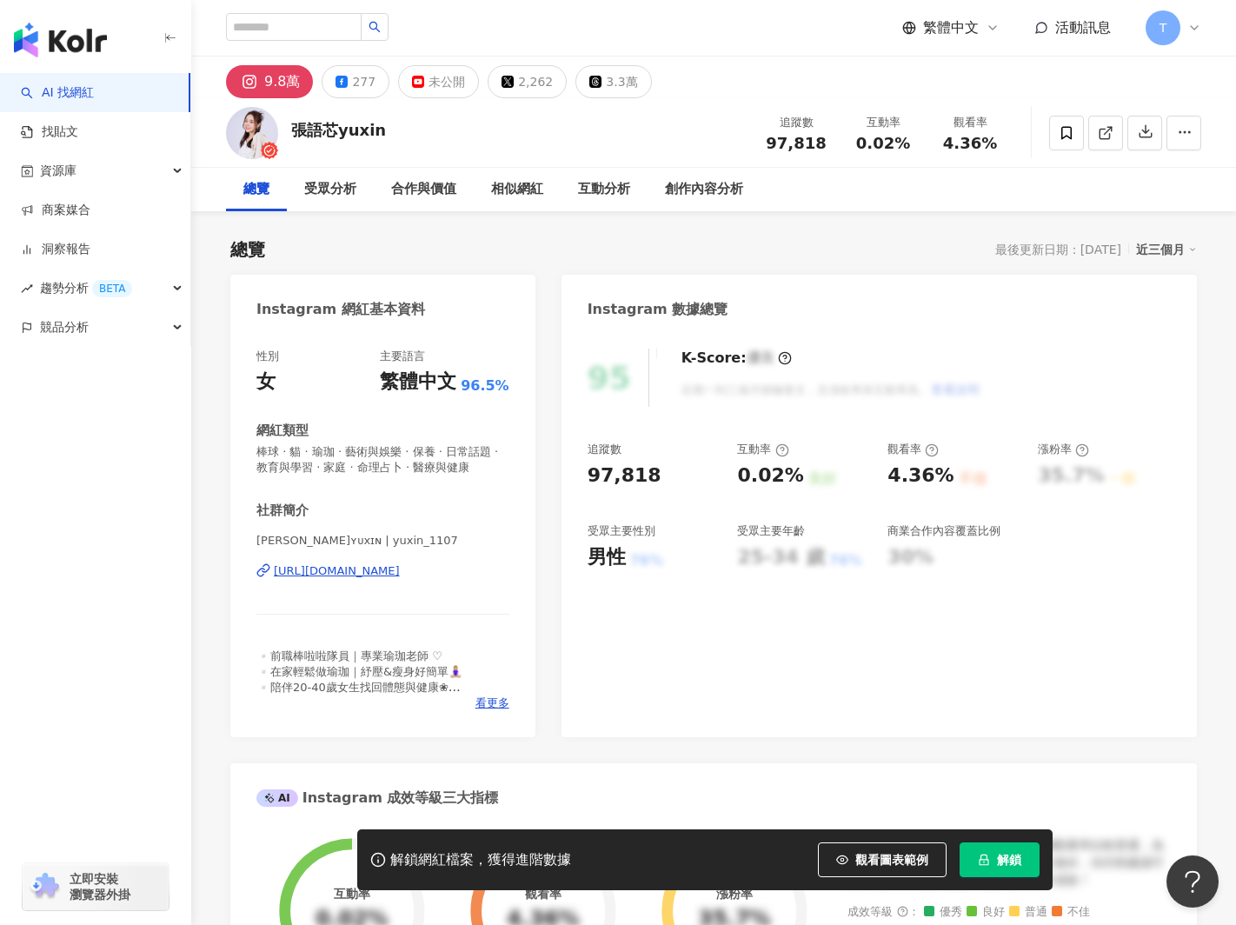
scroll to position [48, 0]
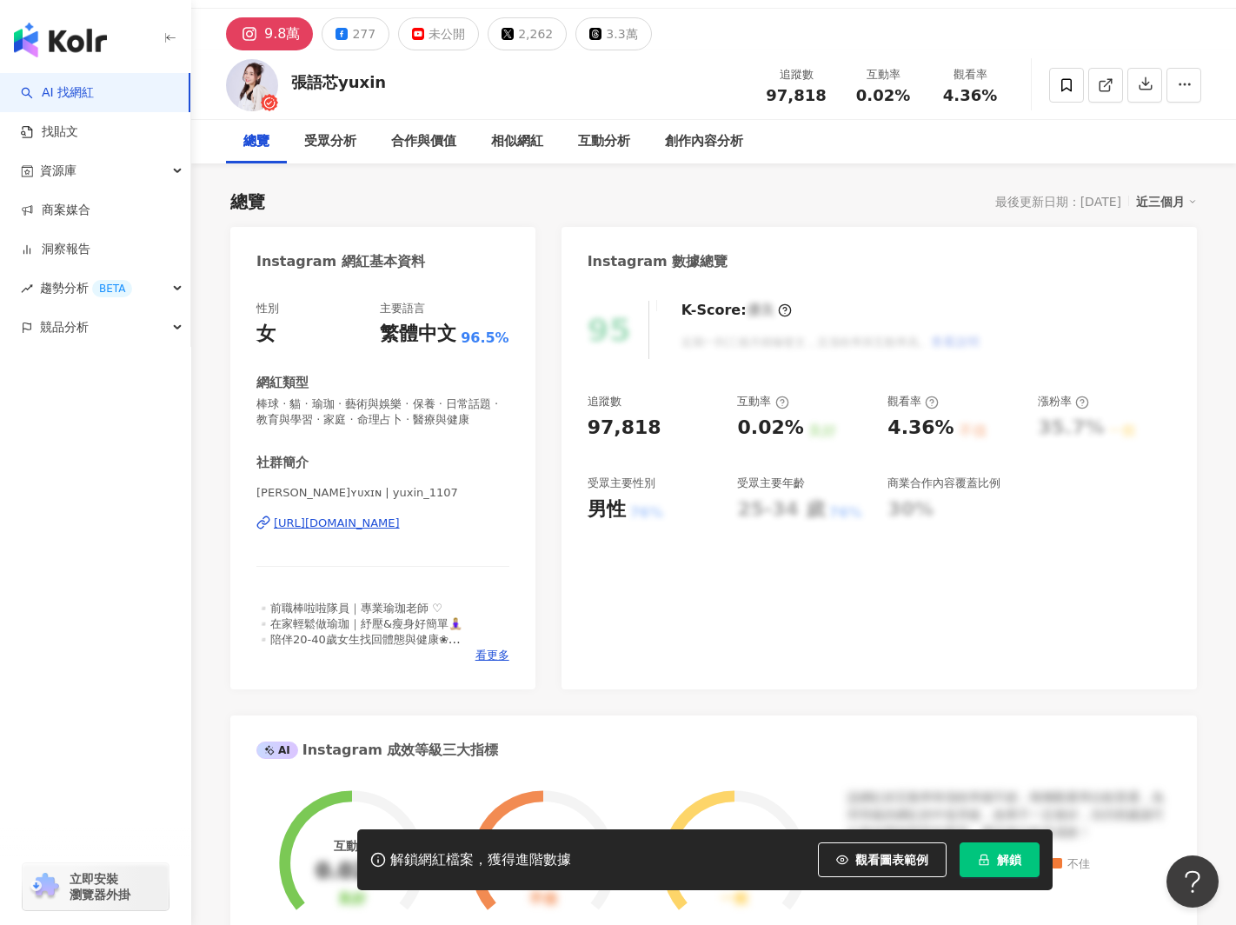
click at [595, 313] on div "95 K-Score : 優良 近期一到三個月積極發文，且漲粉率與互動率高。 查看說明 追蹤數 97,818 互動率 0.02% 良好 觀看率 4.36% 不…" at bounding box center [878, 486] width 635 height 406
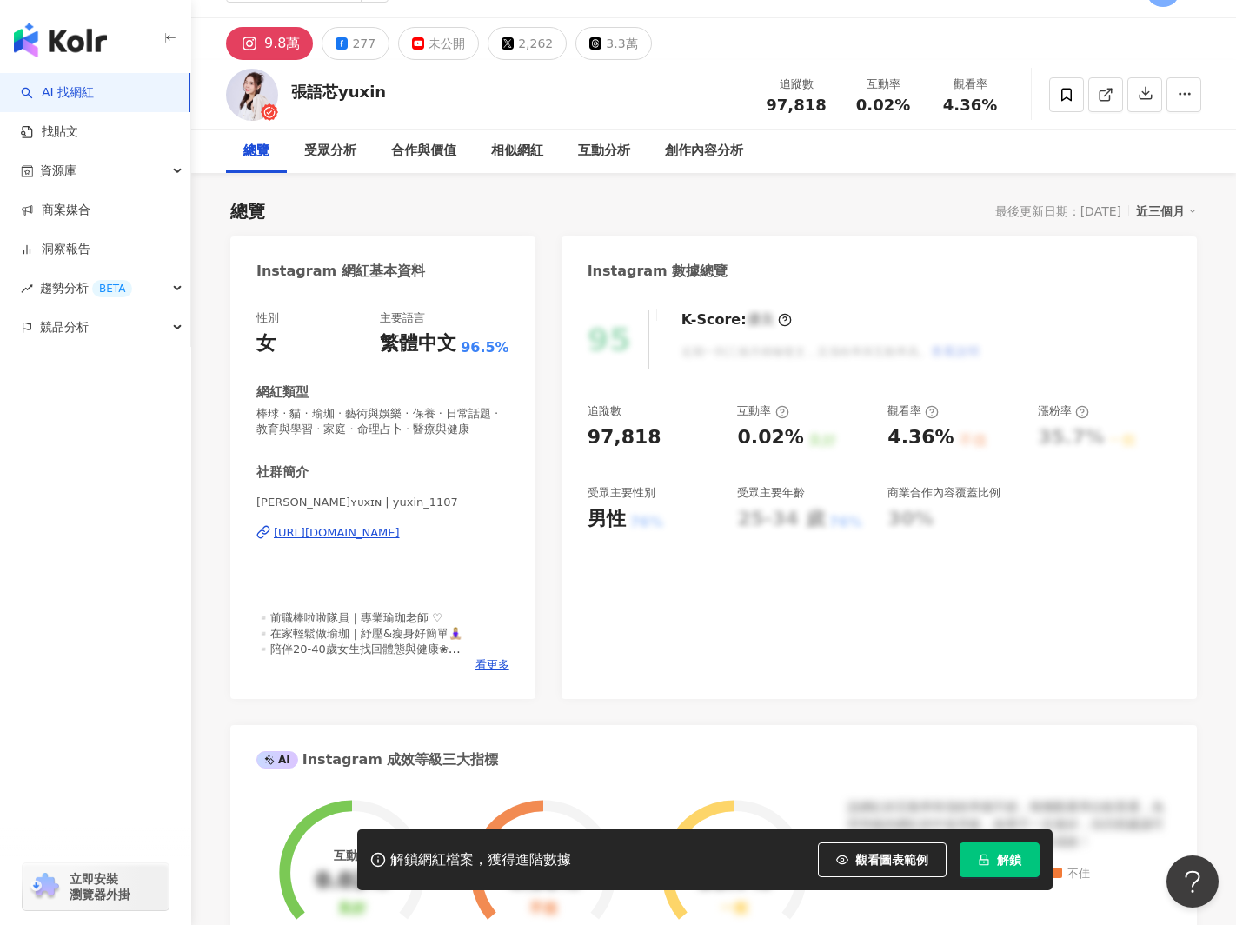
scroll to position [36, 0]
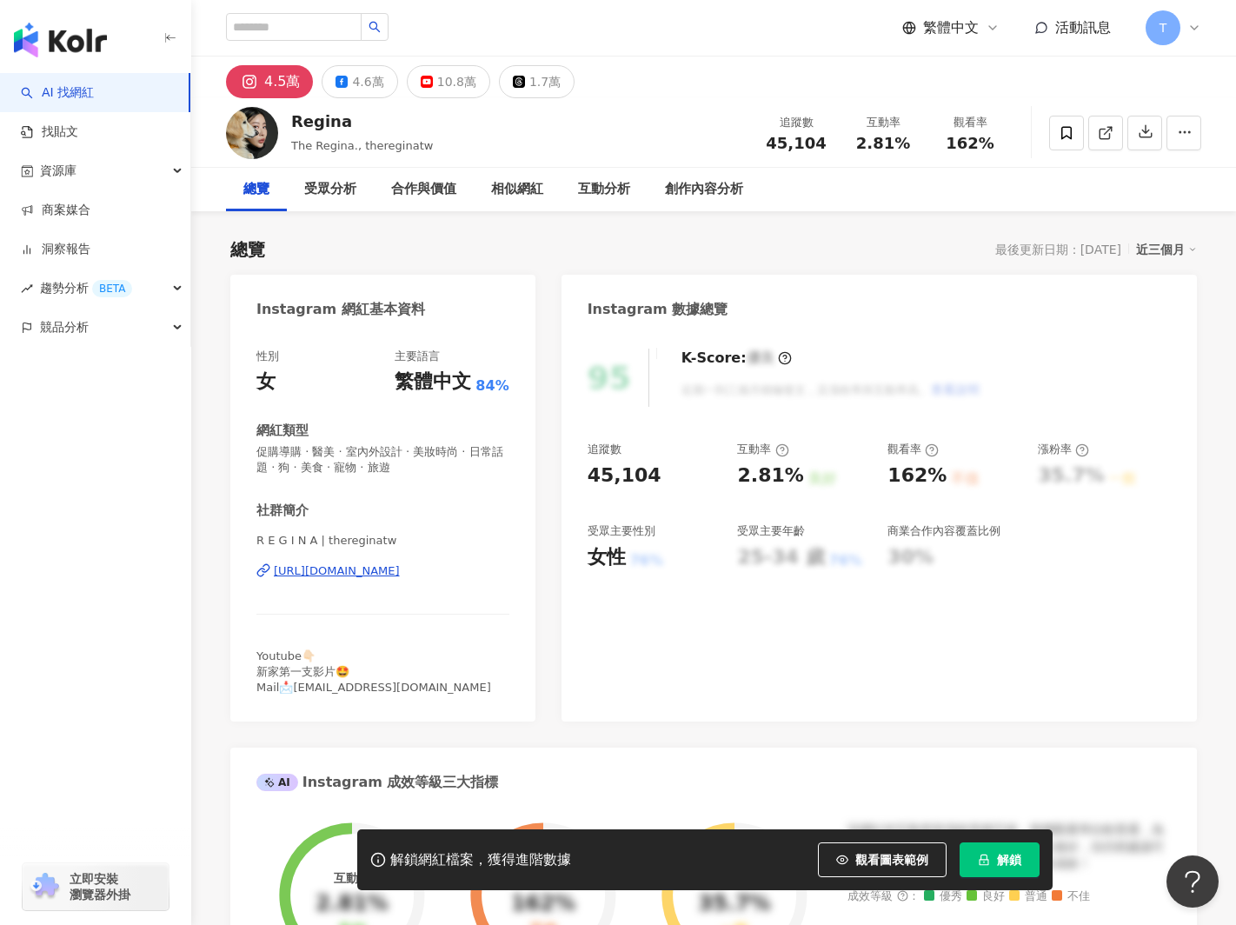
click at [400, 575] on div "[URL][DOMAIN_NAME]" at bounding box center [337, 571] width 126 height 16
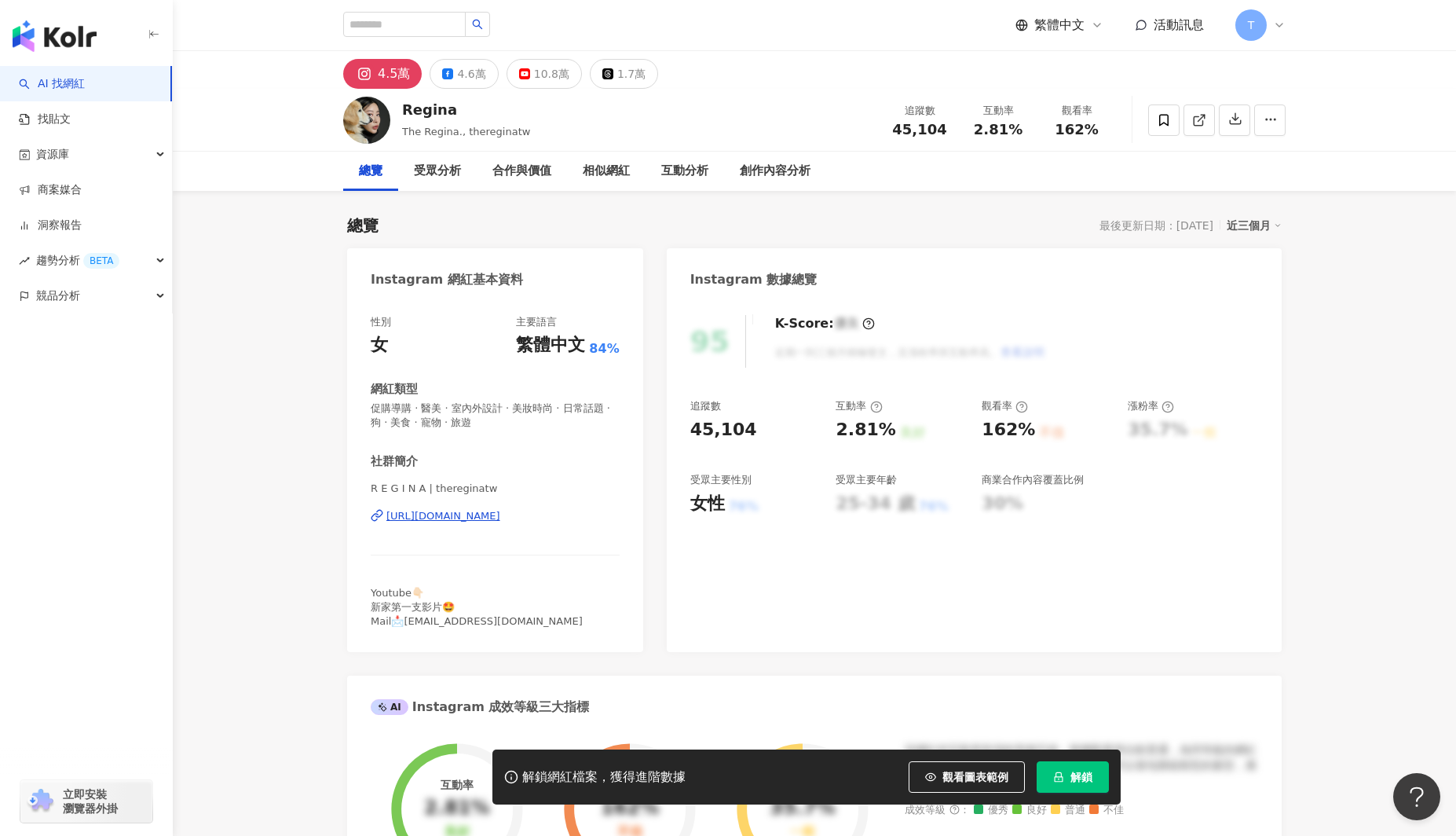
click at [77, 91] on link "AI 找網紅" at bounding box center [52, 83] width 66 height 15
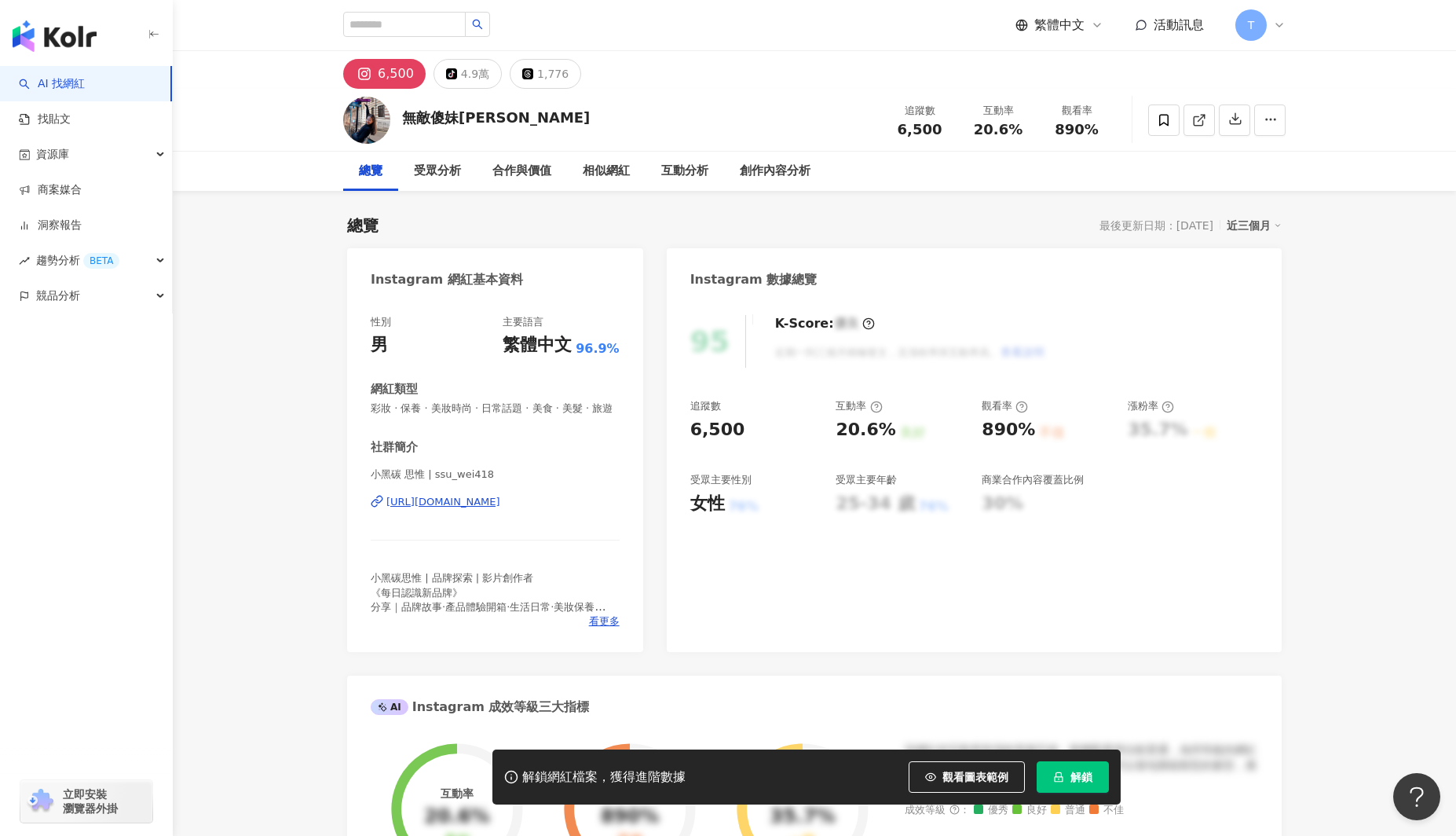
click at [487, 502] on div "https://www.instagram.com/ssu_wei418/" at bounding box center [444, 502] width 114 height 14
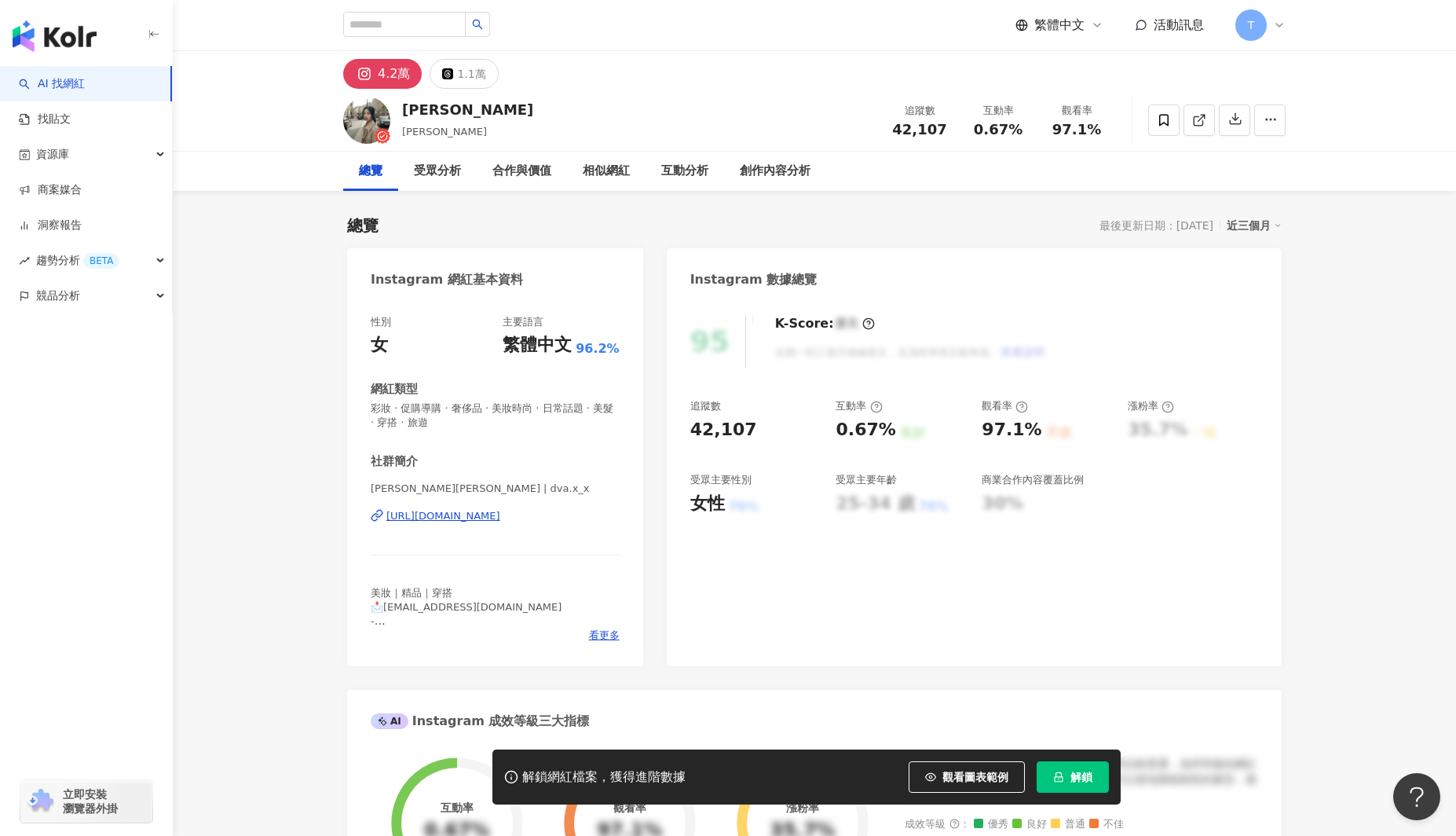
click at [463, 507] on div "Diana黛安娜 | dva.x_x https://www.instagram.com/dva.x_x/" at bounding box center [494, 528] width 249 height 92
click at [461, 518] on div "https://www.instagram.com/dva.x_x/" at bounding box center [444, 516] width 114 height 14
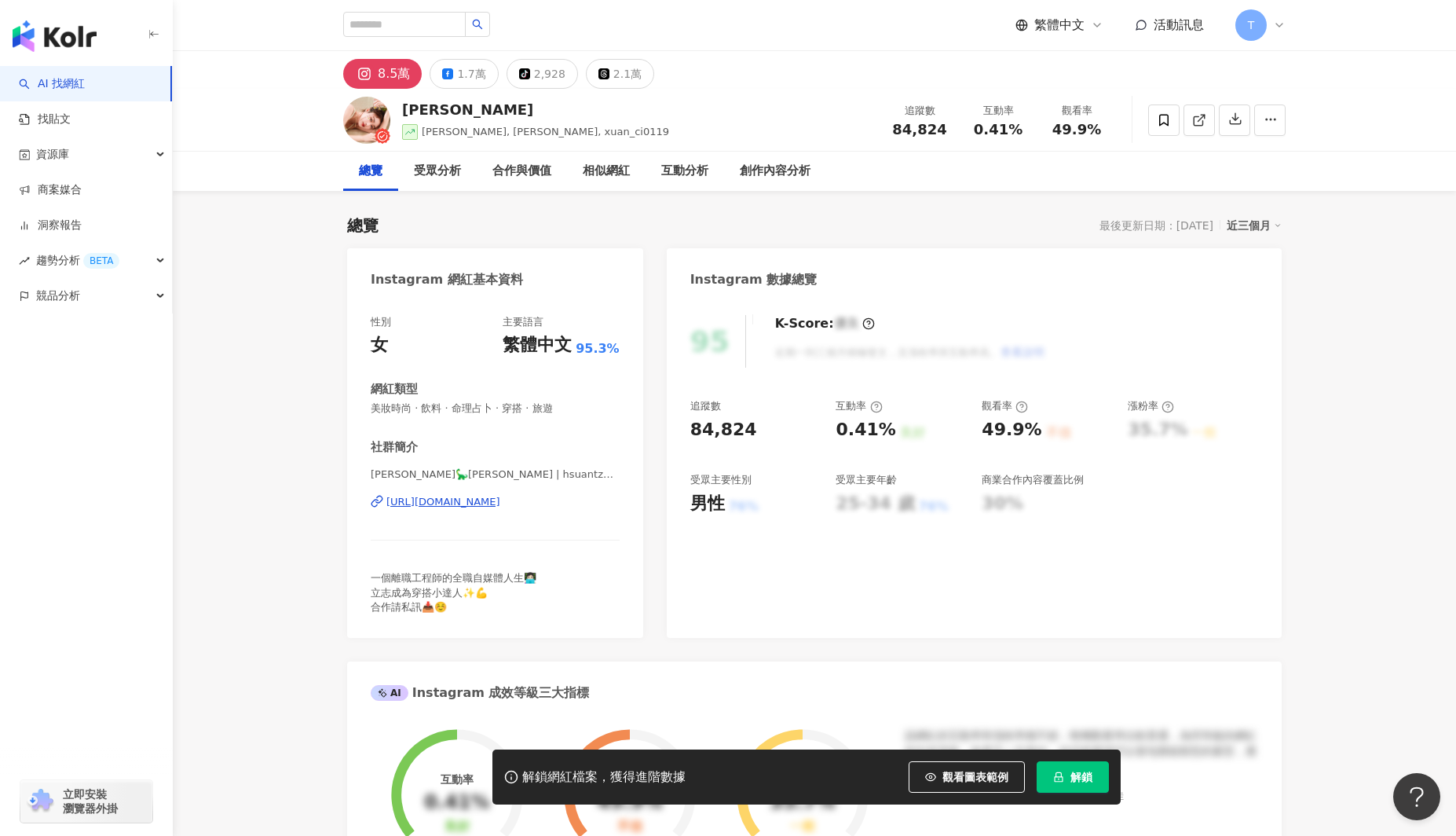
scroll to position [8, 0]
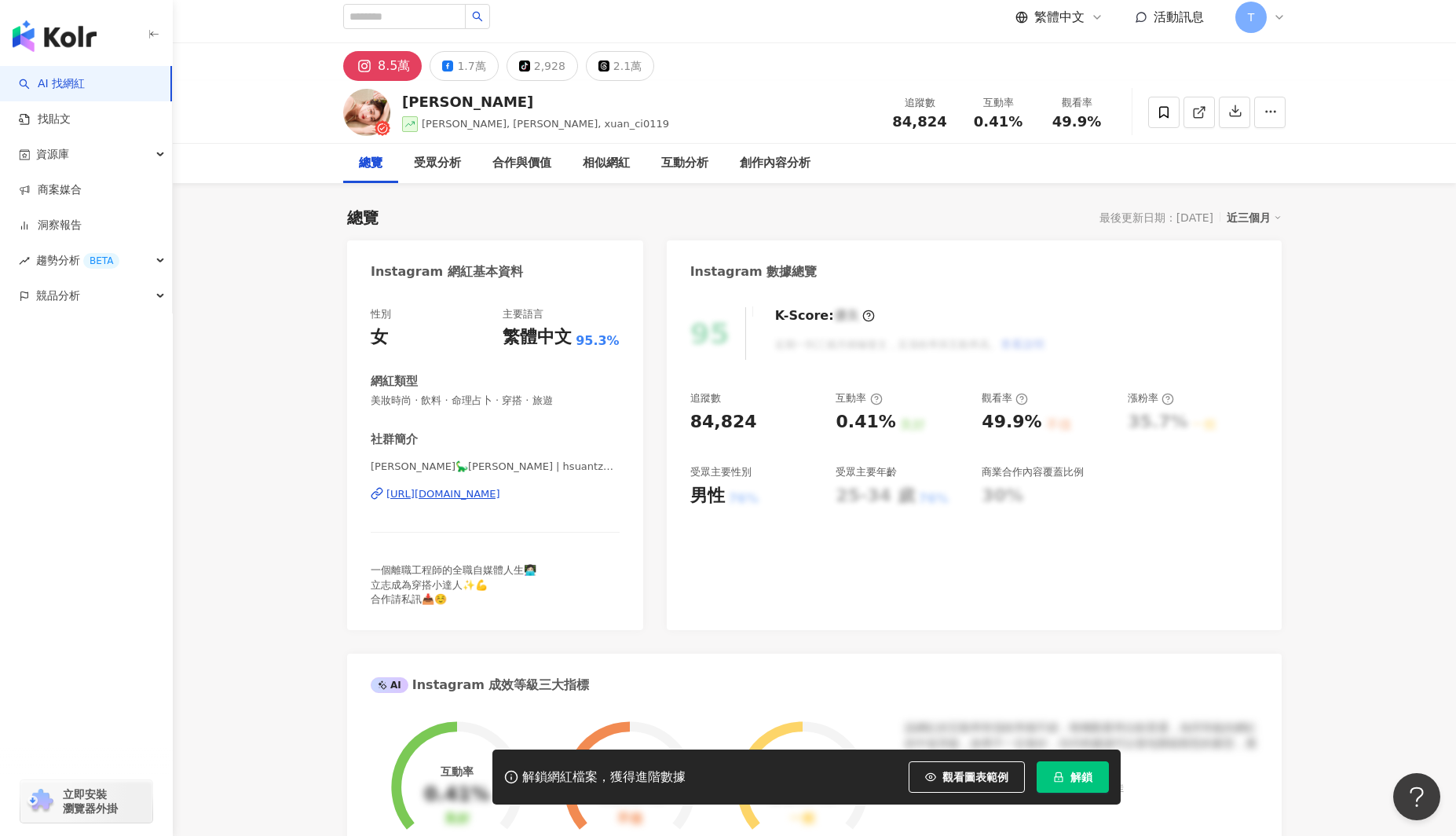
click at [489, 501] on div "[URL][DOMAIN_NAME]" at bounding box center [444, 494] width 114 height 14
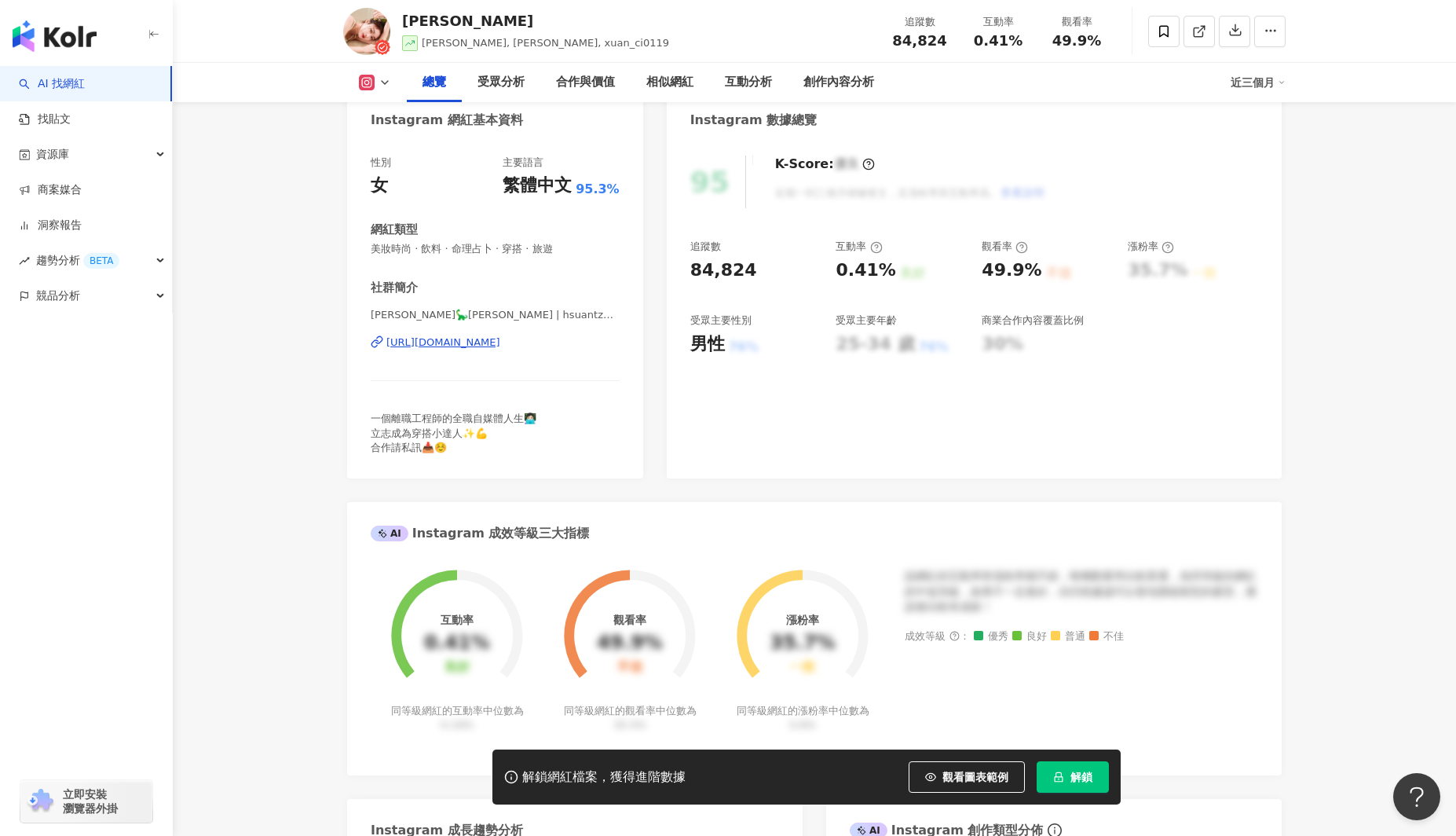
scroll to position [278, 0]
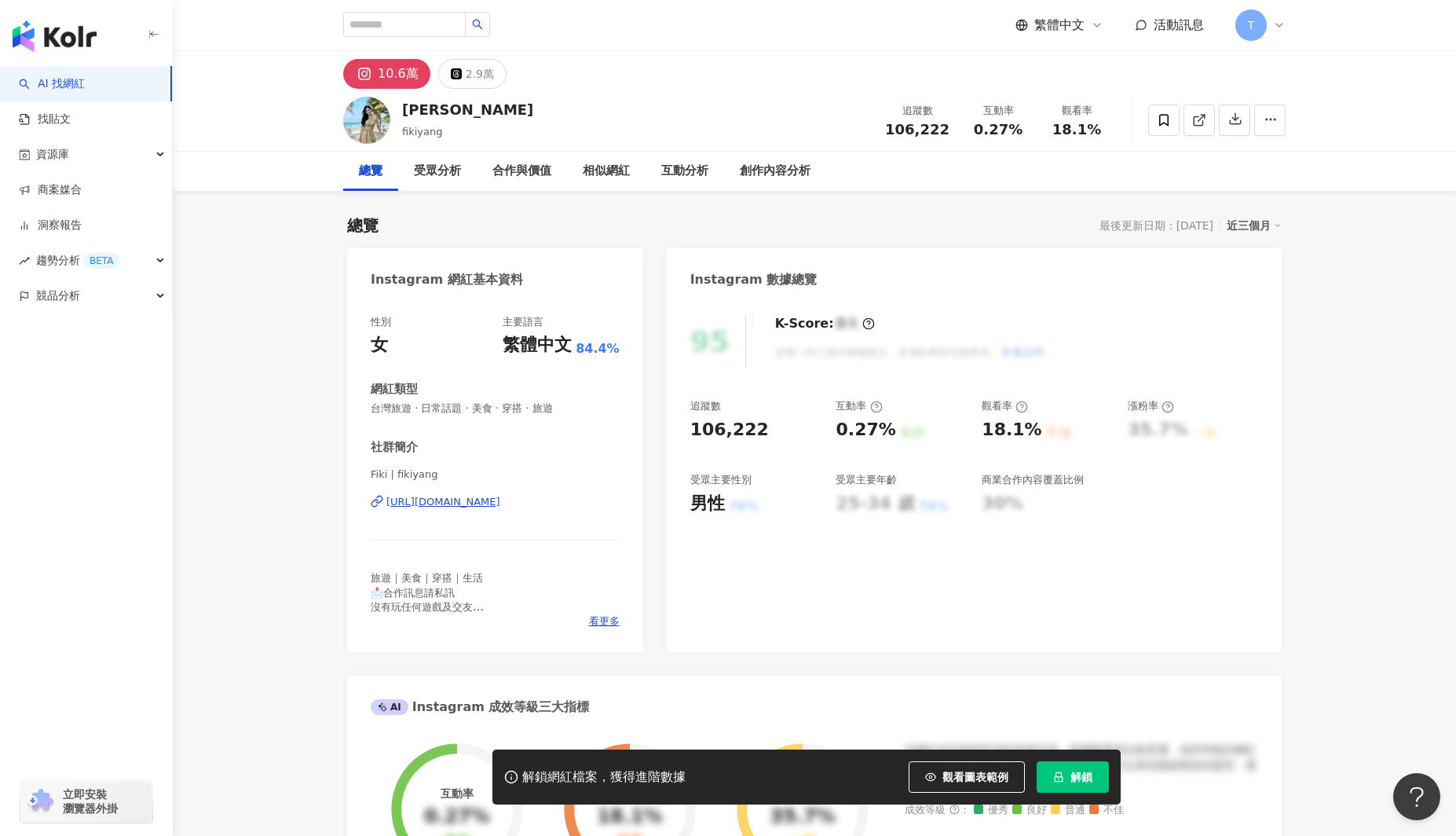
click at [501, 500] on div "[URL][DOMAIN_NAME]" at bounding box center [444, 502] width 114 height 14
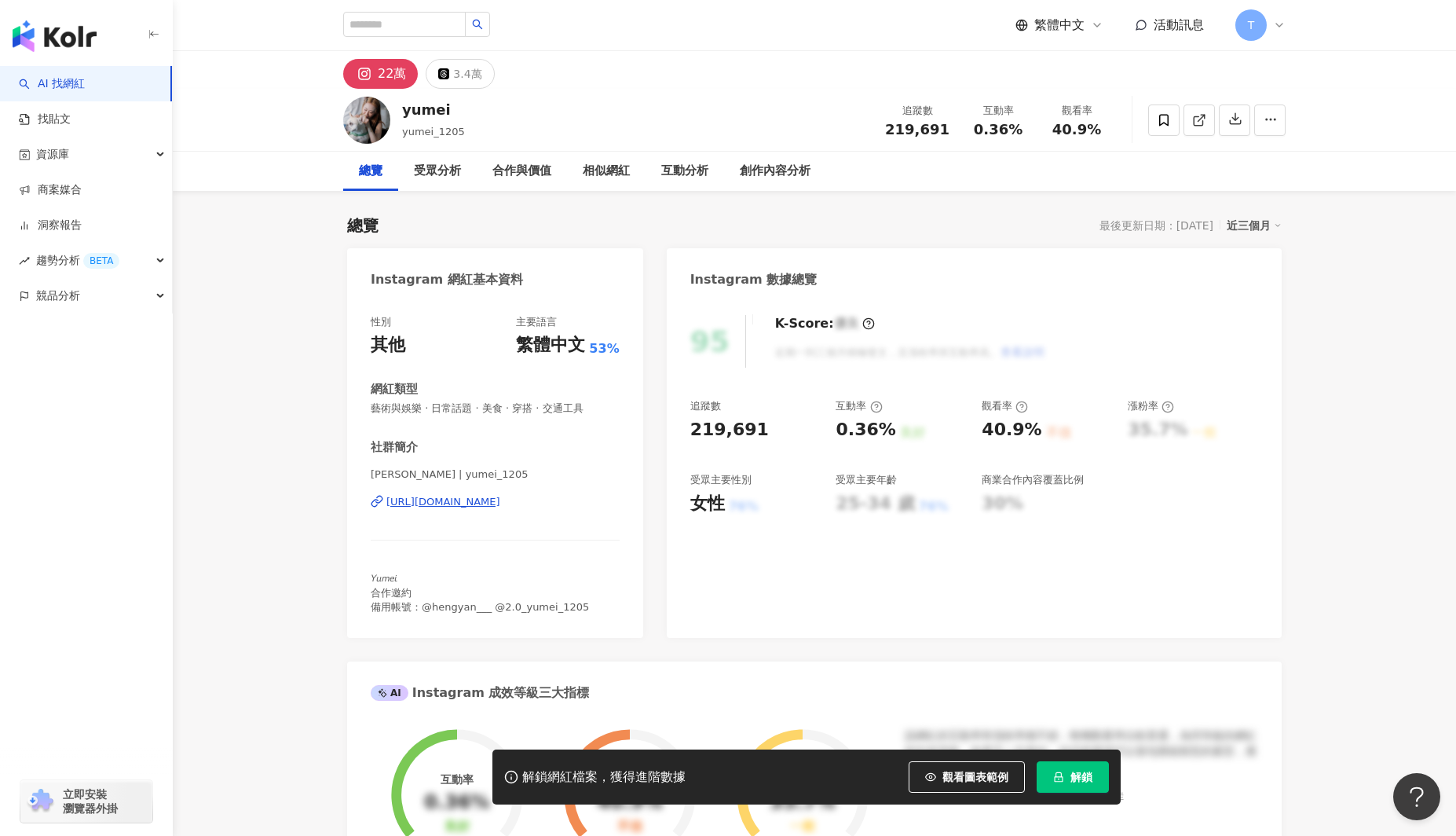
click at [501, 503] on div "[URL][DOMAIN_NAME]" at bounding box center [444, 502] width 114 height 14
click at [501, 500] on div "[URL][DOMAIN_NAME]" at bounding box center [444, 502] width 114 height 14
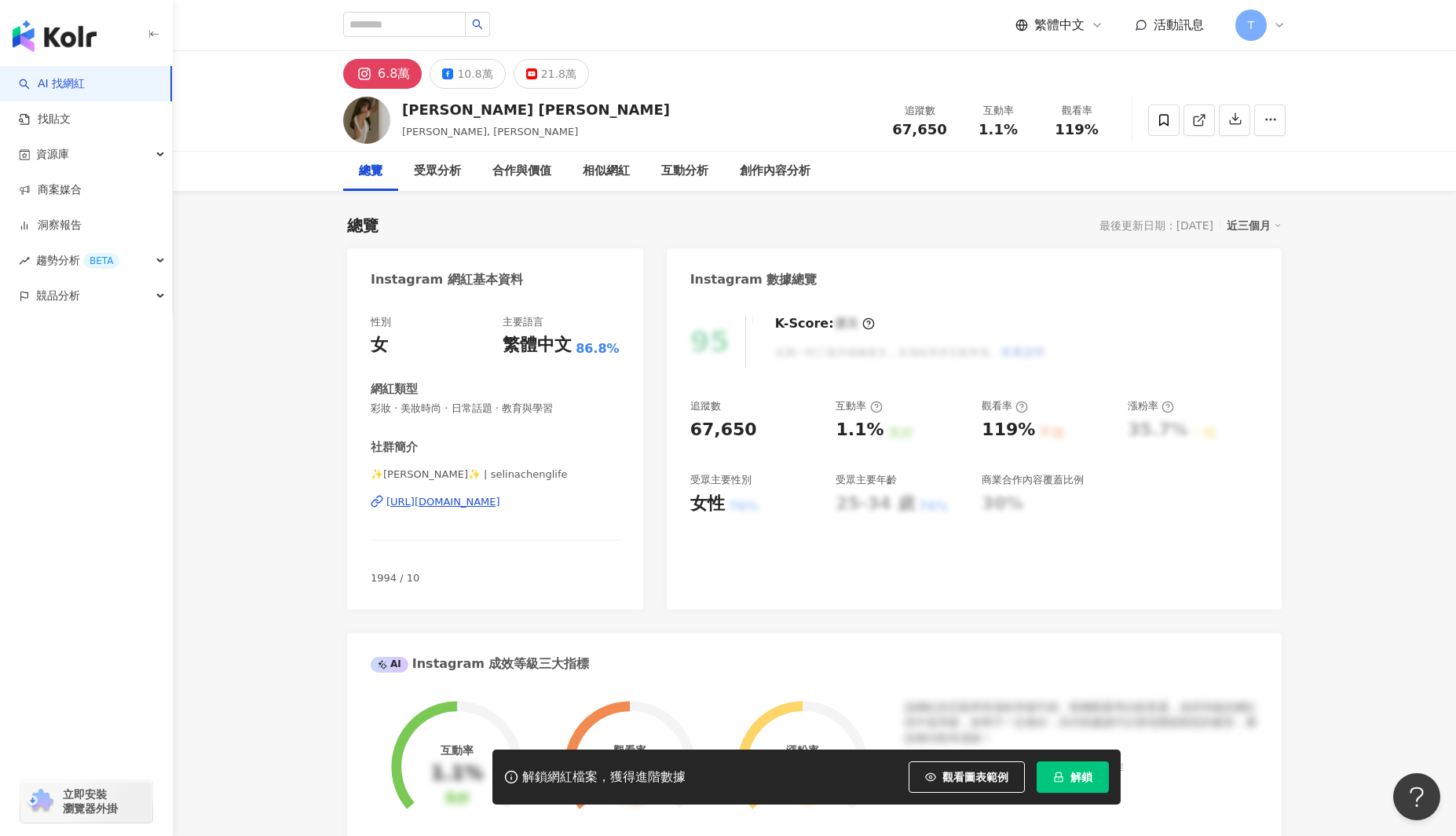
click at [501, 498] on div "https://www.instagram.com/selinachenglife/" at bounding box center [444, 502] width 114 height 14
click at [494, 503] on div "https://www.instagram.com/selinachenglife/" at bounding box center [444, 502] width 114 height 14
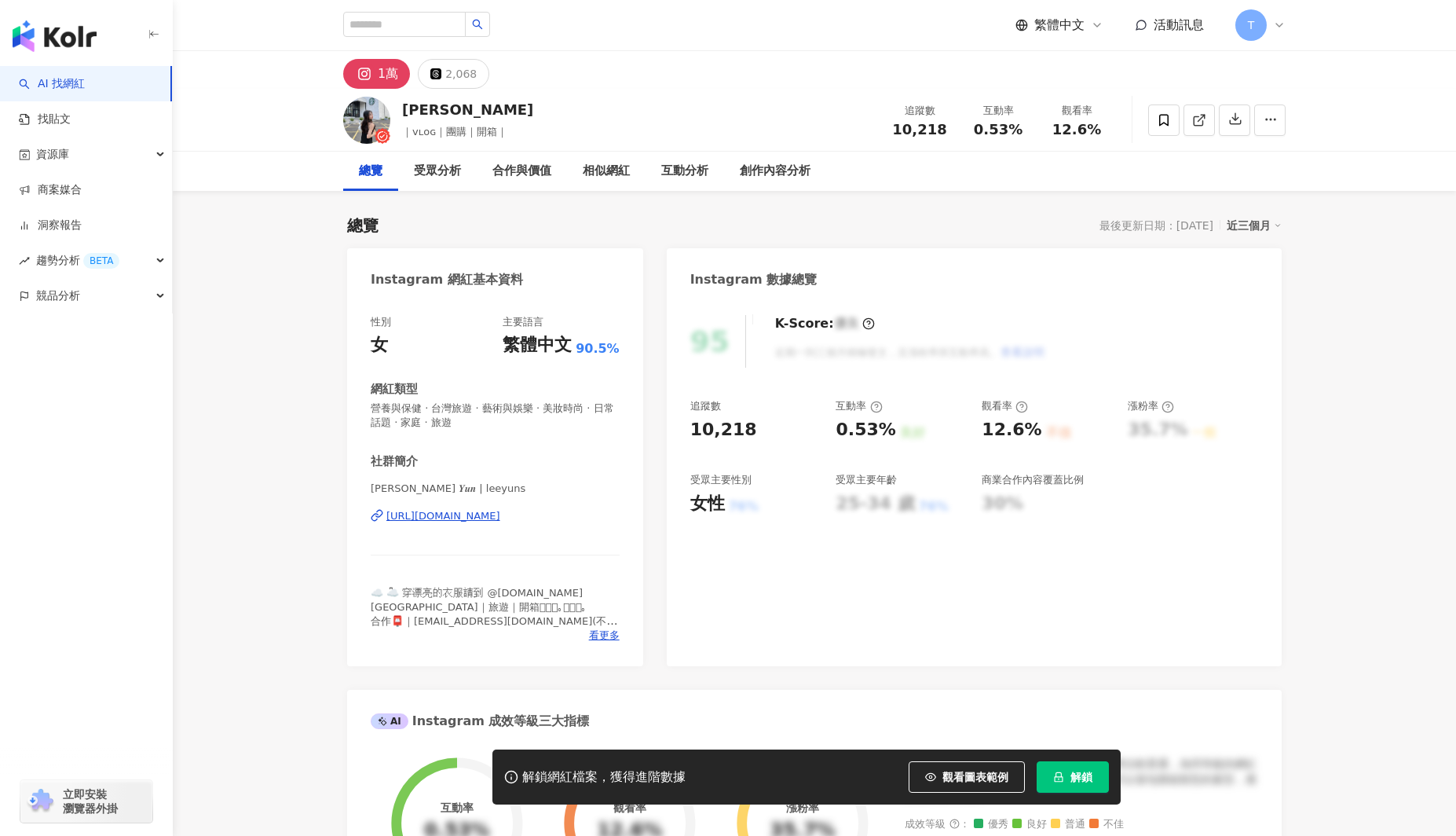
click at [501, 519] on div "[URL][DOMAIN_NAME]" at bounding box center [444, 516] width 114 height 14
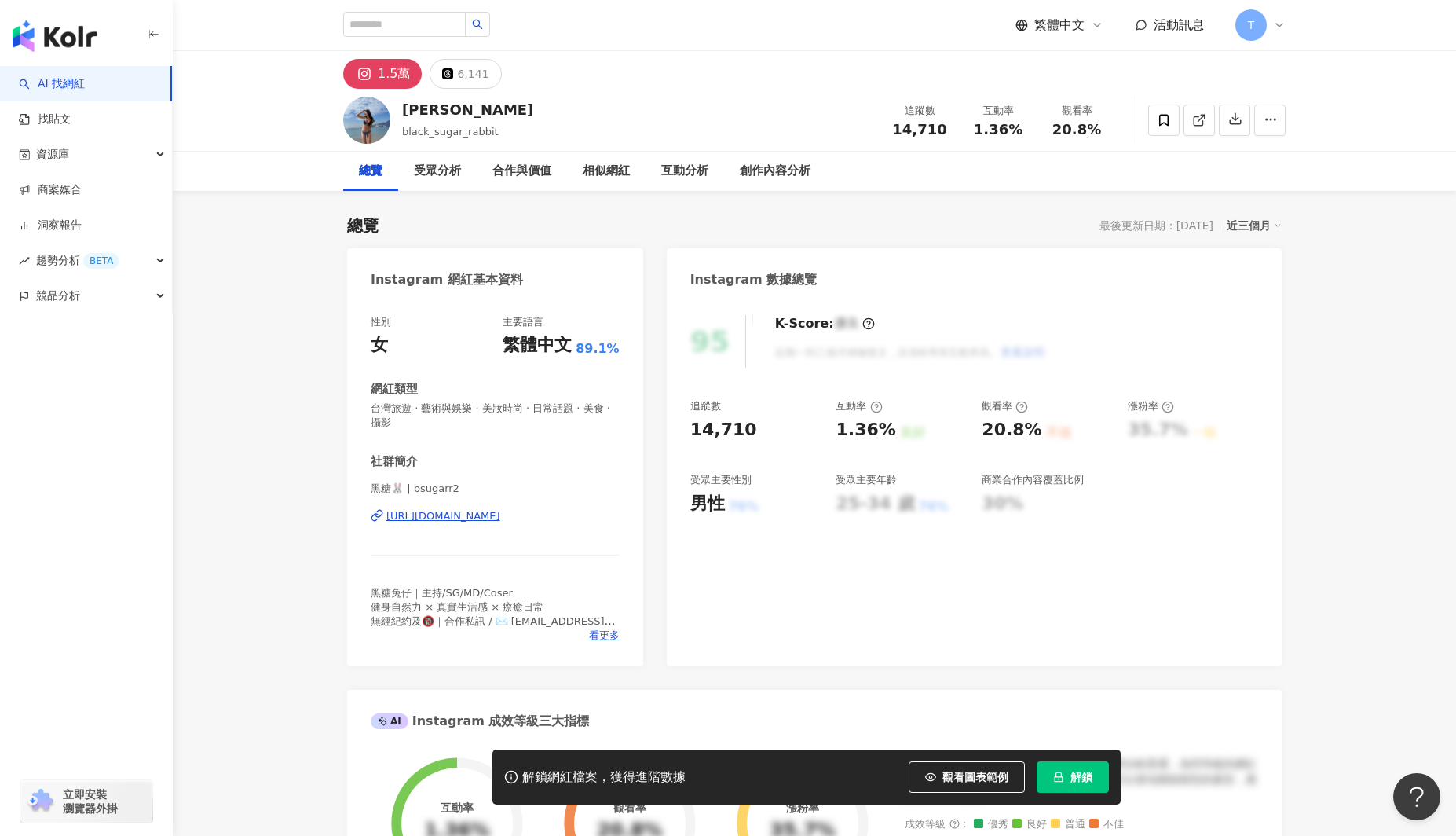
click at [483, 512] on div "https://www.instagram.com/bsugarr2/" at bounding box center [444, 516] width 114 height 14
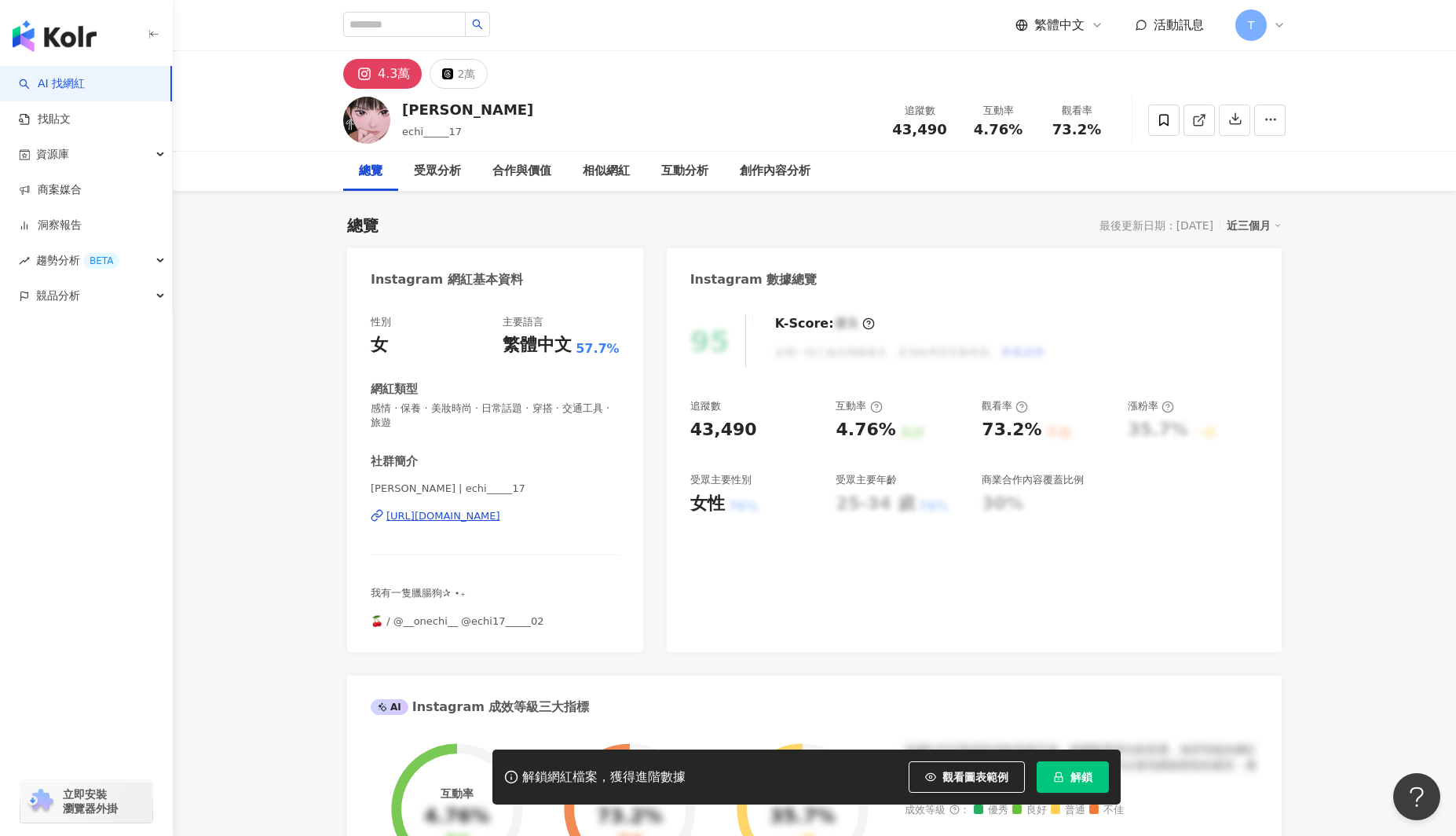
click at [368, 124] on img at bounding box center [367, 120] width 47 height 47
click at [495, 514] on div "https://www.instagram.com/echi_____17/" at bounding box center [444, 516] width 114 height 14
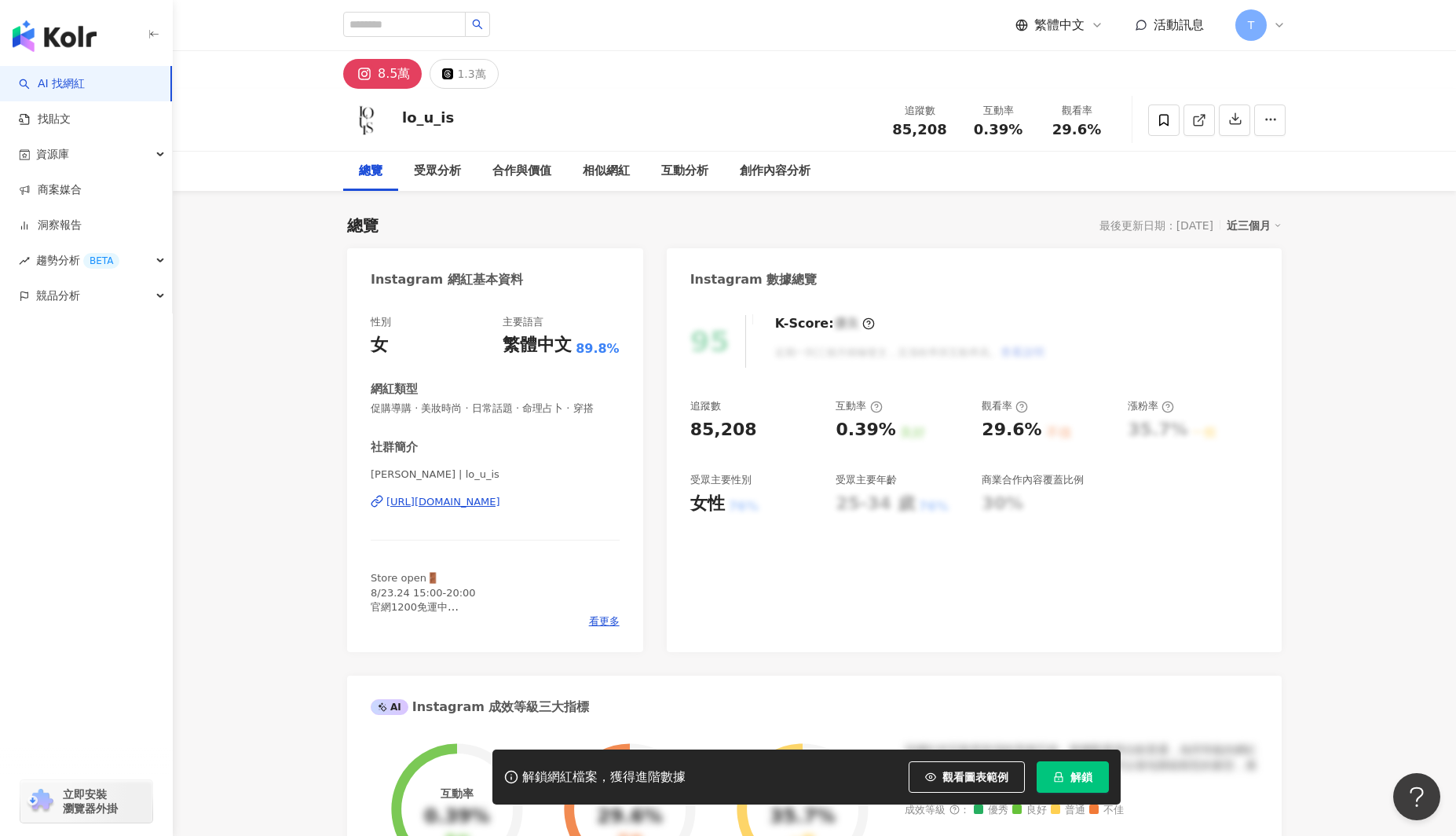
click at [472, 494] on div "https://www.instagram.com/lo_u_is/" at bounding box center [444, 502] width 114 height 14
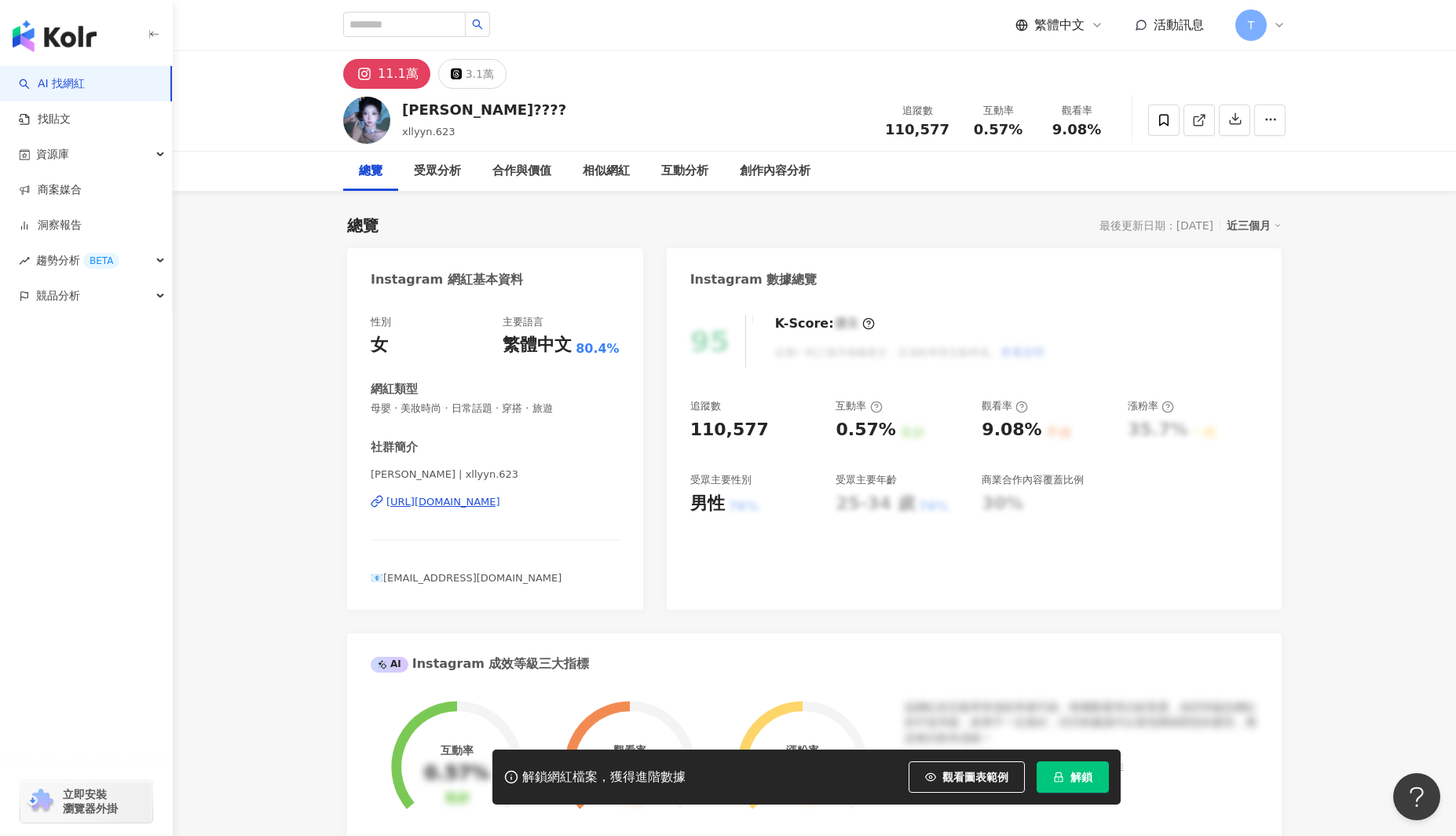
drag, startPoint x: 504, startPoint y: 501, endPoint x: 883, endPoint y: 481, distance: 379.5
click at [501, 501] on div "https://www.instagram.com/xllyyn.623/" at bounding box center [444, 502] width 114 height 14
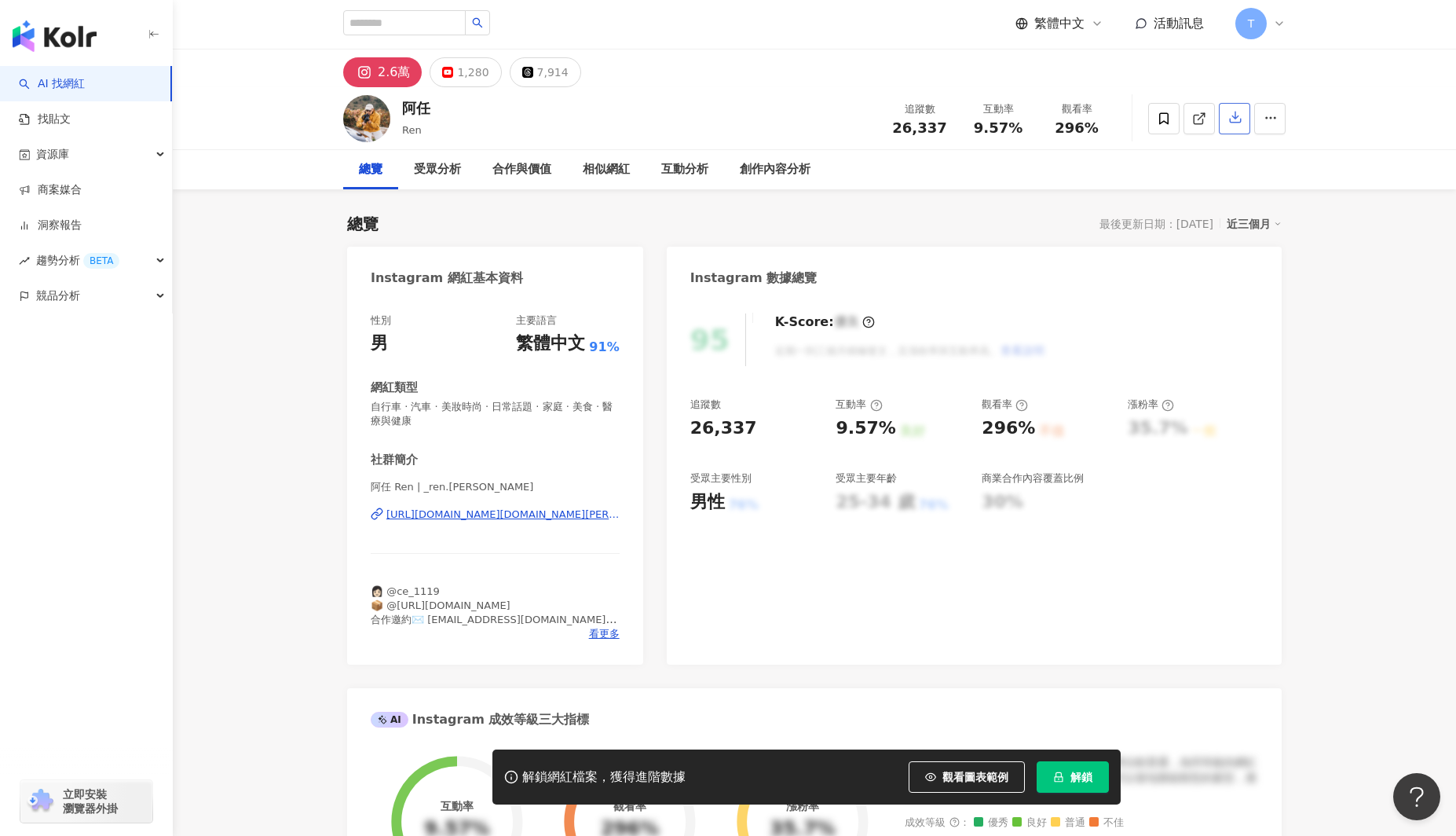
scroll to position [9, 0]
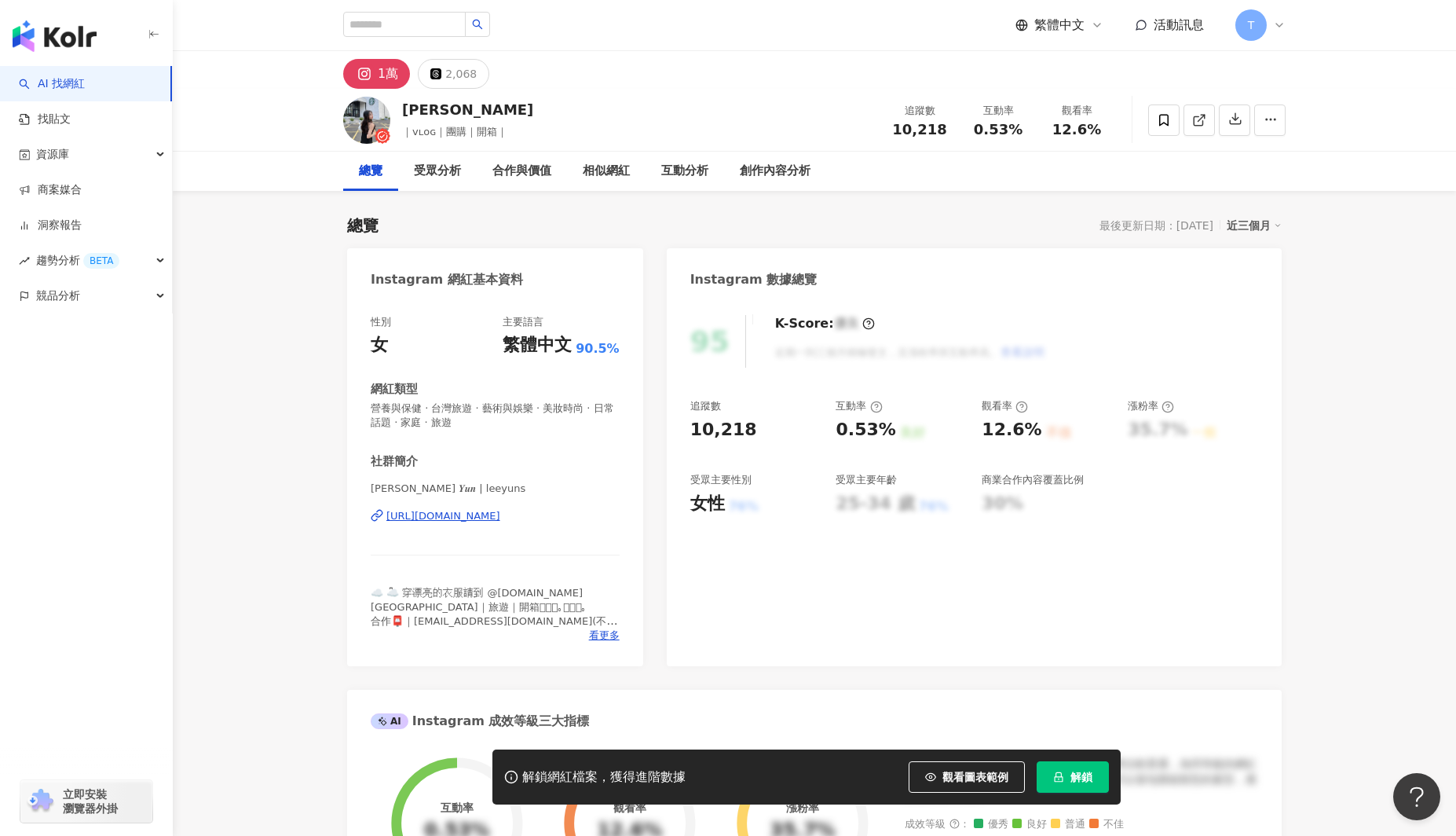
click at [484, 513] on div "https://www.instagram.com/leeyuns/" at bounding box center [444, 516] width 114 height 14
